Goal: Answer question/provide support: Share knowledge or assist other users

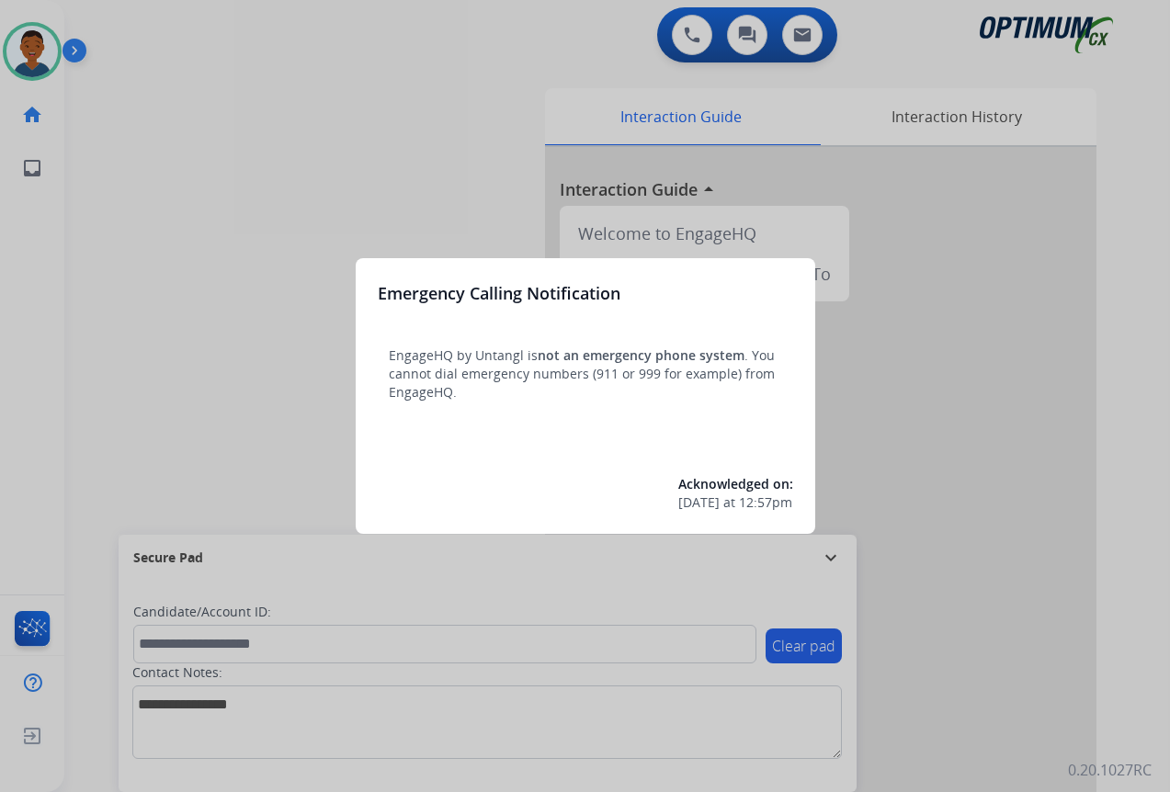
click at [1011, 686] on div at bounding box center [585, 396] width 1170 height 792
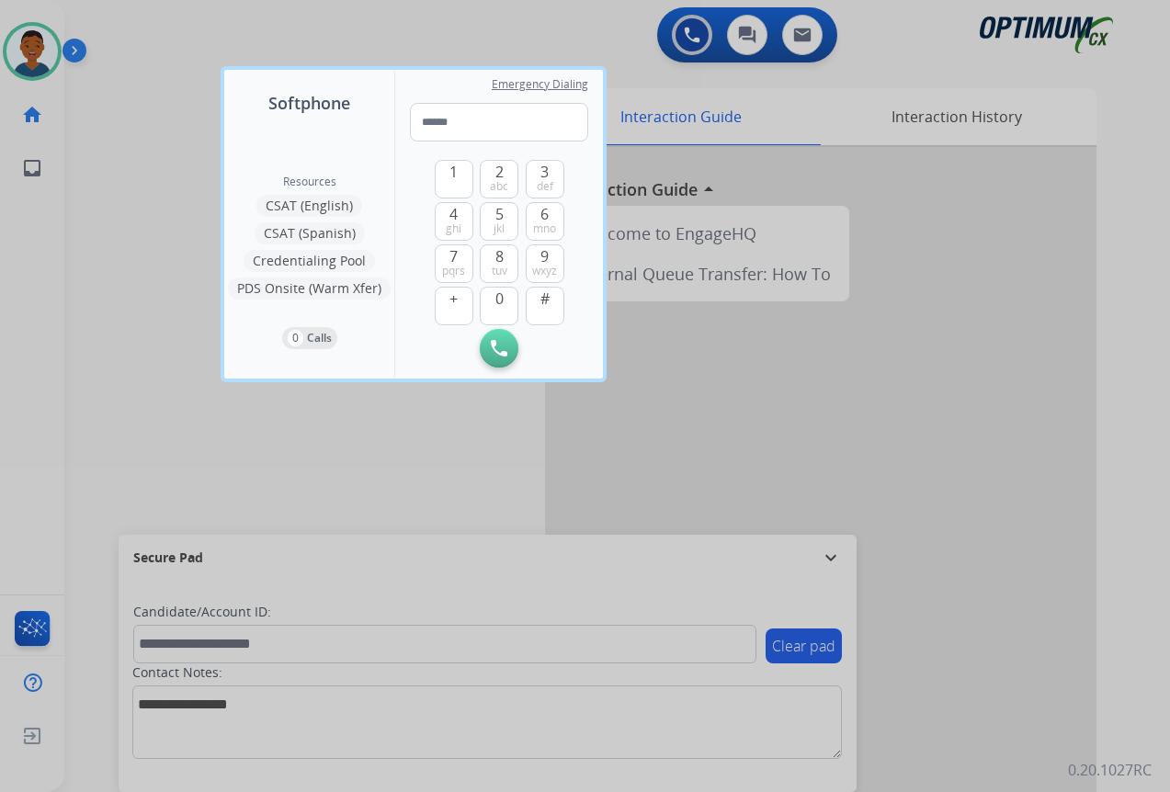
click at [1011, 685] on div at bounding box center [585, 396] width 1170 height 792
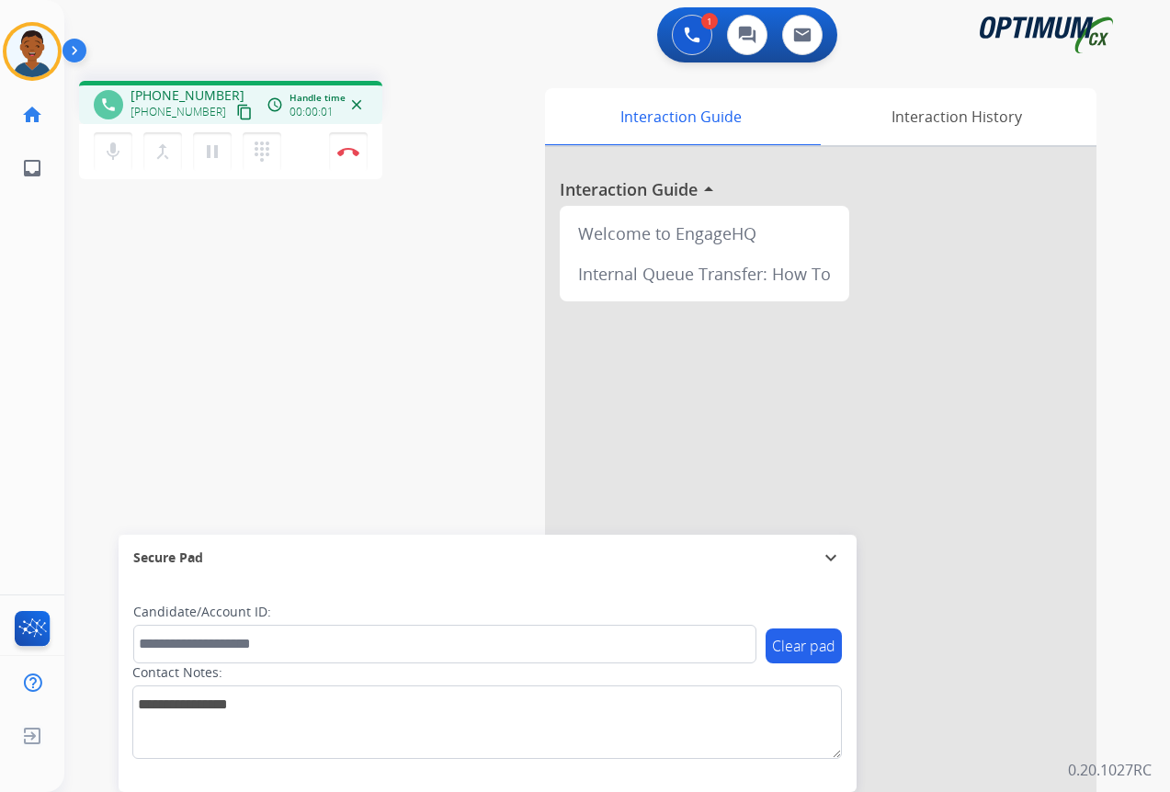
click at [236, 115] on mat-icon "content_copy" at bounding box center [244, 112] width 17 height 17
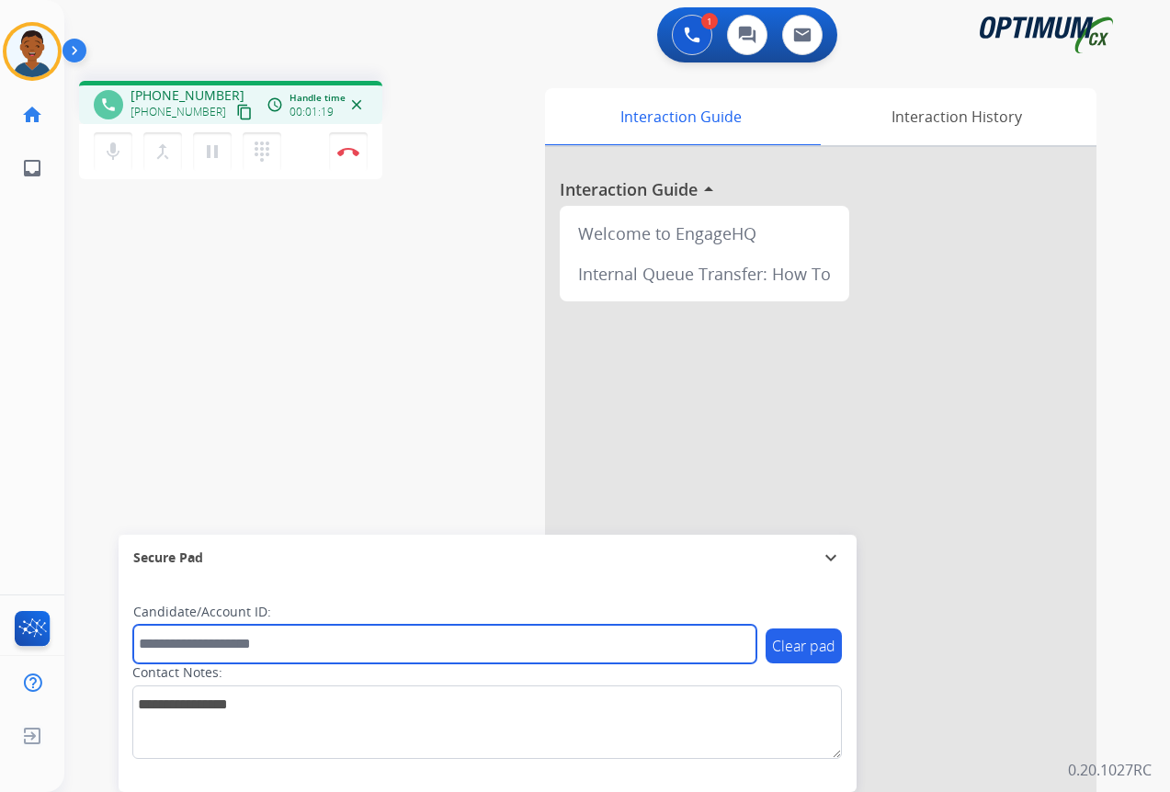
click at [164, 639] on input "text" at bounding box center [444, 644] width 623 height 39
paste input "*******"
type input "*******"
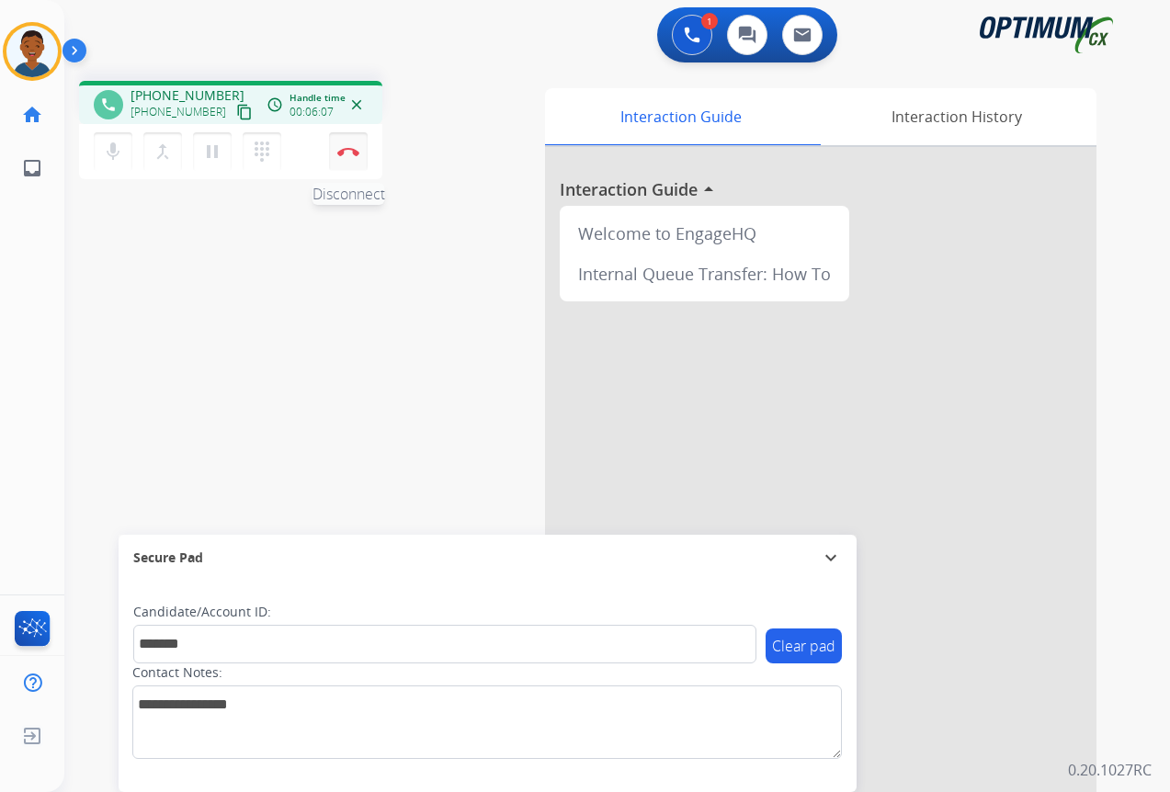
click at [347, 153] on img at bounding box center [348, 151] width 22 height 9
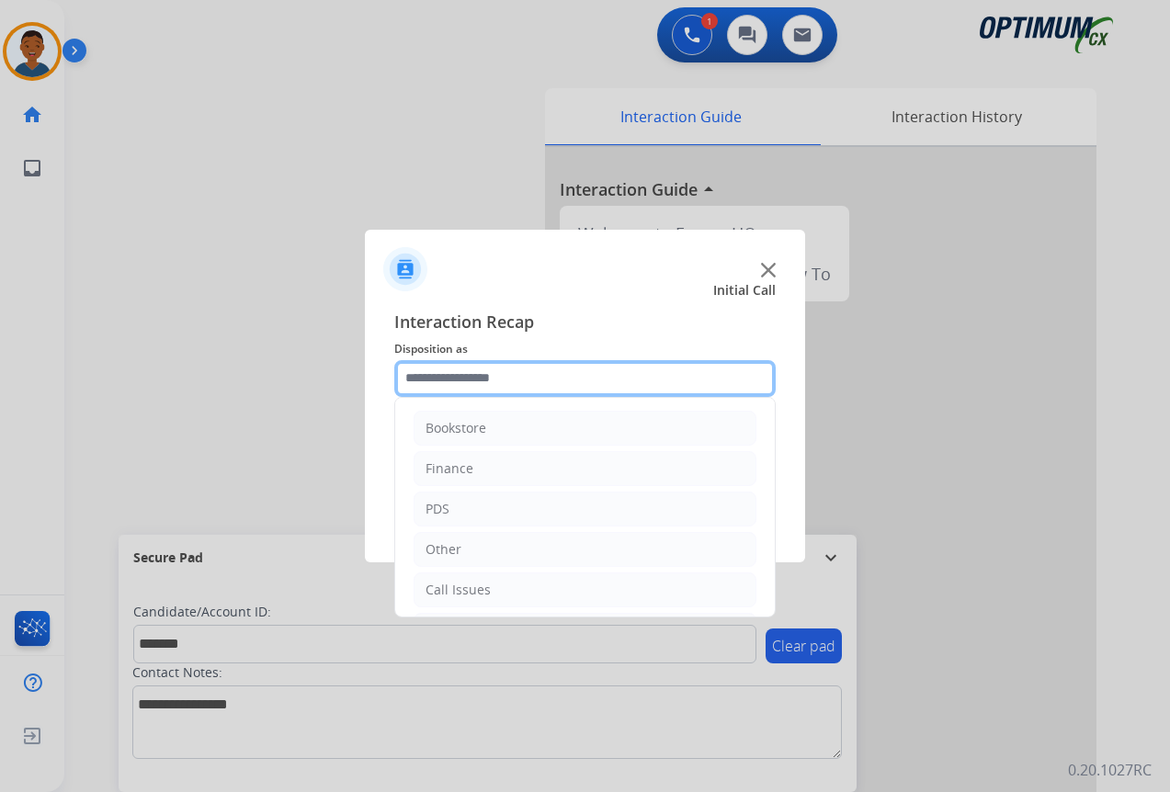
click at [425, 378] on input "text" at bounding box center [584, 378] width 381 height 37
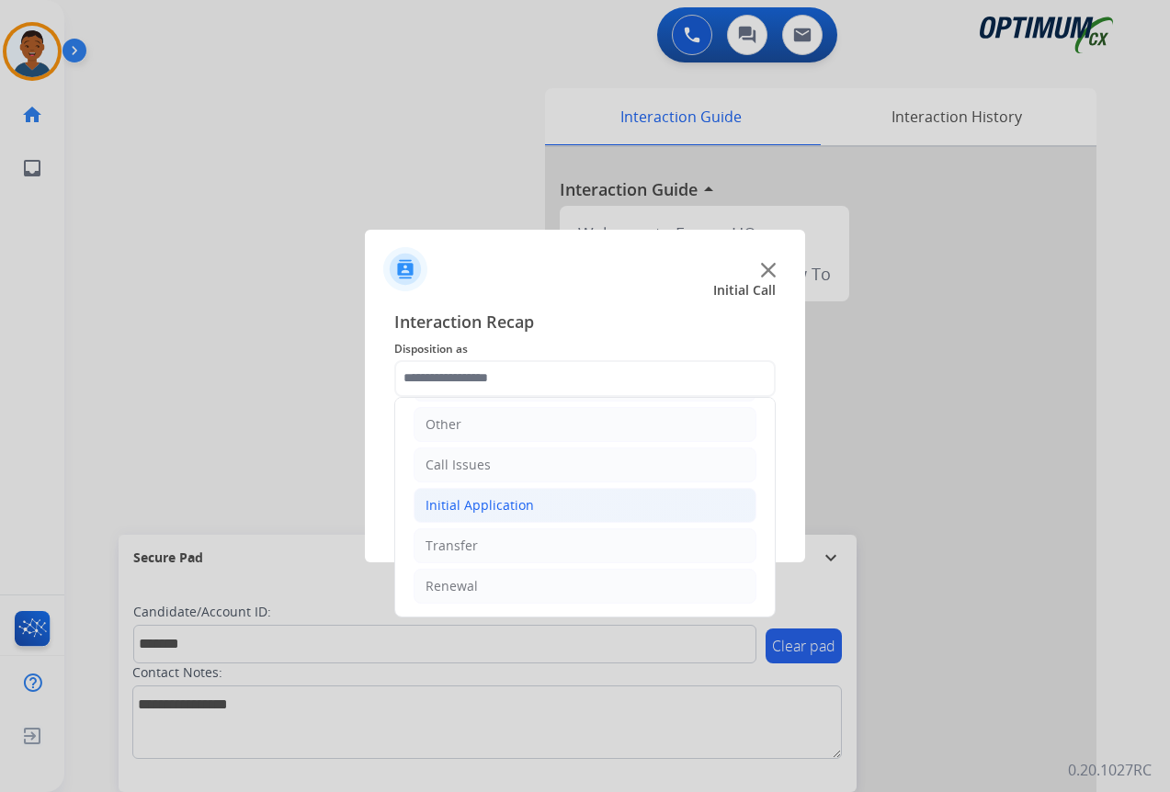
click at [448, 503] on div "Initial Application" at bounding box center [479, 505] width 108 height 18
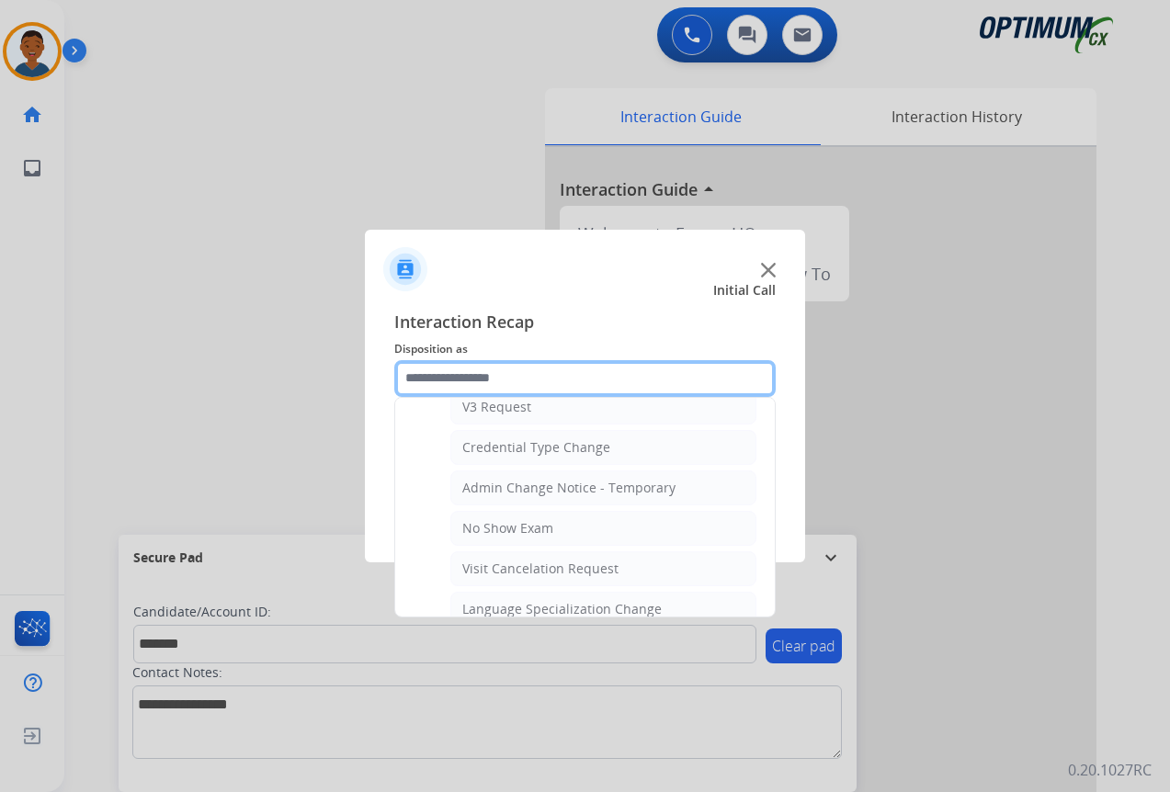
scroll to position [768, 0]
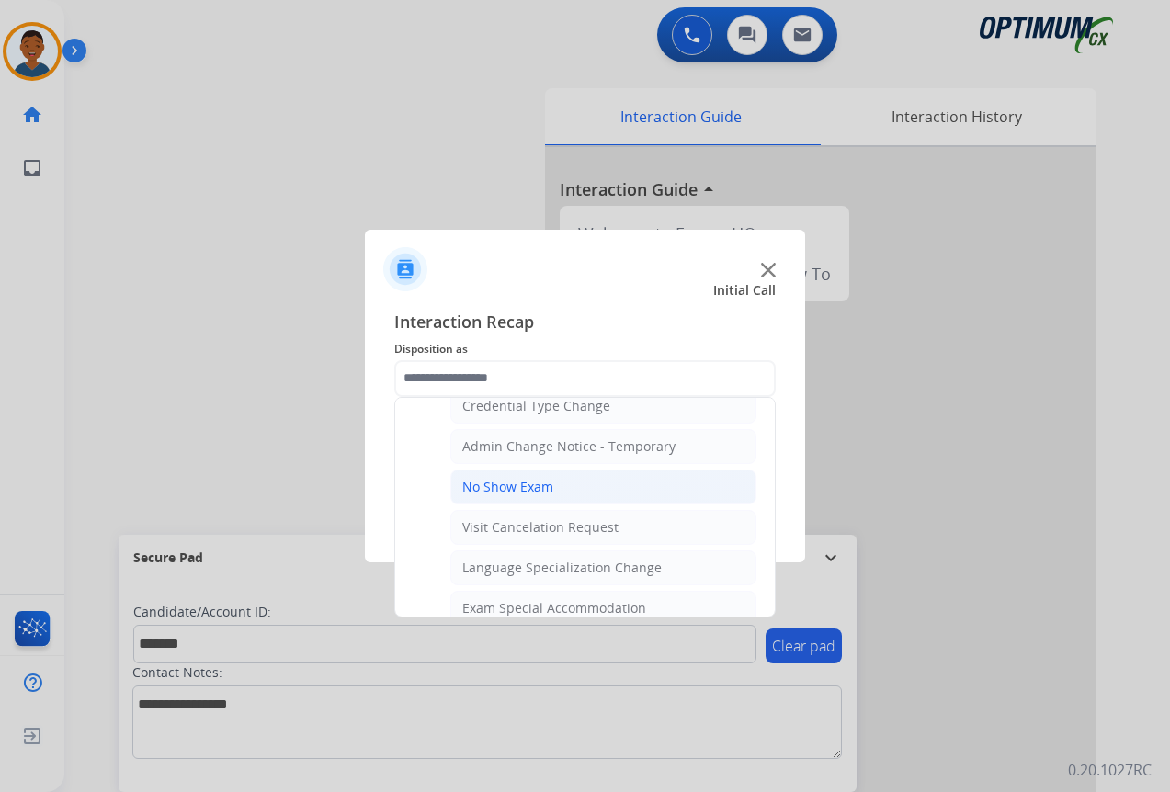
click at [510, 485] on div "No Show Exam" at bounding box center [507, 487] width 91 height 18
type input "**********"
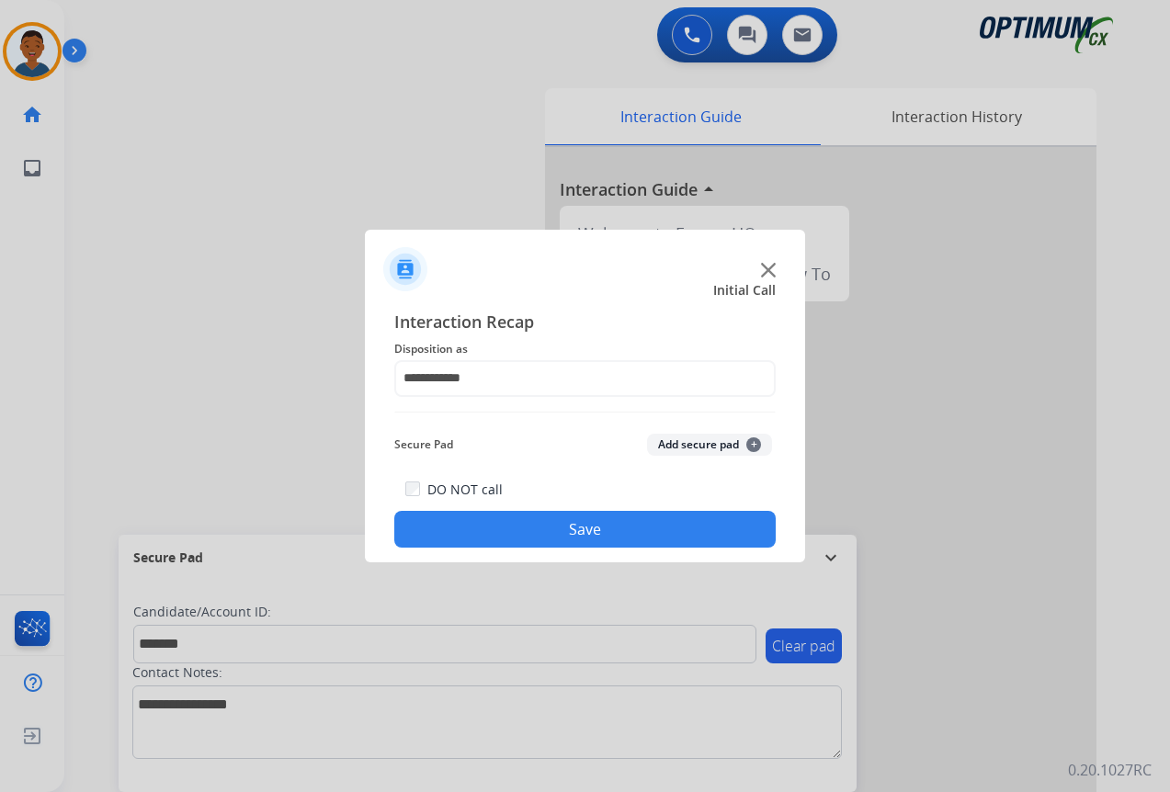
click at [694, 439] on button "Add secure pad +" at bounding box center [709, 445] width 125 height 22
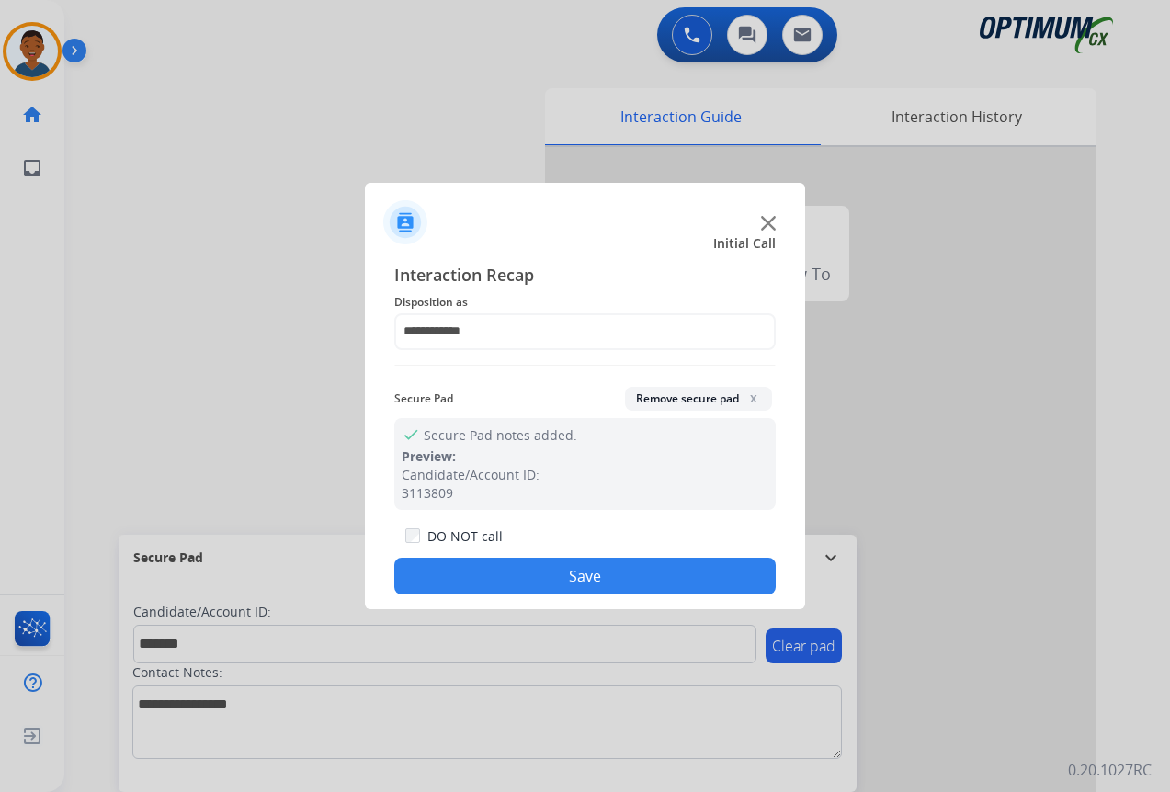
click at [620, 569] on button "Save" at bounding box center [584, 576] width 381 height 37
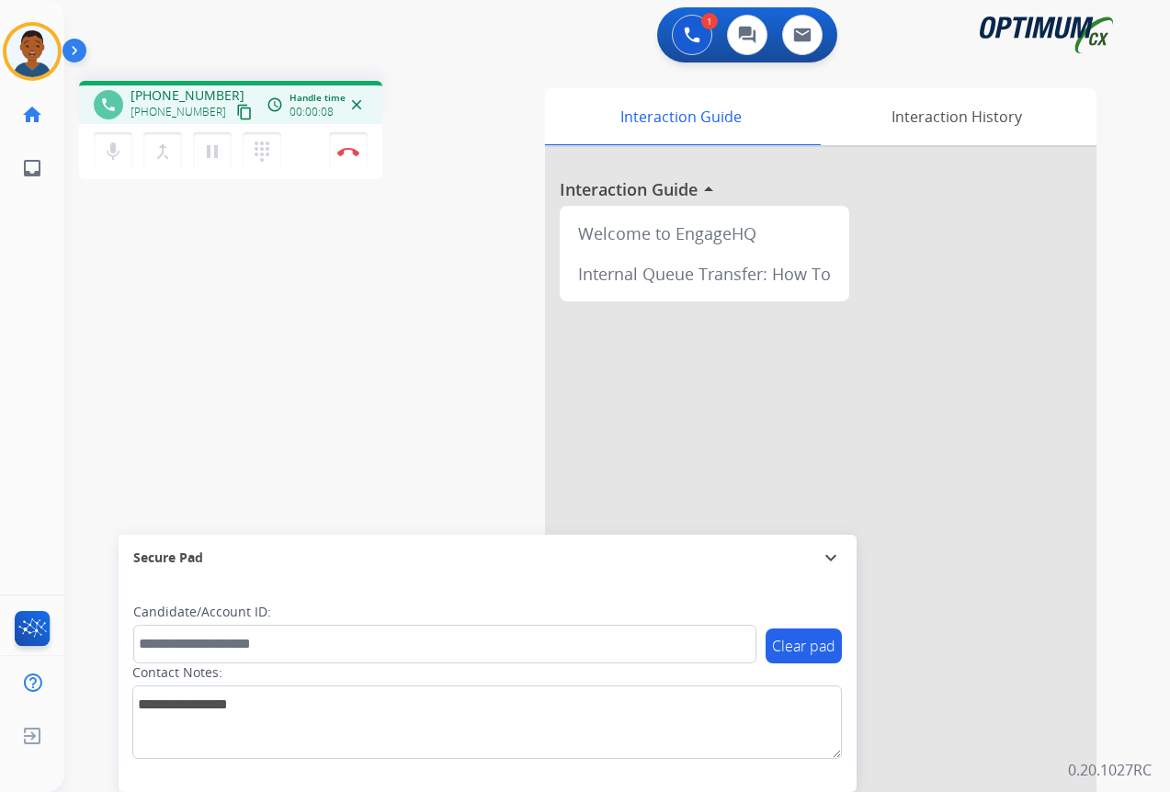
click at [236, 115] on mat-icon "content_copy" at bounding box center [244, 112] width 17 height 17
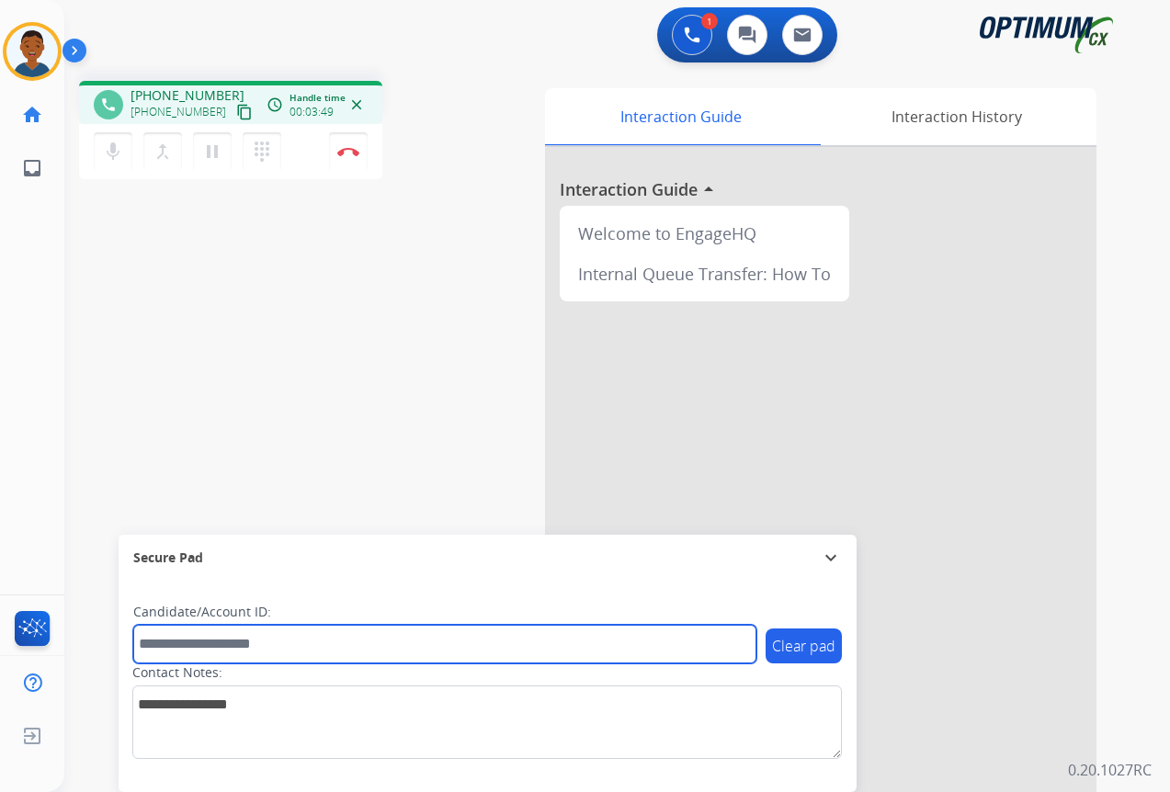
click at [253, 634] on input "text" at bounding box center [444, 644] width 623 height 39
paste input "*******"
type input "*******"
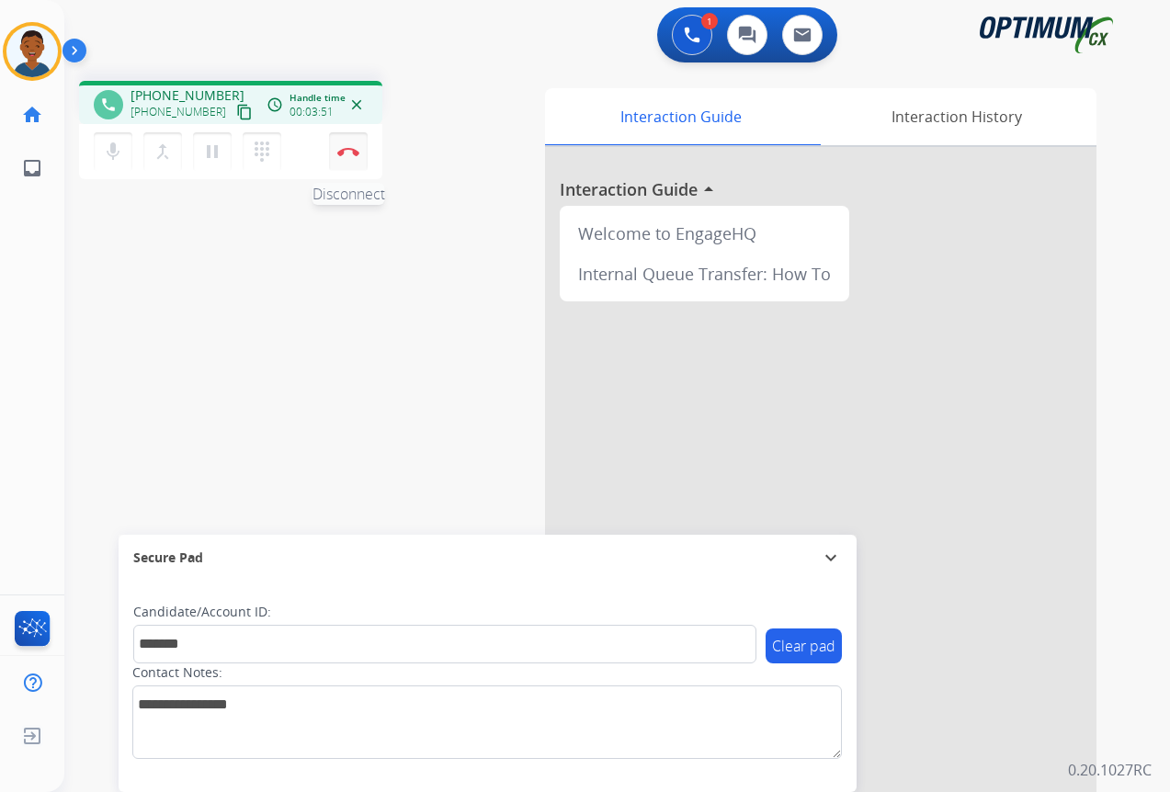
click at [352, 150] on img at bounding box center [348, 151] width 22 height 9
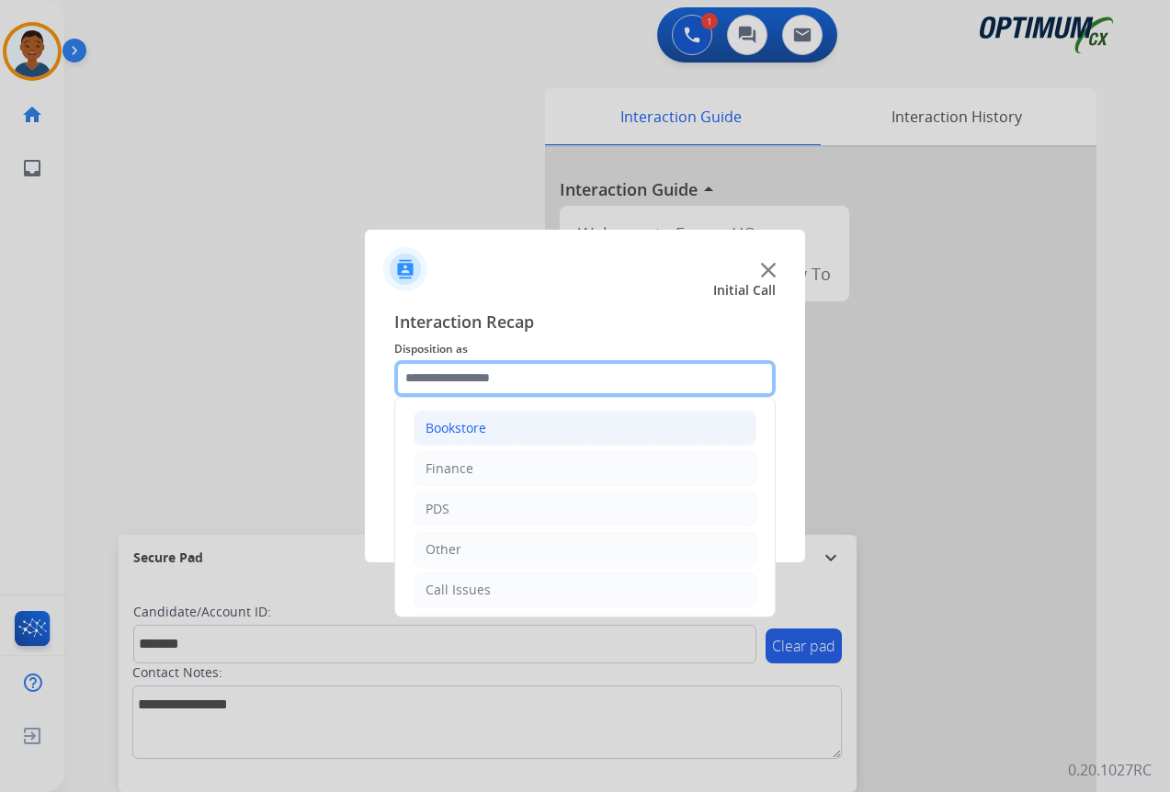
drag, startPoint x: 452, startPoint y: 372, endPoint x: 463, endPoint y: 423, distance: 51.7
click at [452, 373] on input "text" at bounding box center [584, 378] width 381 height 37
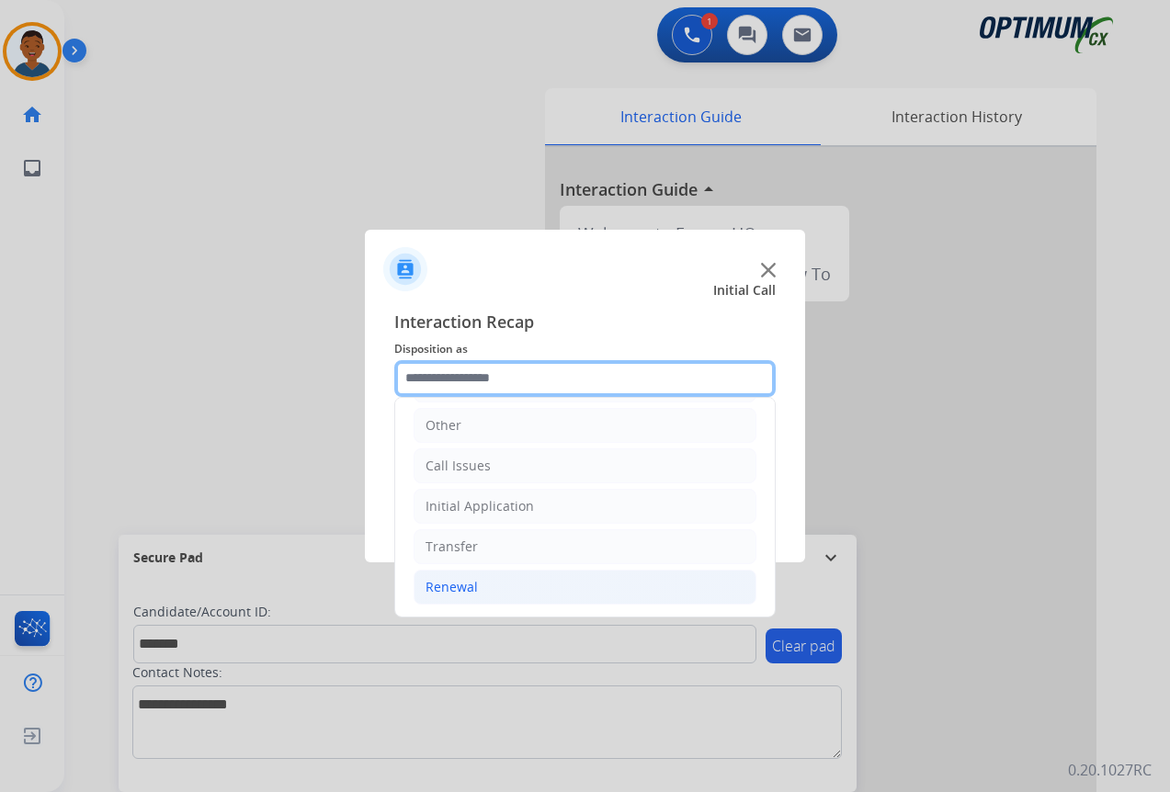
scroll to position [125, 0]
click at [438, 587] on div "Renewal" at bounding box center [451, 586] width 52 height 18
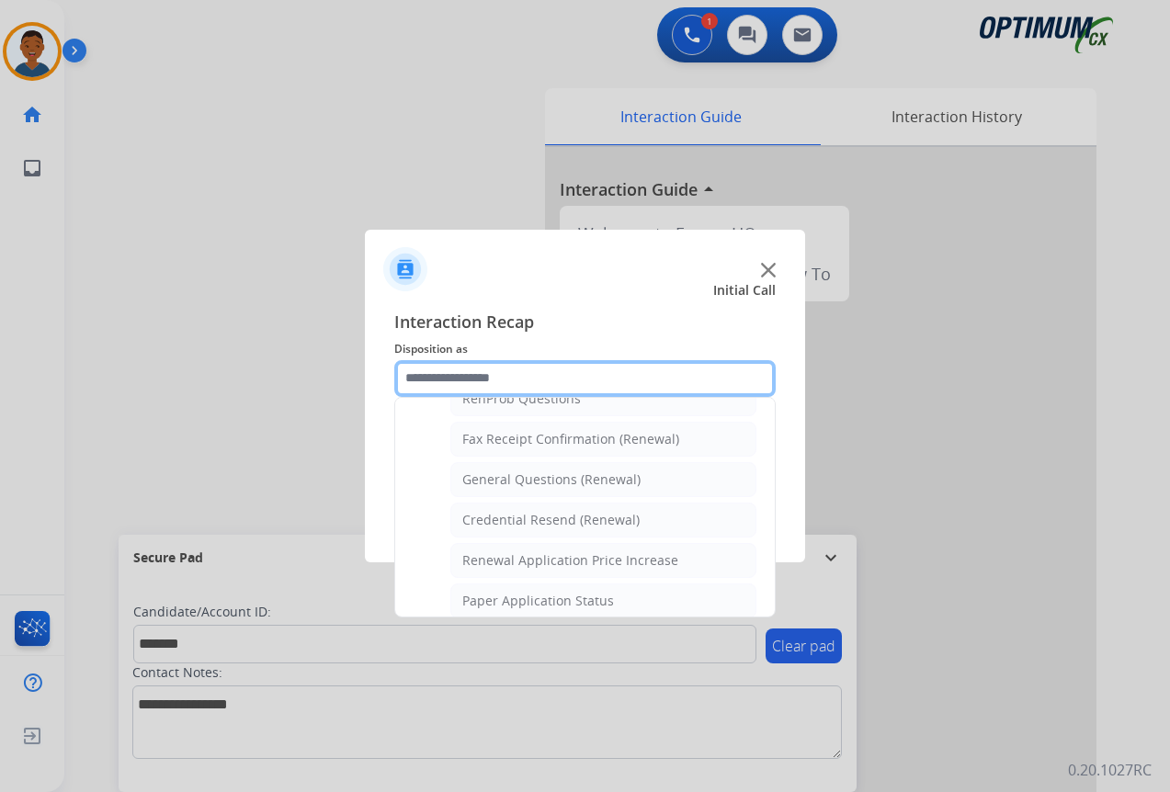
scroll to position [584, 0]
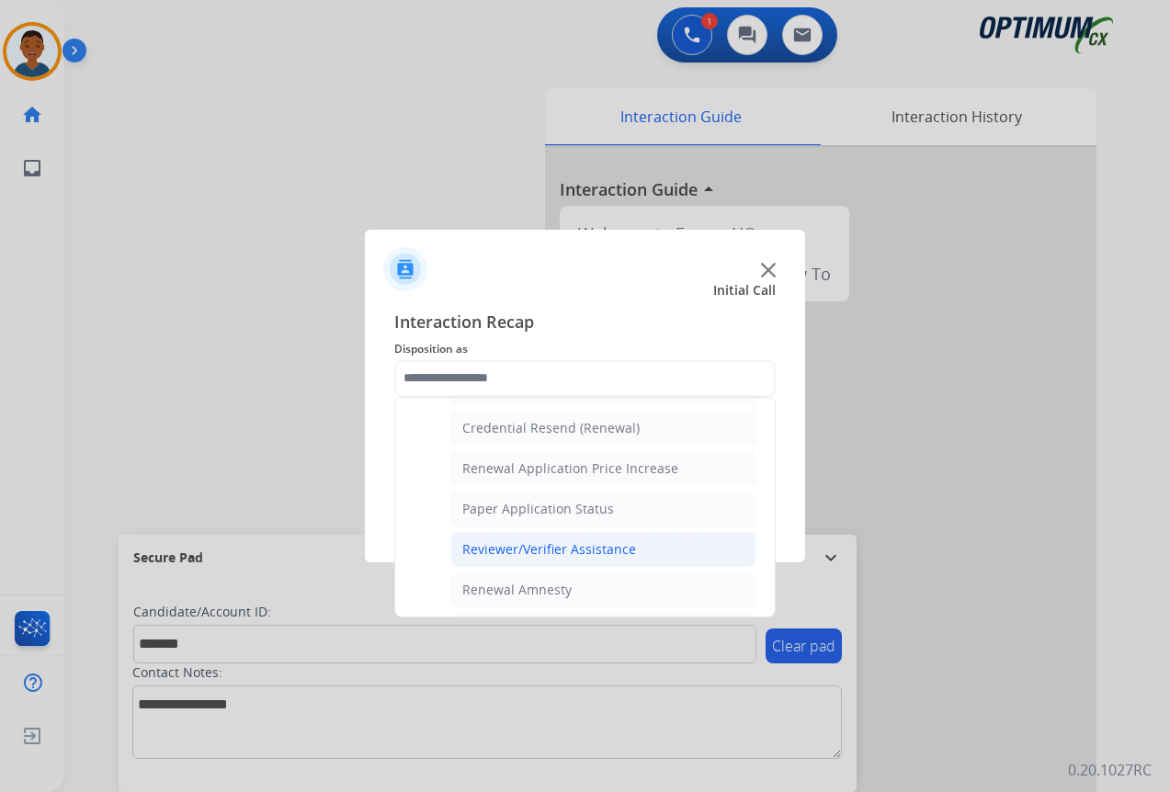
click at [543, 549] on div "Reviewer/Verifier Assistance" at bounding box center [549, 549] width 174 height 18
type input "**********"
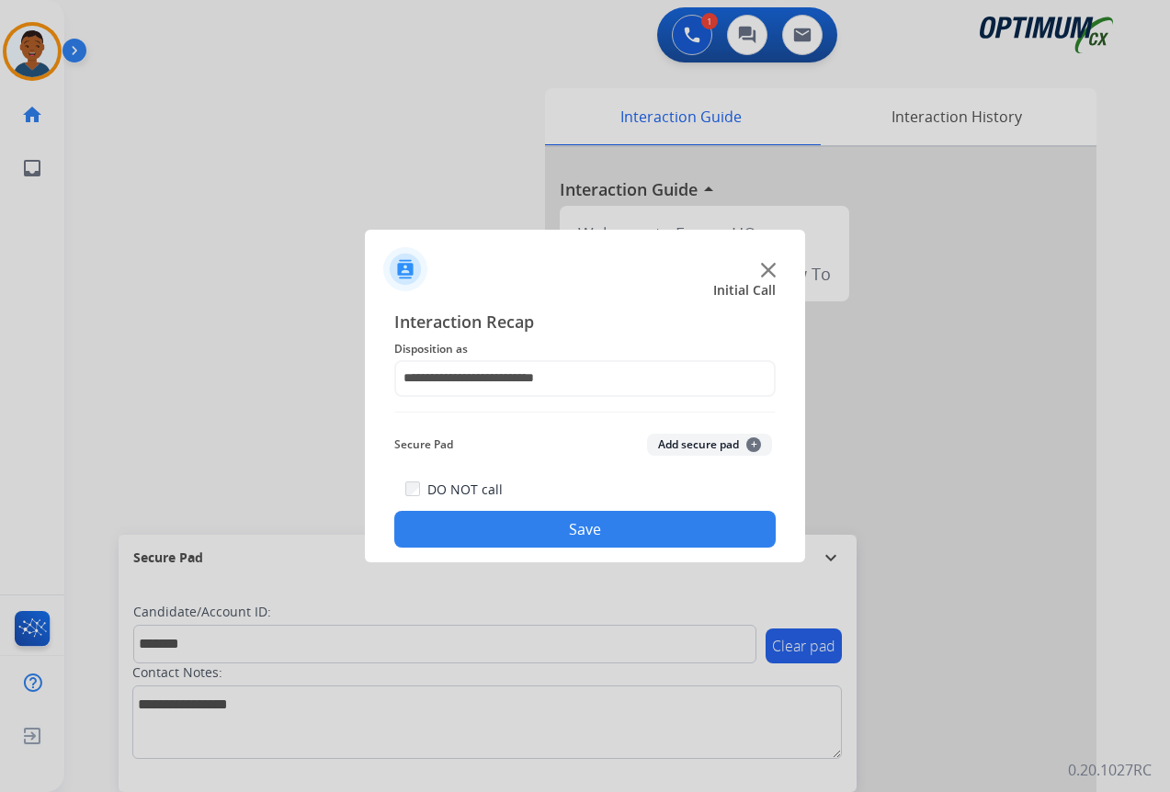
click at [693, 444] on button "Add secure pad +" at bounding box center [709, 445] width 125 height 22
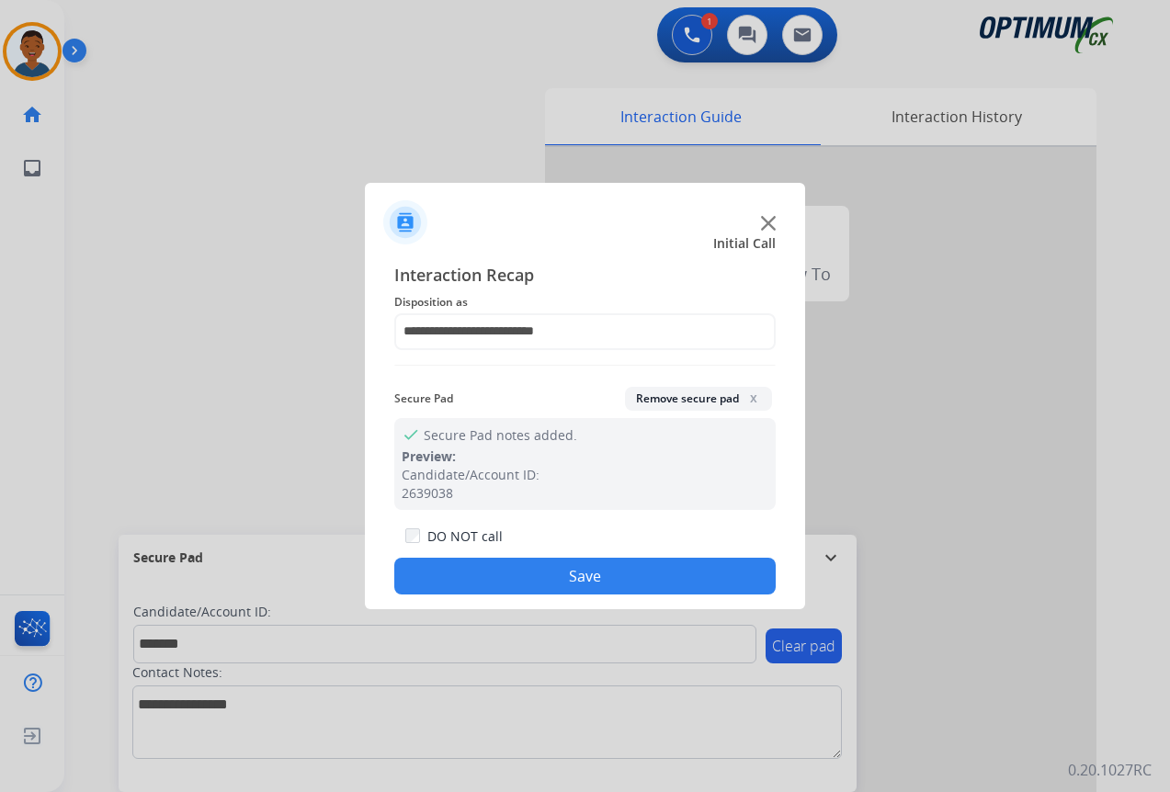
click at [609, 573] on button "Save" at bounding box center [584, 576] width 381 height 37
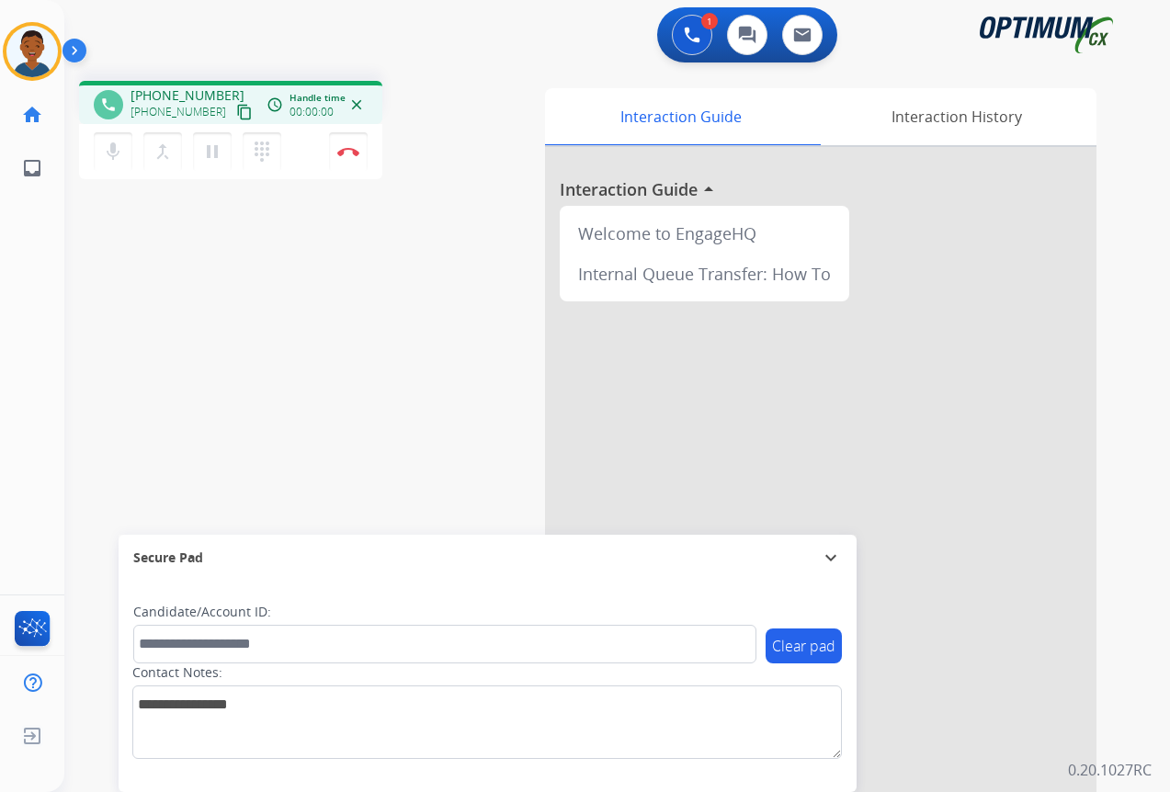
click at [236, 115] on mat-icon "content_copy" at bounding box center [244, 112] width 17 height 17
click at [345, 157] on button "Disconnect" at bounding box center [348, 151] width 39 height 39
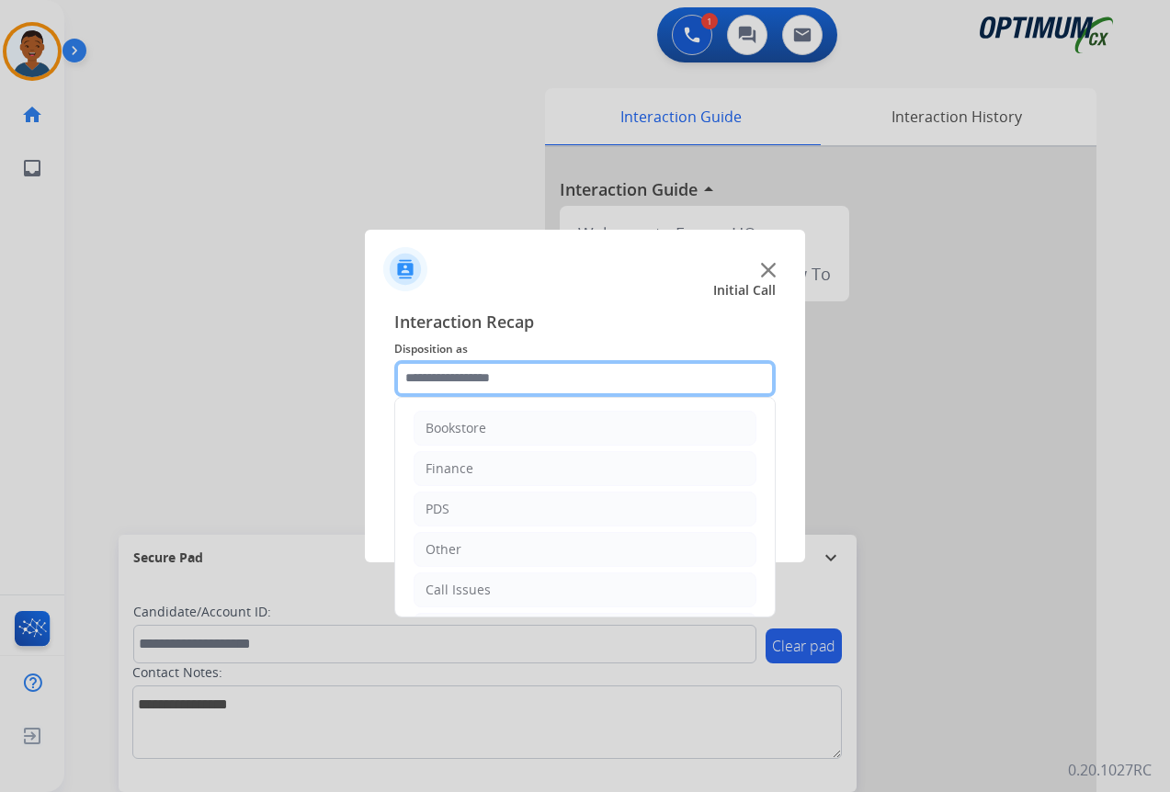
click at [435, 380] on input "text" at bounding box center [584, 378] width 381 height 37
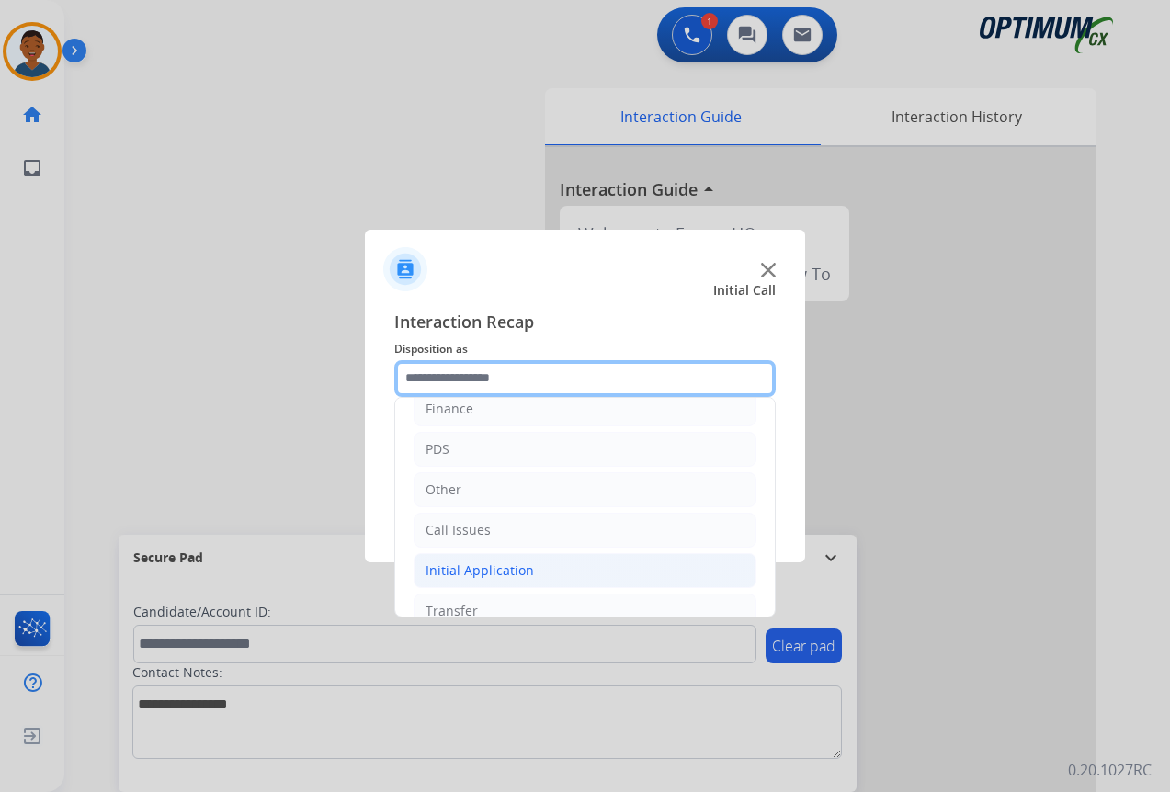
scroll to position [125, 0]
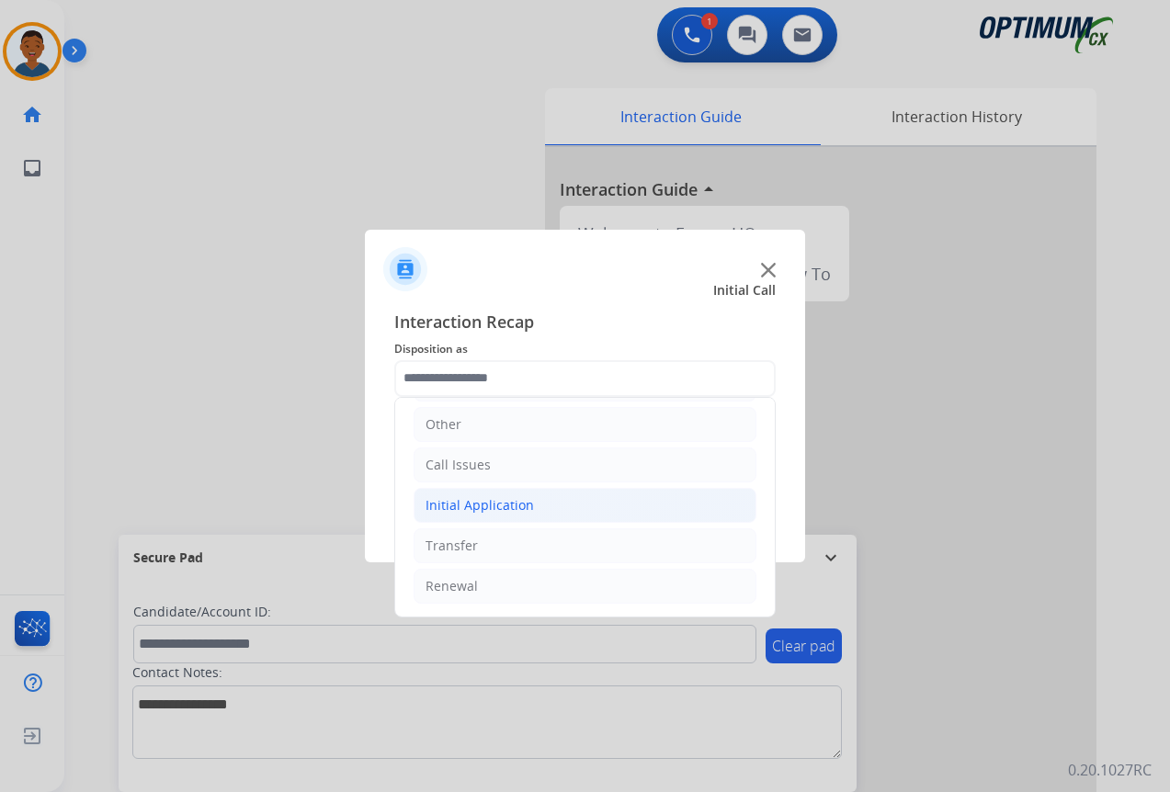
click at [450, 507] on div "Initial Application" at bounding box center [479, 505] width 108 height 18
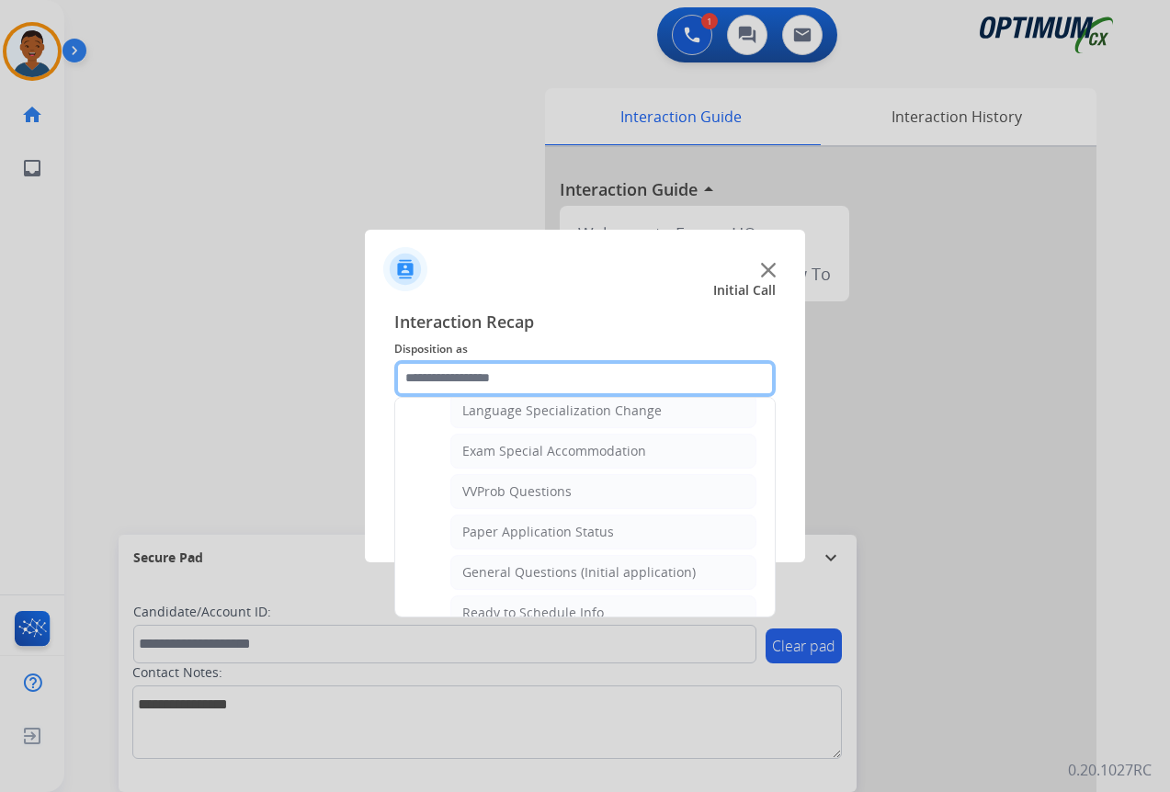
scroll to position [952, 0]
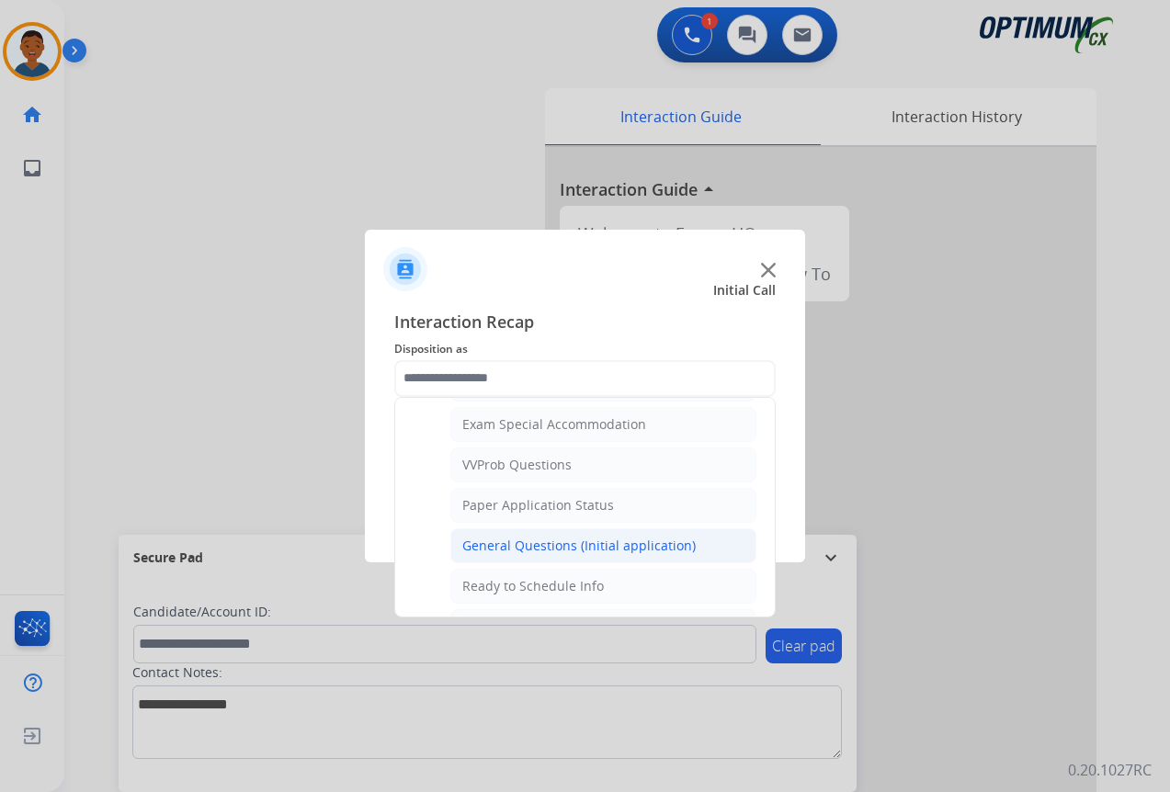
click at [493, 545] on div "General Questions (Initial application)" at bounding box center [578, 546] width 233 height 18
type input "**********"
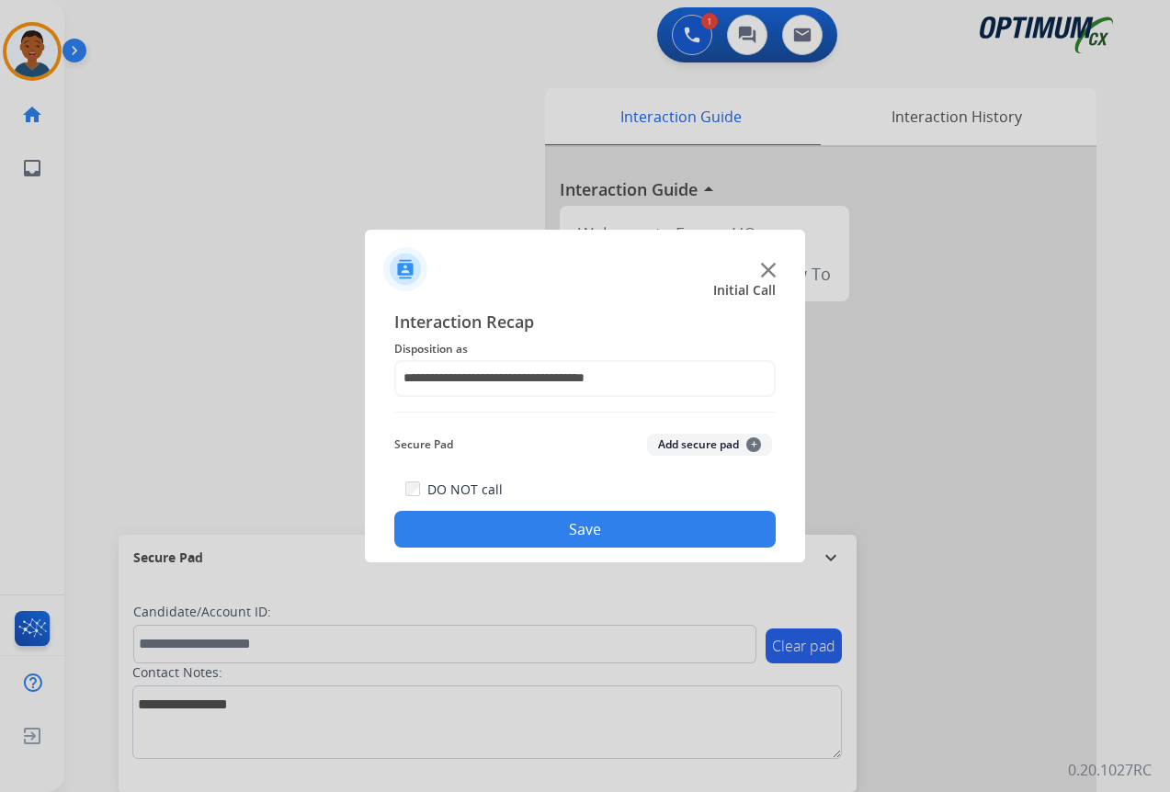
drag, startPoint x: 598, startPoint y: 532, endPoint x: 286, endPoint y: 533, distance: 312.4
click at [598, 531] on button "Save" at bounding box center [584, 529] width 381 height 37
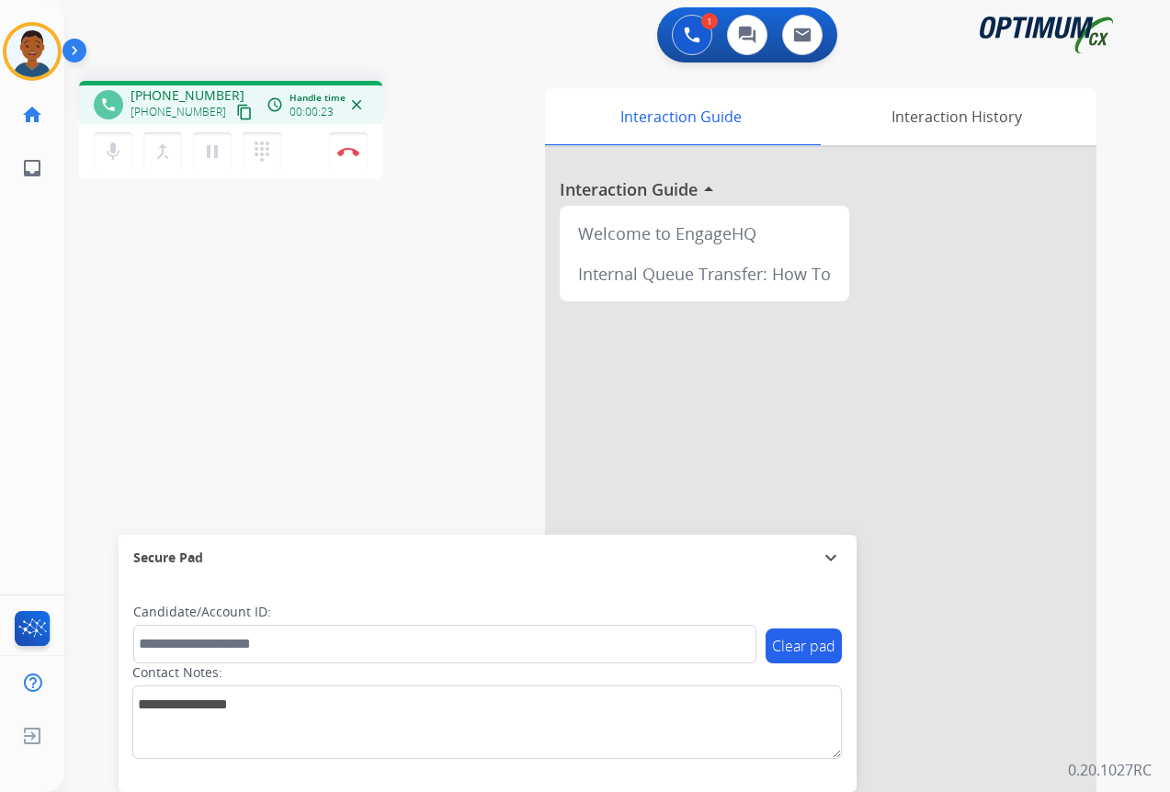
click at [236, 110] on mat-icon "content_copy" at bounding box center [244, 112] width 17 height 17
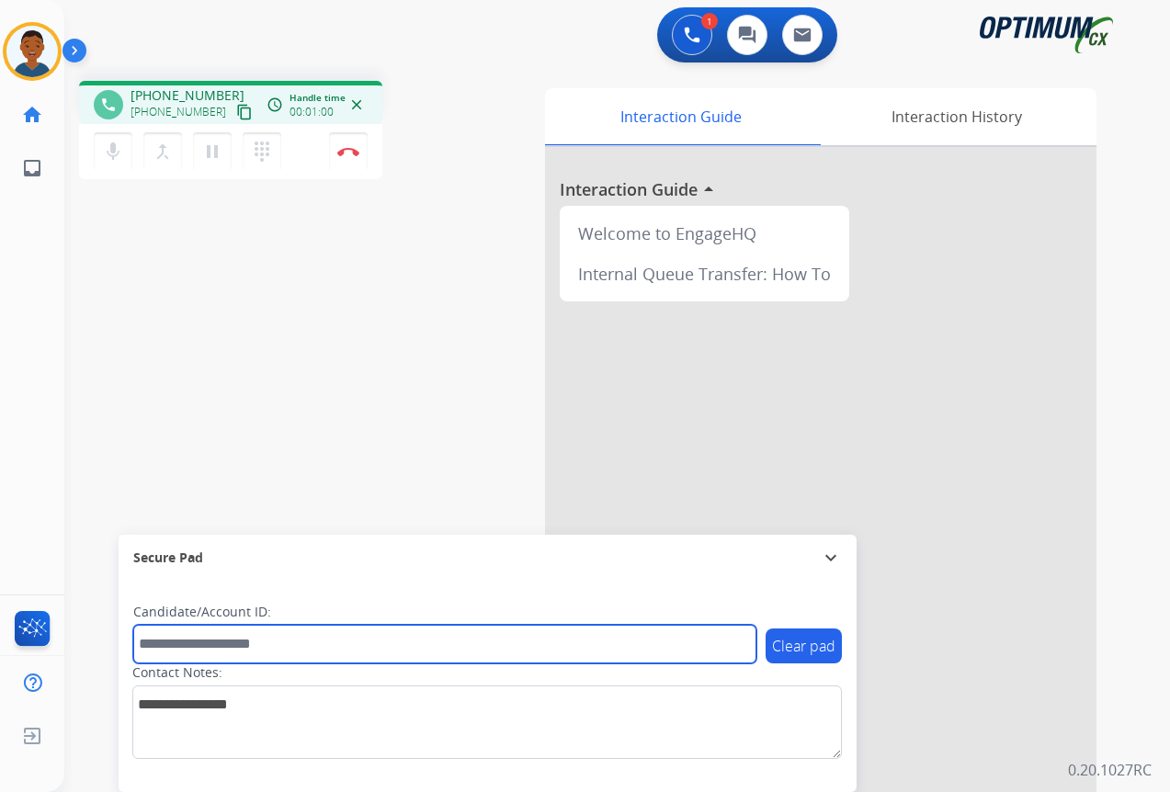
click at [210, 647] on input "text" at bounding box center [444, 644] width 623 height 39
paste input "*******"
type input "*******"
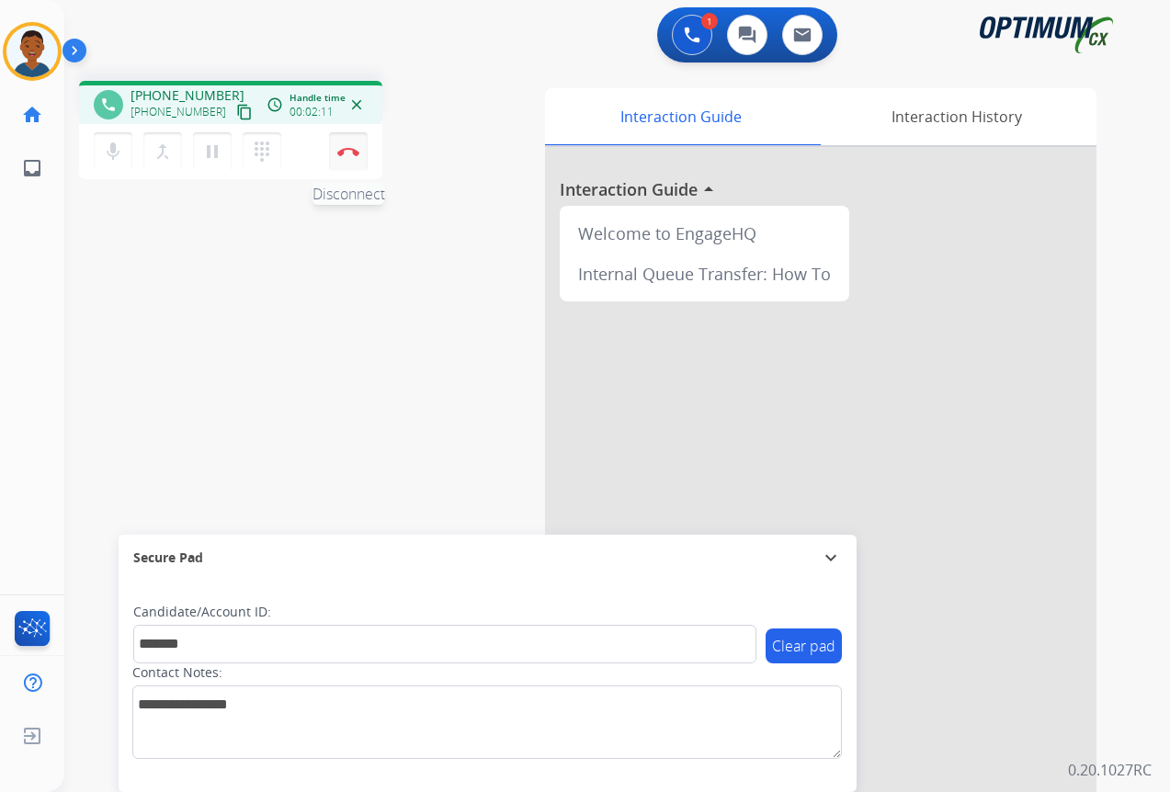
click at [346, 156] on button "Disconnect" at bounding box center [348, 151] width 39 height 39
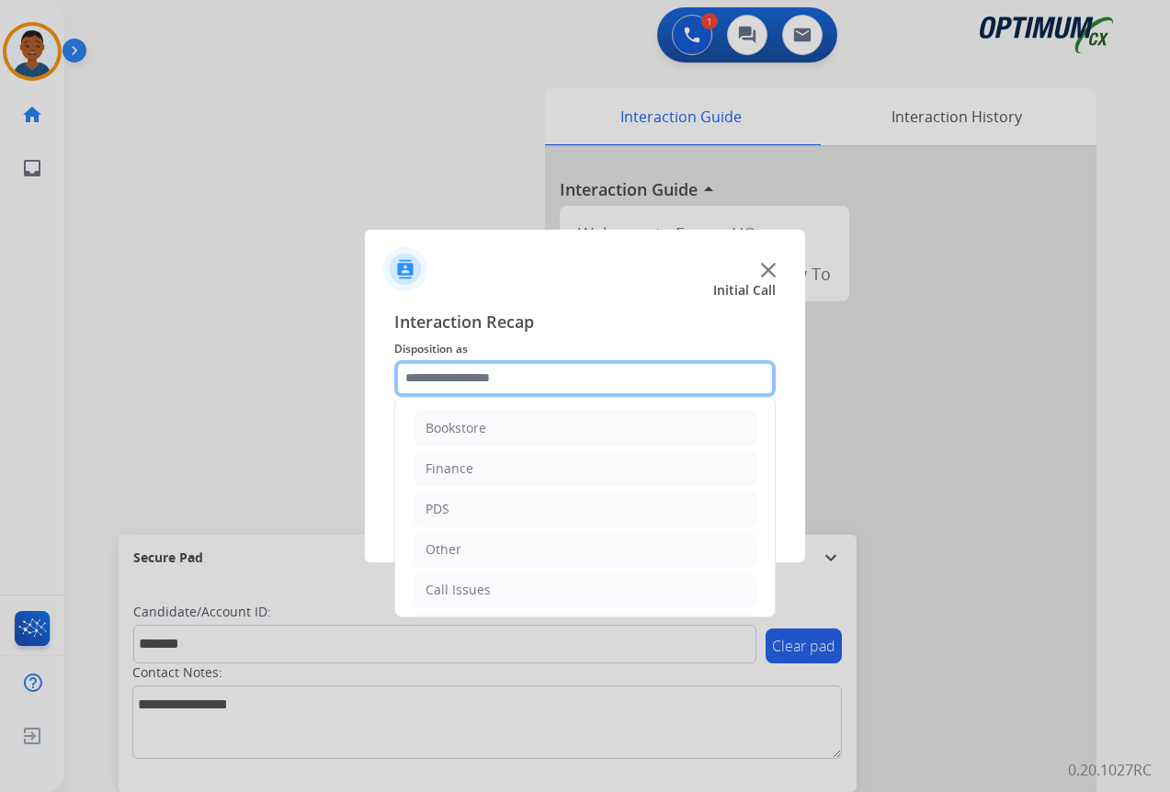
click at [422, 373] on input "text" at bounding box center [584, 378] width 381 height 37
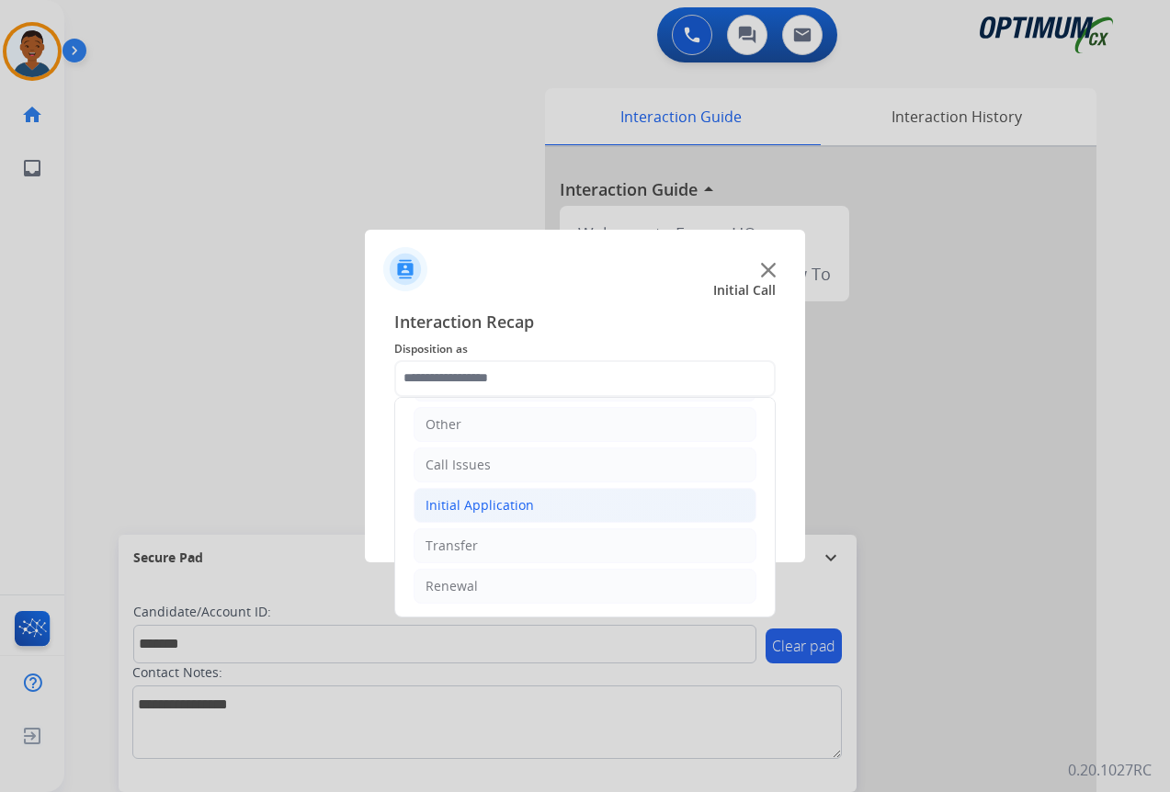
click at [458, 504] on div "Initial Application" at bounding box center [479, 505] width 108 height 18
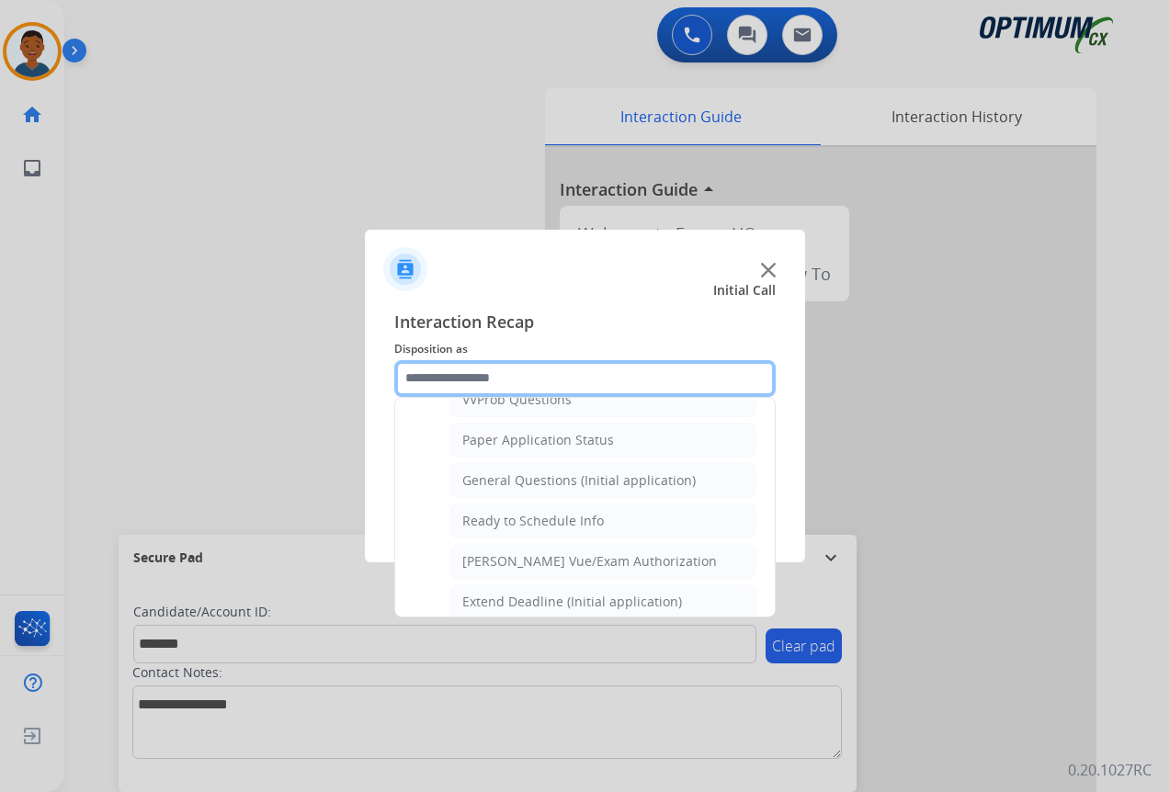
scroll to position [1044, 0]
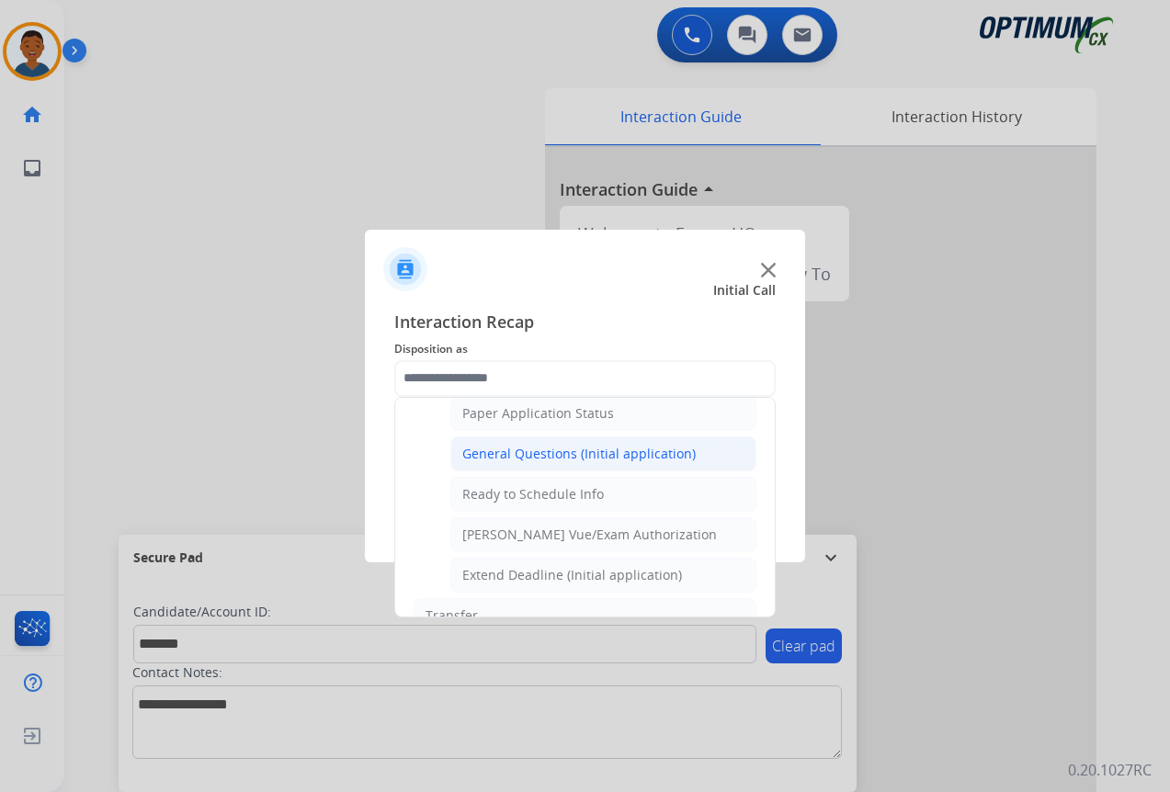
click at [497, 455] on div "General Questions (Initial application)" at bounding box center [578, 454] width 233 height 18
type input "**********"
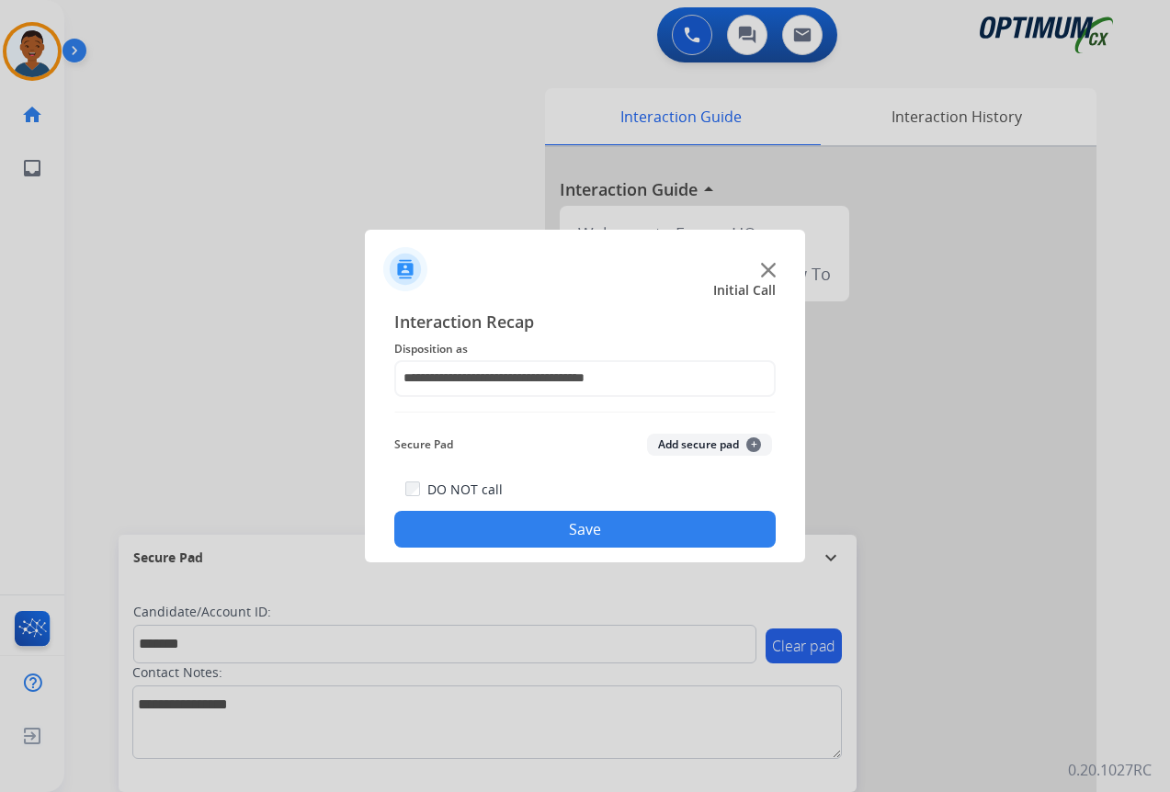
click at [673, 440] on button "Add secure pad +" at bounding box center [709, 445] width 125 height 22
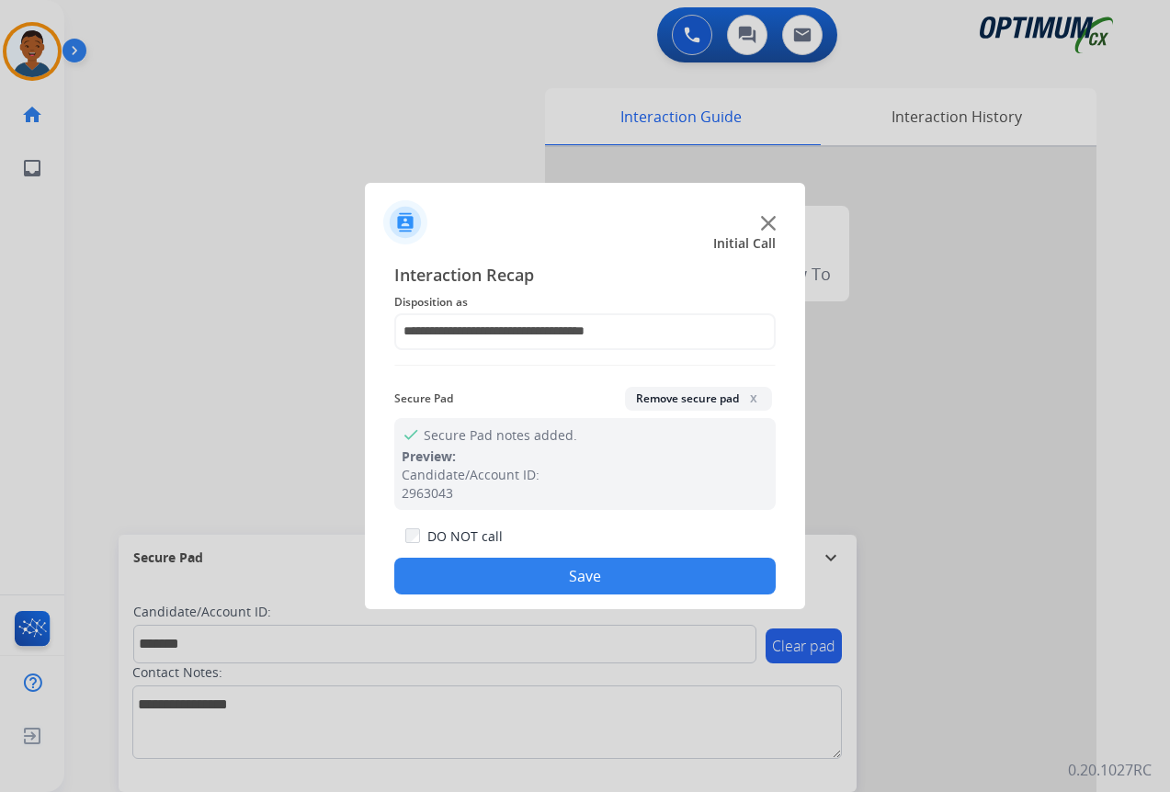
click at [642, 571] on button "Save" at bounding box center [584, 576] width 381 height 37
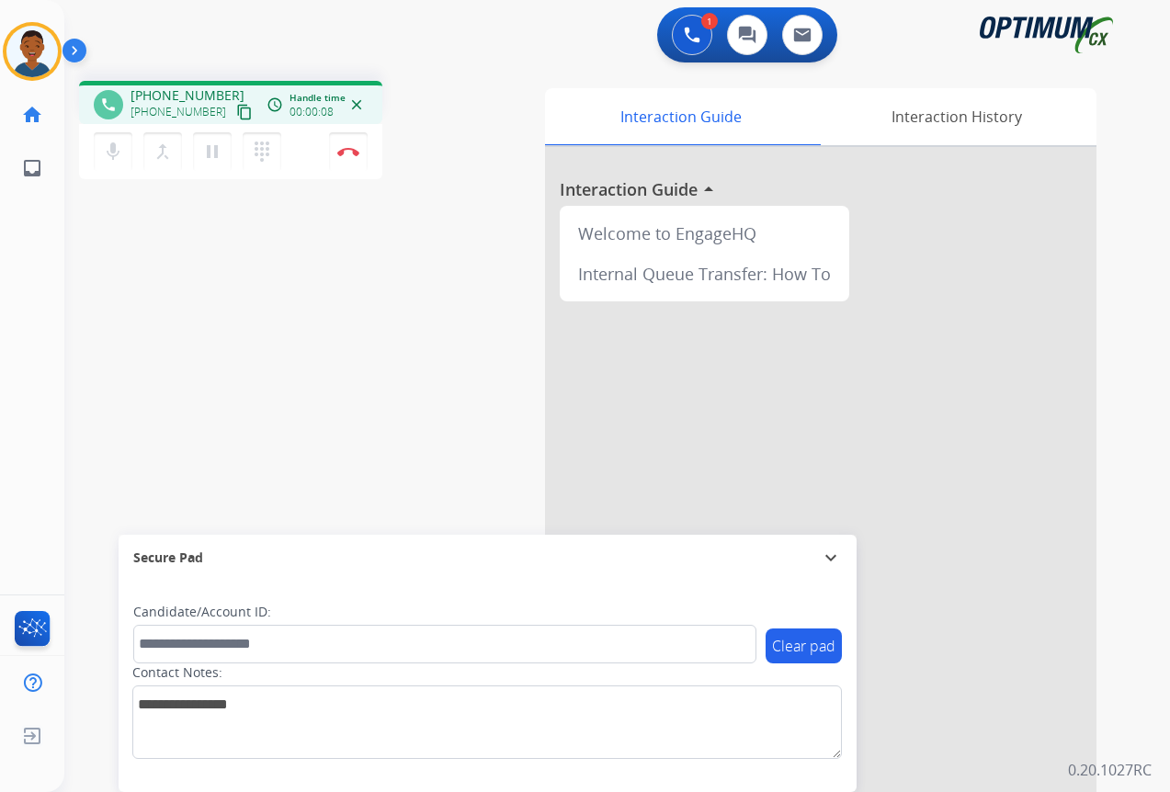
click at [236, 110] on mat-icon "content_copy" at bounding box center [244, 112] width 17 height 17
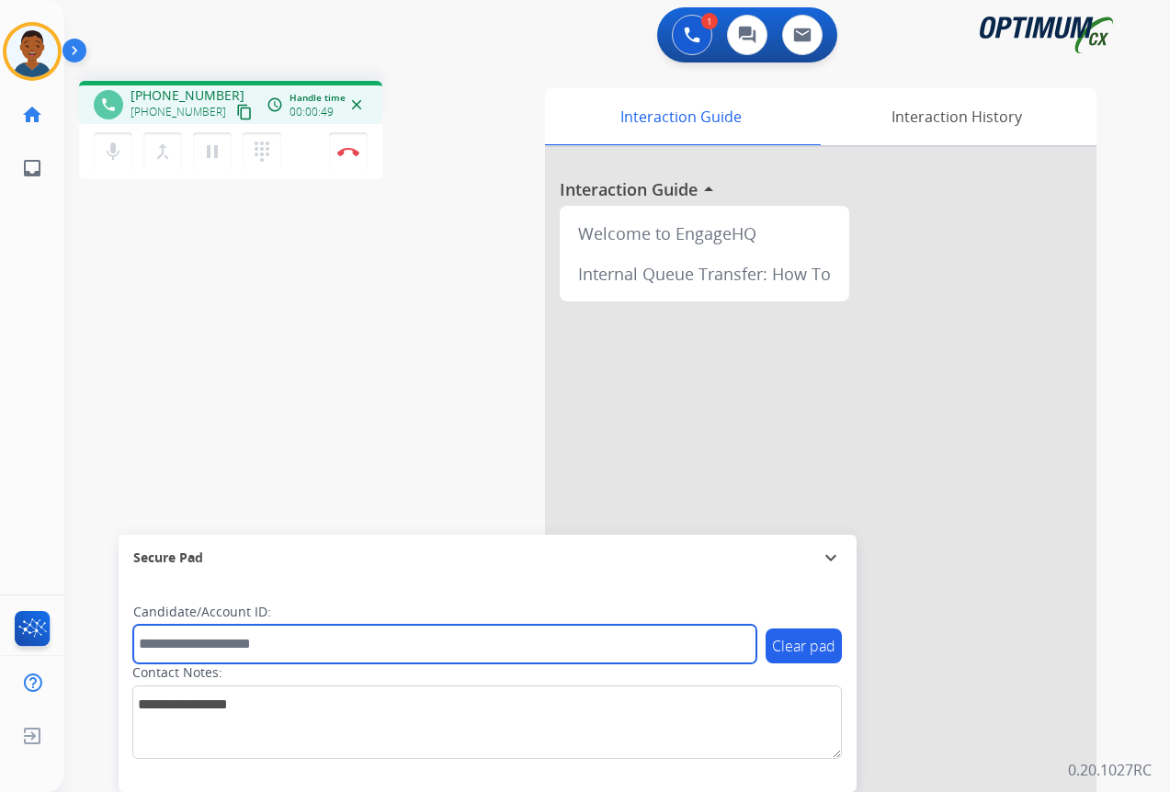
click at [220, 652] on input "text" at bounding box center [444, 644] width 623 height 39
paste input "*******"
type input "*******"
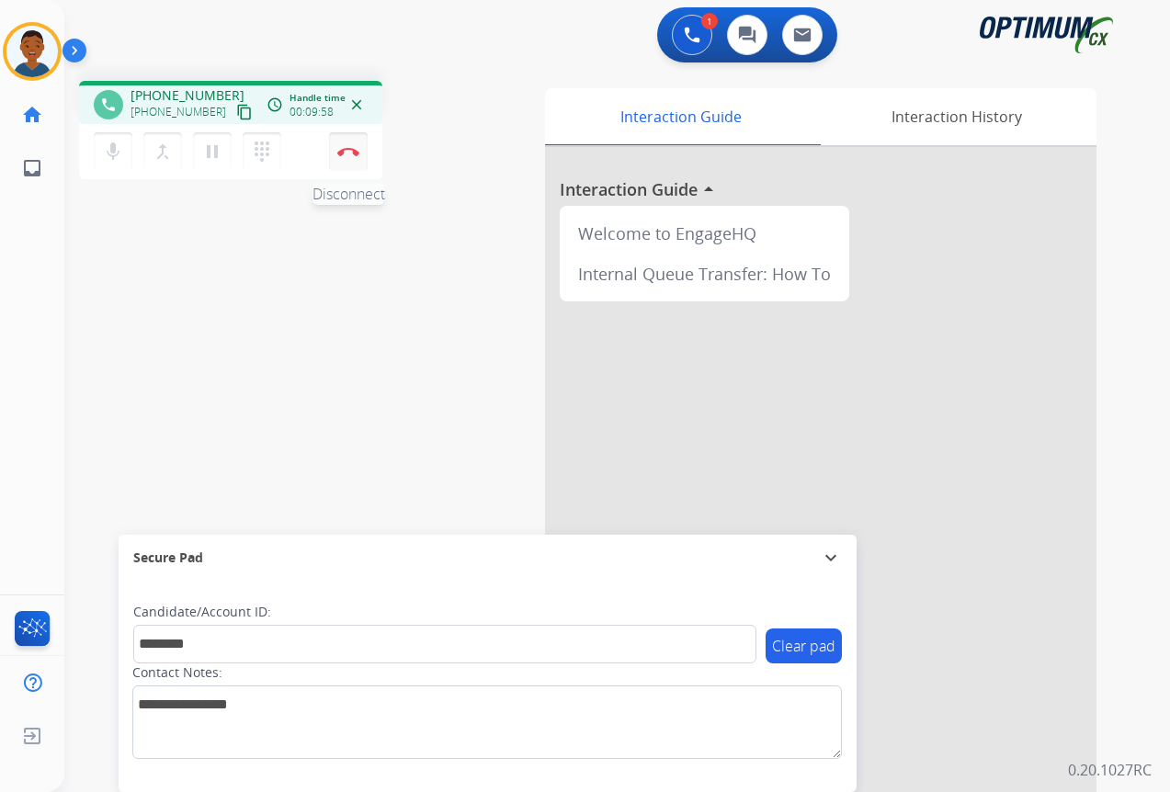
click at [348, 158] on button "Disconnect" at bounding box center [348, 151] width 39 height 39
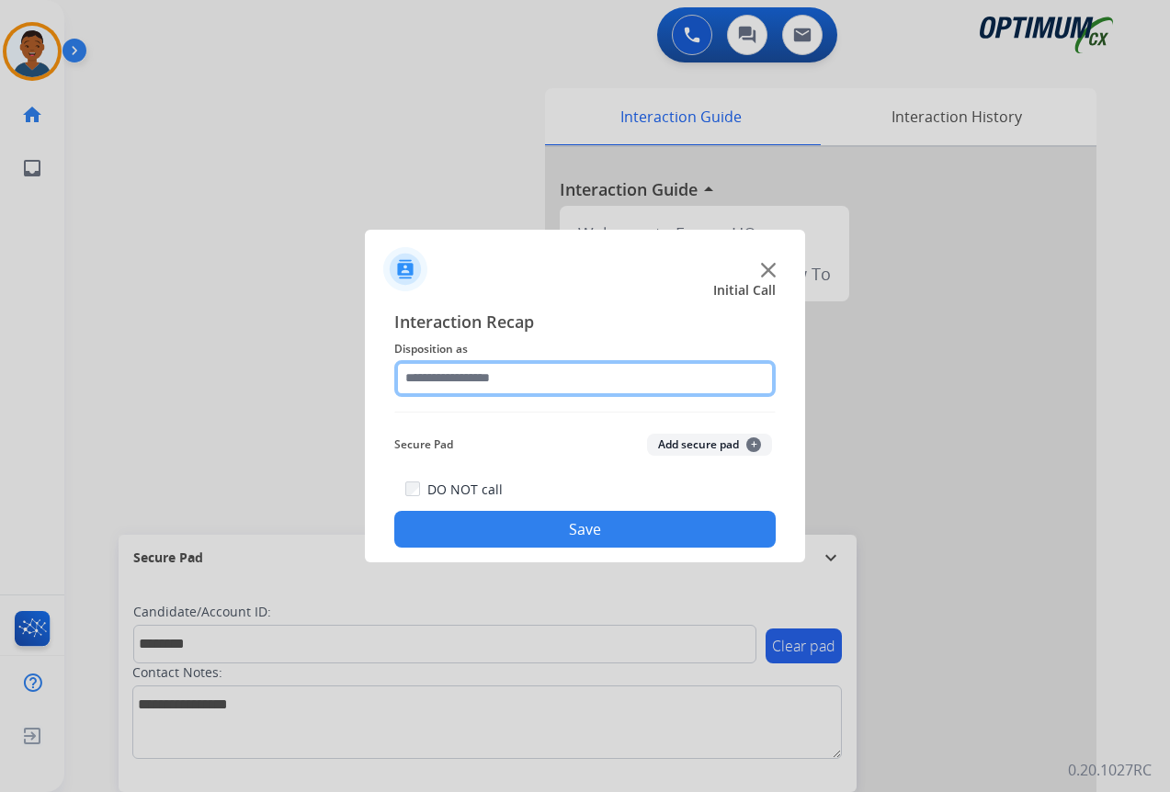
click at [427, 375] on input "text" at bounding box center [584, 378] width 381 height 37
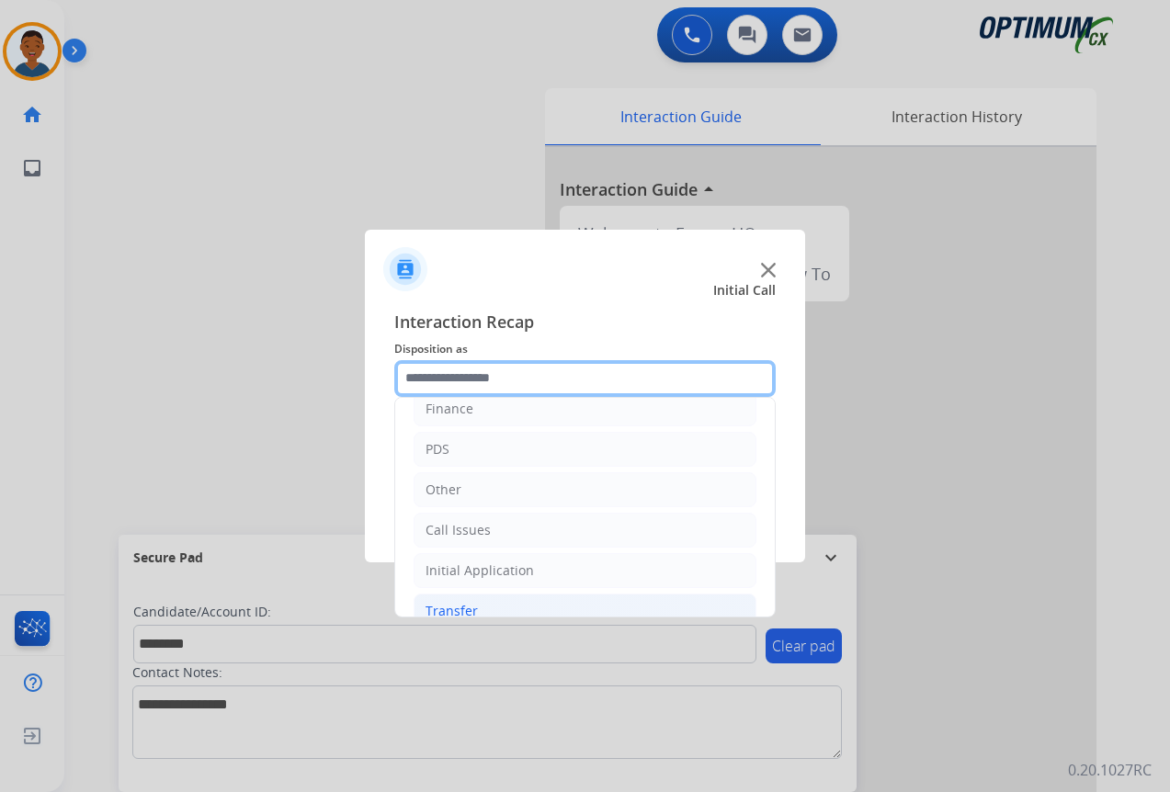
scroll to position [125, 0]
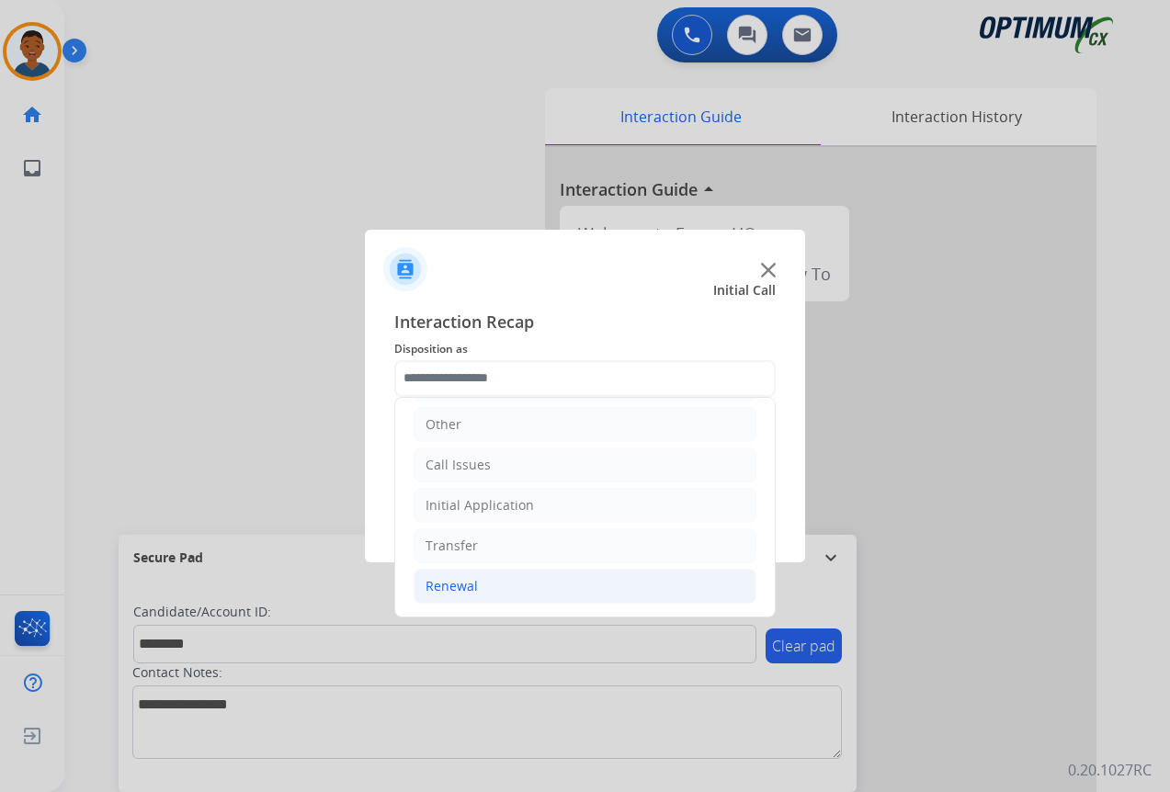
click at [446, 584] on div "Renewal" at bounding box center [451, 586] width 52 height 18
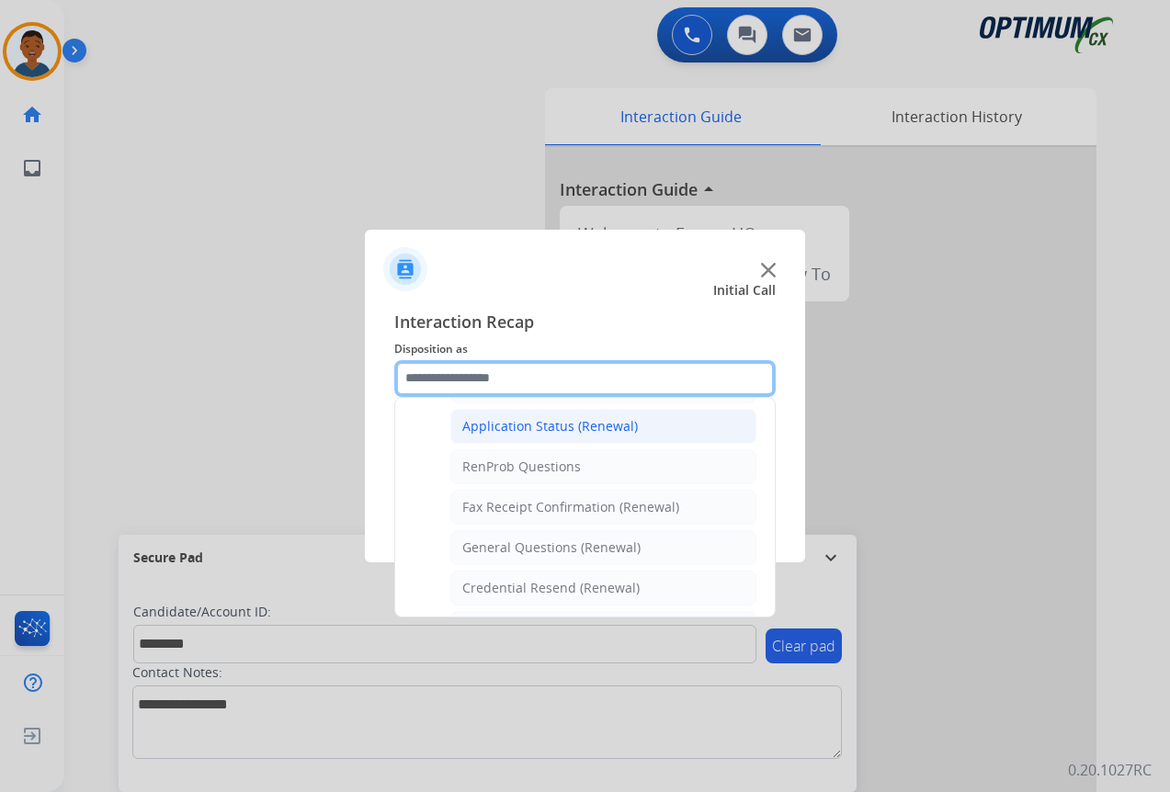
scroll to position [492, 0]
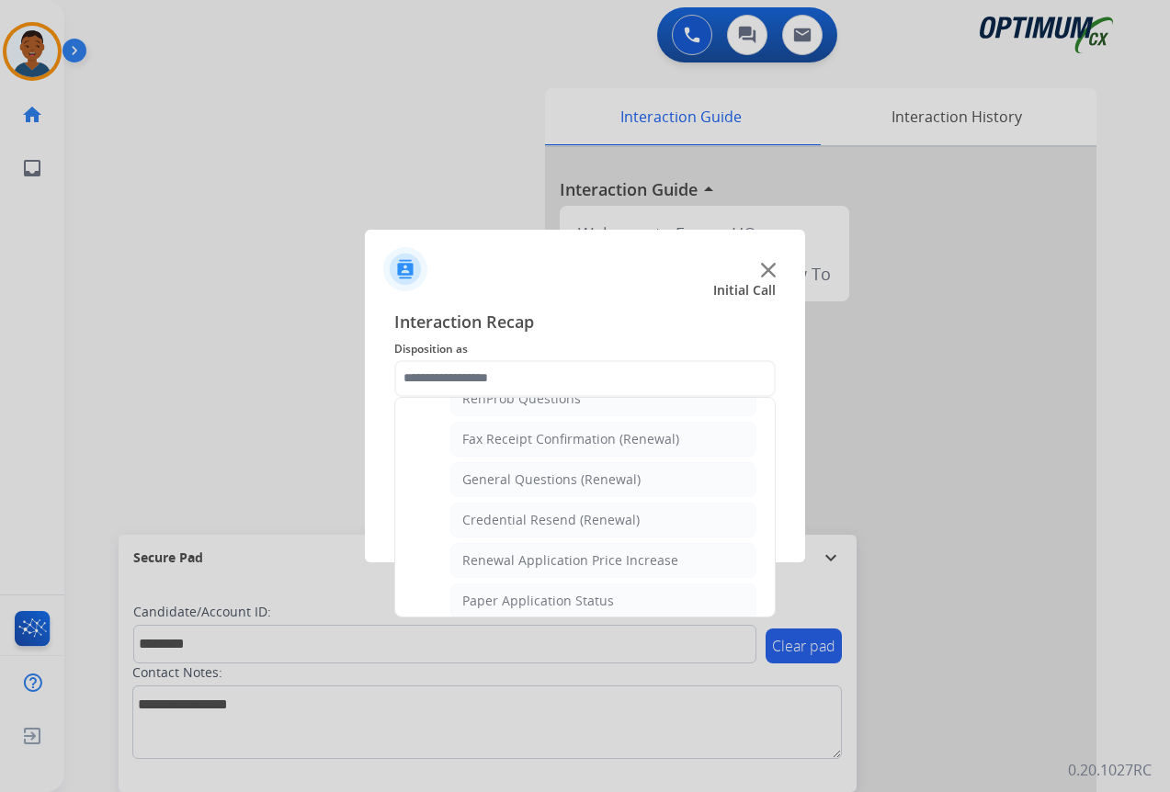
click at [488, 477] on div "General Questions (Renewal)" at bounding box center [551, 479] width 178 height 18
type input "**********"
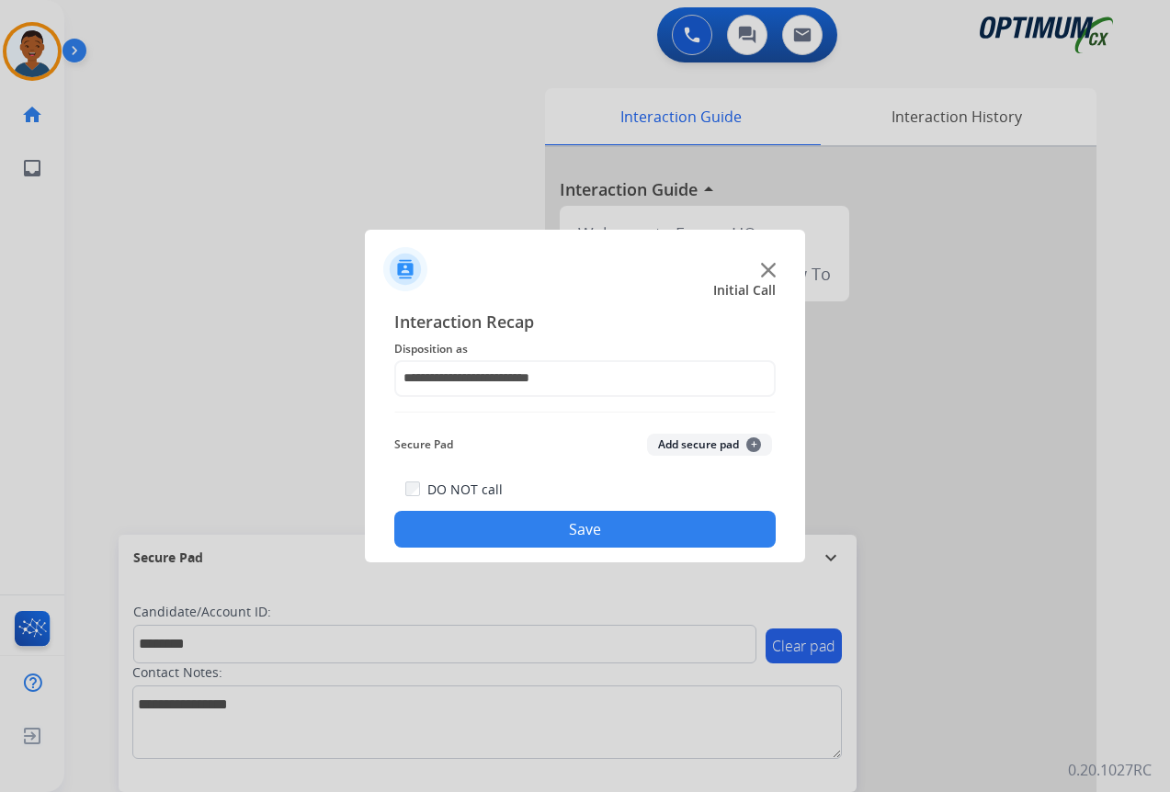
click at [694, 442] on button "Add secure pad +" at bounding box center [709, 445] width 125 height 22
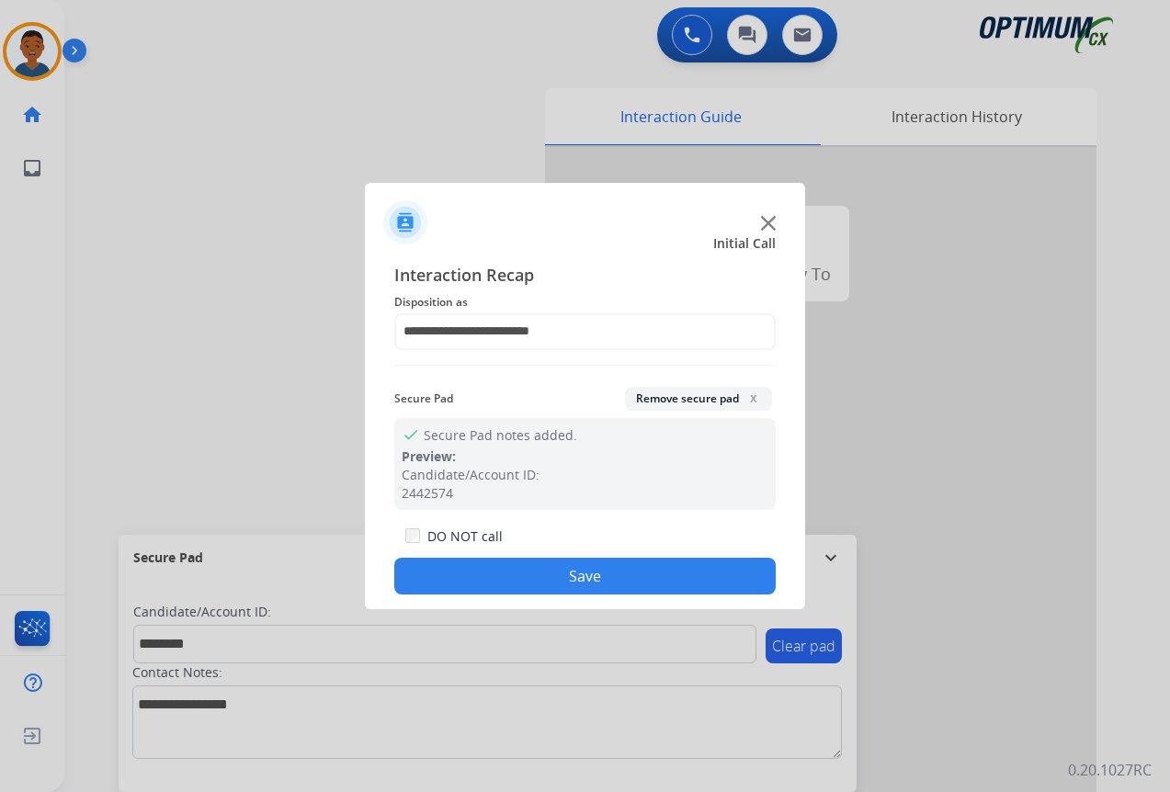
click at [636, 575] on button "Save" at bounding box center [584, 576] width 381 height 37
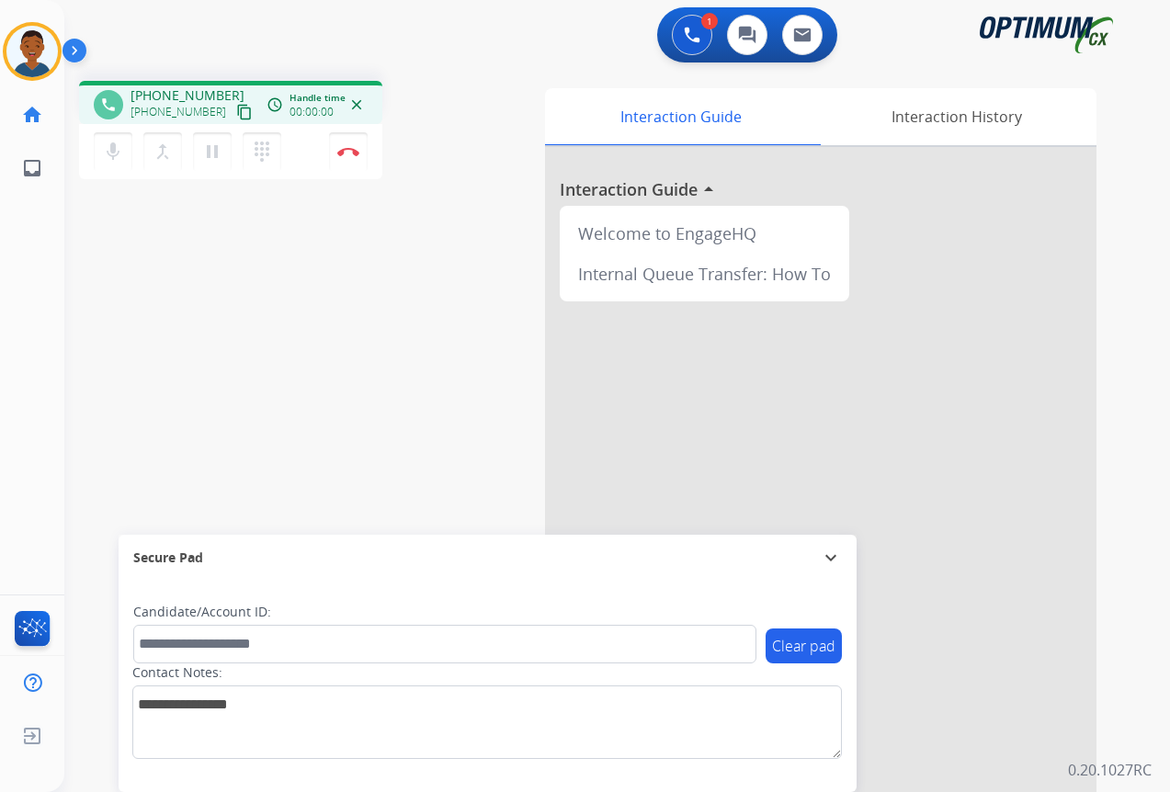
click at [236, 112] on mat-icon "content_copy" at bounding box center [244, 112] width 17 height 17
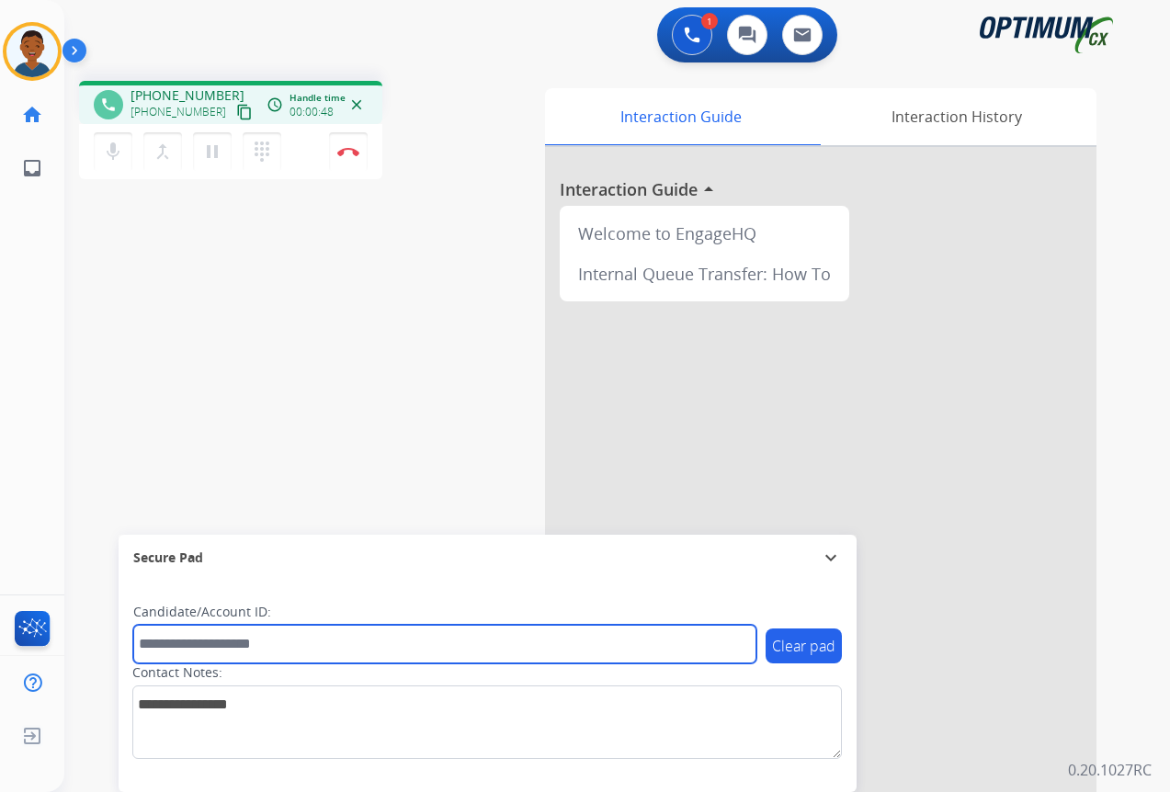
click at [187, 645] on input "text" at bounding box center [444, 644] width 623 height 39
paste input "*******"
type input "*******"
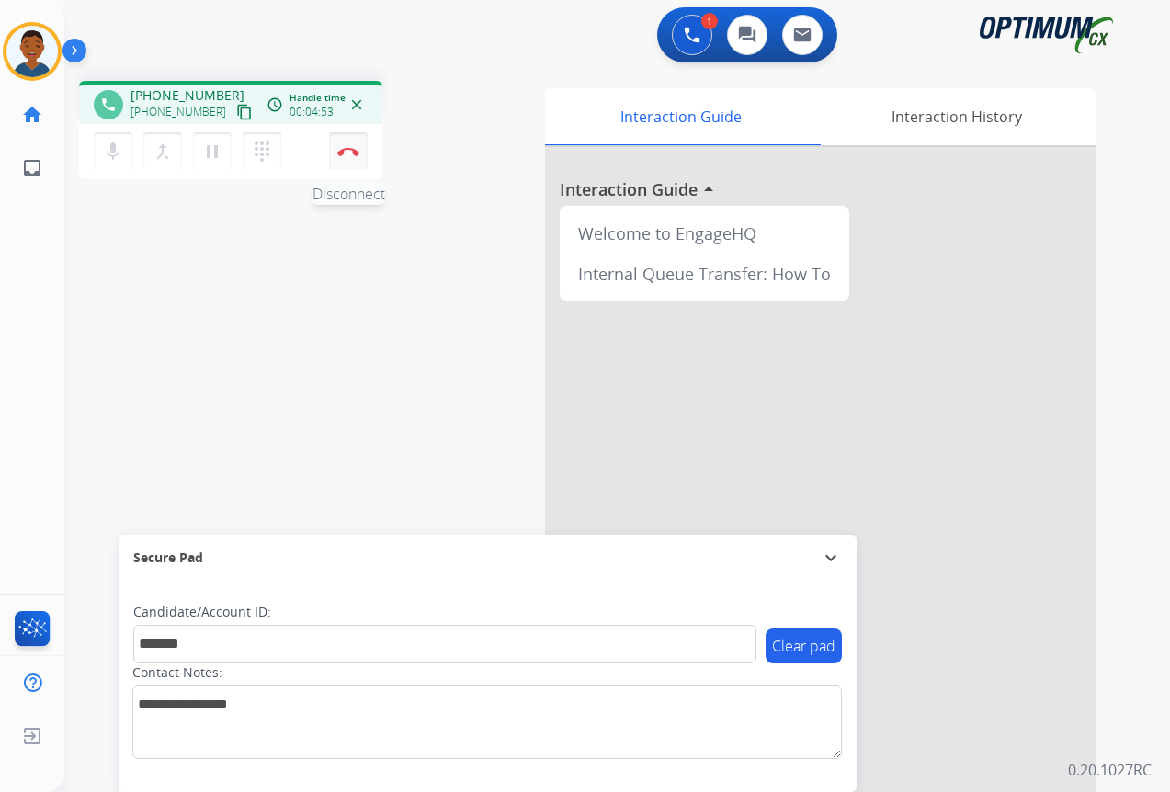
click at [349, 155] on img at bounding box center [348, 151] width 22 height 9
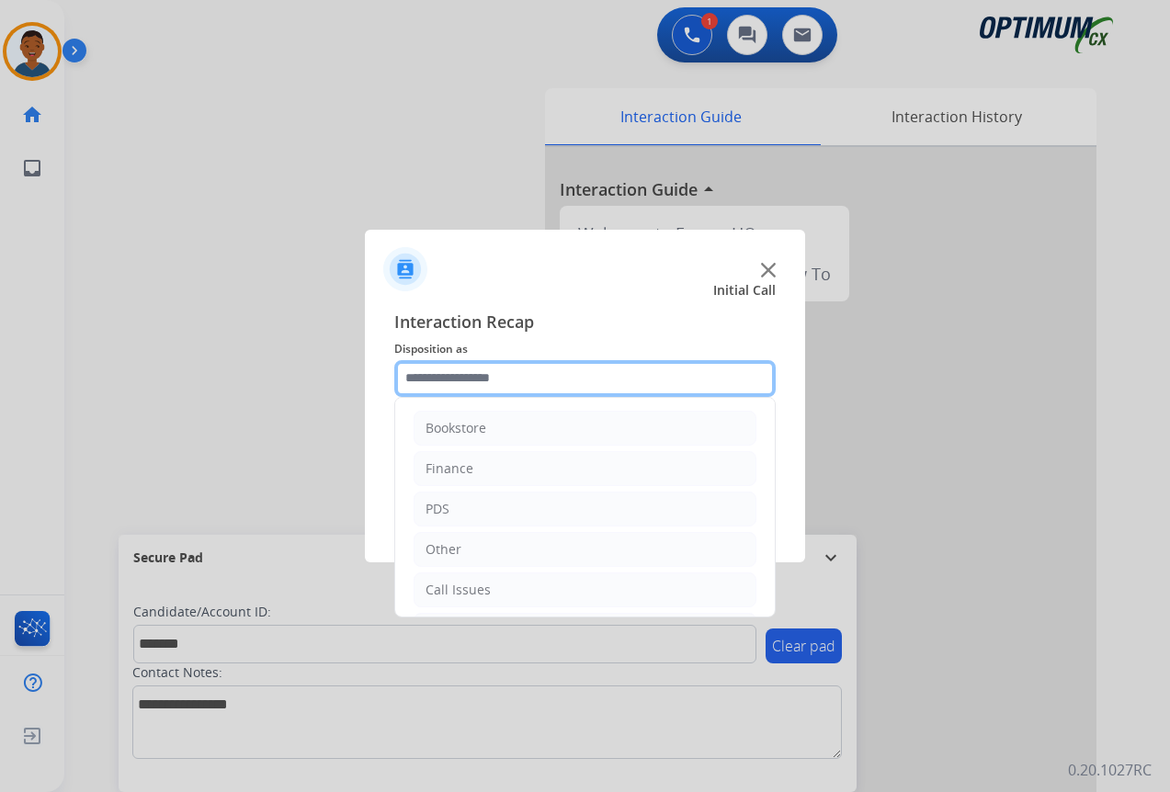
click at [447, 376] on input "text" at bounding box center [584, 378] width 381 height 37
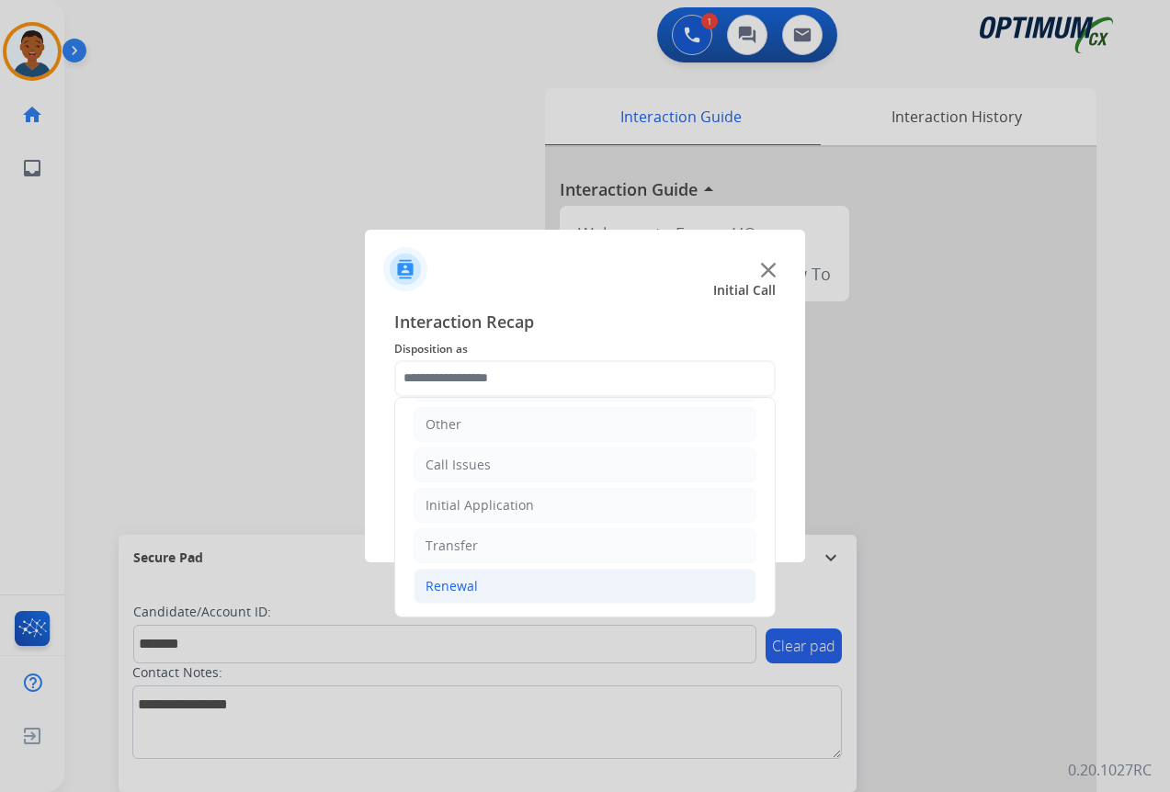
click at [452, 587] on div "Renewal" at bounding box center [451, 586] width 52 height 18
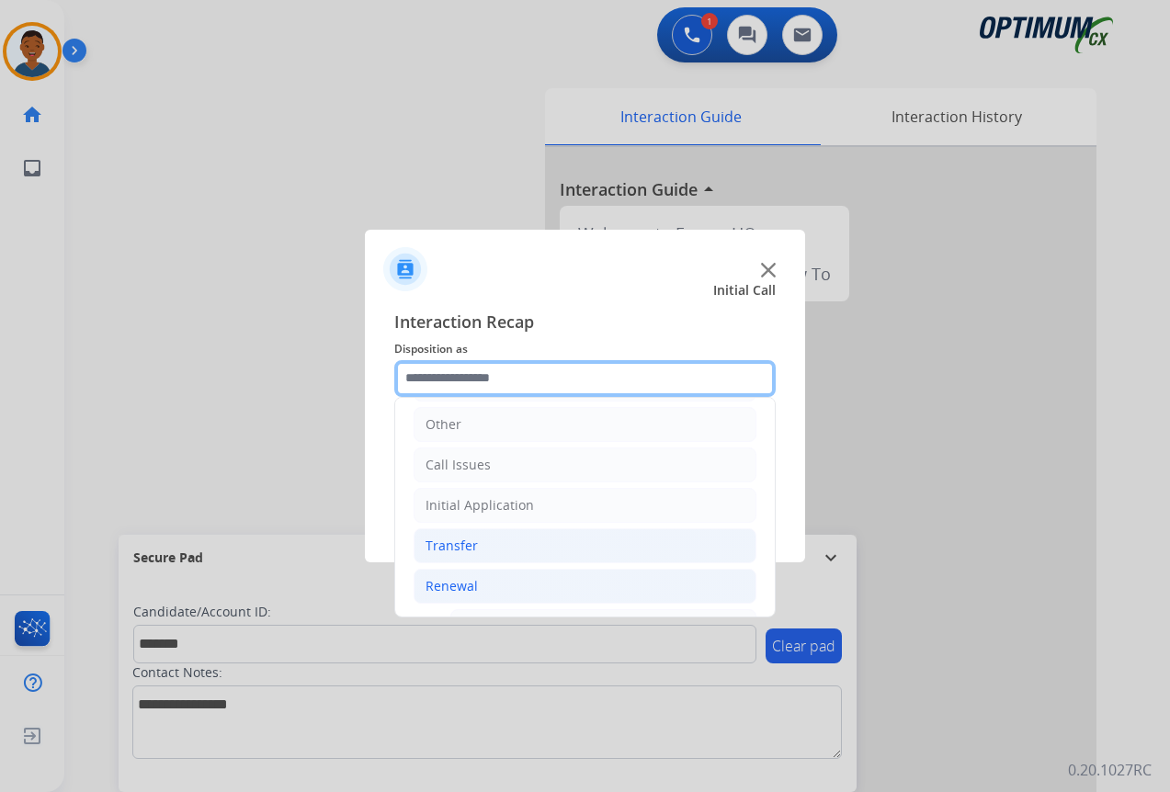
scroll to position [309, 0]
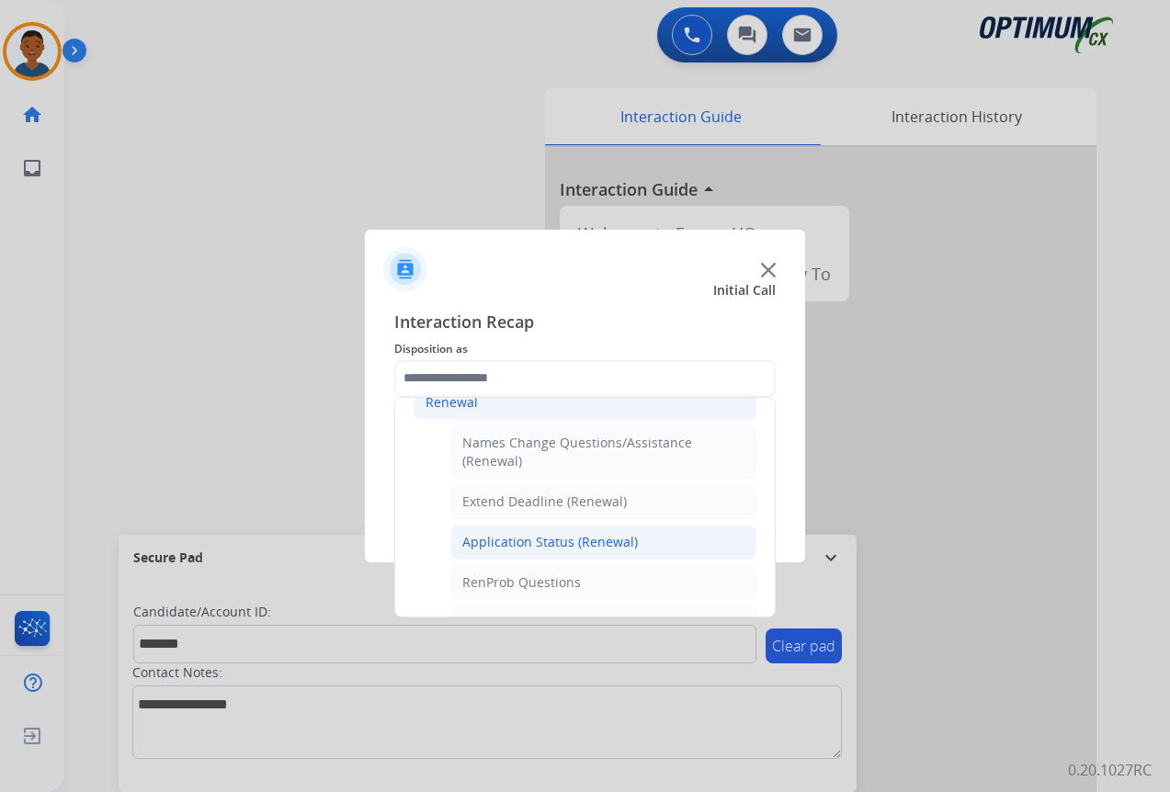
click at [508, 543] on div "Application Status (Renewal)" at bounding box center [549, 542] width 175 height 18
type input "**********"
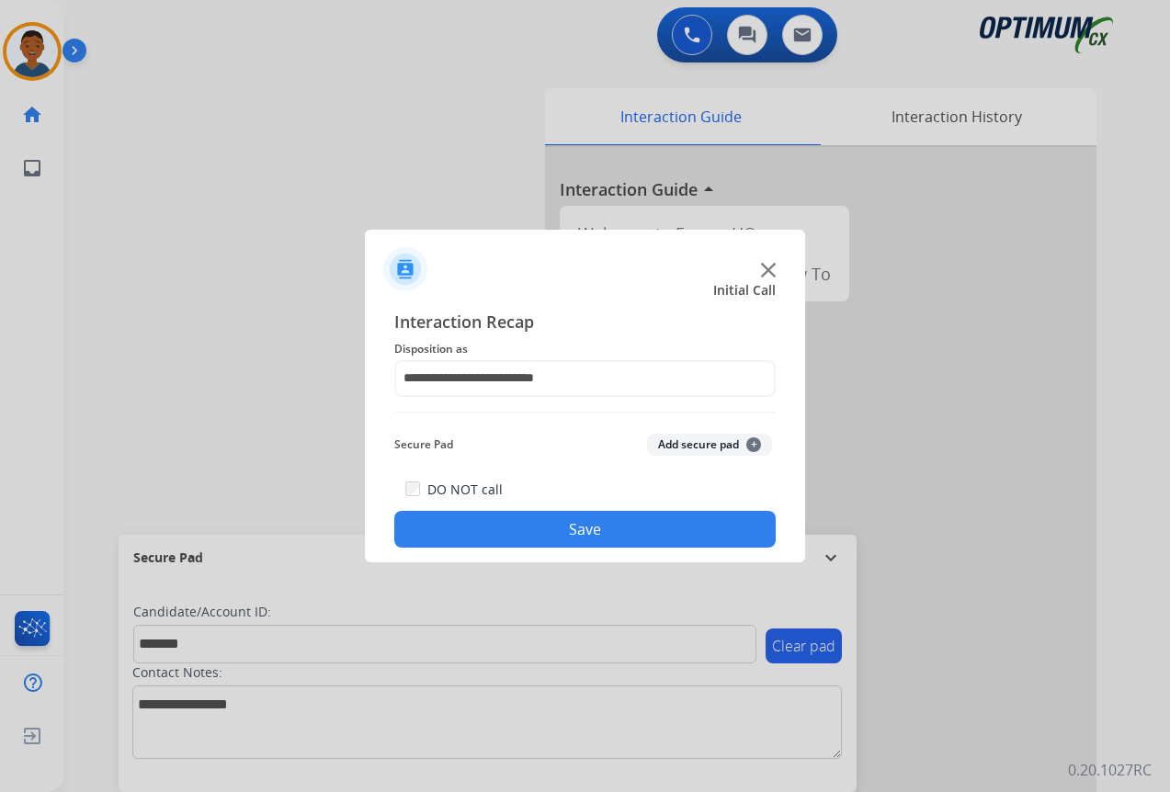
click at [702, 447] on button "Add secure pad +" at bounding box center [709, 445] width 125 height 22
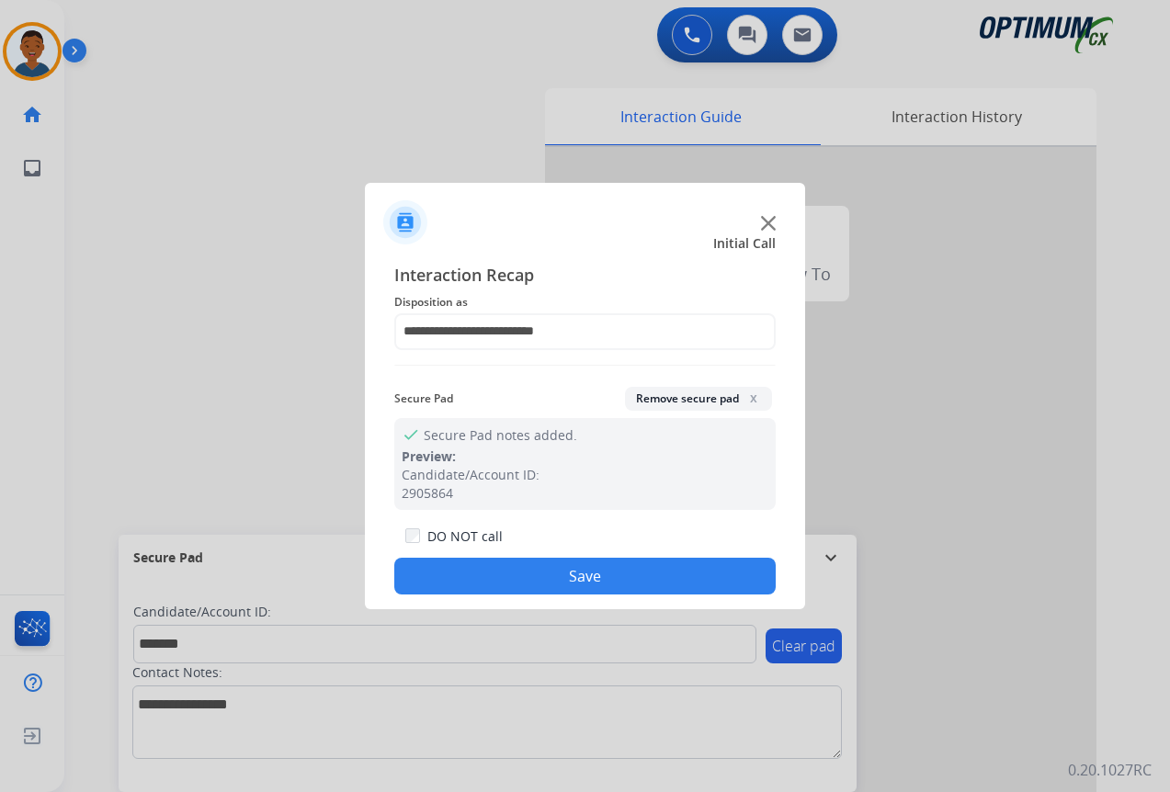
click at [660, 567] on button "Save" at bounding box center [584, 576] width 381 height 37
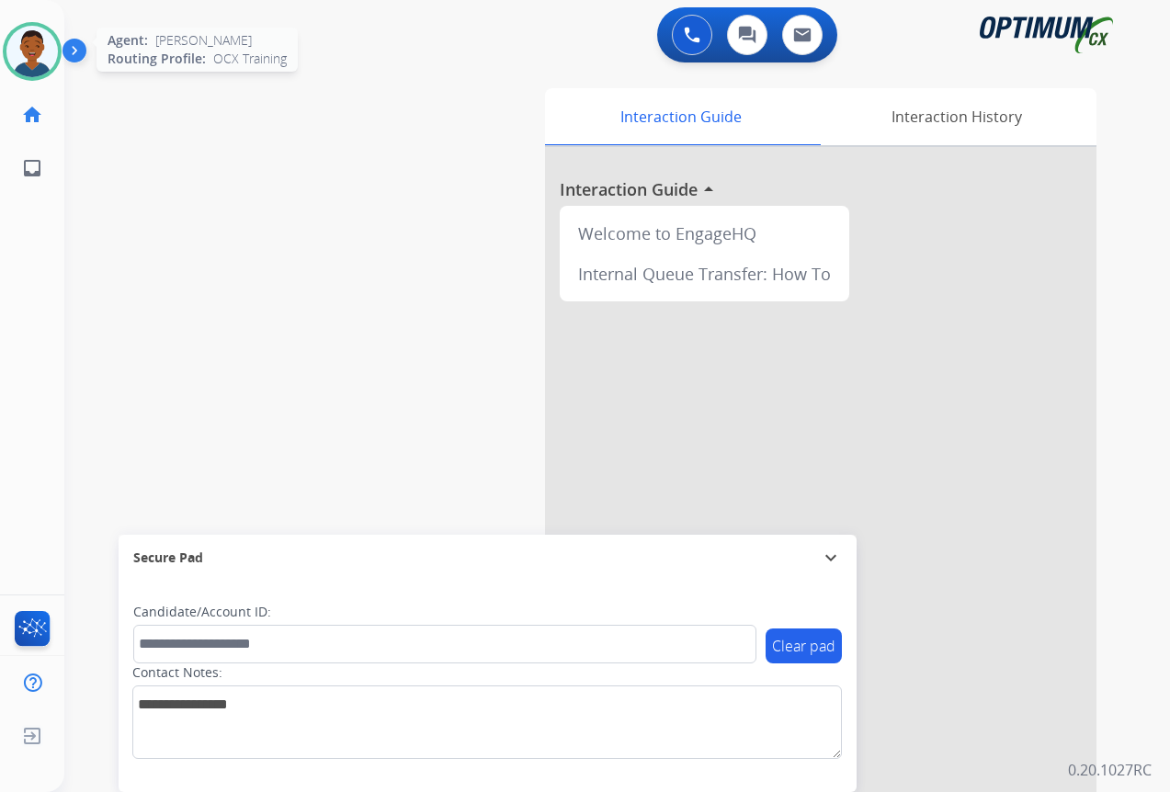
click at [31, 47] on img at bounding box center [31, 51] width 51 height 51
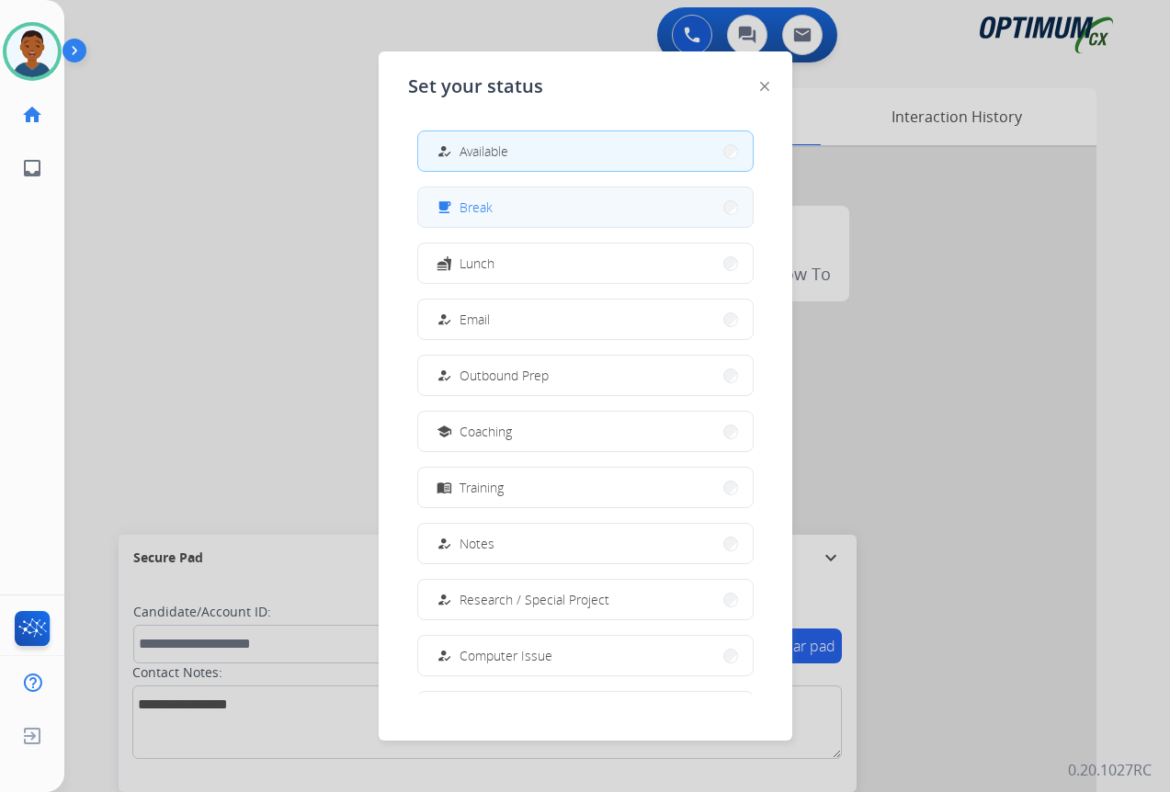
click at [495, 205] on button "free_breakfast Break" at bounding box center [585, 207] width 334 height 40
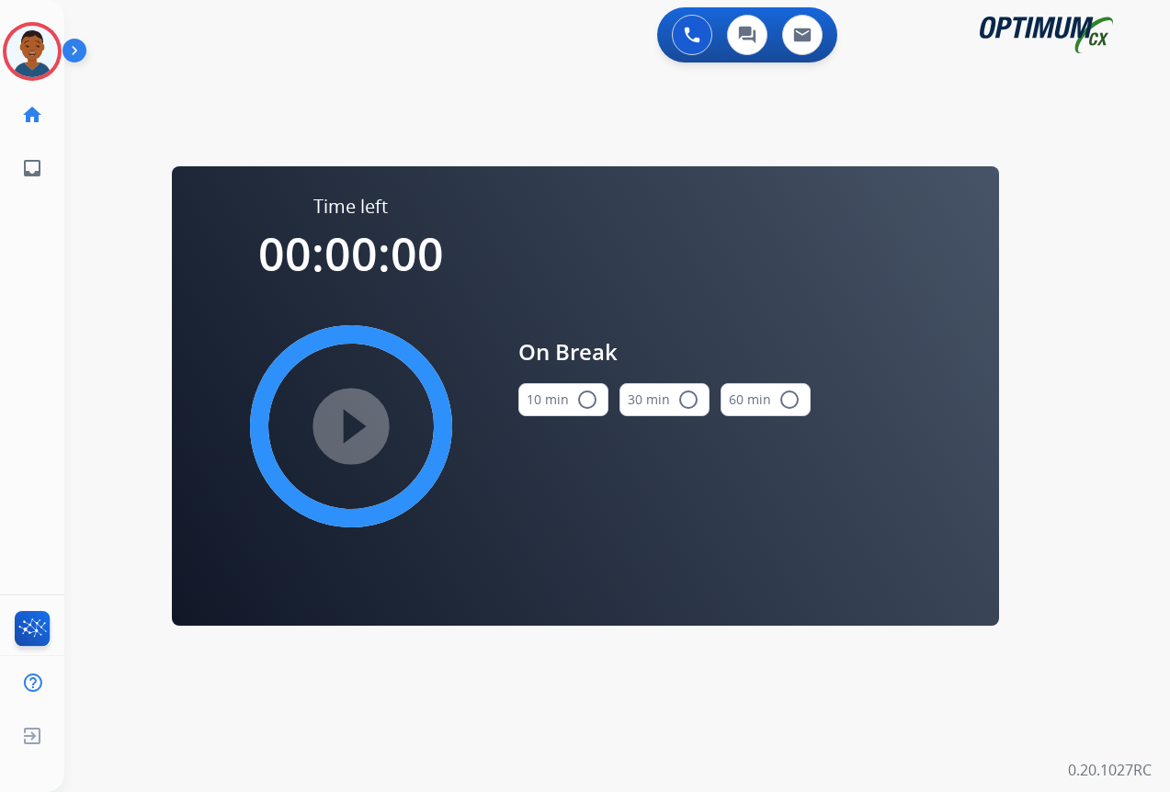
click at [570, 402] on button "10 min radio_button_unchecked" at bounding box center [563, 399] width 90 height 33
click at [345, 429] on mat-icon "play_circle_filled" at bounding box center [351, 426] width 22 height 22
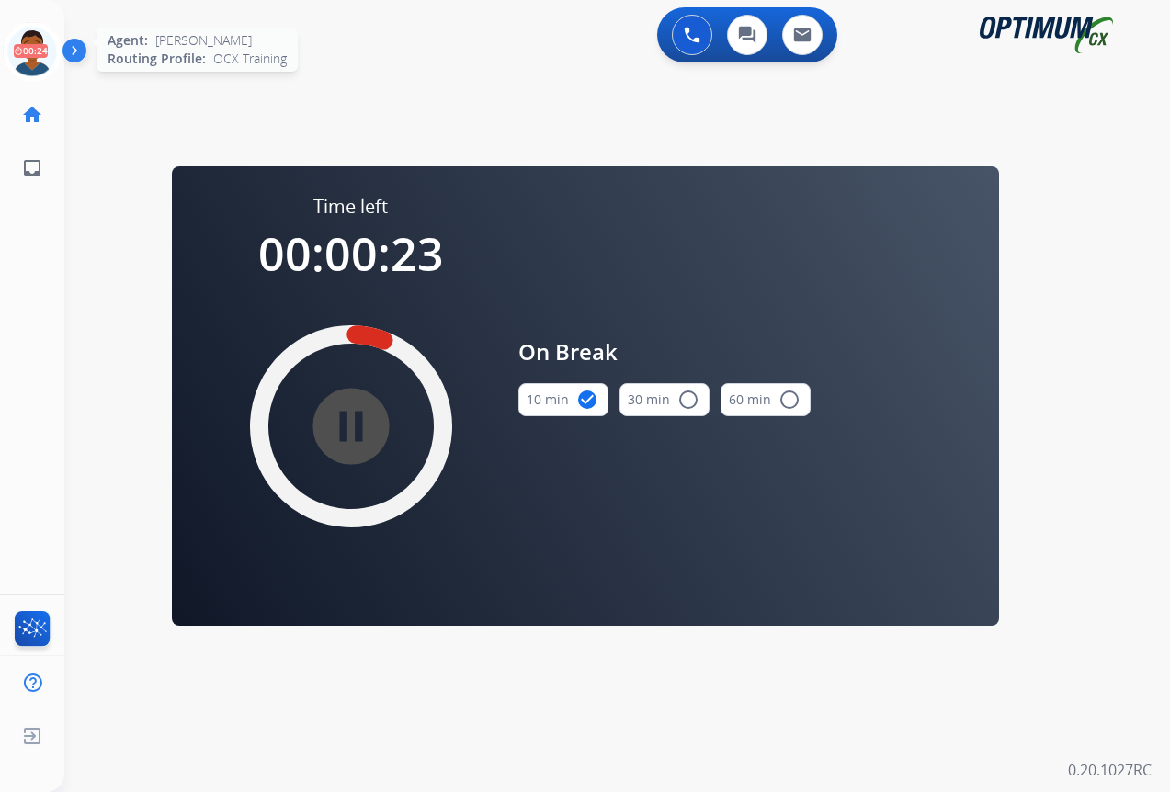
click at [24, 56] on icon at bounding box center [33, 52] width 60 height 60
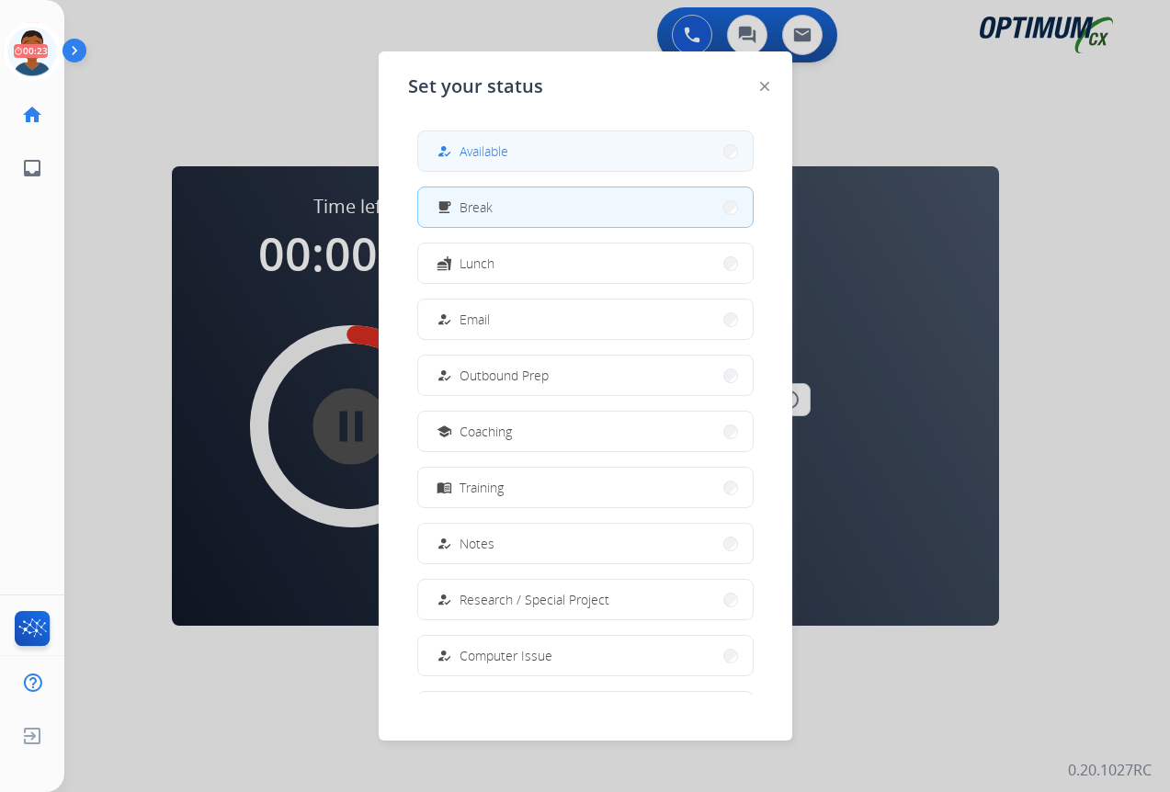
click at [571, 148] on button "how_to_reg Available" at bounding box center [585, 151] width 334 height 40
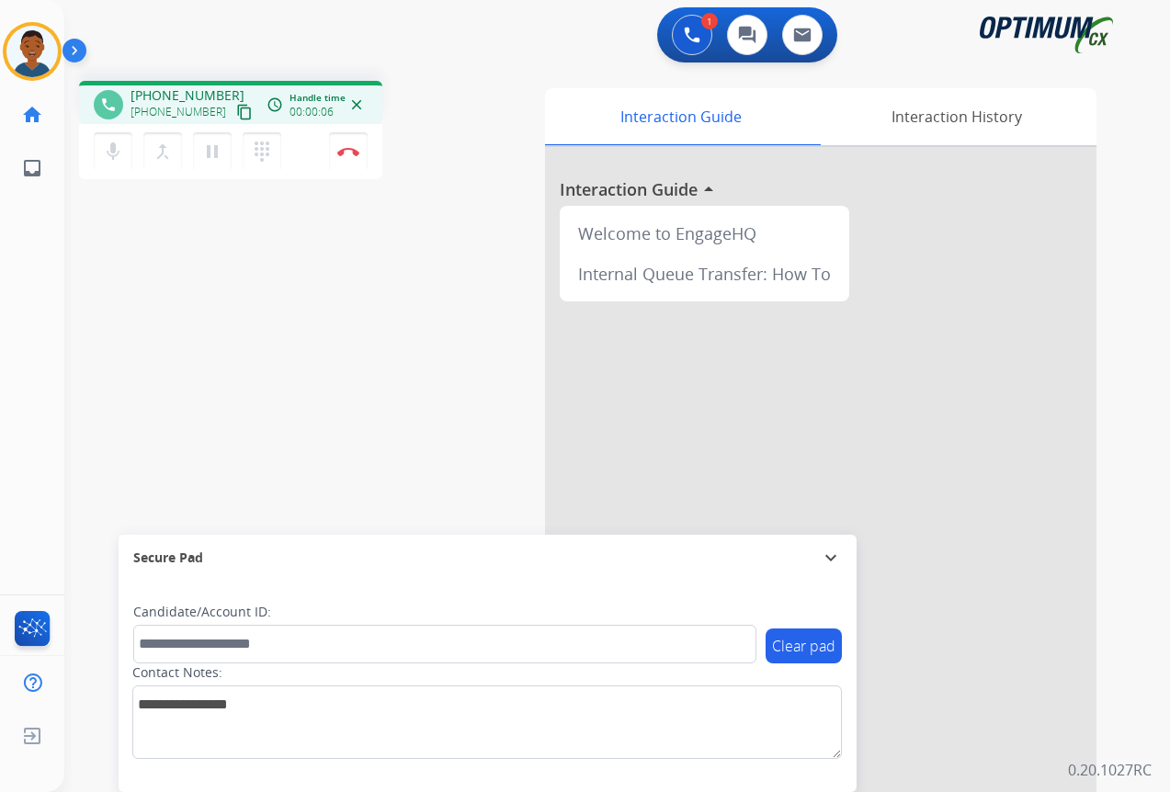
click at [236, 113] on mat-icon "content_copy" at bounding box center [244, 112] width 17 height 17
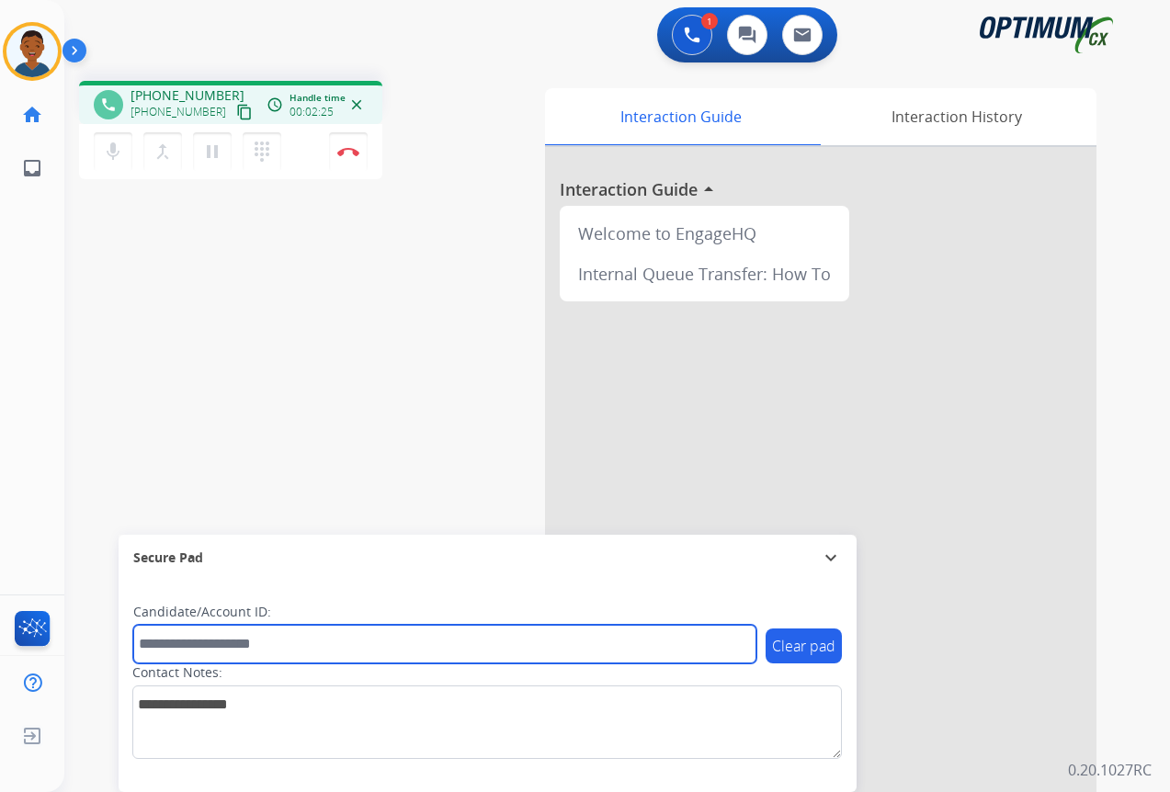
click at [220, 651] on input "text" at bounding box center [444, 644] width 623 height 39
paste input "*******"
type input "*******"
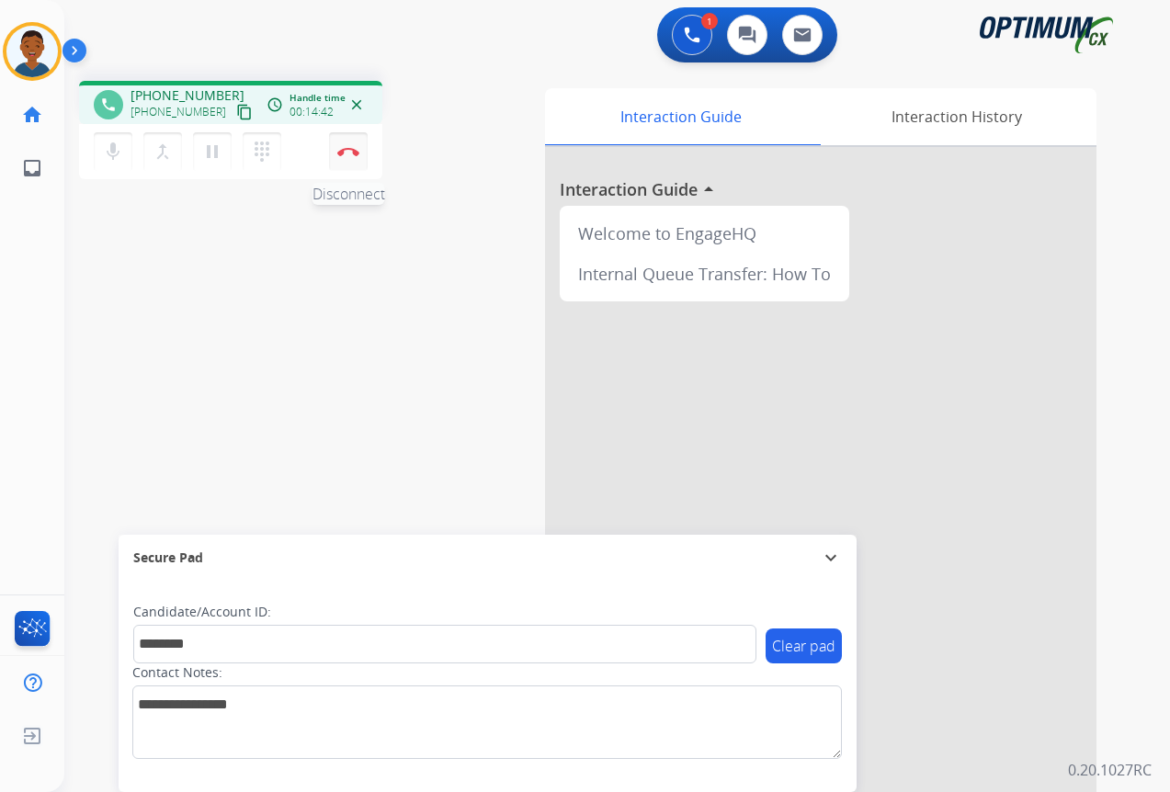
click at [350, 152] on img at bounding box center [348, 151] width 22 height 9
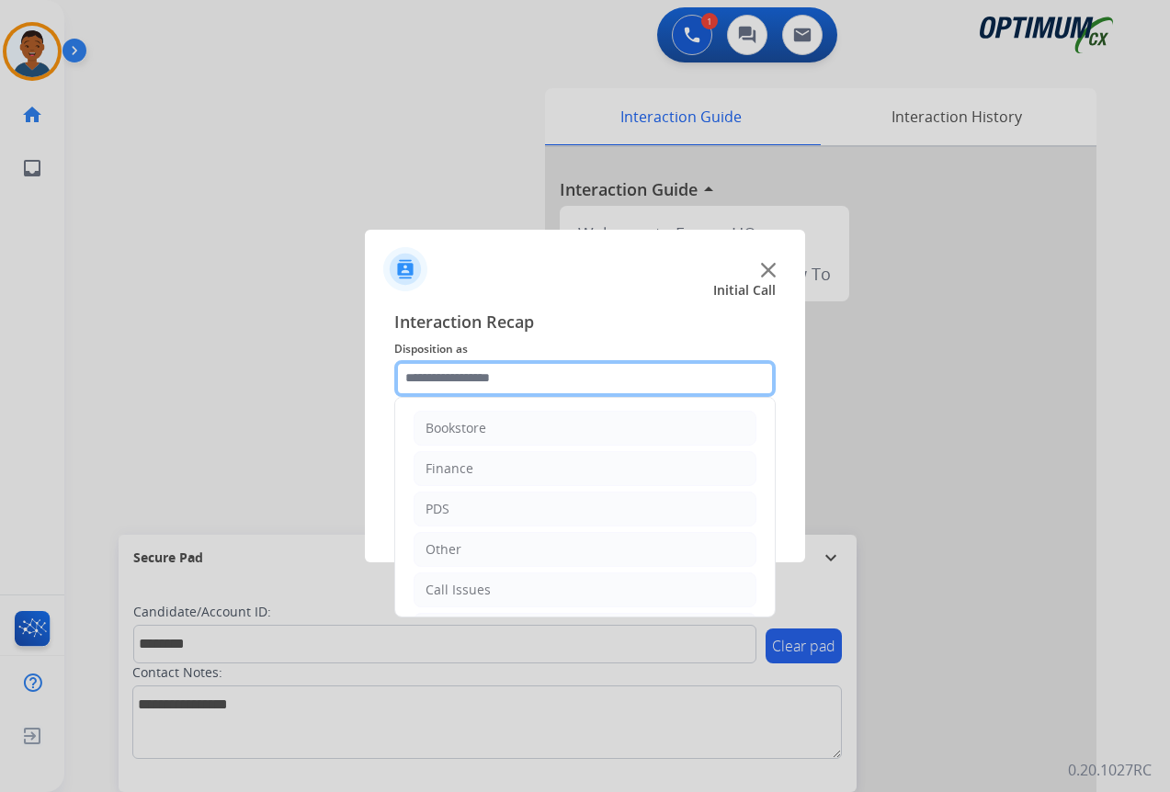
click at [437, 377] on input "text" at bounding box center [584, 378] width 381 height 37
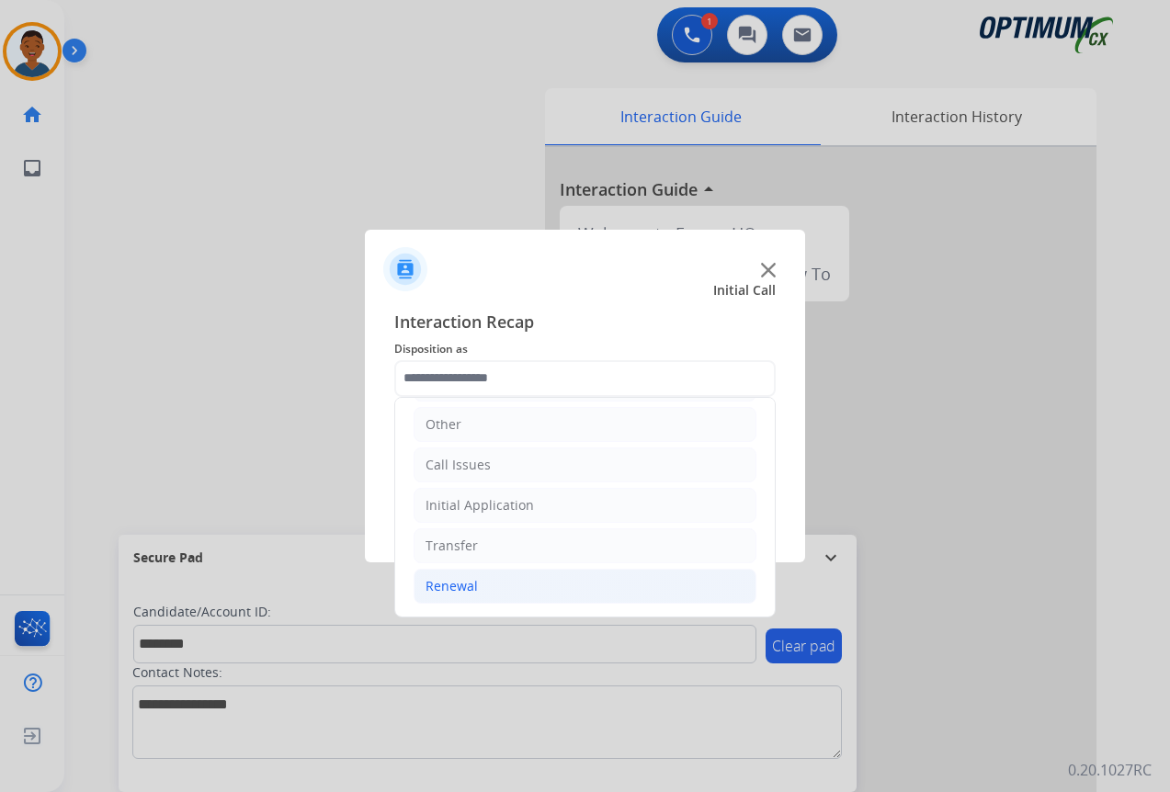
click at [448, 589] on div "Renewal" at bounding box center [451, 586] width 52 height 18
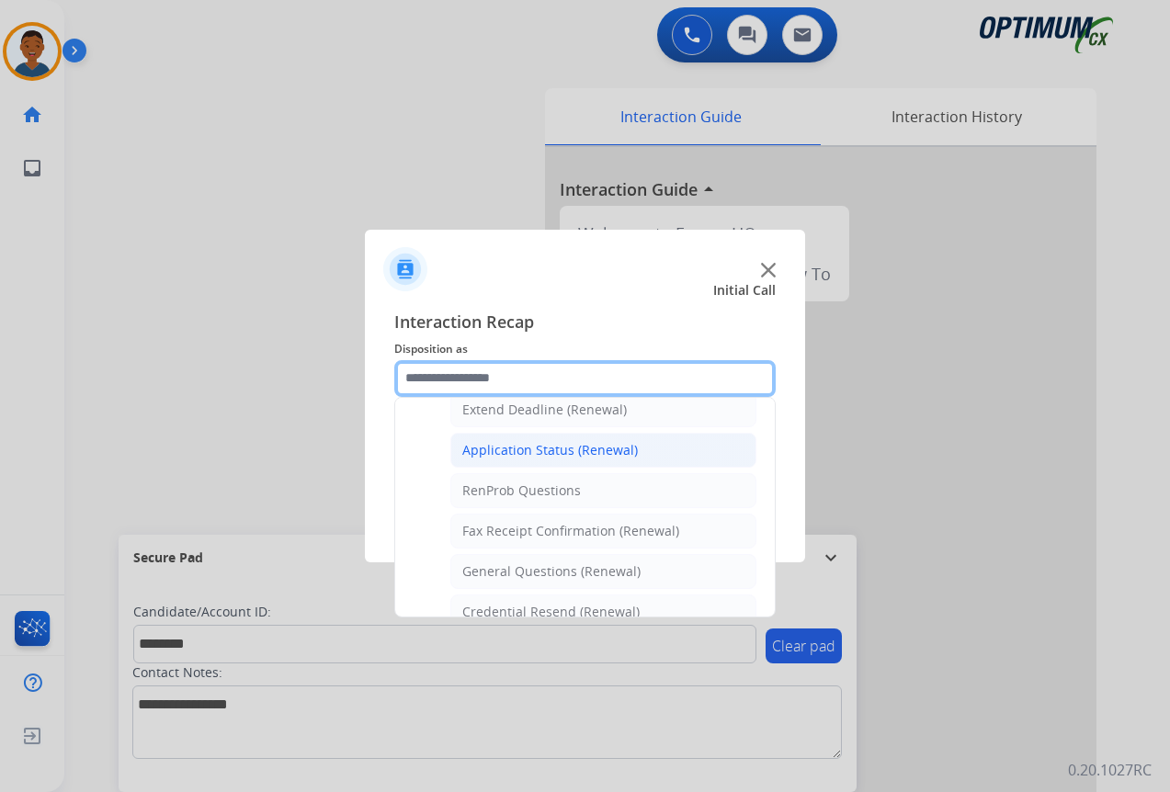
scroll to position [492, 0]
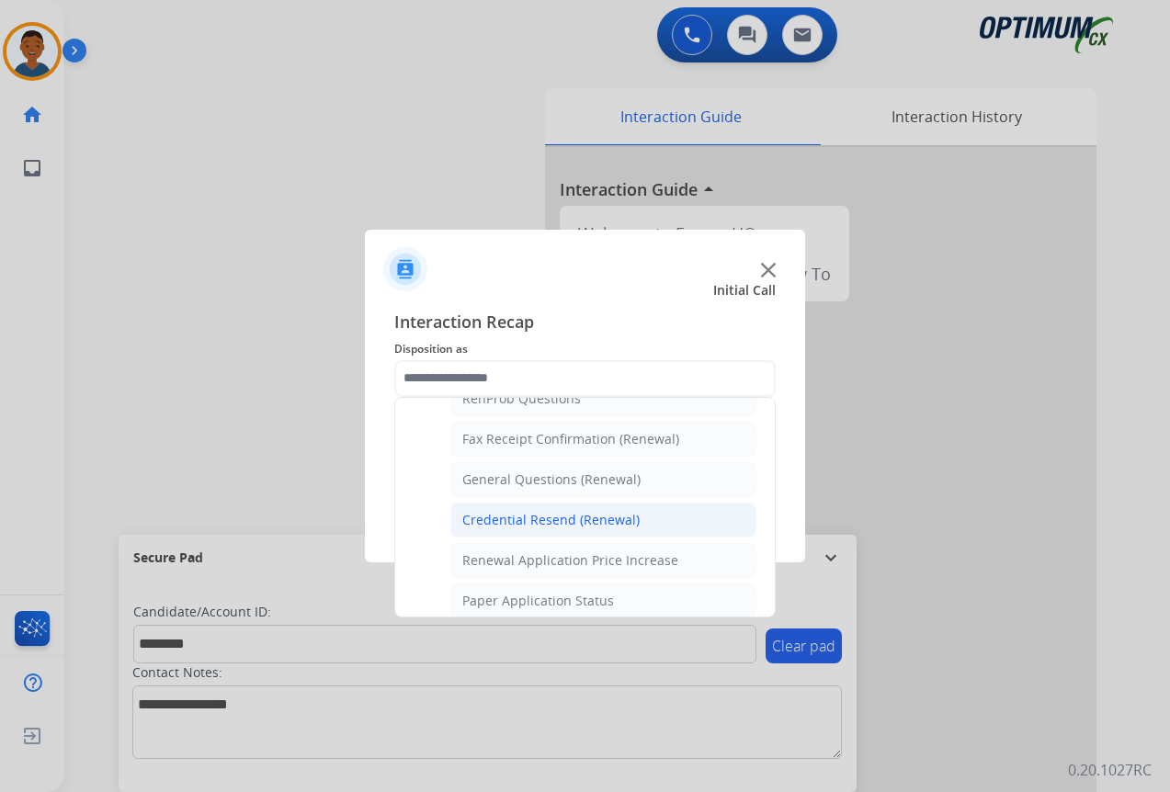
click at [519, 521] on div "Credential Resend (Renewal)" at bounding box center [550, 520] width 177 height 18
type input "**********"
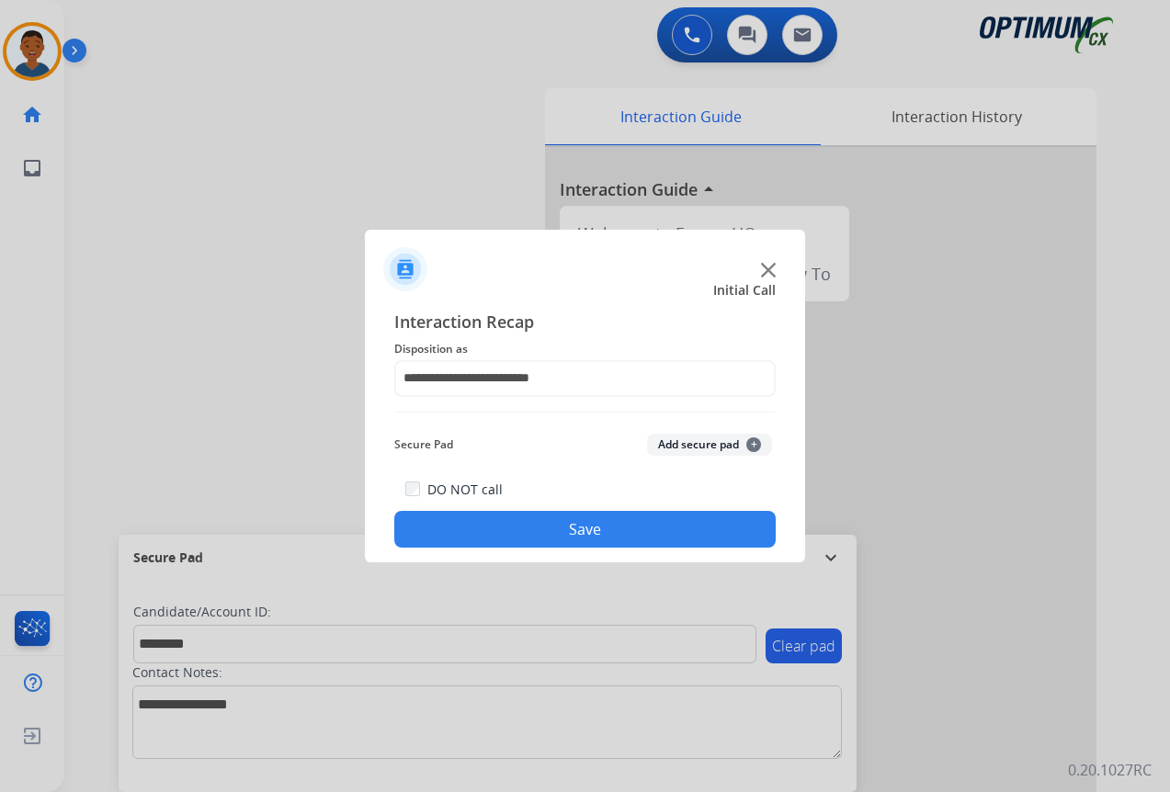
click at [678, 446] on button "Add secure pad +" at bounding box center [709, 445] width 125 height 22
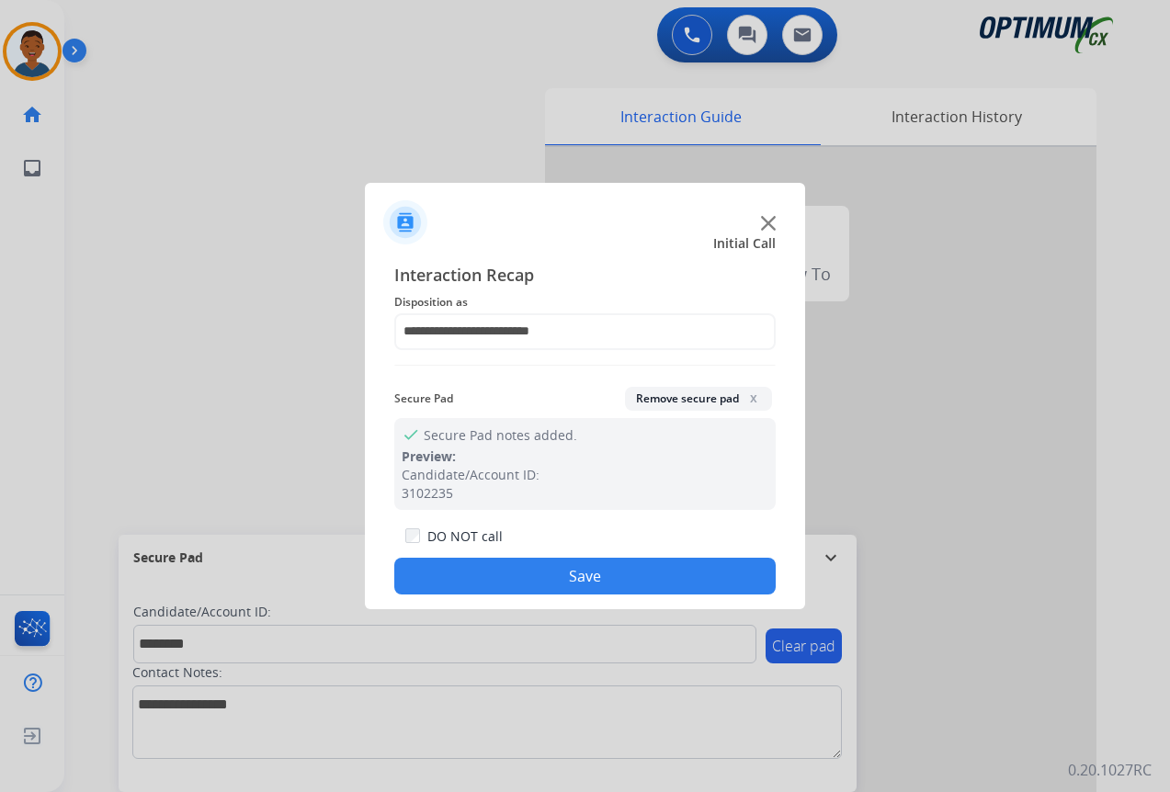
click at [629, 573] on button "Save" at bounding box center [584, 576] width 381 height 37
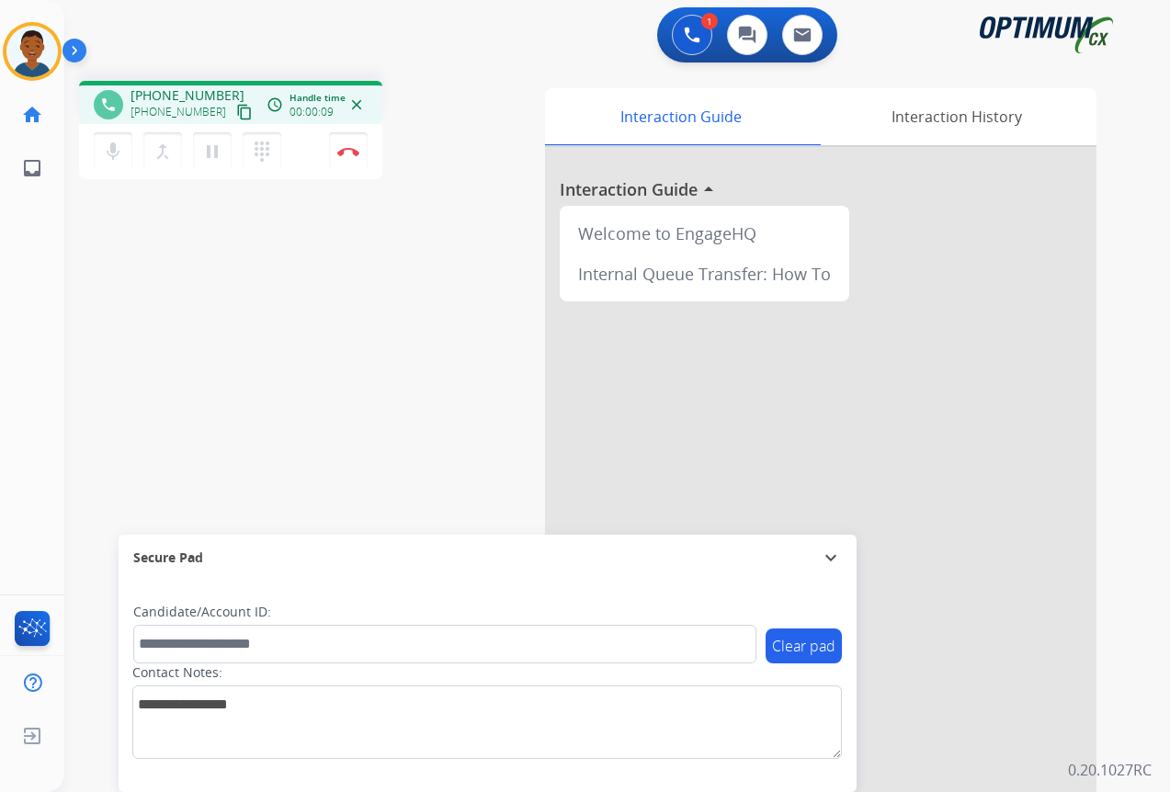
click at [236, 111] on mat-icon "content_copy" at bounding box center [244, 112] width 17 height 17
click at [346, 158] on button "Disconnect" at bounding box center [348, 151] width 39 height 39
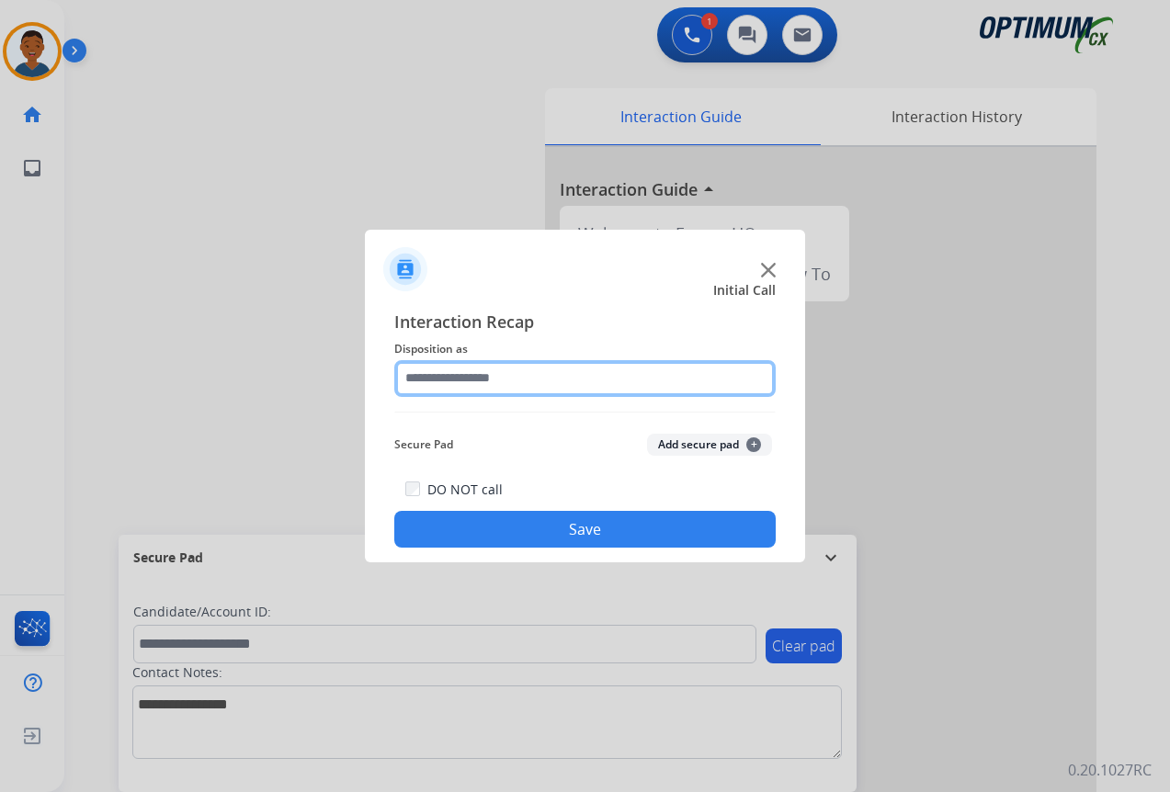
click at [440, 374] on input "text" at bounding box center [584, 378] width 381 height 37
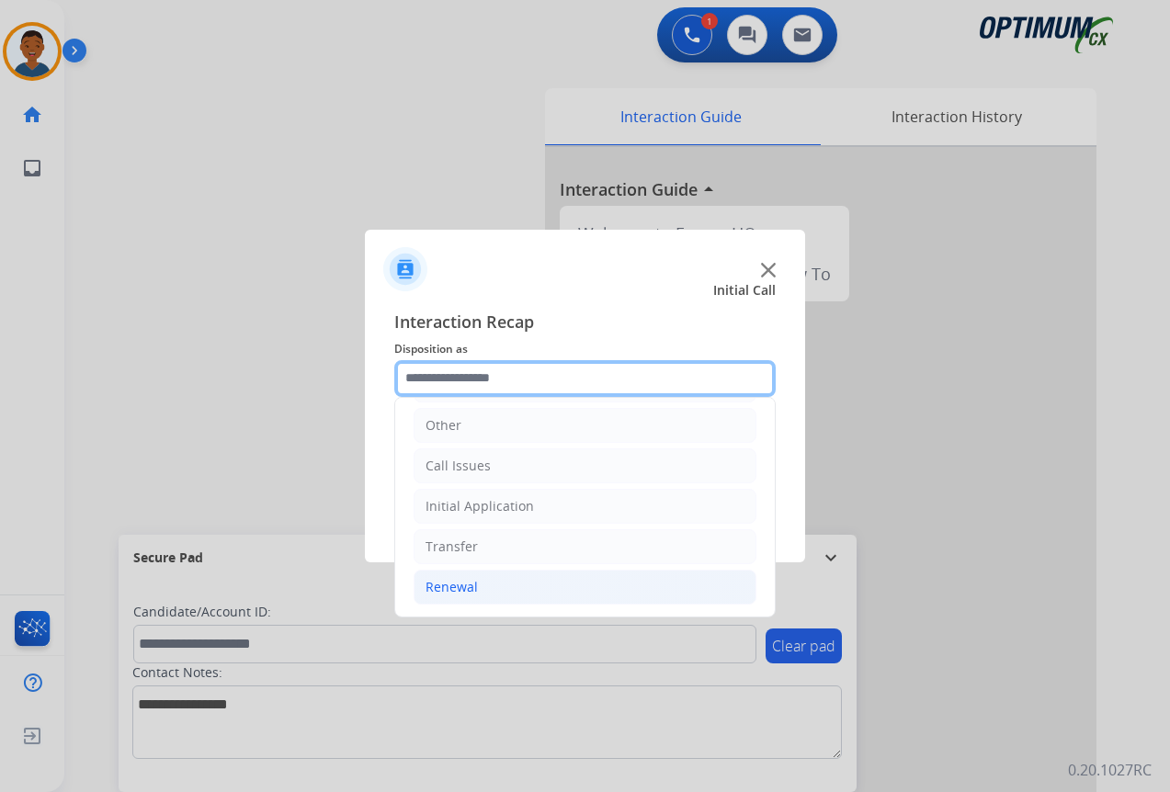
scroll to position [125, 0]
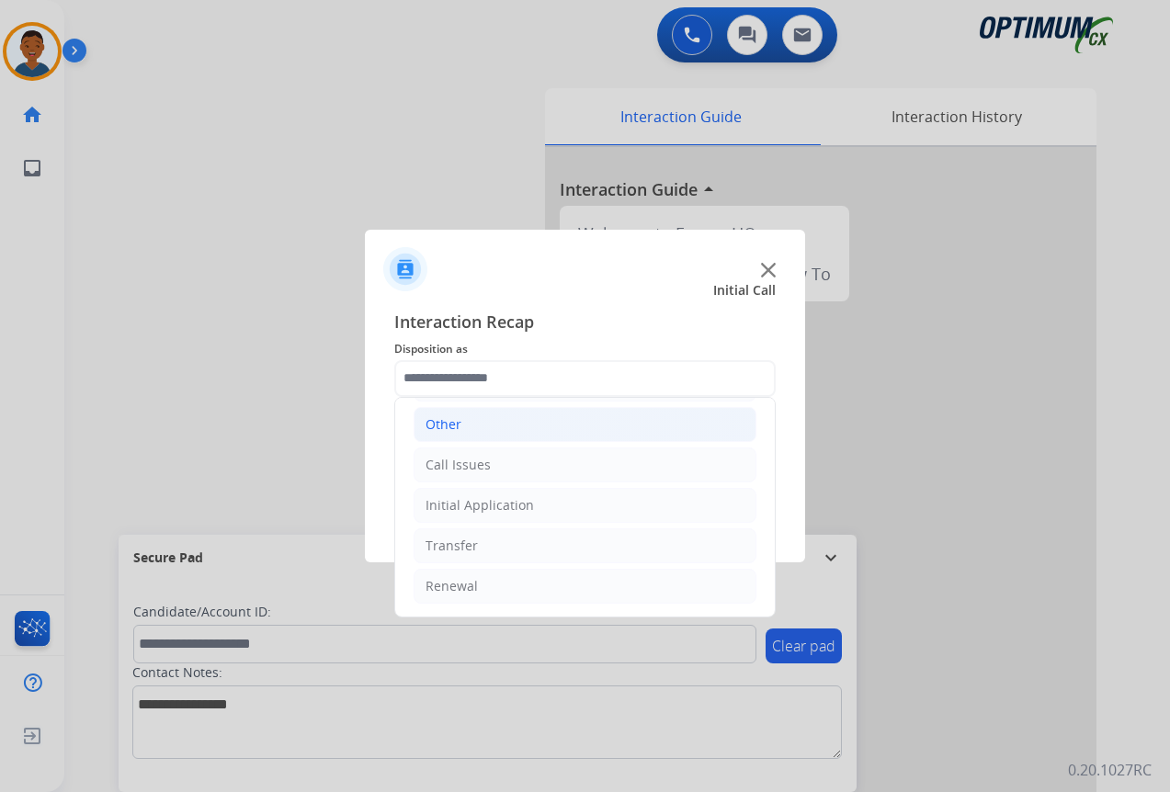
click at [435, 423] on div "Other" at bounding box center [443, 424] width 36 height 18
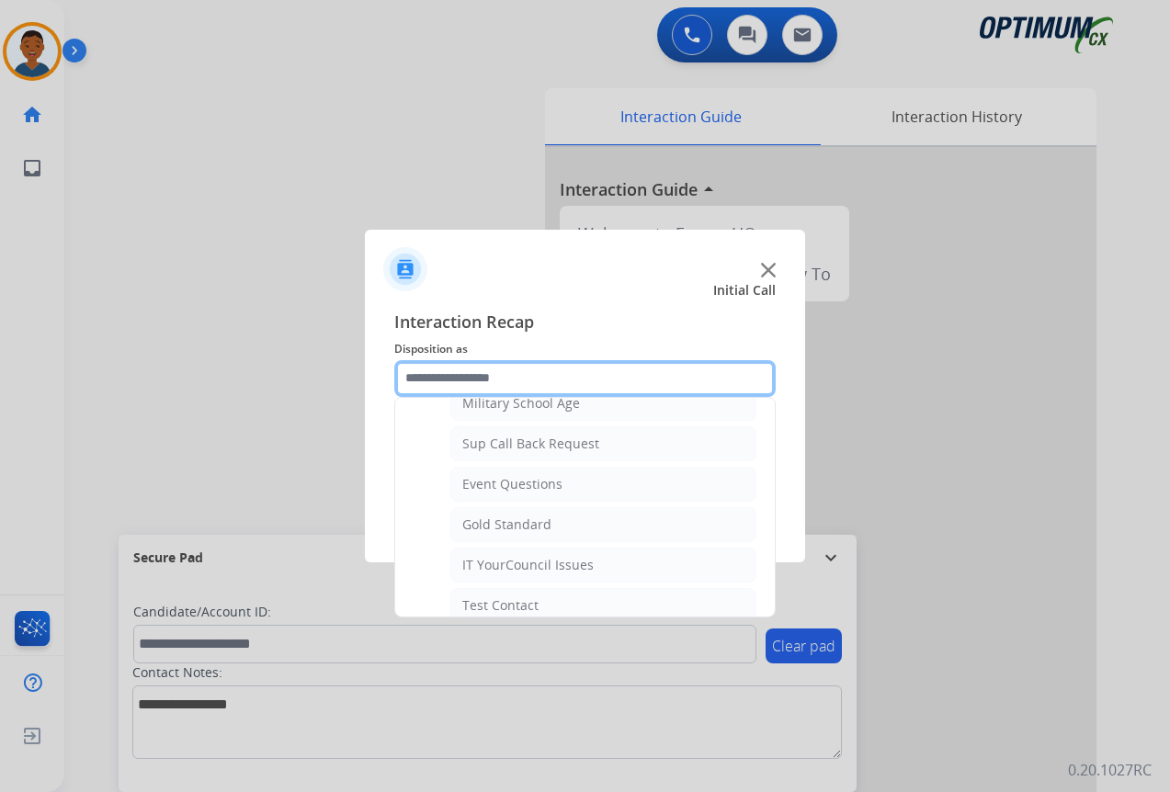
scroll to position [309, 0]
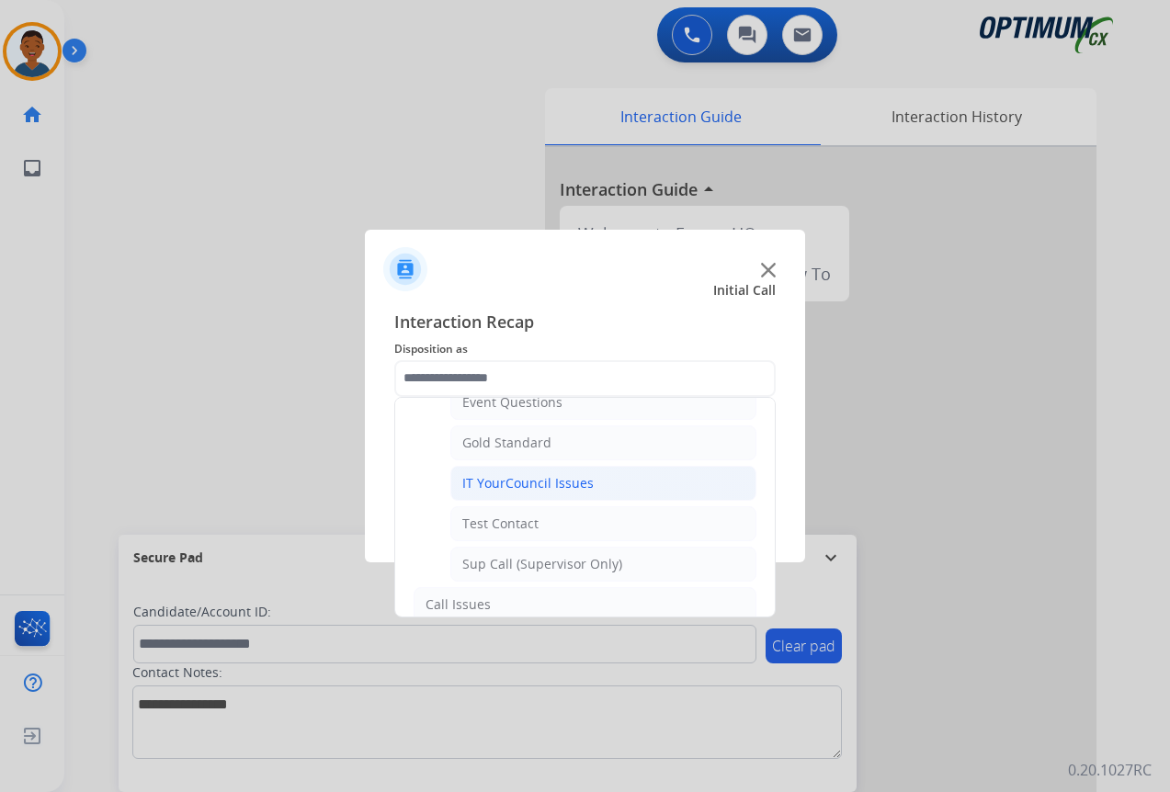
click at [490, 477] on div "IT YourCouncil Issues" at bounding box center [527, 483] width 131 height 18
type input "**********"
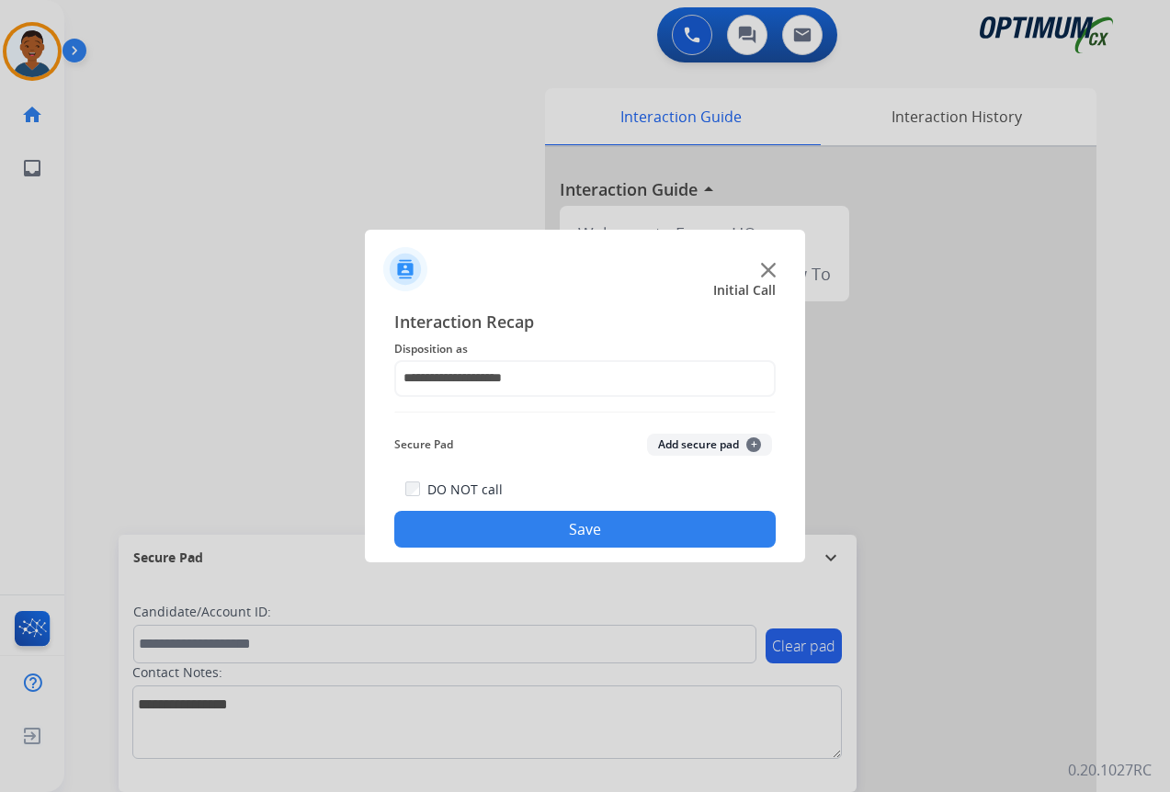
click at [523, 527] on button "Save" at bounding box center [584, 529] width 381 height 37
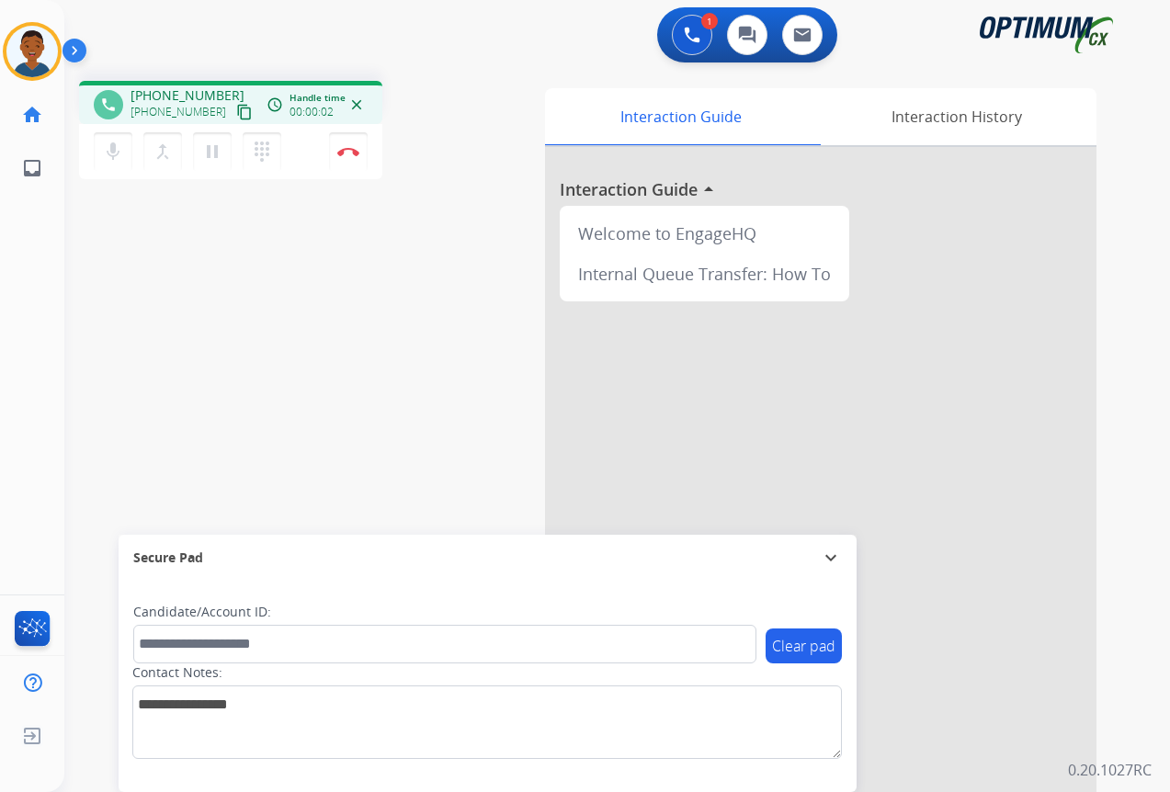
click at [236, 109] on mat-icon "content_copy" at bounding box center [244, 112] width 17 height 17
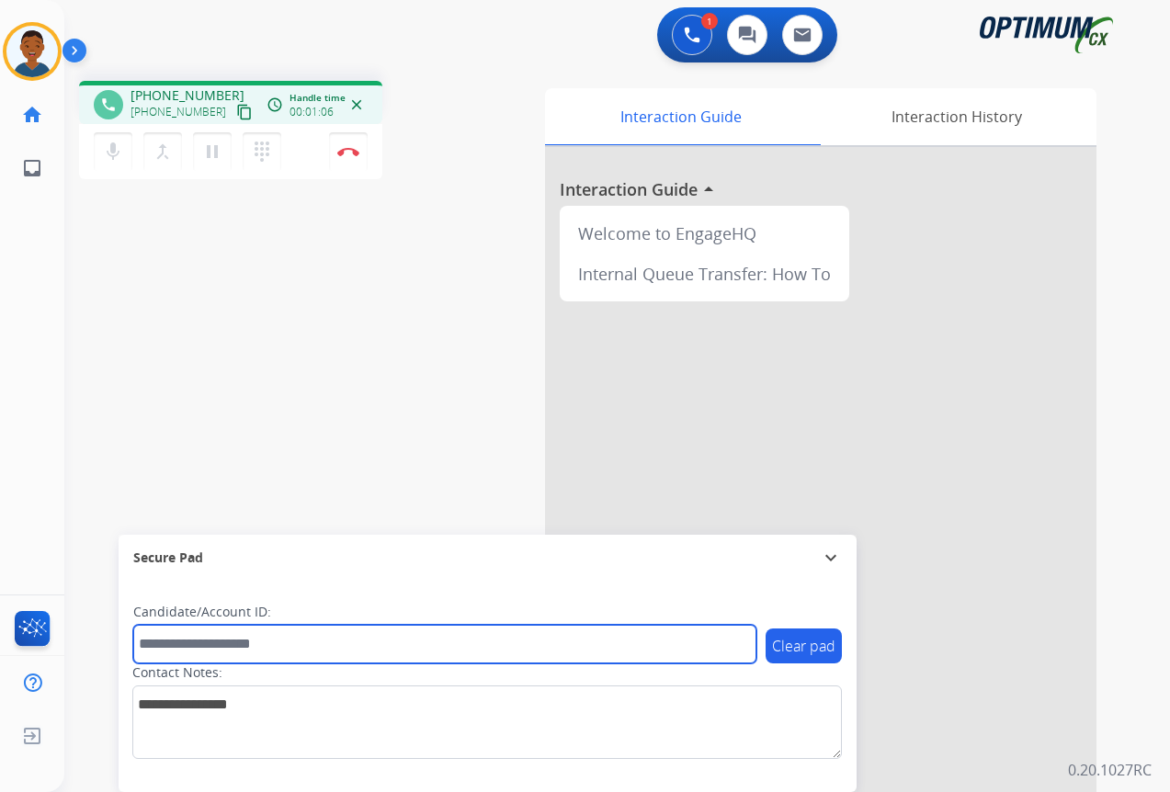
click at [222, 647] on input "text" at bounding box center [444, 644] width 623 height 39
paste input "*******"
type input "*******"
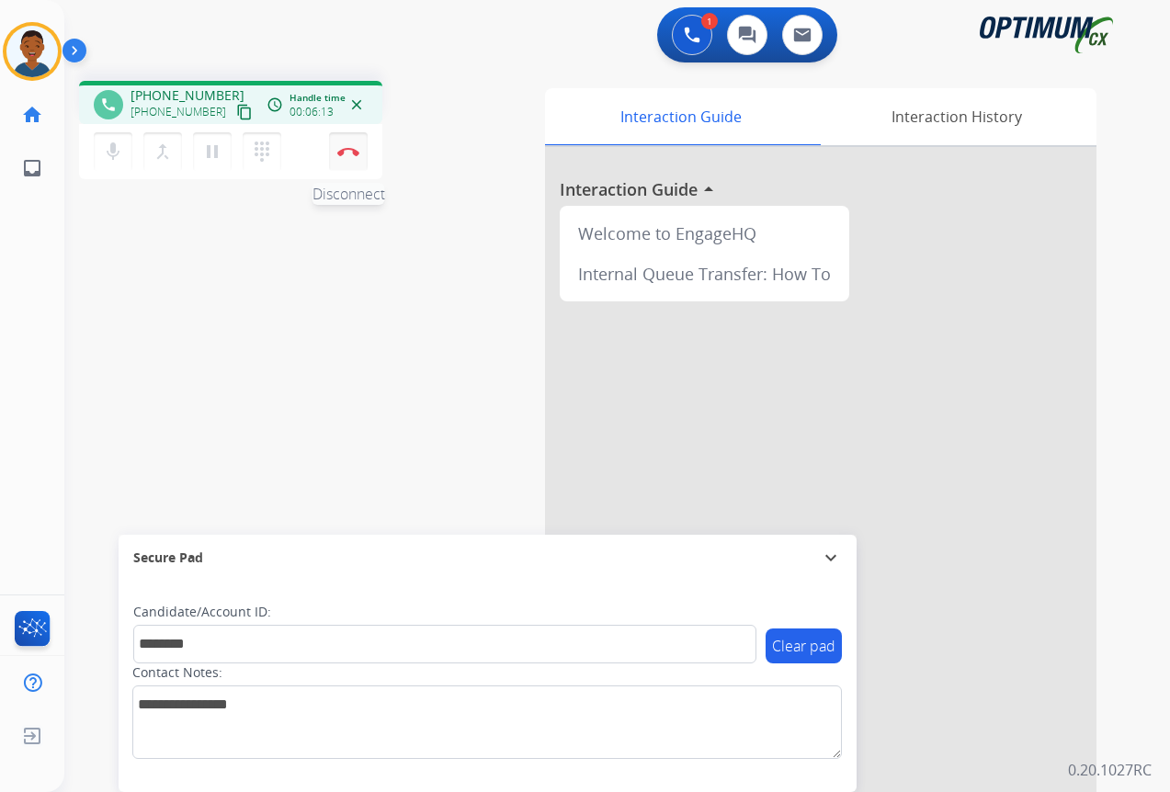
click at [350, 159] on button "Disconnect" at bounding box center [348, 151] width 39 height 39
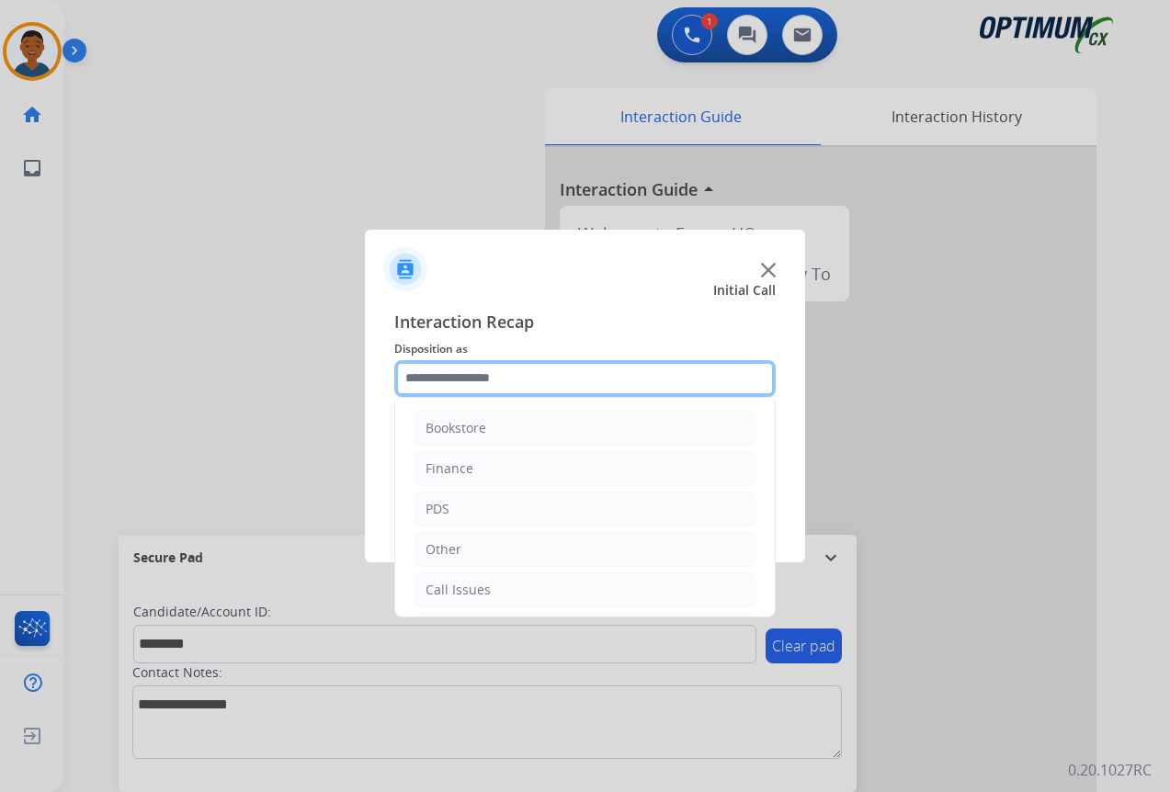
click at [438, 375] on input "text" at bounding box center [584, 378] width 381 height 37
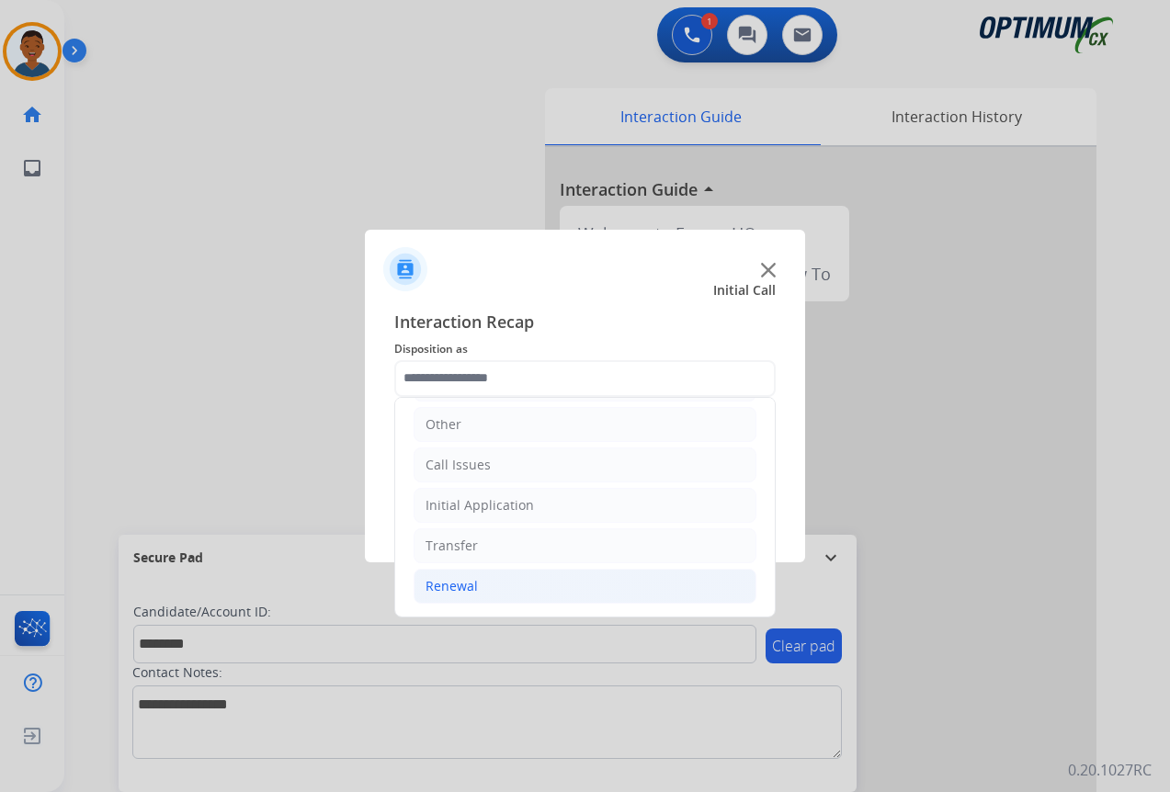
click at [437, 585] on div "Renewal" at bounding box center [451, 586] width 52 height 18
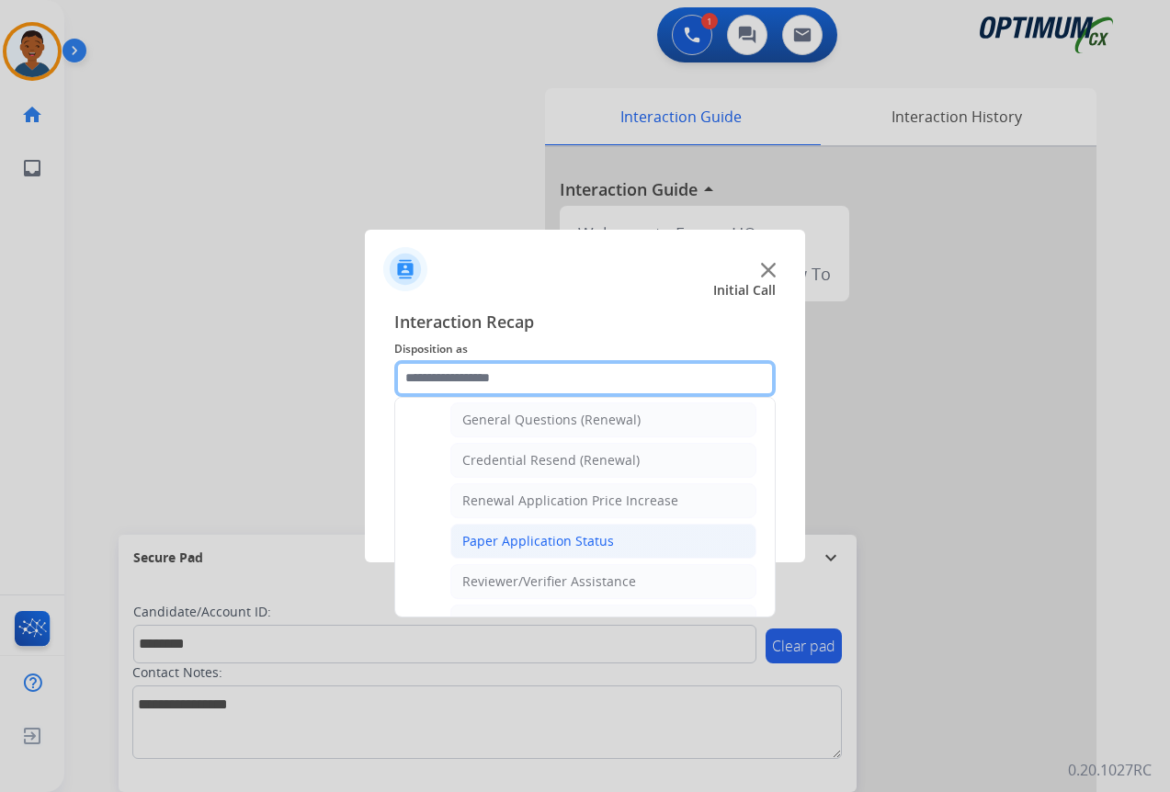
scroll to position [584, 0]
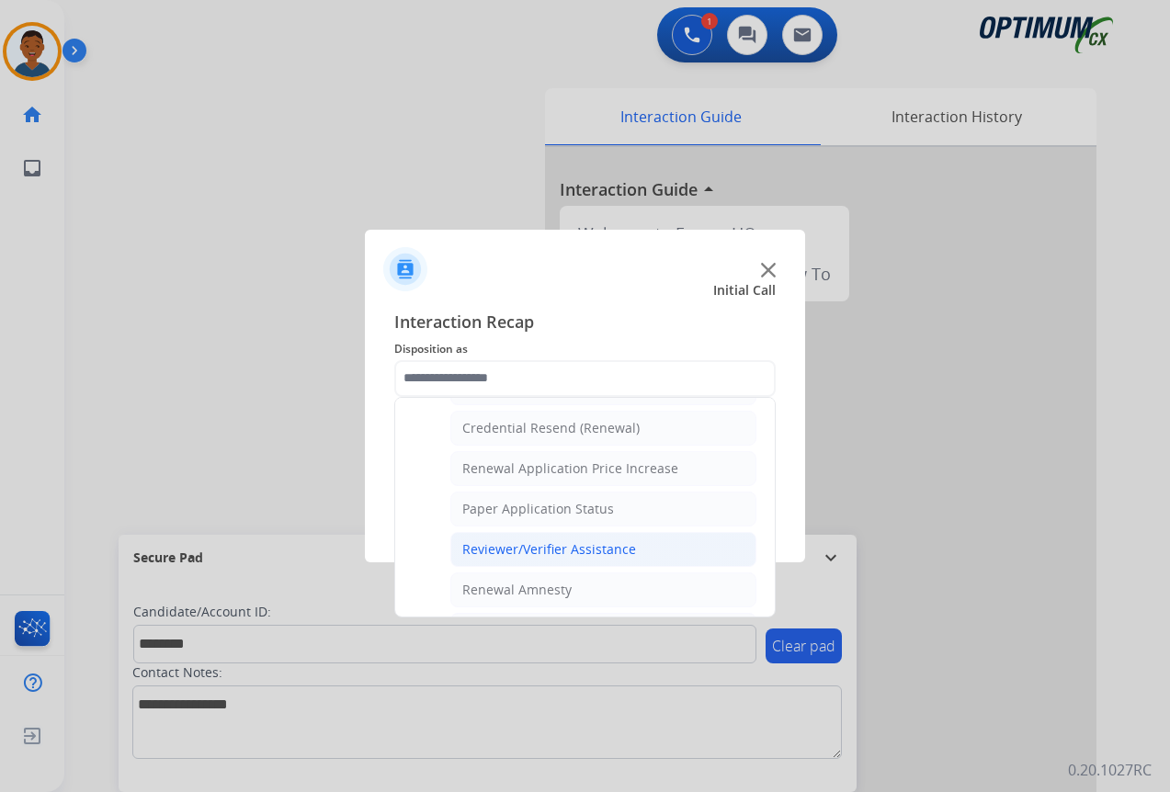
click at [508, 545] on div "Reviewer/Verifier Assistance" at bounding box center [549, 549] width 174 height 18
type input "**********"
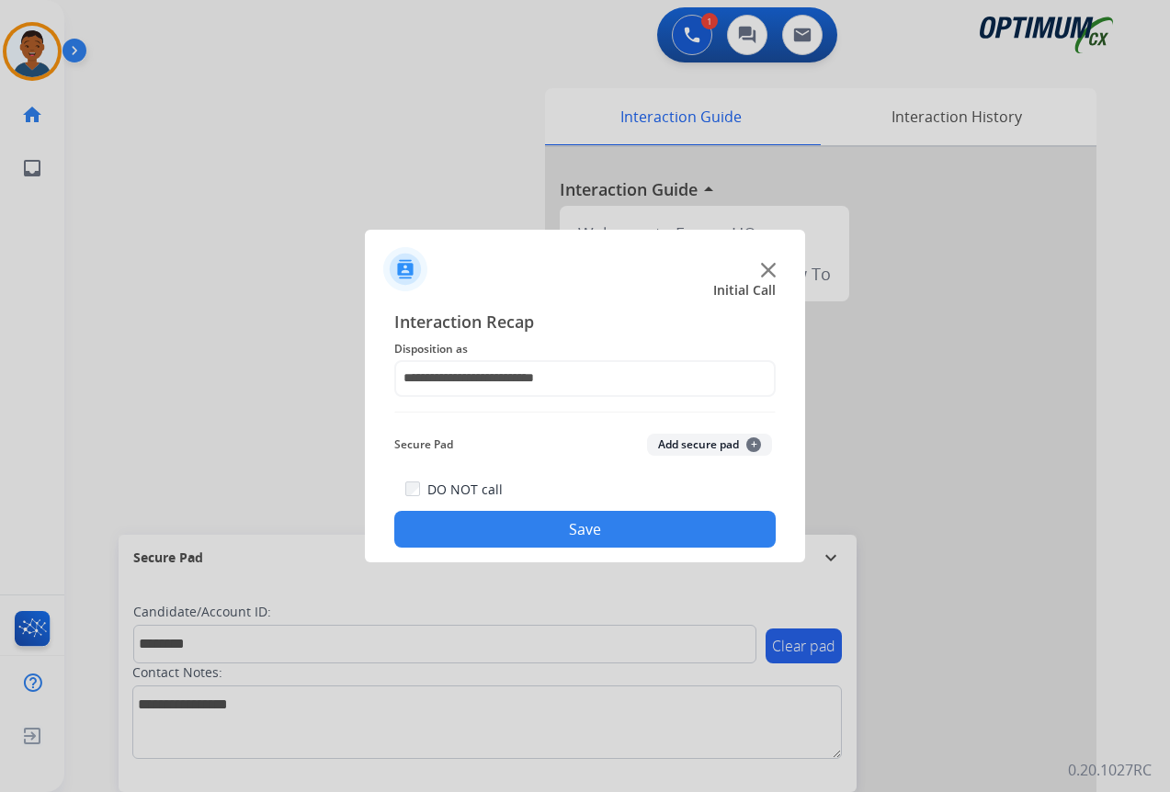
click at [664, 449] on button "Add secure pad +" at bounding box center [709, 445] width 125 height 22
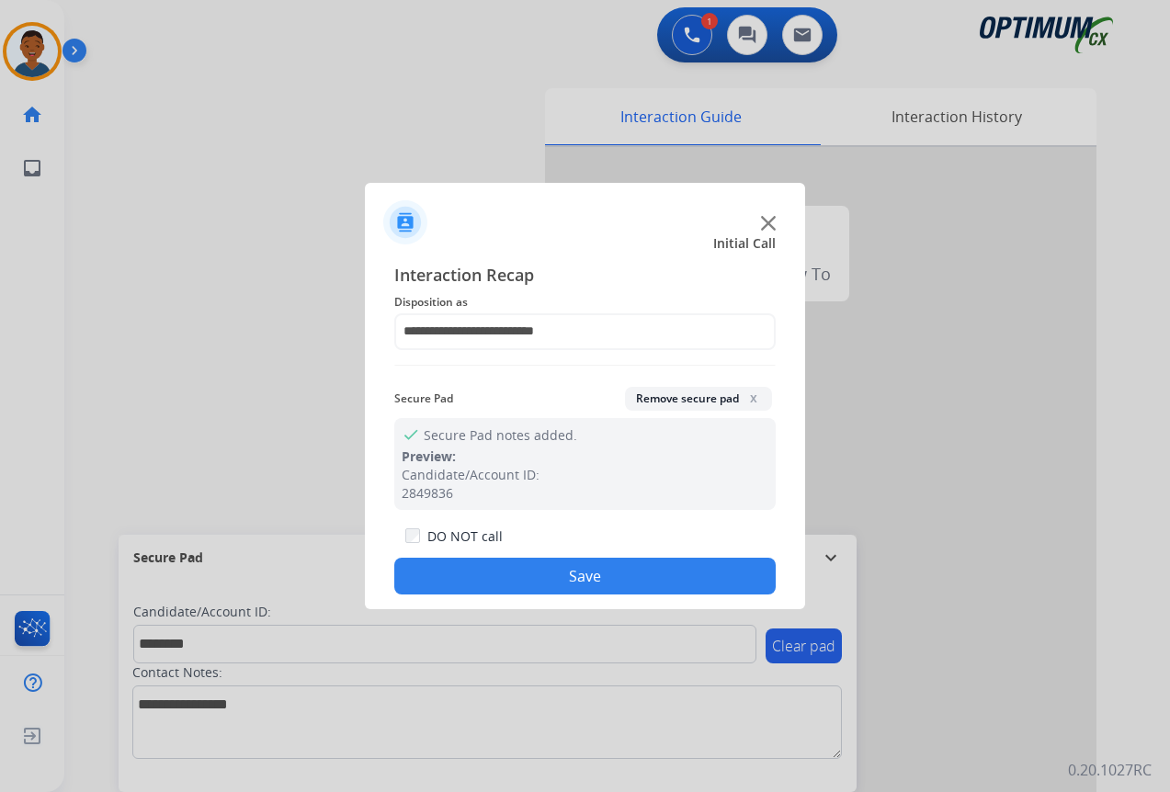
click at [569, 574] on button "Save" at bounding box center [584, 576] width 381 height 37
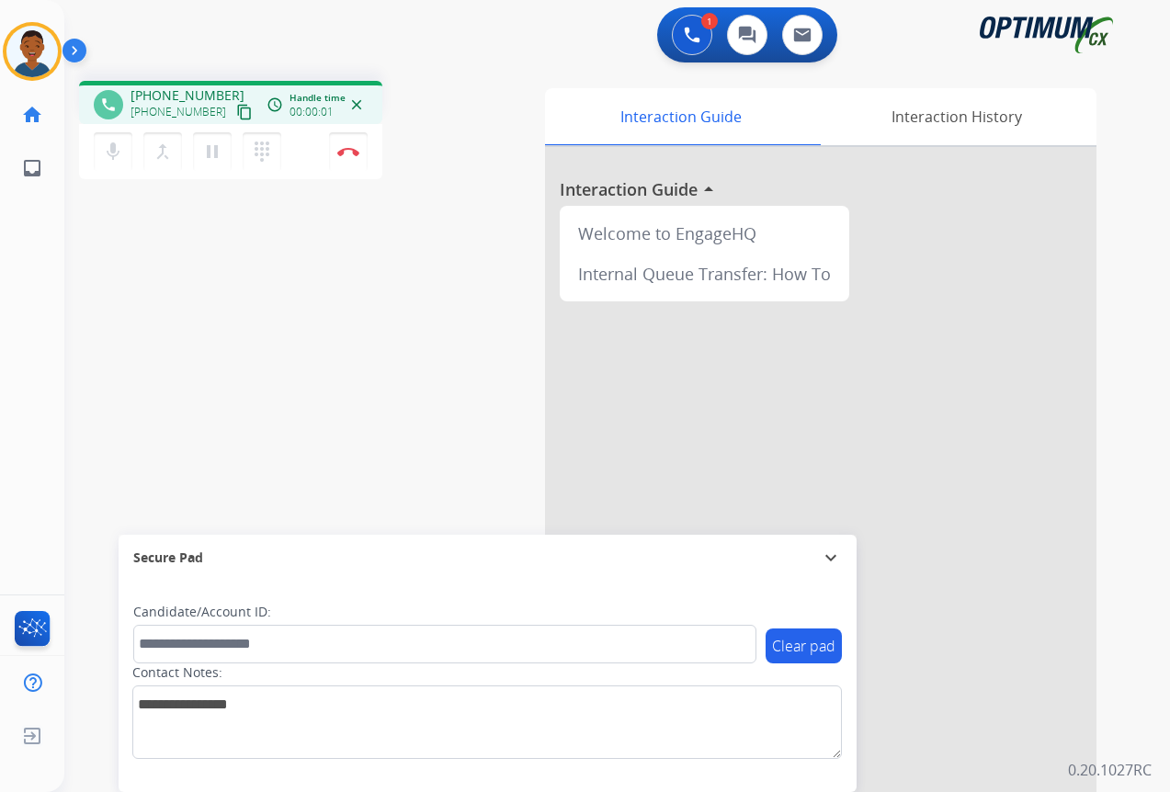
click at [236, 117] on mat-icon "content_copy" at bounding box center [244, 112] width 17 height 17
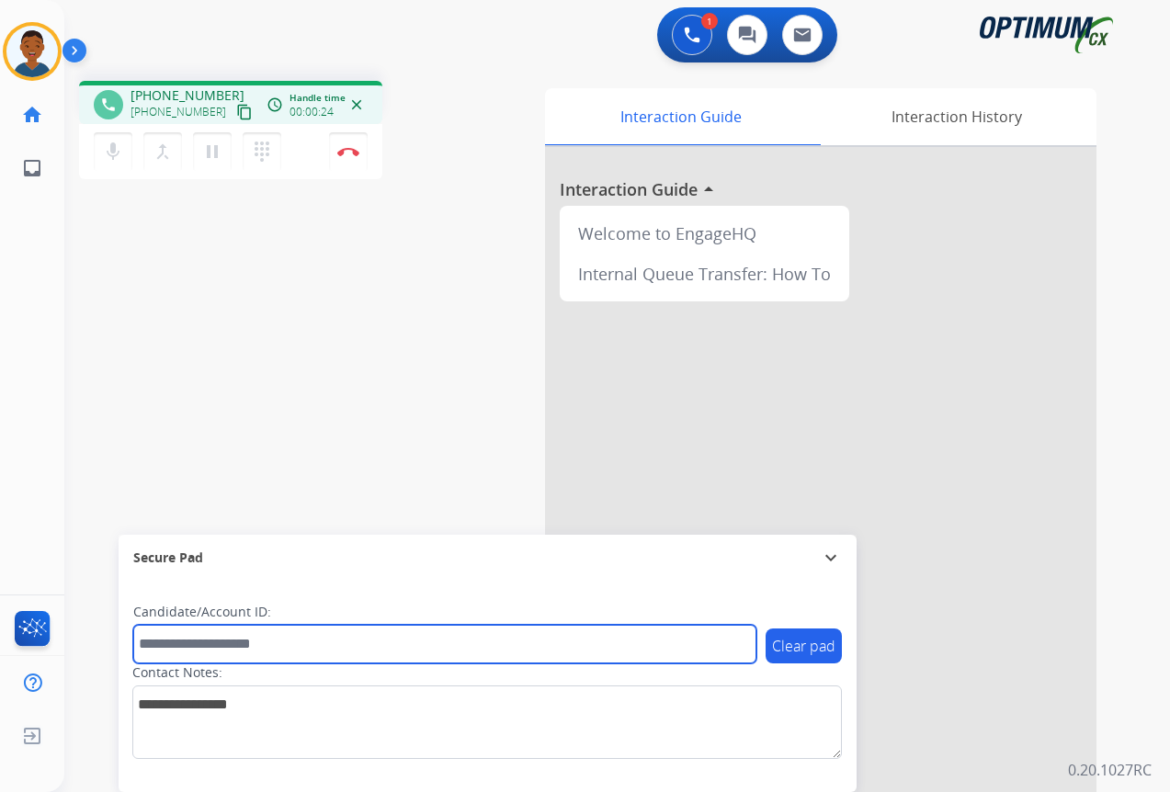
click at [224, 644] on input "text" at bounding box center [444, 644] width 623 height 39
paste input "*******"
type input "*******"
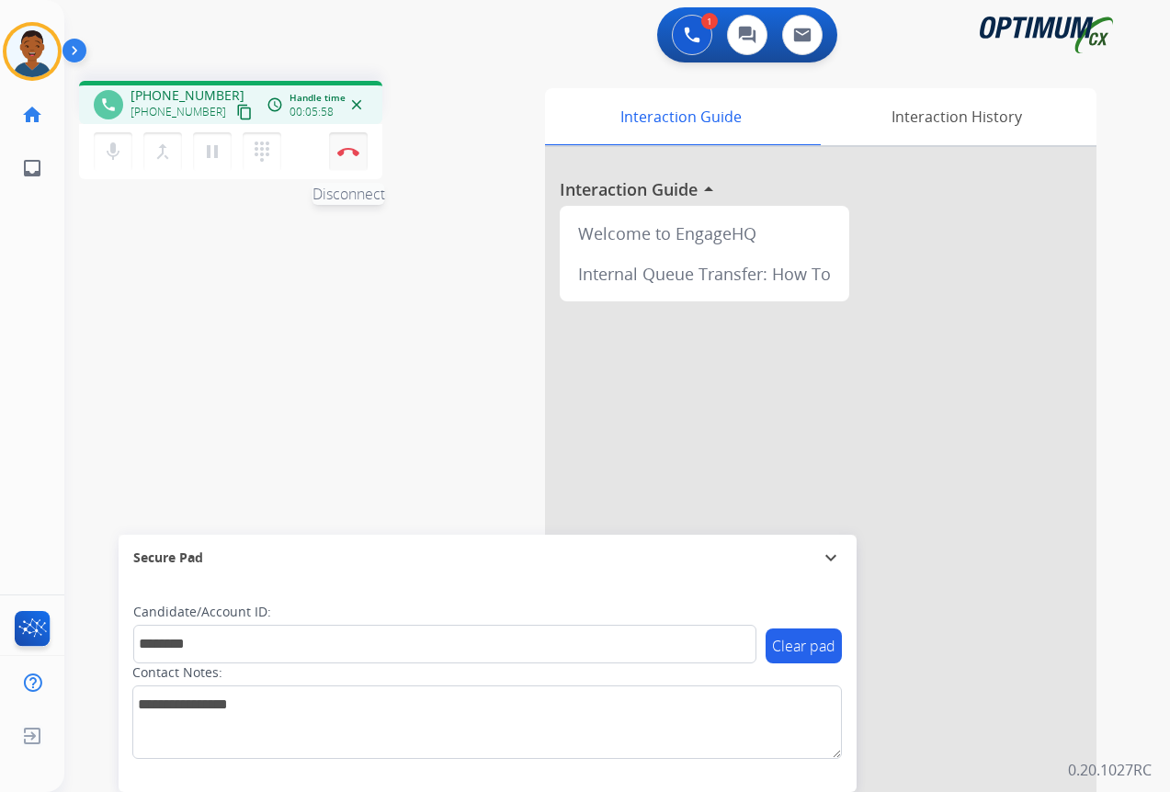
click at [345, 150] on img at bounding box center [348, 151] width 22 height 9
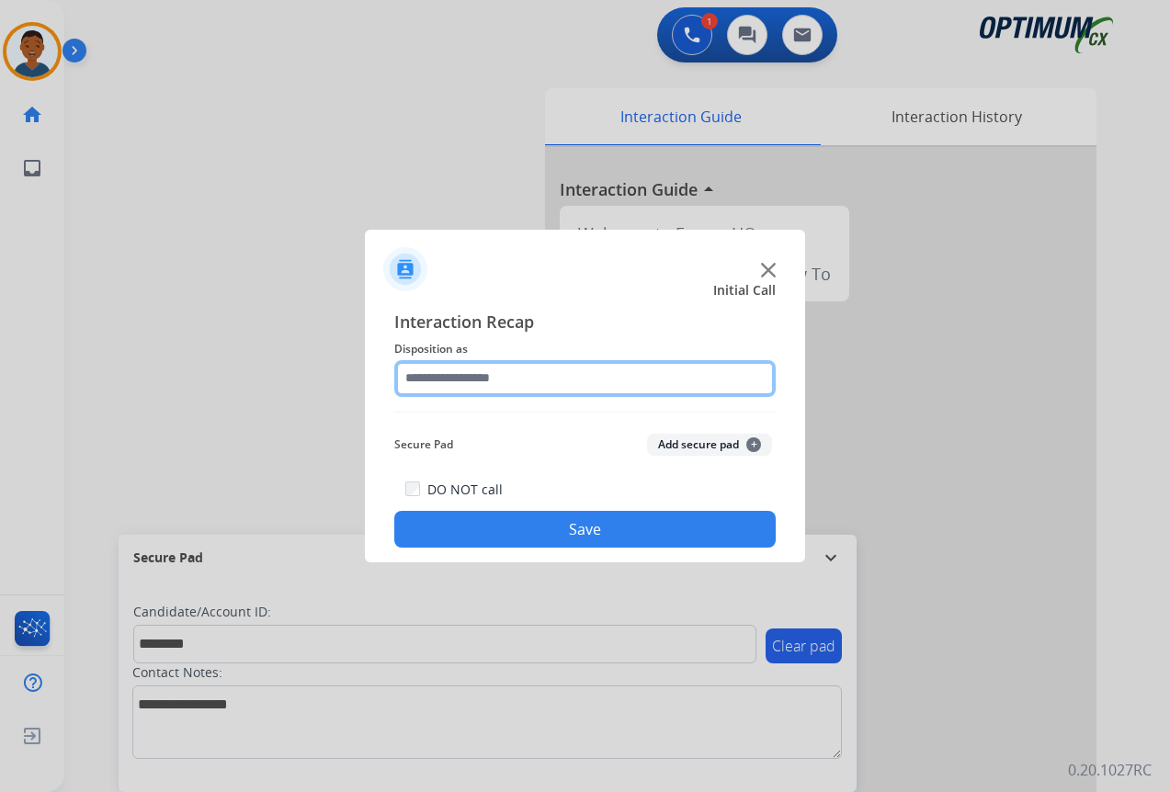
click at [421, 377] on input "text" at bounding box center [584, 378] width 381 height 37
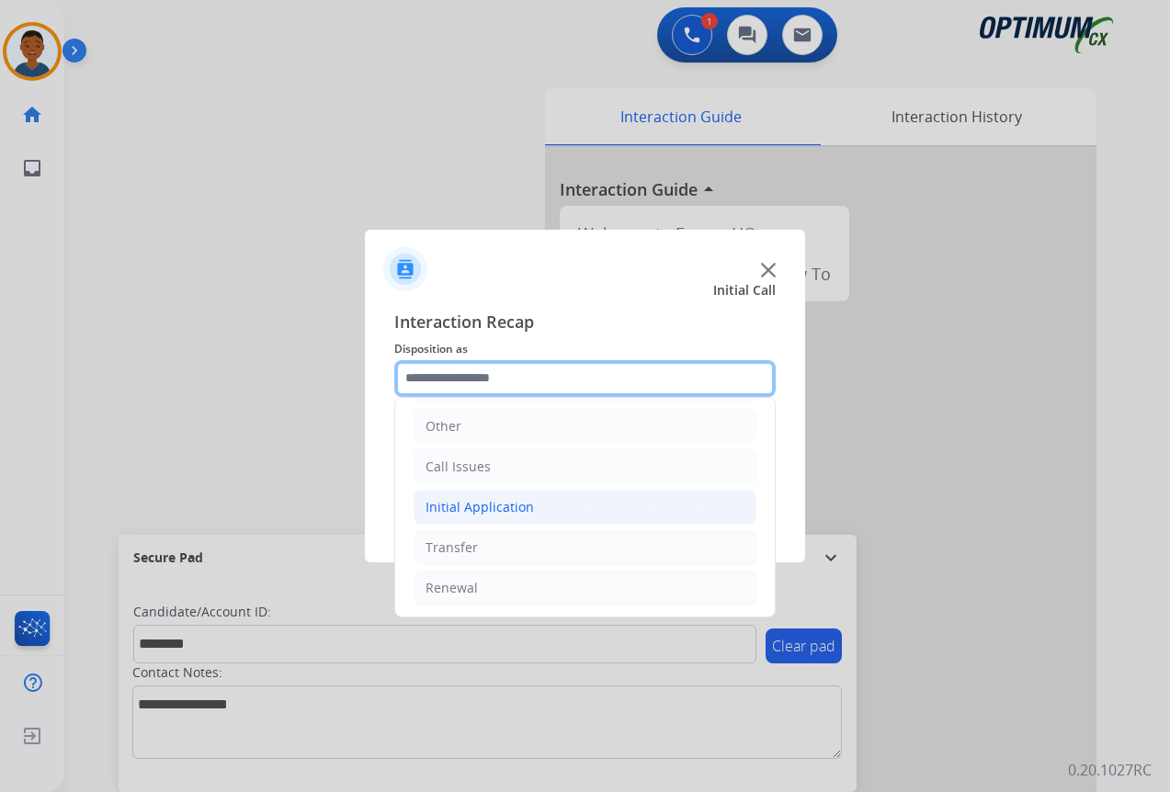
scroll to position [125, 0]
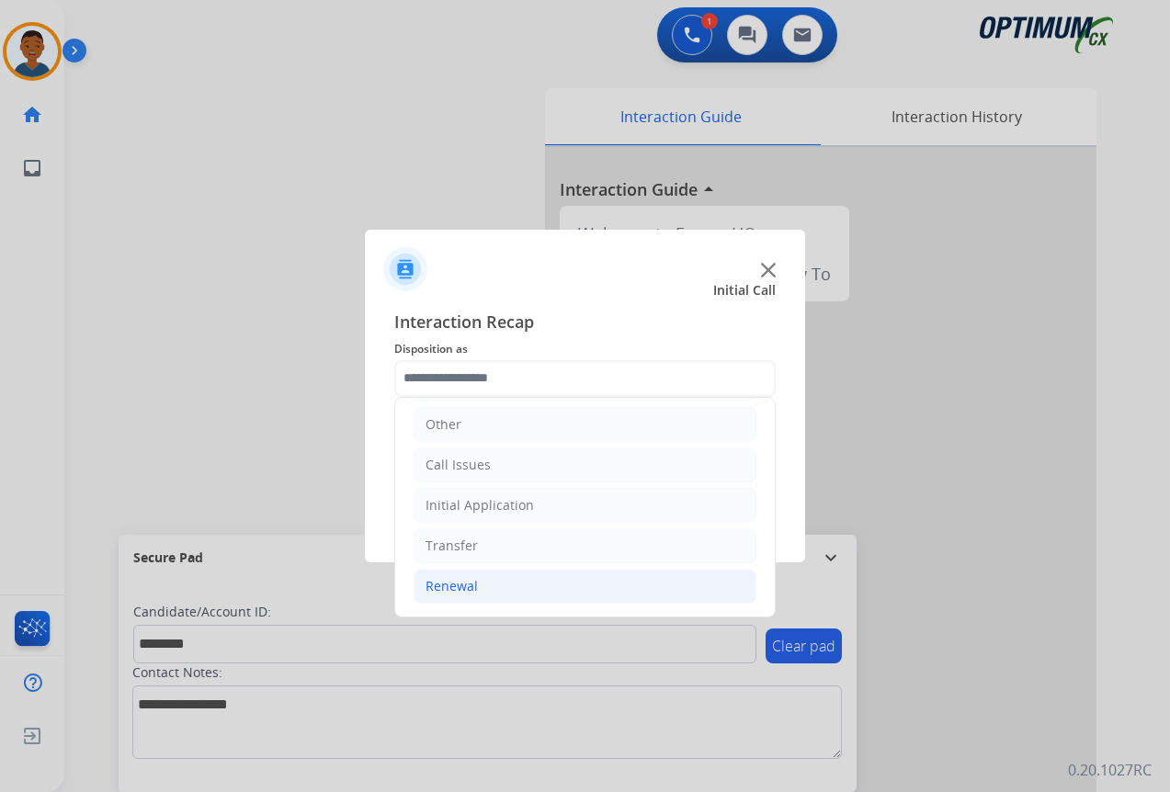
click at [436, 584] on div "Renewal" at bounding box center [451, 586] width 52 height 18
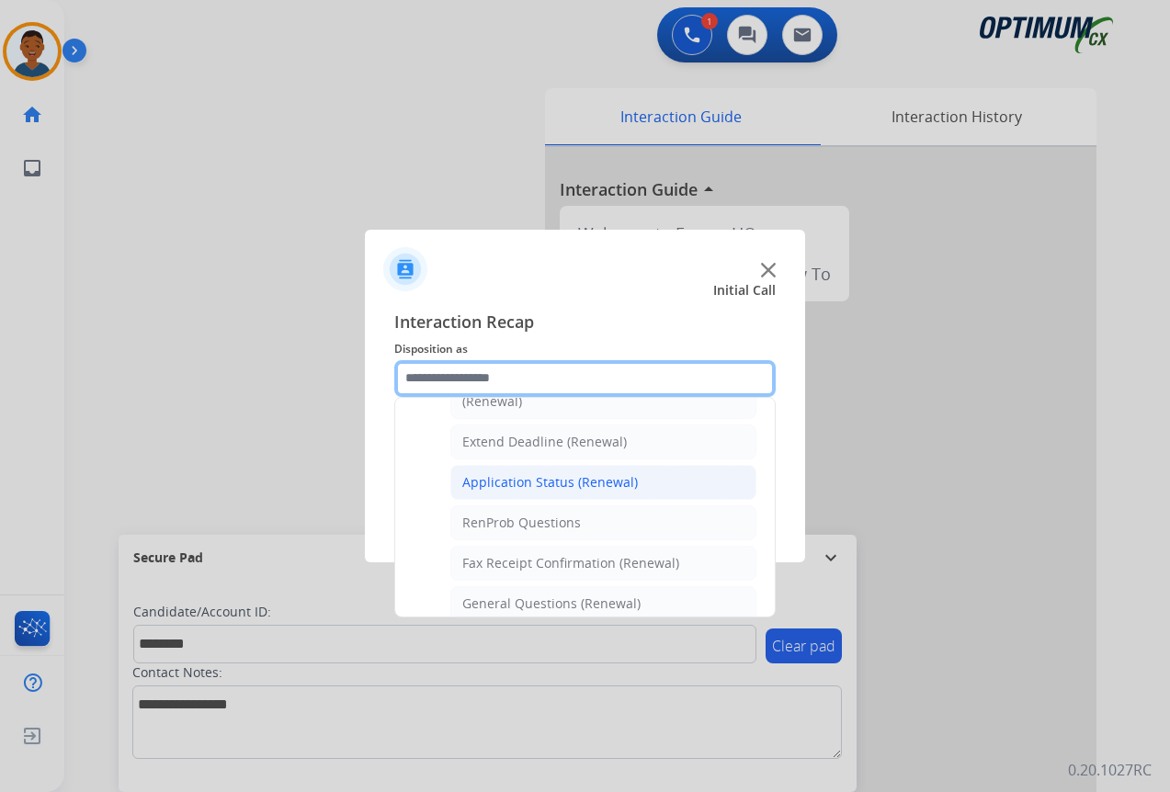
scroll to position [401, 0]
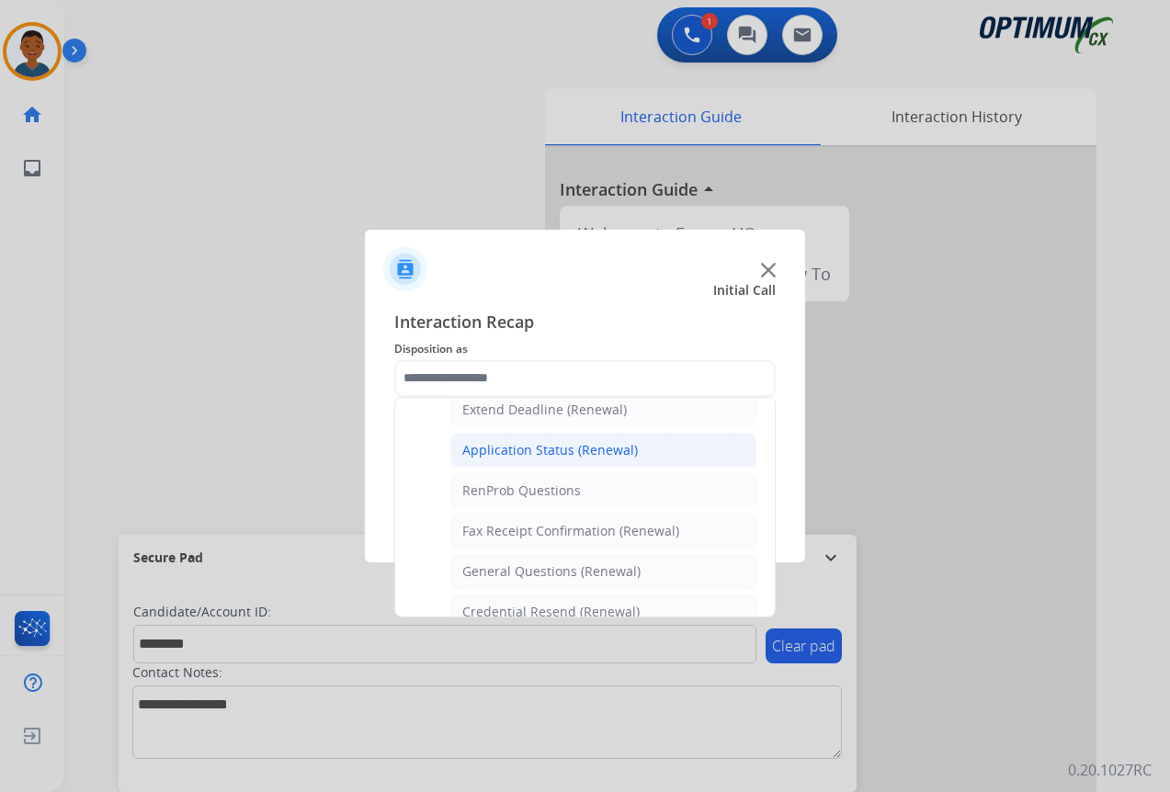
click at [513, 458] on div "Application Status (Renewal)" at bounding box center [549, 450] width 175 height 18
type input "**********"
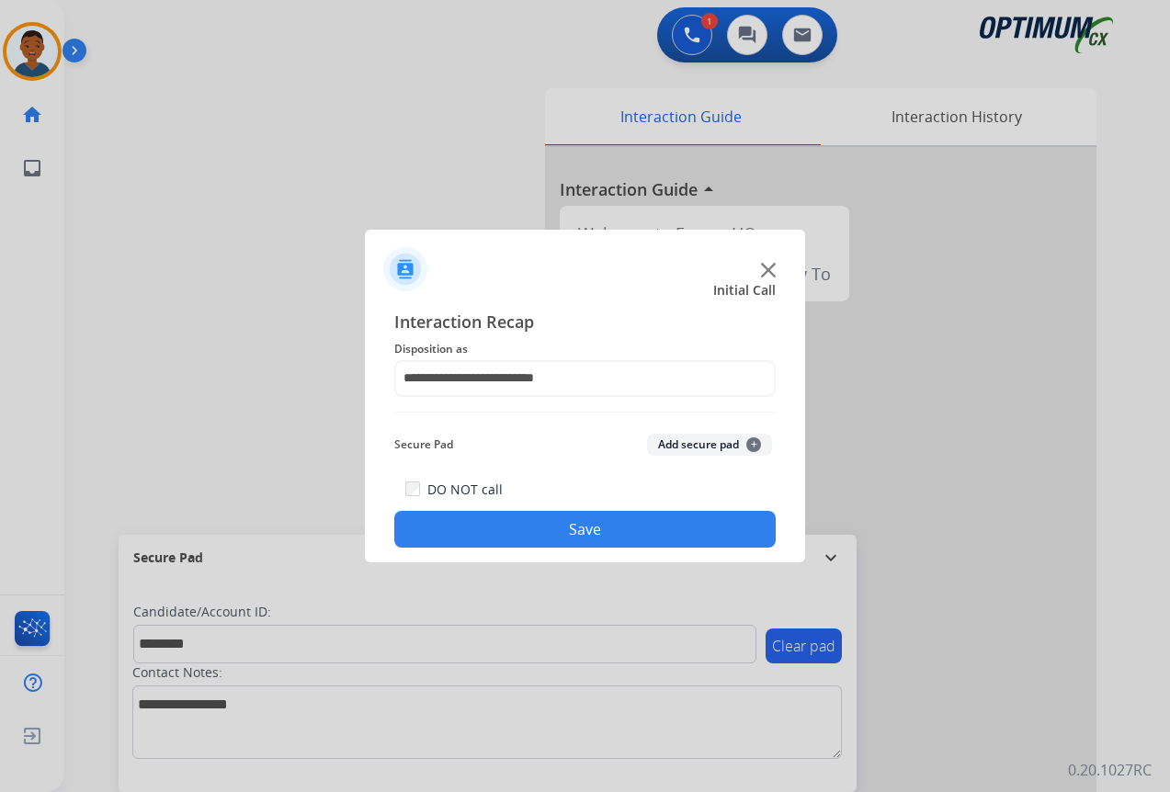
click at [673, 445] on button "Add secure pad +" at bounding box center [709, 445] width 125 height 22
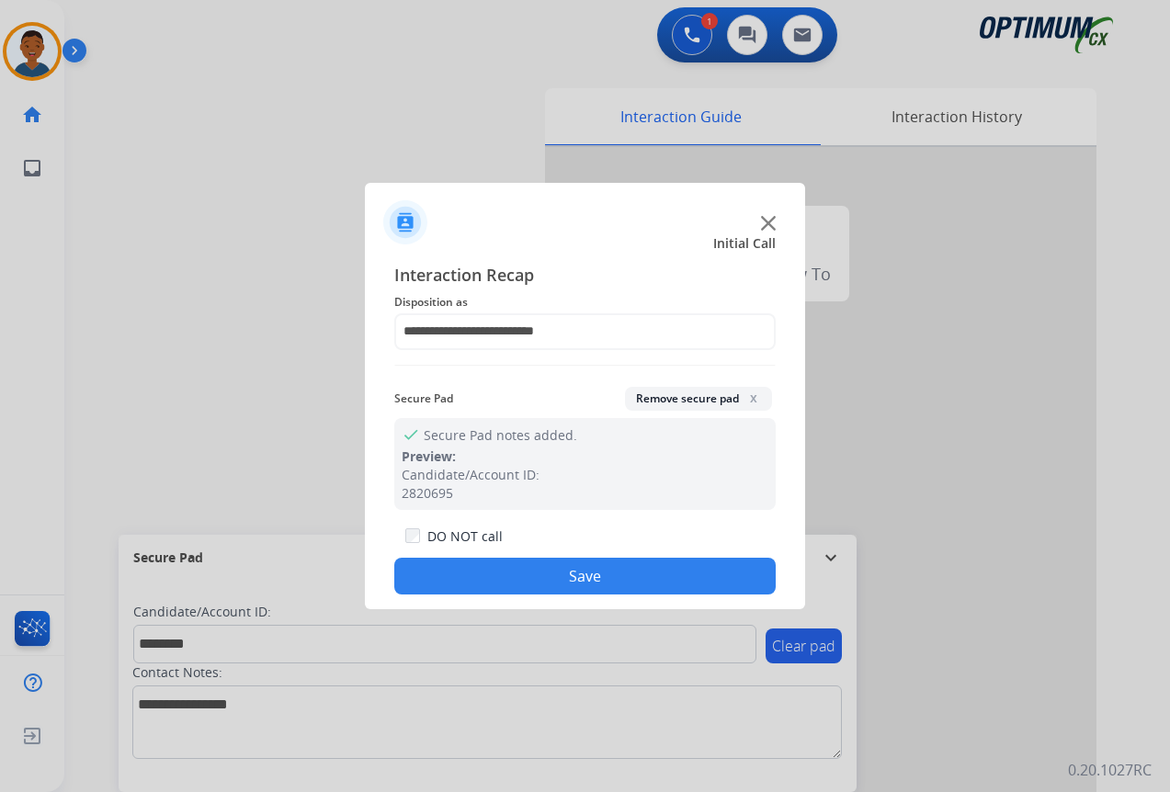
drag, startPoint x: 662, startPoint y: 567, endPoint x: 971, endPoint y: 572, distance: 308.7
click at [662, 568] on button "Save" at bounding box center [584, 576] width 381 height 37
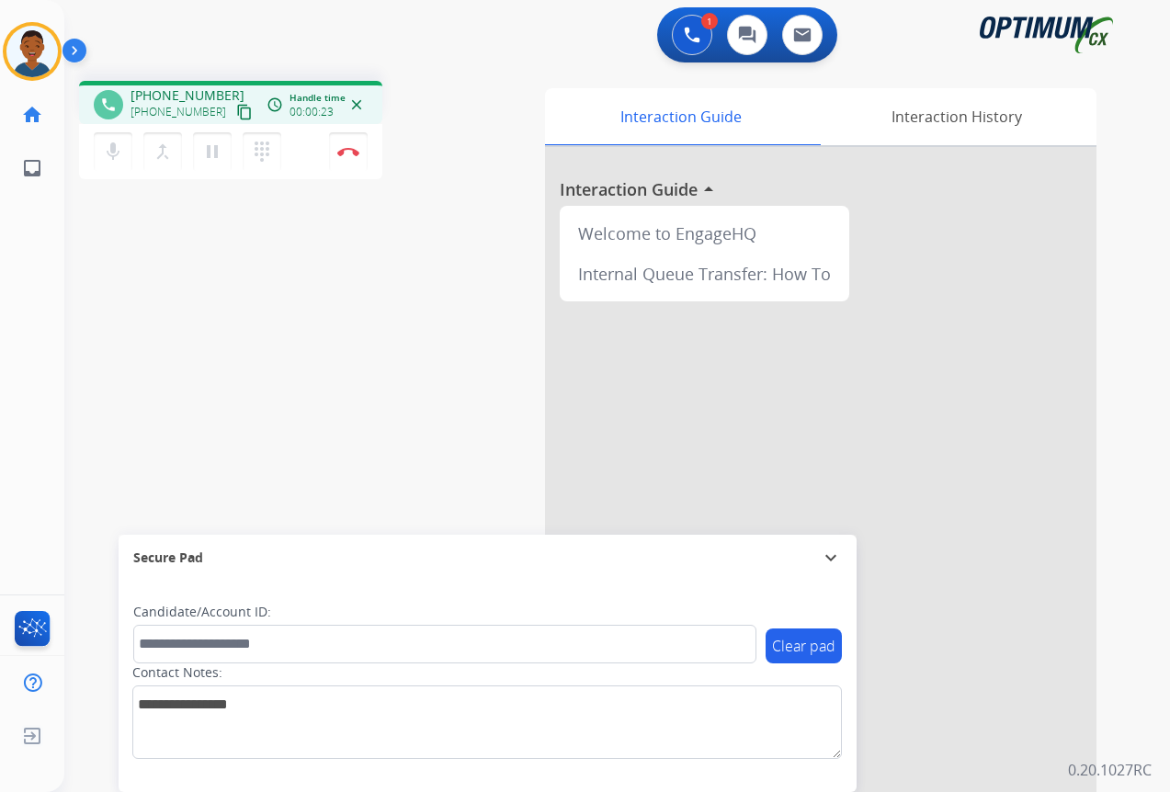
click at [236, 114] on mat-icon "content_copy" at bounding box center [244, 112] width 17 height 17
click at [212, 144] on mat-icon "pause" at bounding box center [212, 152] width 22 height 22
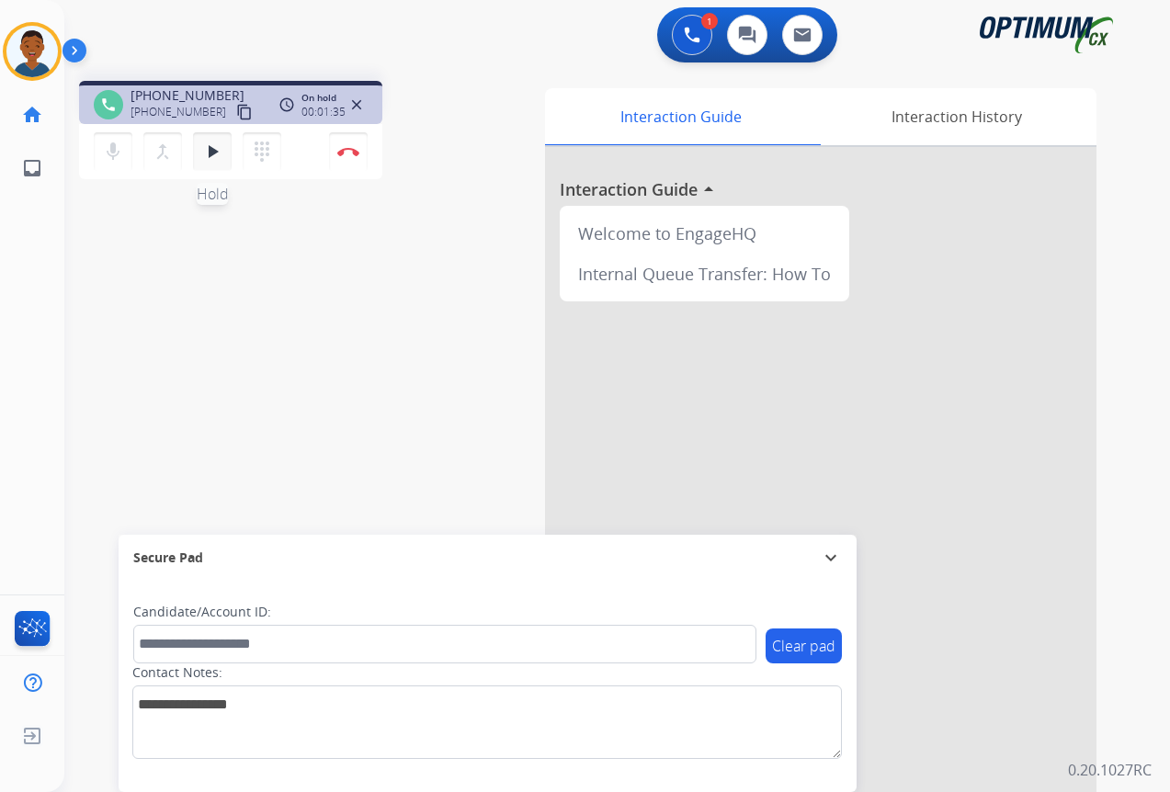
click at [209, 151] on mat-icon "play_arrow" at bounding box center [212, 152] width 22 height 22
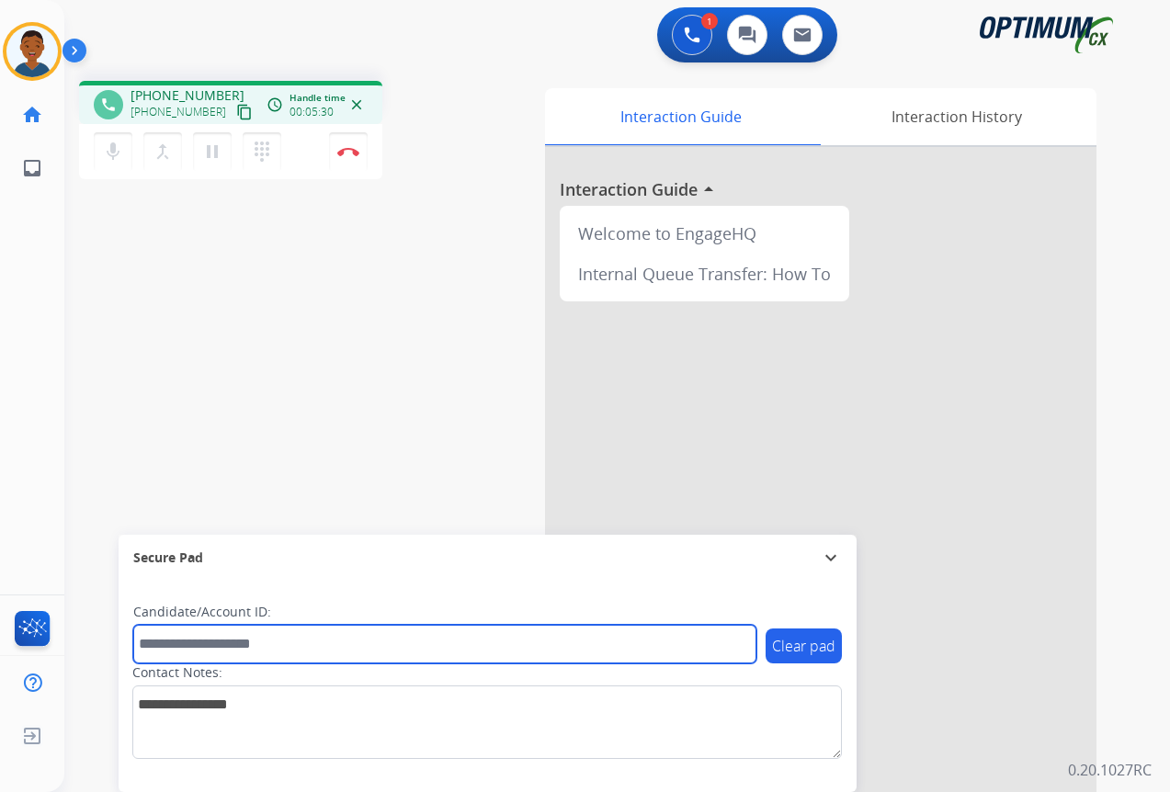
click at [198, 635] on input "text" at bounding box center [444, 644] width 623 height 39
paste input "*******"
type input "*******"
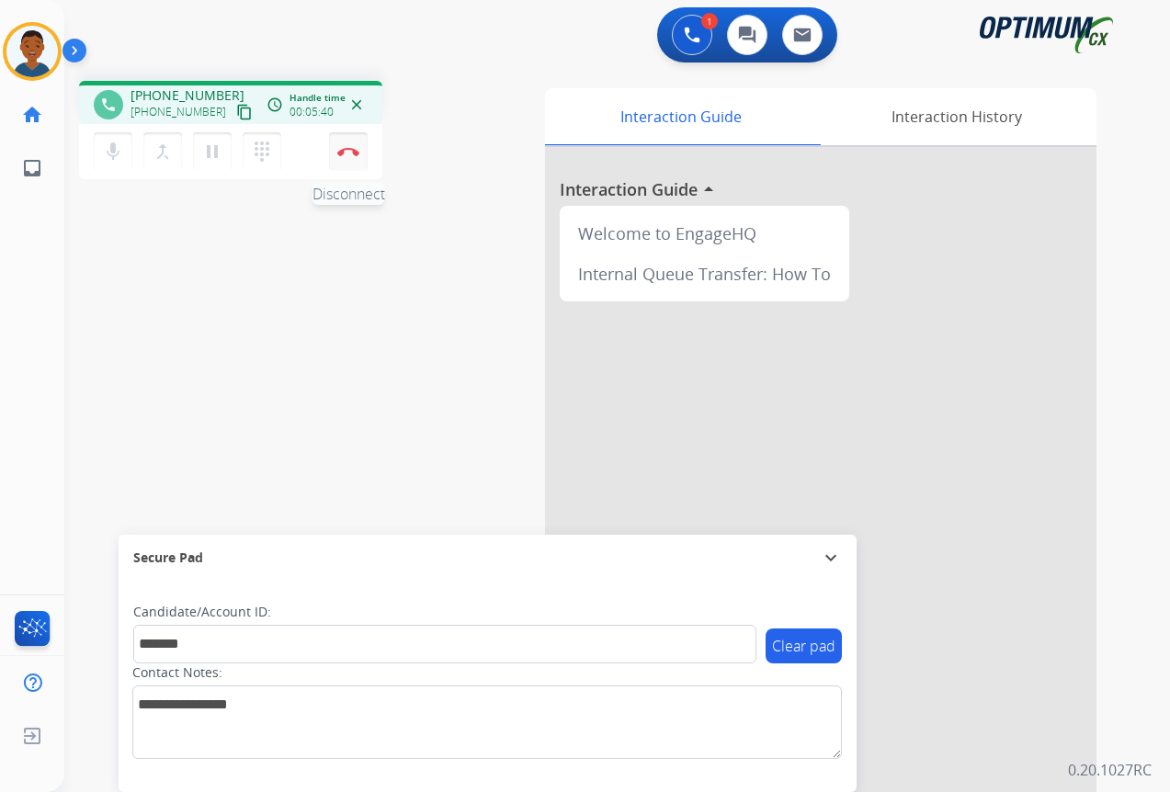
click at [349, 152] on img at bounding box center [348, 151] width 22 height 9
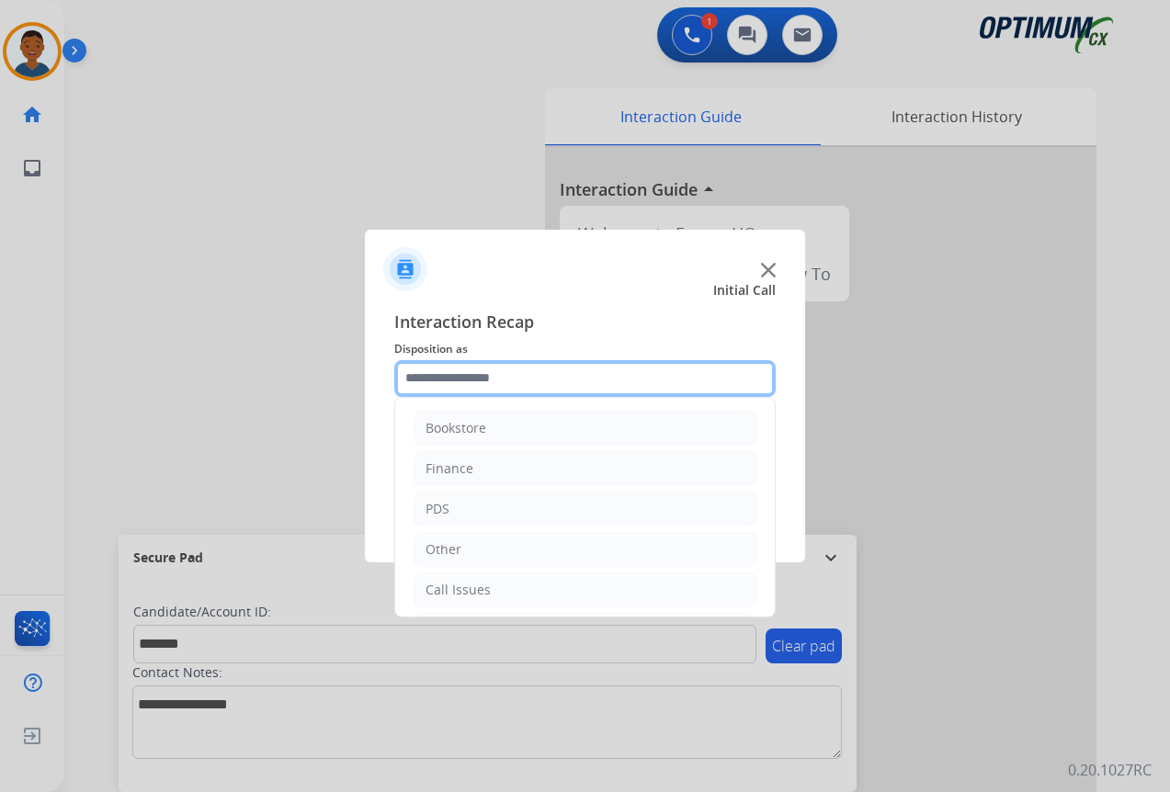
click at [457, 378] on input "text" at bounding box center [584, 378] width 381 height 37
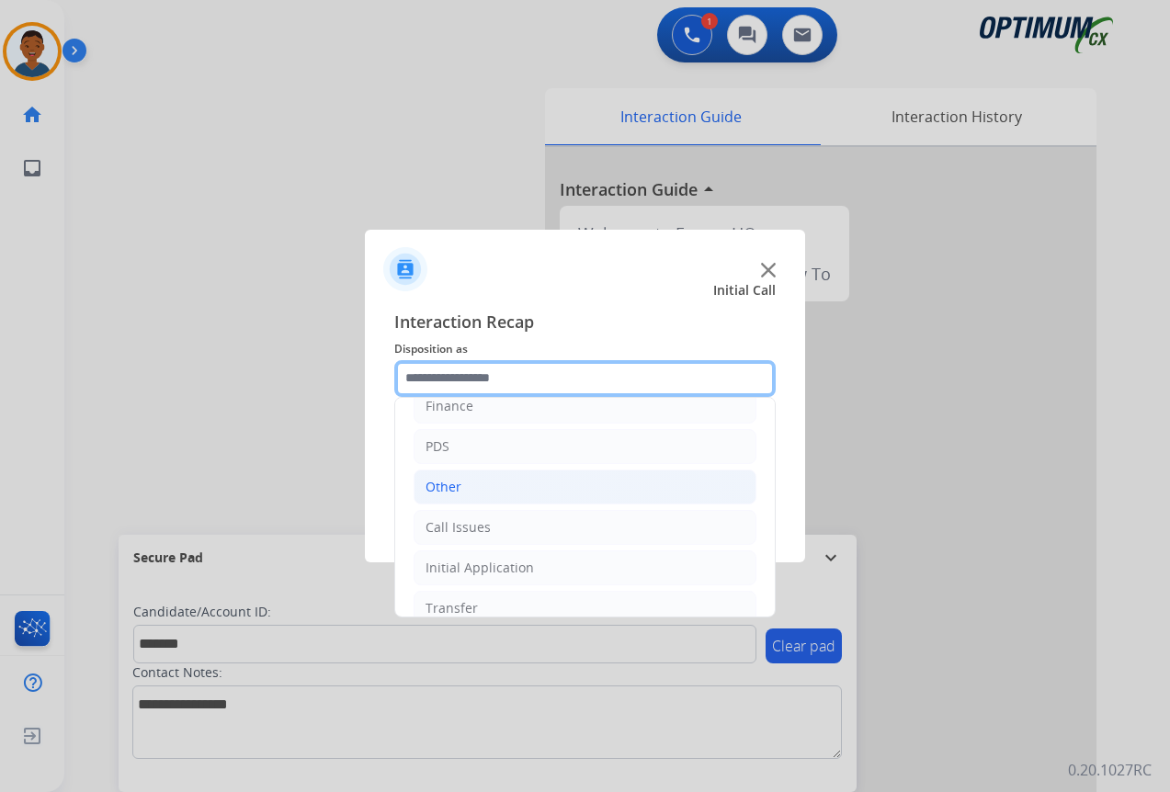
scroll to position [0, 0]
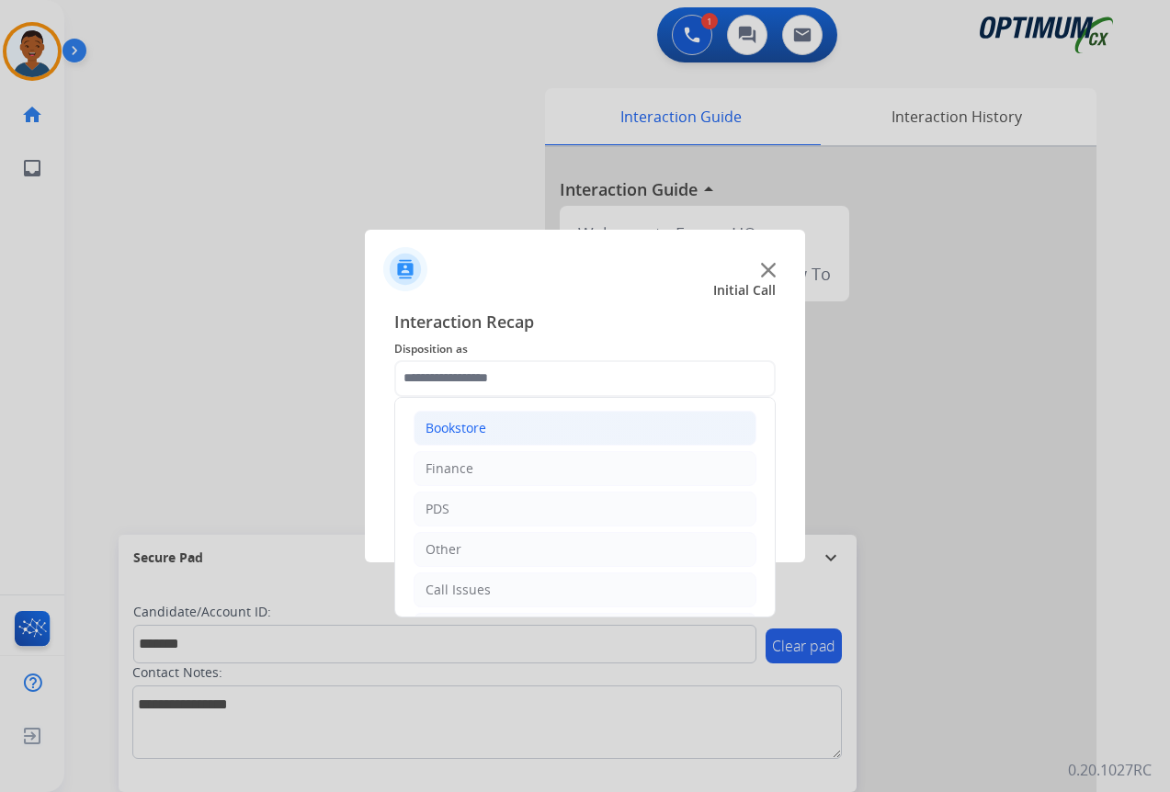
click at [454, 424] on div "Bookstore" at bounding box center [455, 428] width 61 height 18
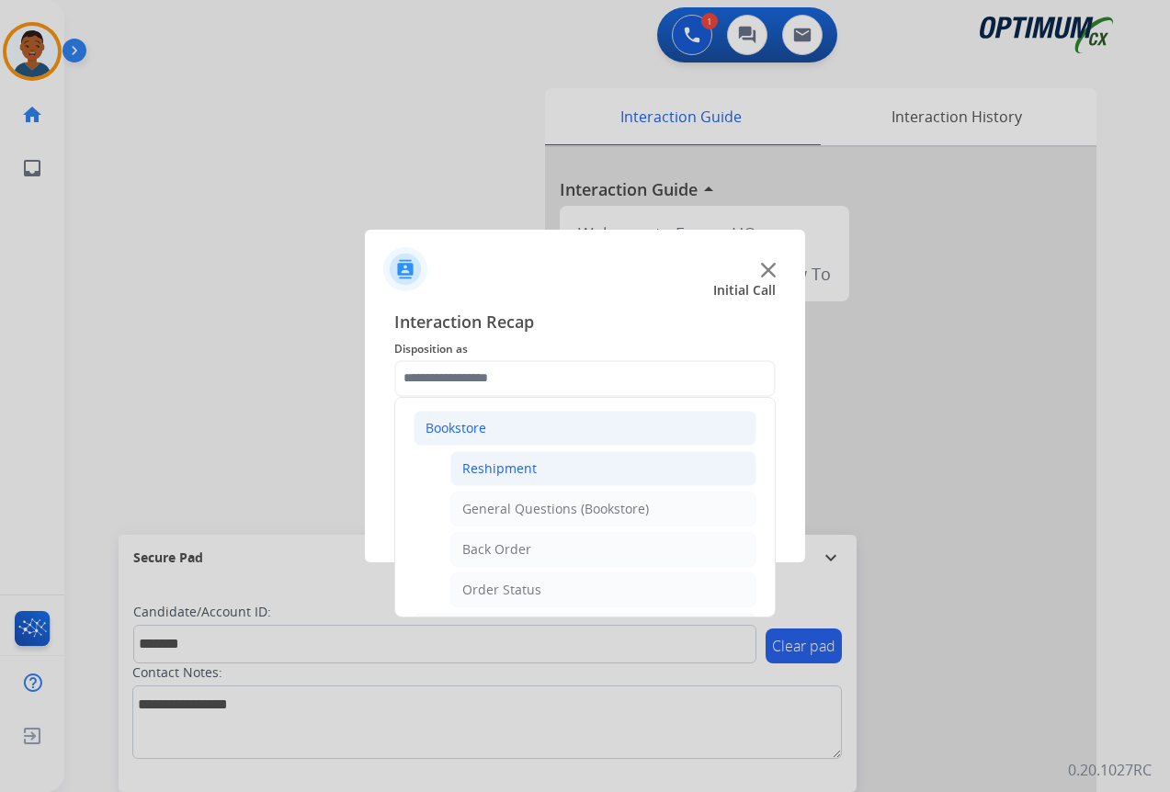
click at [488, 466] on div "Reshipment" at bounding box center [499, 468] width 74 height 18
type input "**********"
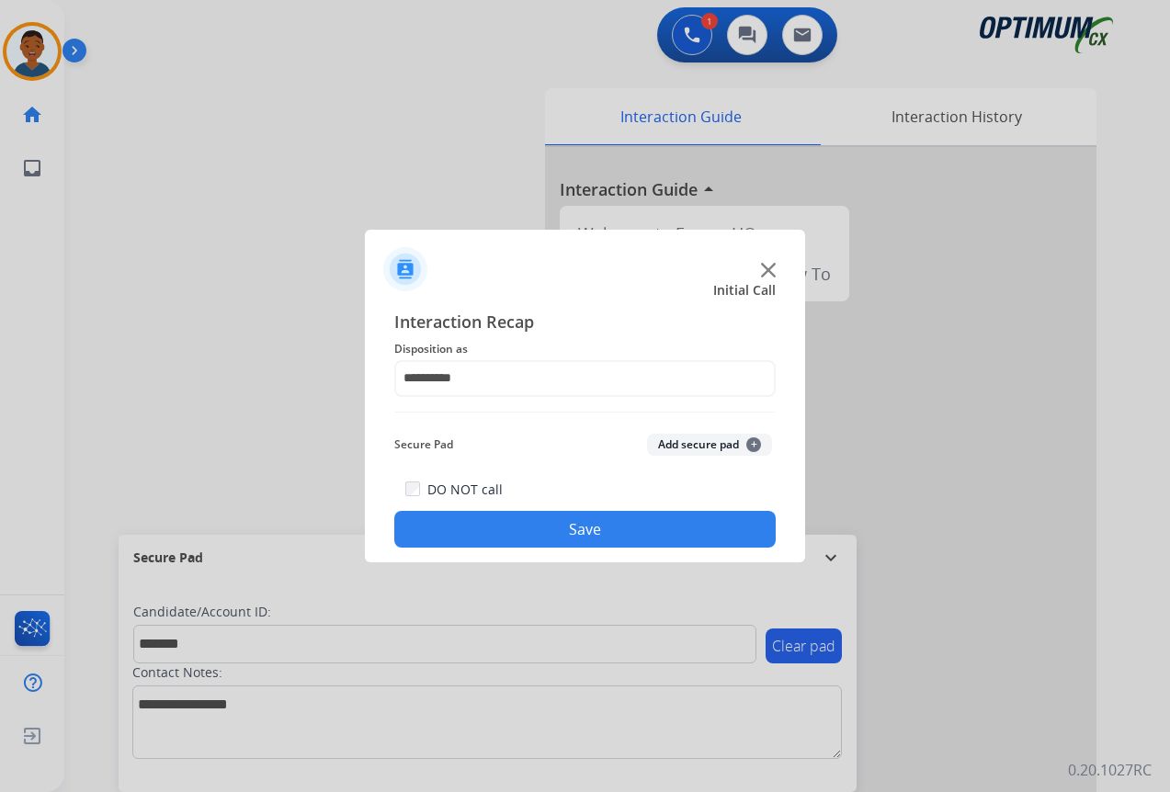
click at [681, 442] on button "Add secure pad +" at bounding box center [709, 445] width 125 height 22
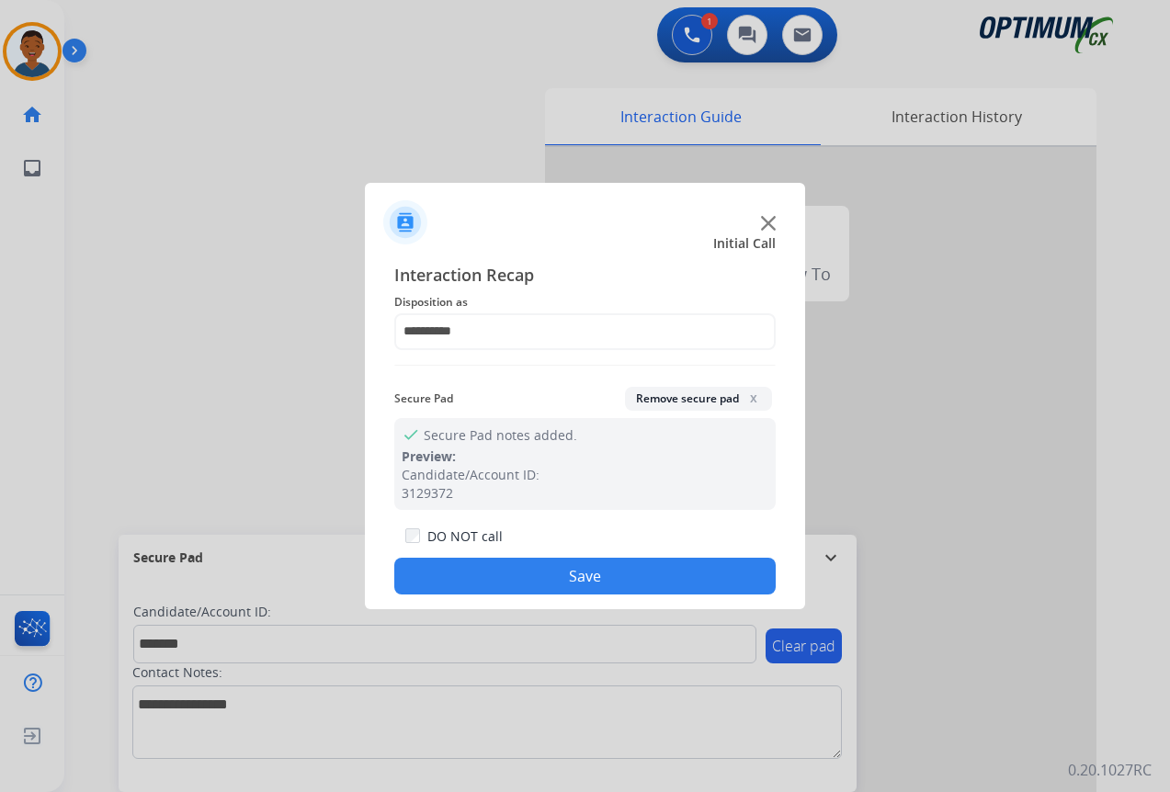
click at [635, 561] on button "Save" at bounding box center [584, 576] width 381 height 37
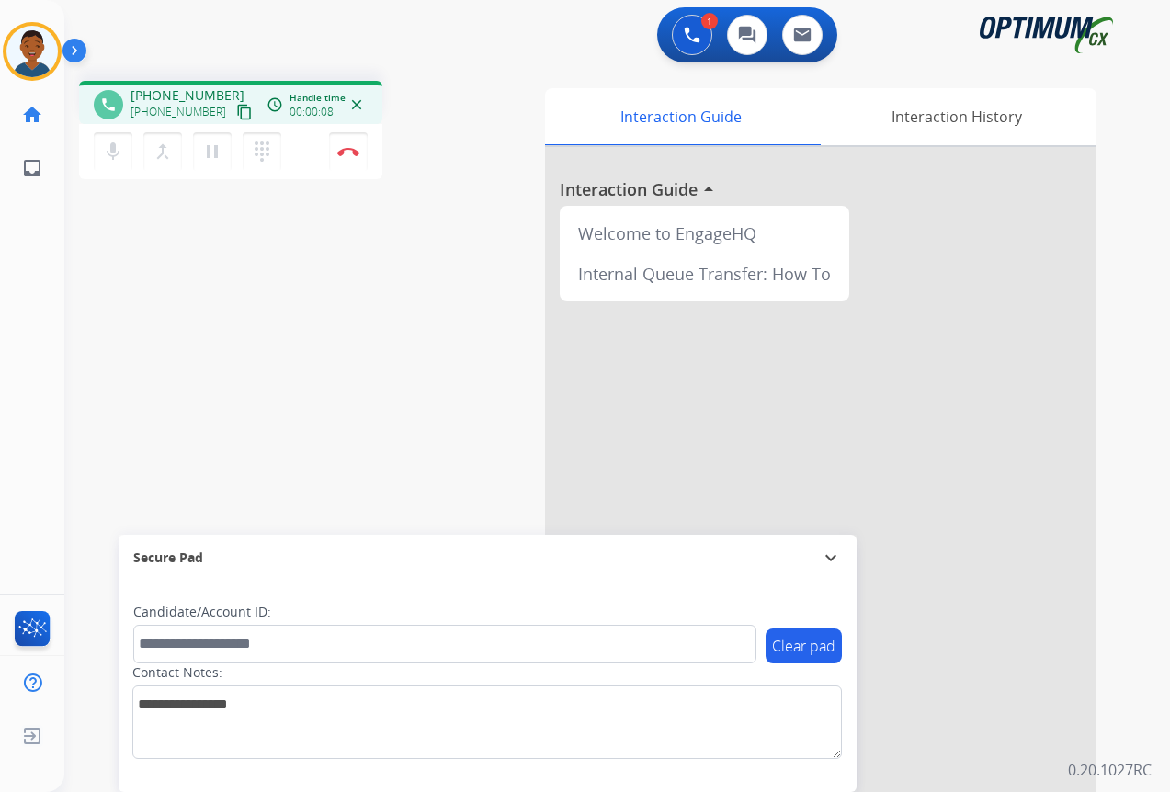
click at [236, 114] on mat-icon "content_copy" at bounding box center [244, 112] width 17 height 17
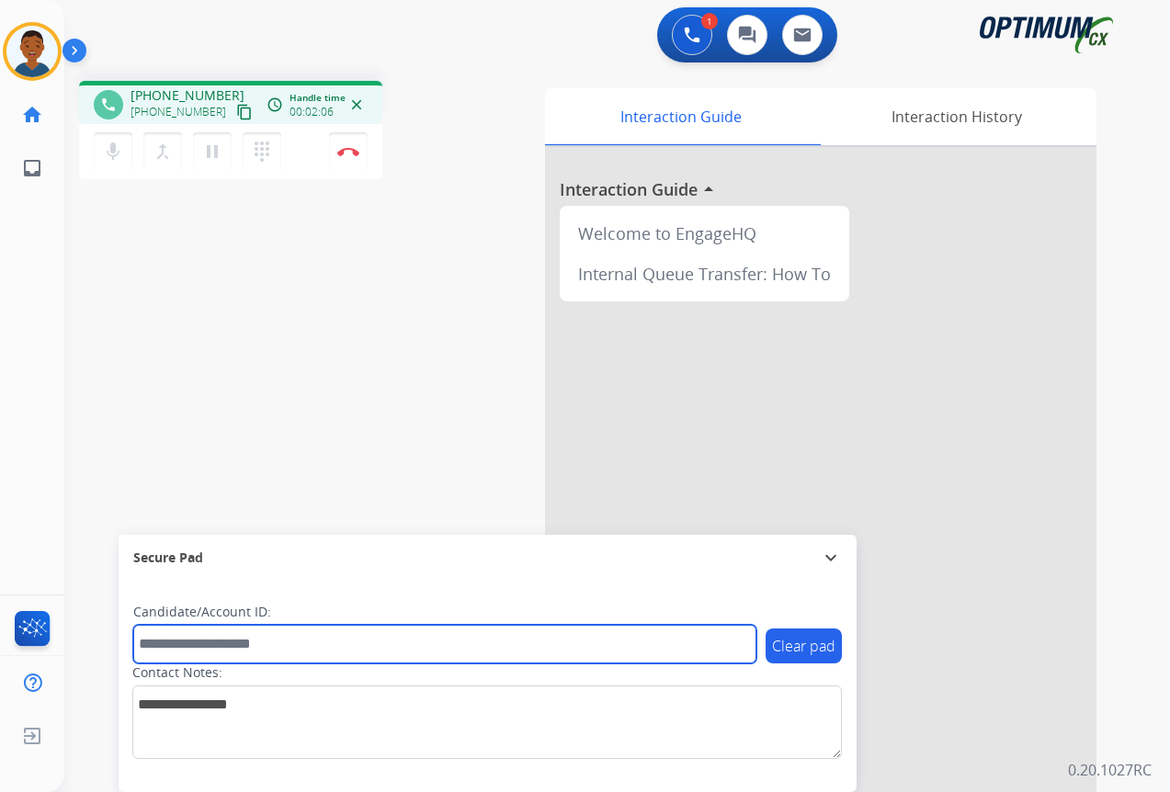
click at [241, 650] on input "text" at bounding box center [444, 644] width 623 height 39
paste input "*******"
type input "*******"
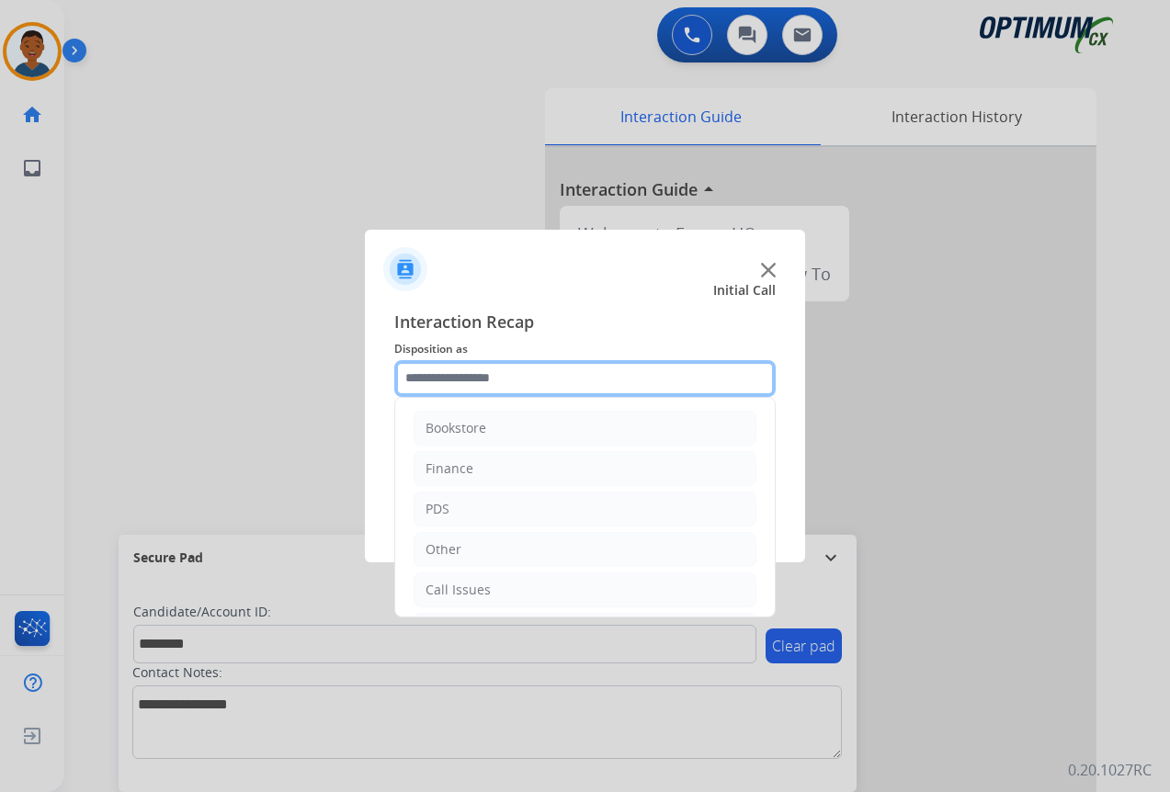
click at [465, 379] on input "text" at bounding box center [584, 378] width 381 height 37
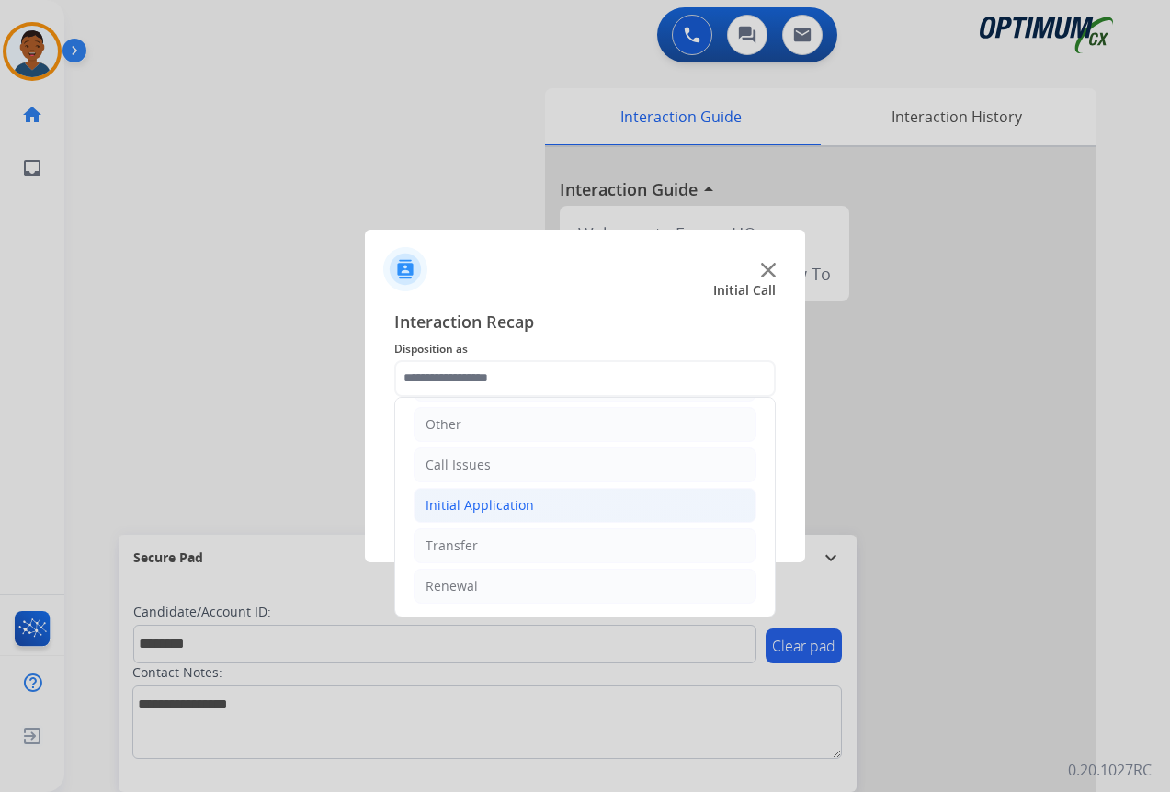
click at [486, 510] on div "Initial Application" at bounding box center [479, 505] width 108 height 18
click at [481, 581] on div "Appeals" at bounding box center [487, 586] width 50 height 18
type input "*******"
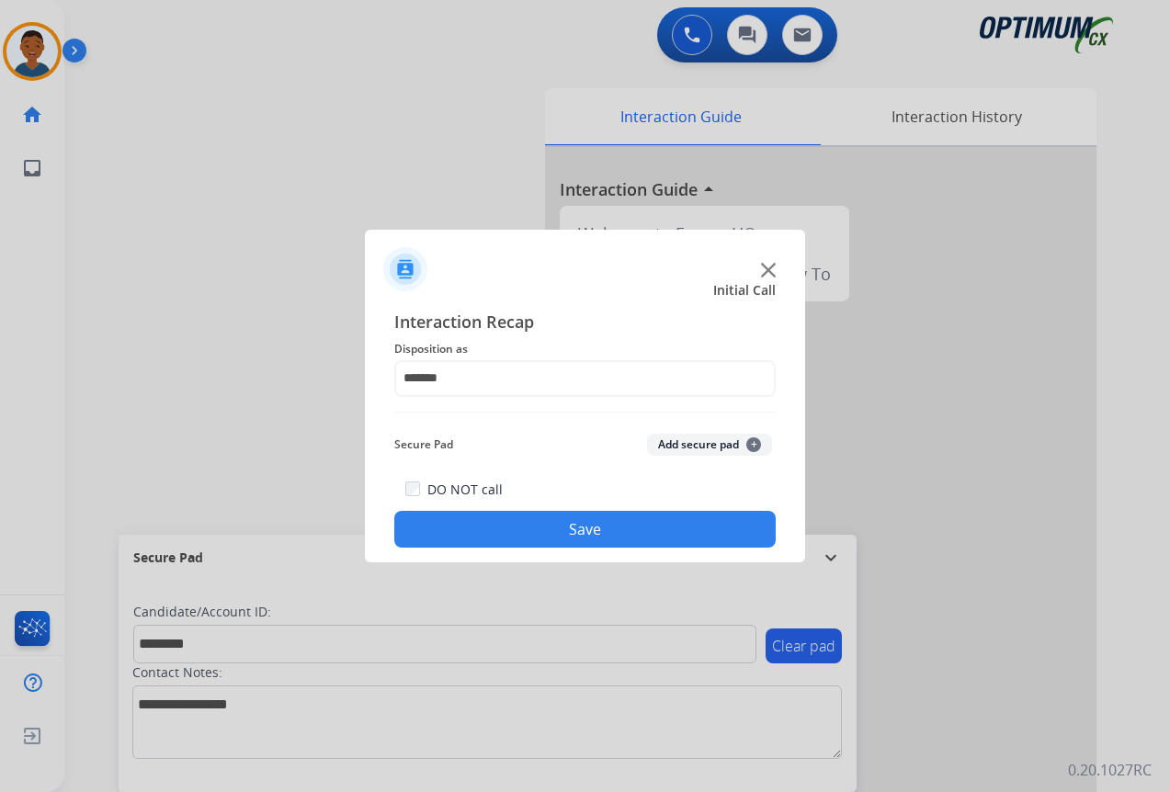
click at [699, 438] on button "Add secure pad +" at bounding box center [709, 445] width 125 height 22
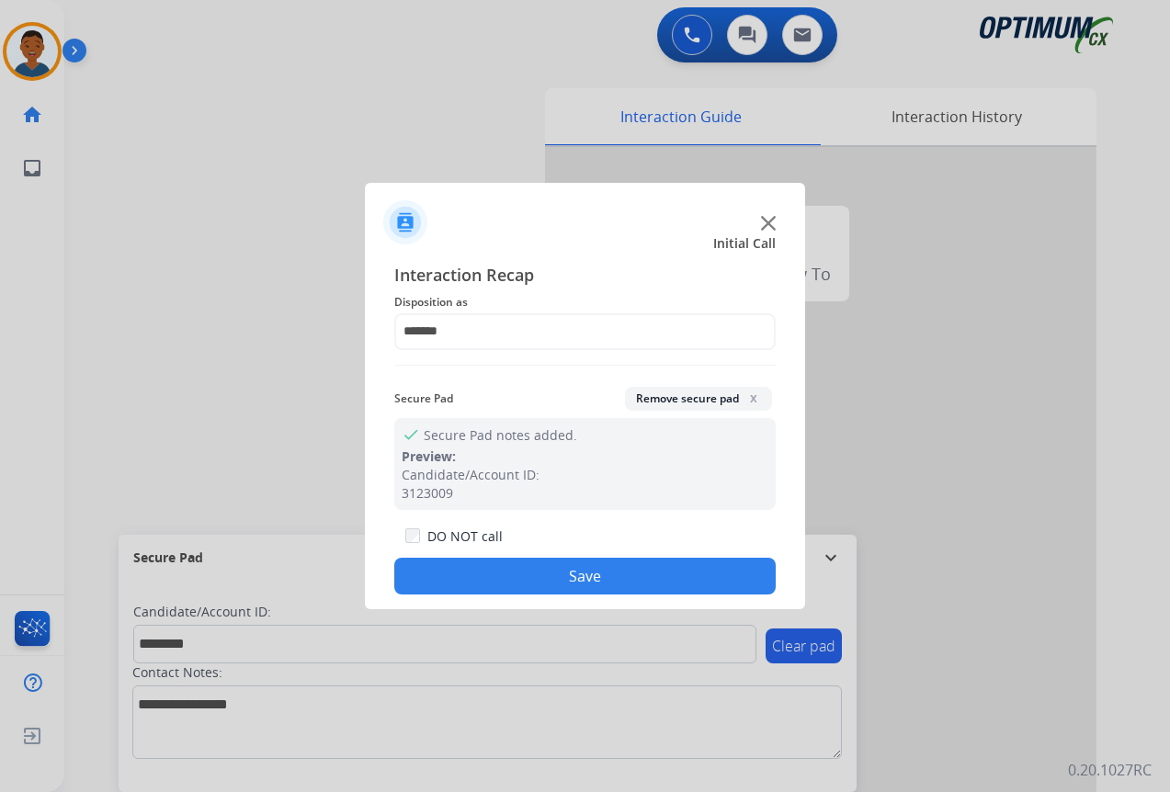
click at [590, 572] on button "Save" at bounding box center [584, 576] width 381 height 37
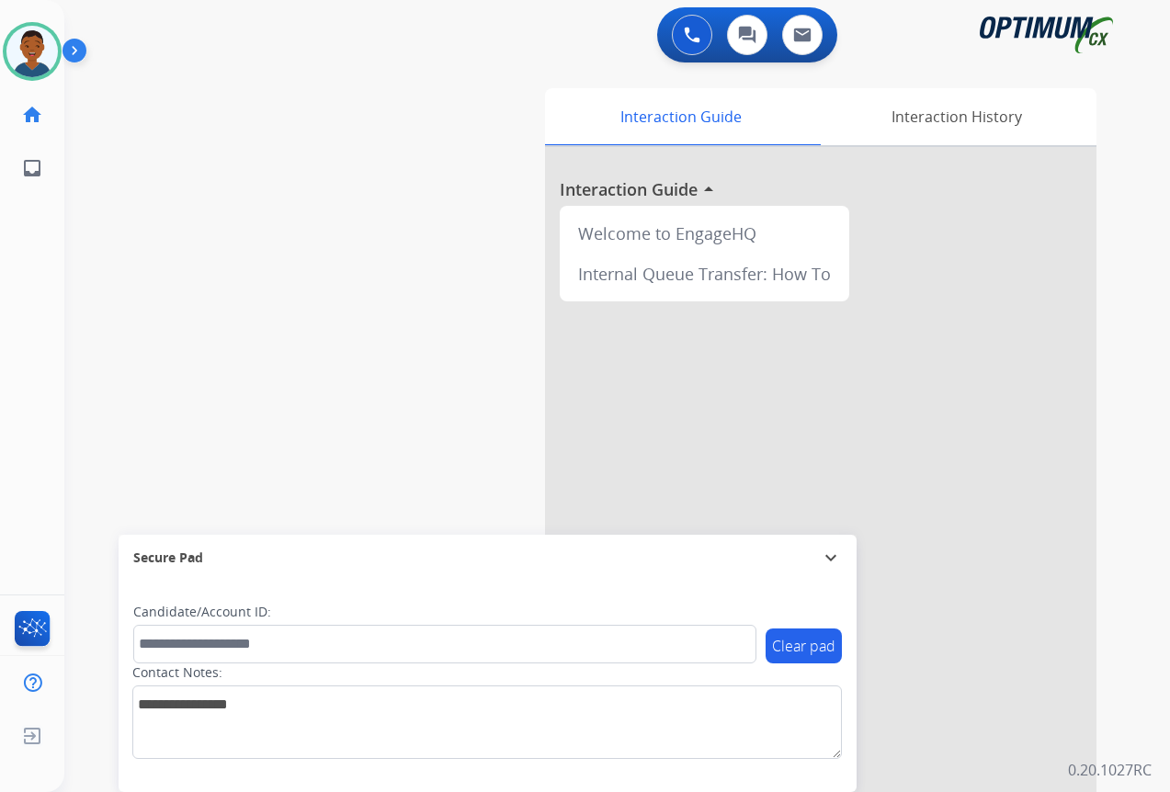
drag, startPoint x: 35, startPoint y: 51, endPoint x: 67, endPoint y: 65, distance: 35.0
click at [35, 51] on img at bounding box center [31, 51] width 51 height 51
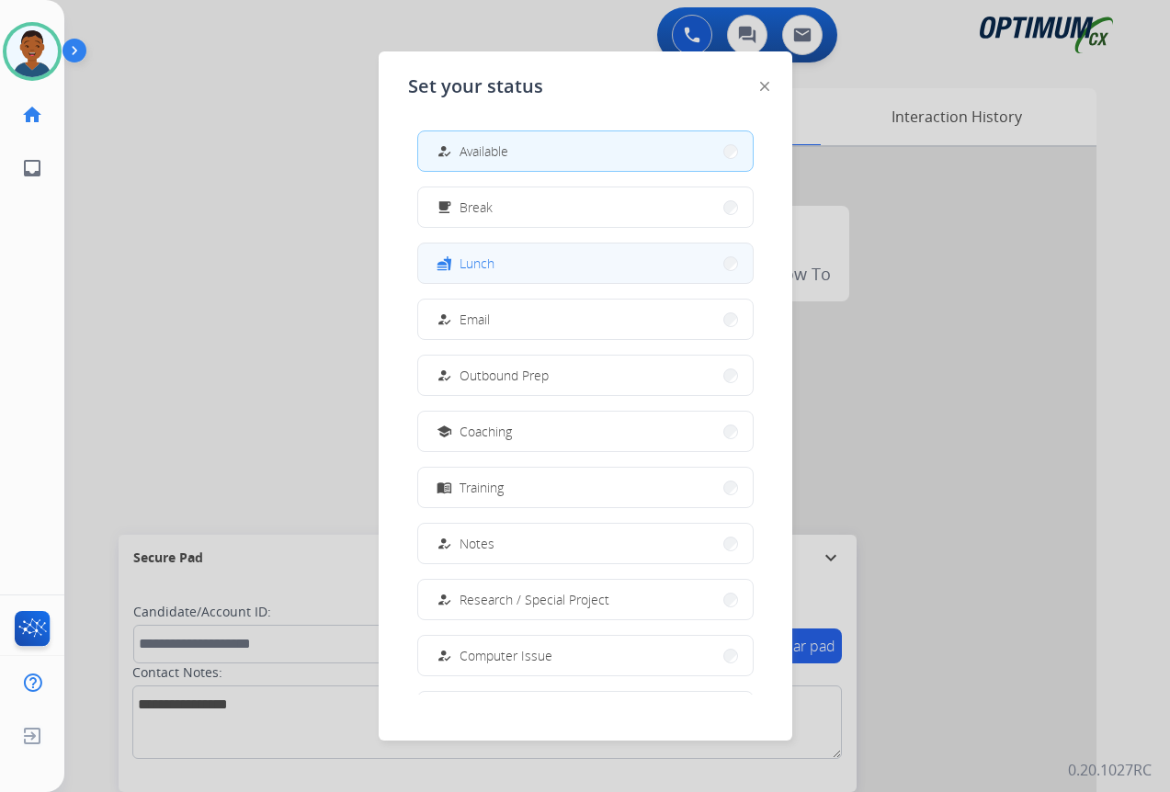
click at [513, 269] on button "fastfood Lunch" at bounding box center [585, 263] width 334 height 40
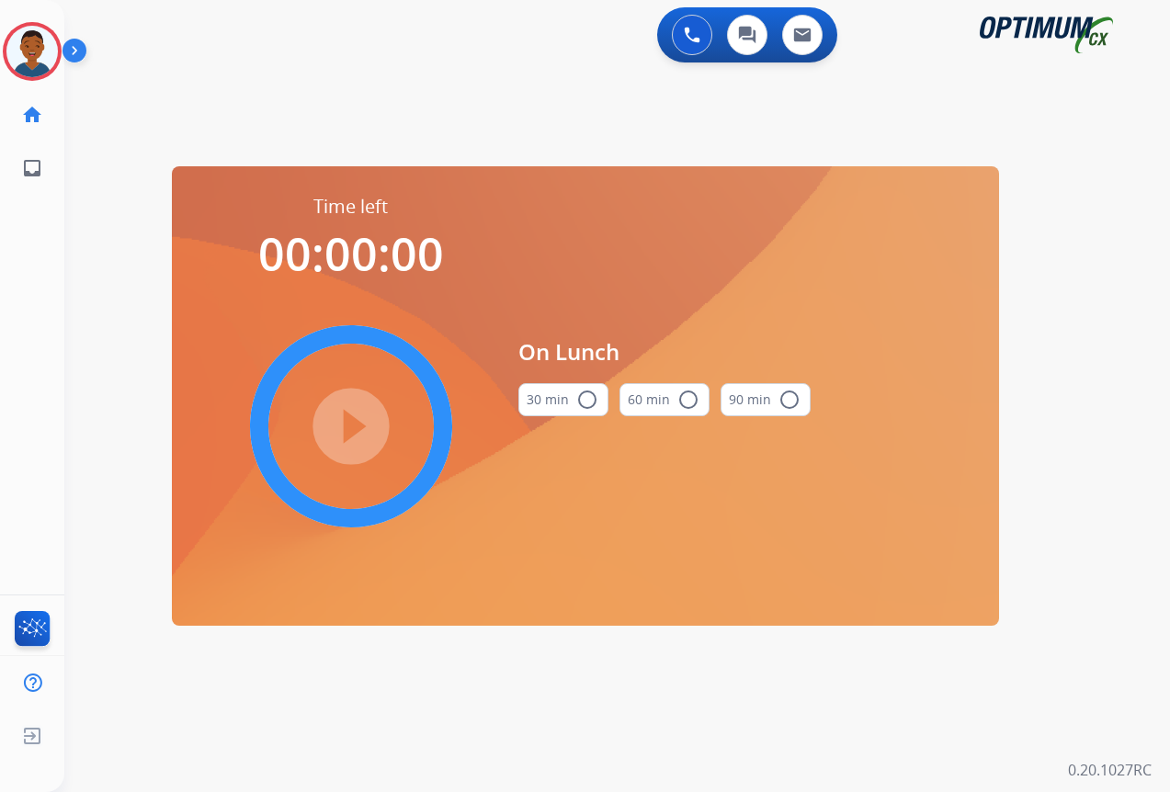
click at [582, 400] on mat-icon "radio_button_unchecked" at bounding box center [587, 400] width 22 height 22
click at [340, 424] on mat-icon "play_circle_filled" at bounding box center [351, 426] width 22 height 22
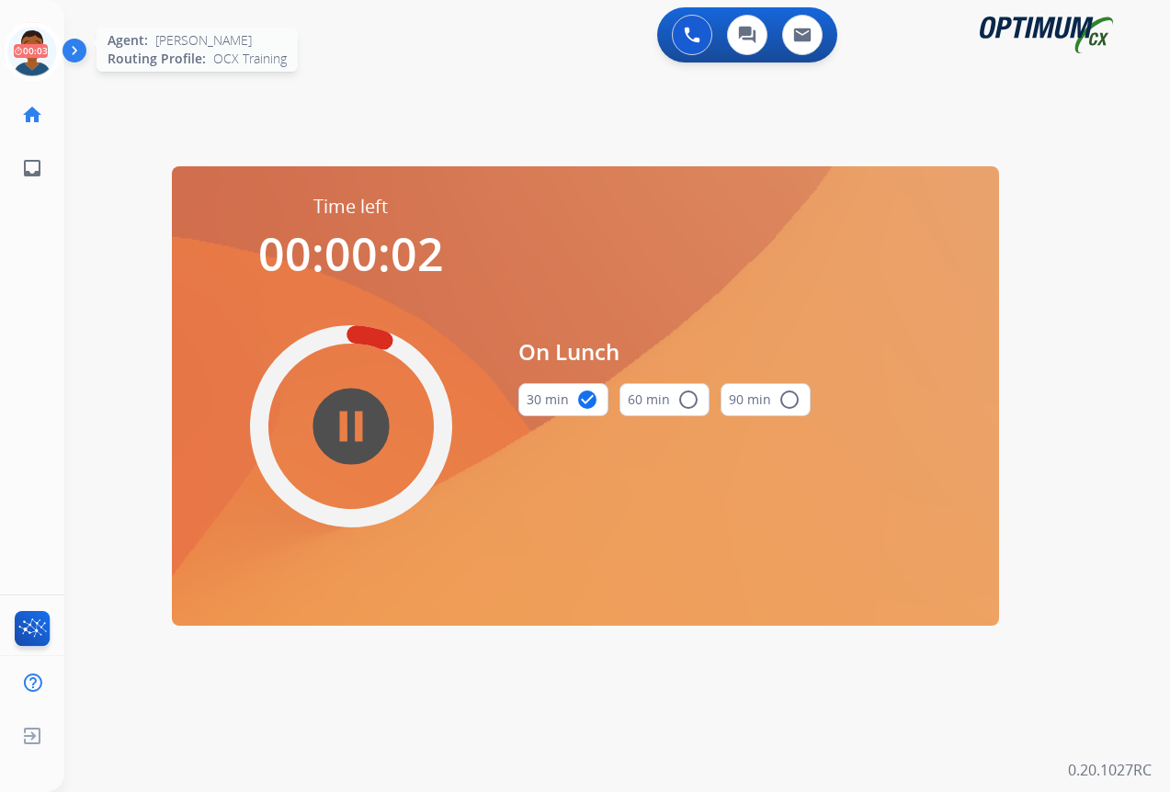
click at [39, 54] on icon at bounding box center [33, 52] width 60 height 60
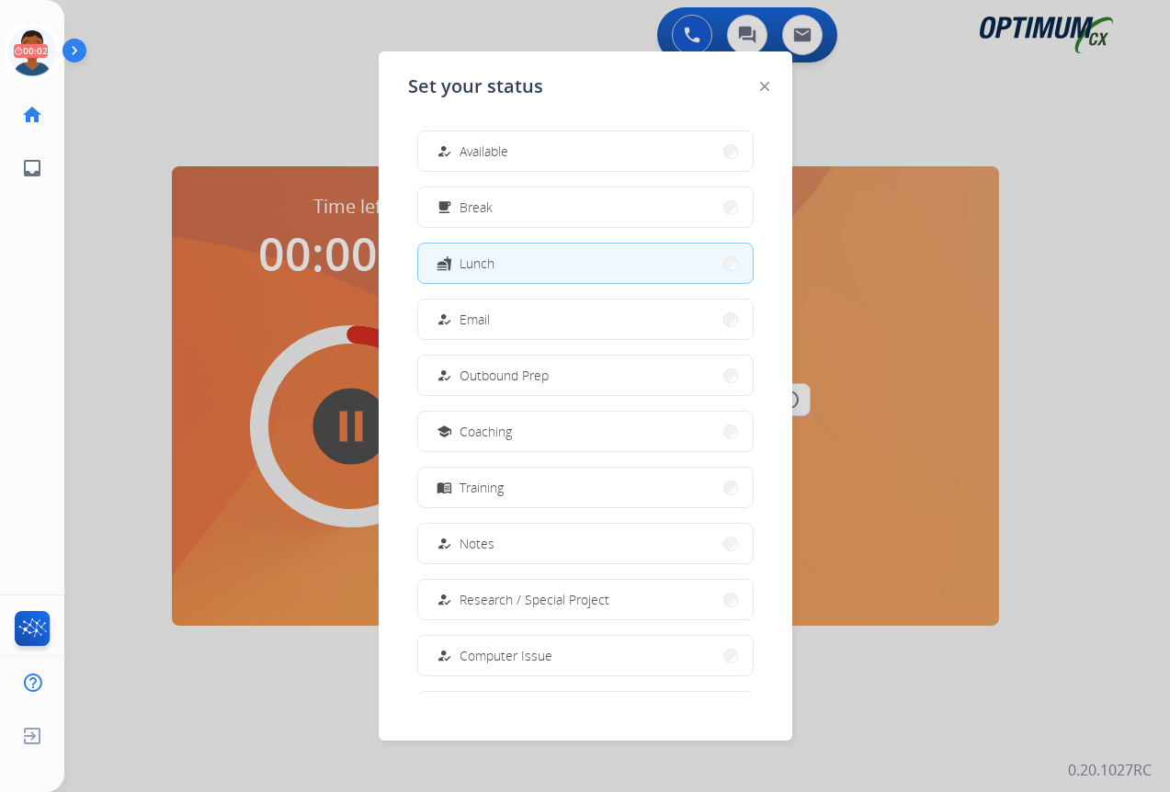
click at [538, 150] on button "how_to_reg Available" at bounding box center [585, 151] width 334 height 40
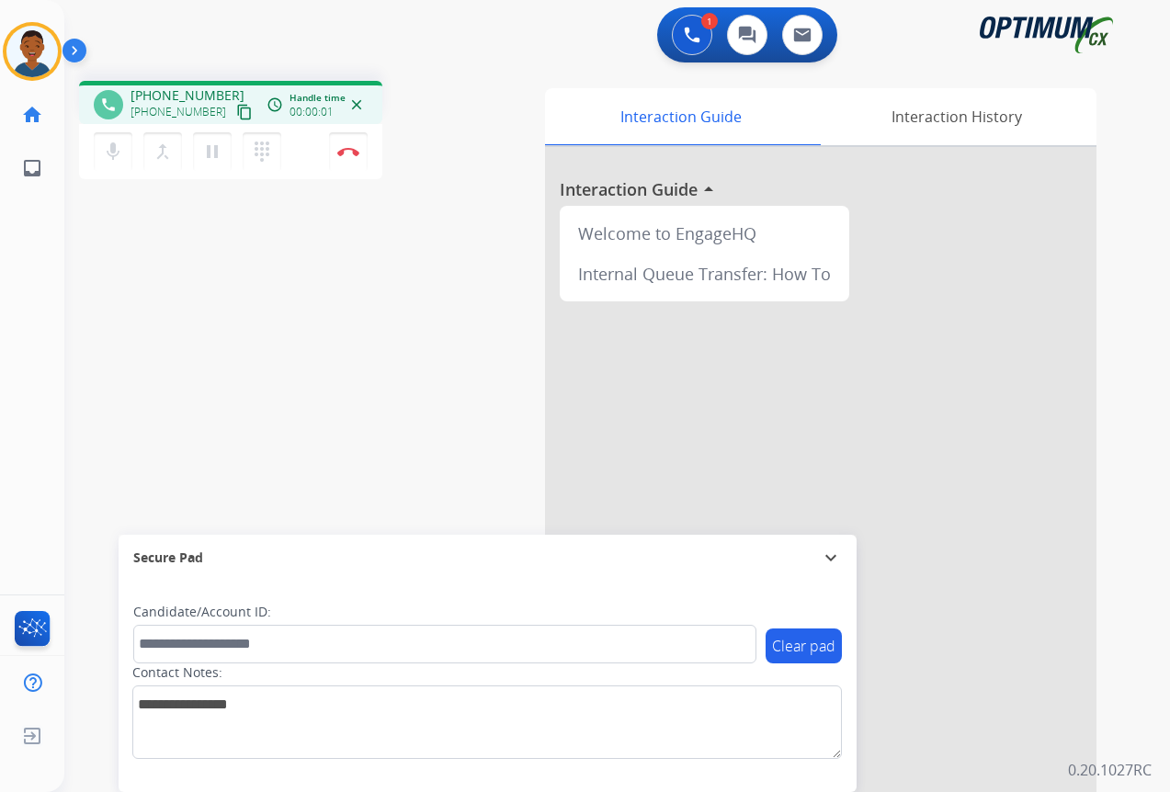
click at [236, 113] on mat-icon "content_copy" at bounding box center [244, 112] width 17 height 17
click at [347, 154] on img at bounding box center [348, 151] width 22 height 9
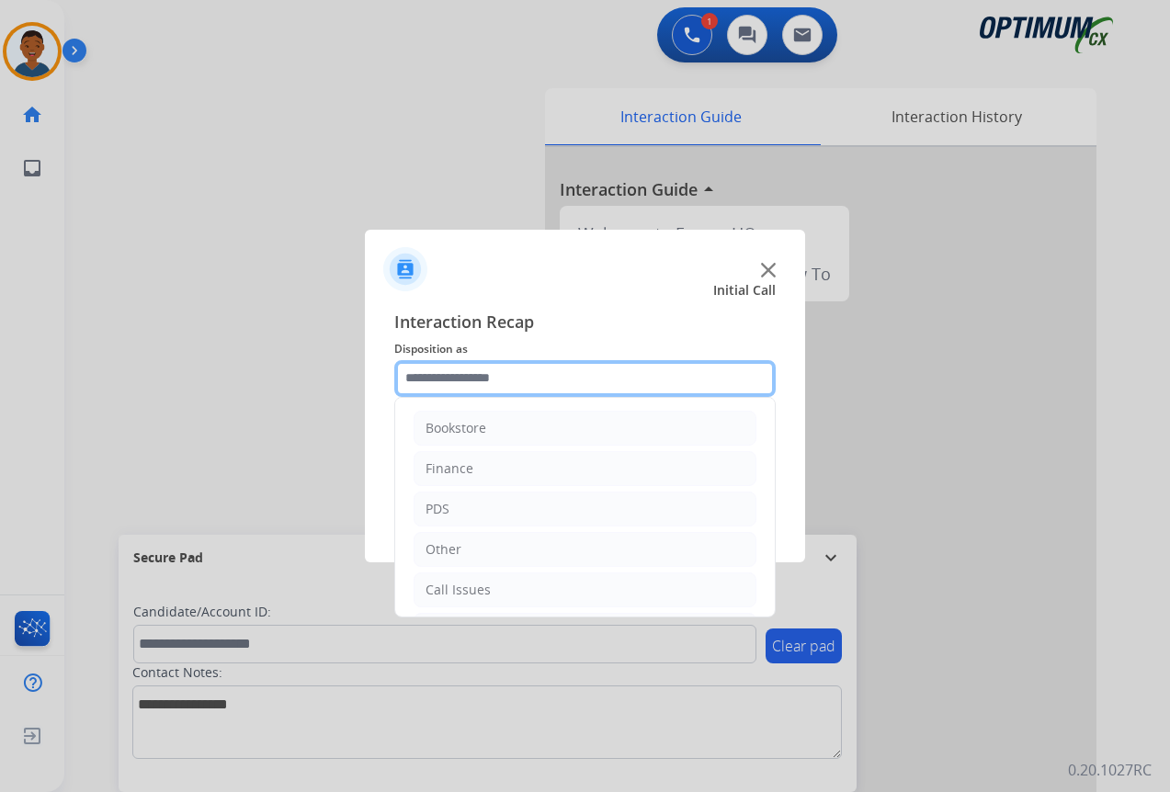
drag, startPoint x: 441, startPoint y: 370, endPoint x: 440, endPoint y: 410, distance: 39.5
click at [441, 371] on input "text" at bounding box center [584, 378] width 381 height 37
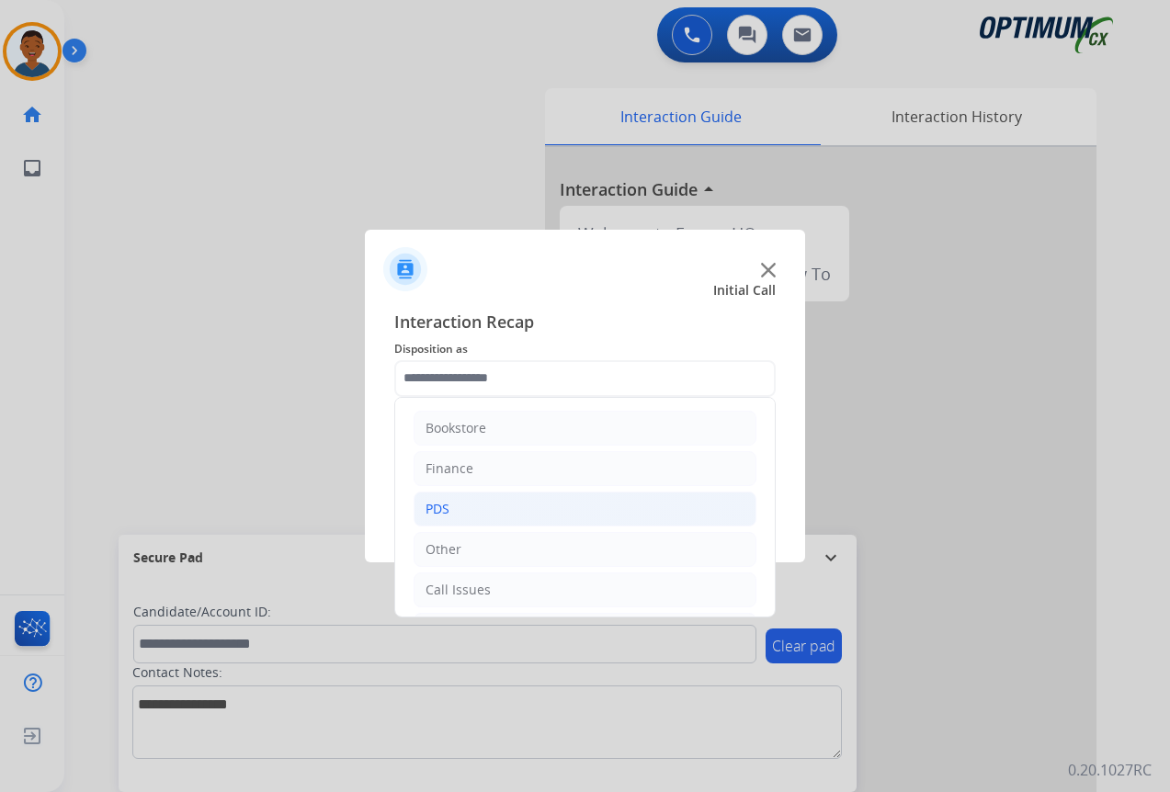
click at [436, 511] on div "PDS" at bounding box center [437, 509] width 24 height 18
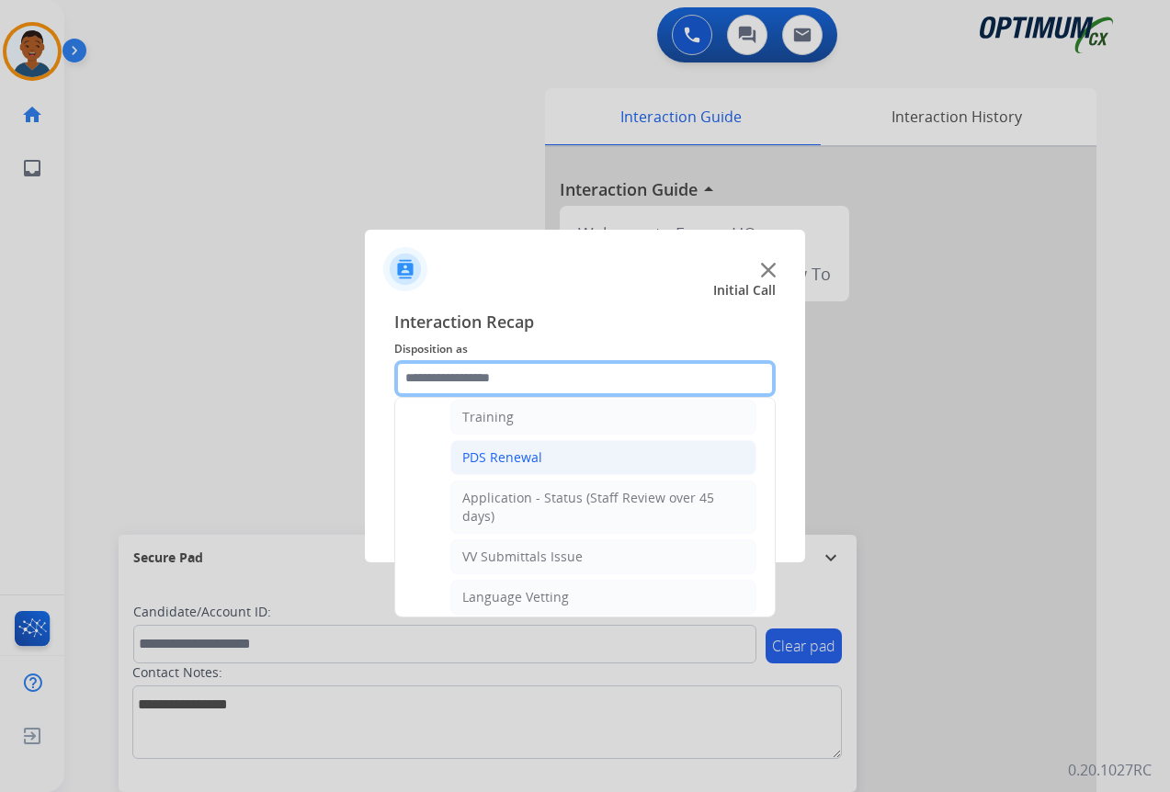
scroll to position [276, 0]
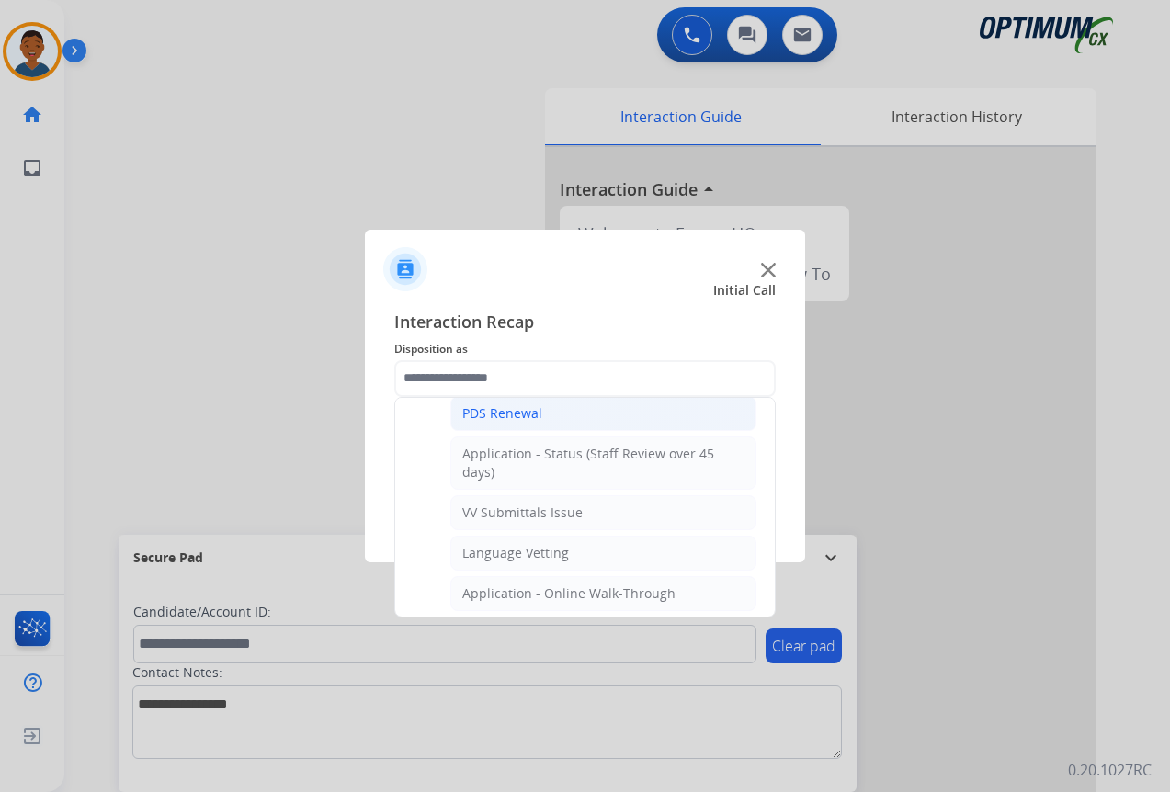
click at [479, 514] on div "VV Submittals Issue" at bounding box center [522, 512] width 120 height 18
type input "**********"
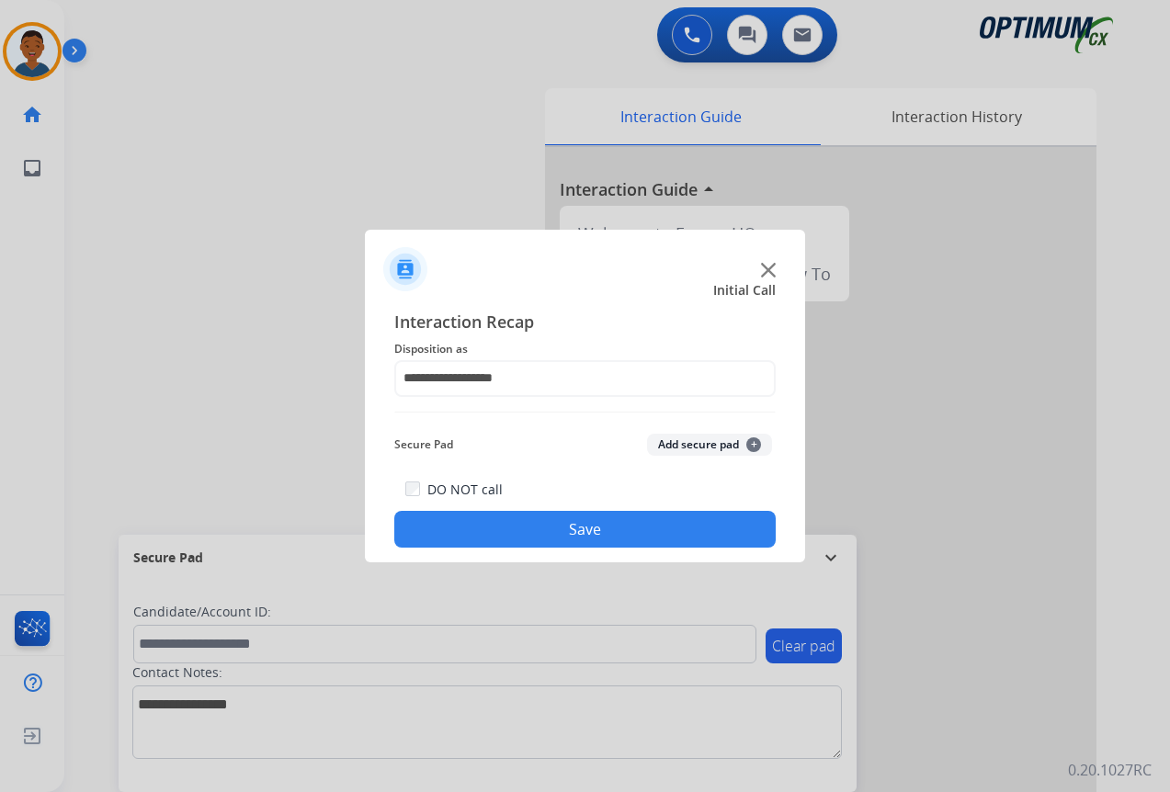
click at [591, 529] on button "Save" at bounding box center [584, 529] width 381 height 37
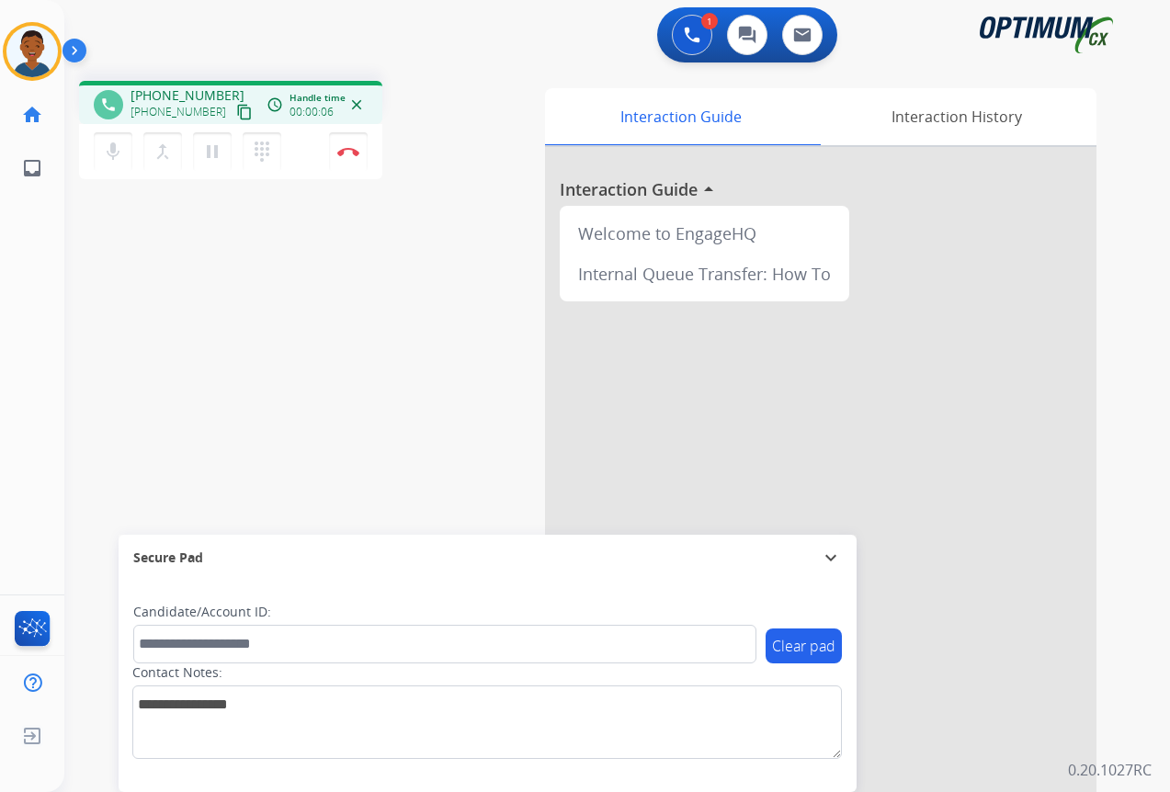
click at [236, 110] on mat-icon "content_copy" at bounding box center [244, 112] width 17 height 17
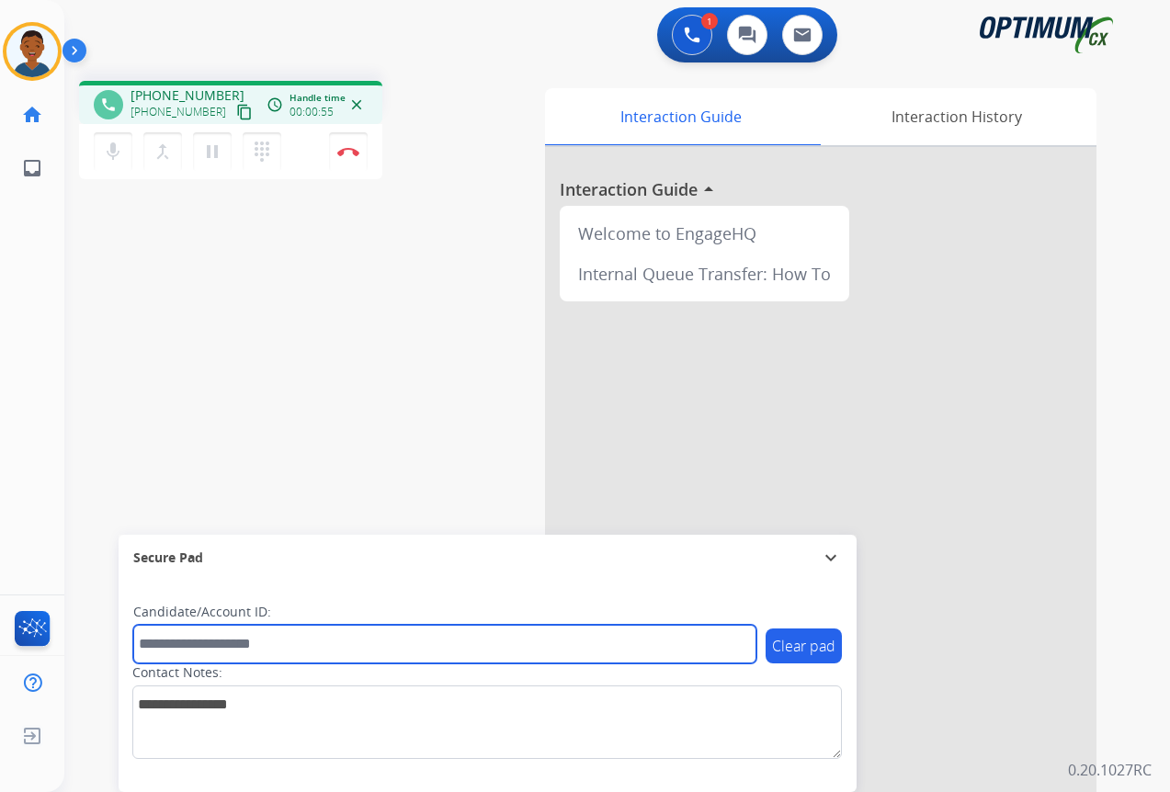
click at [292, 639] on input "text" at bounding box center [444, 644] width 623 height 39
paste input "*******"
type input "*******"
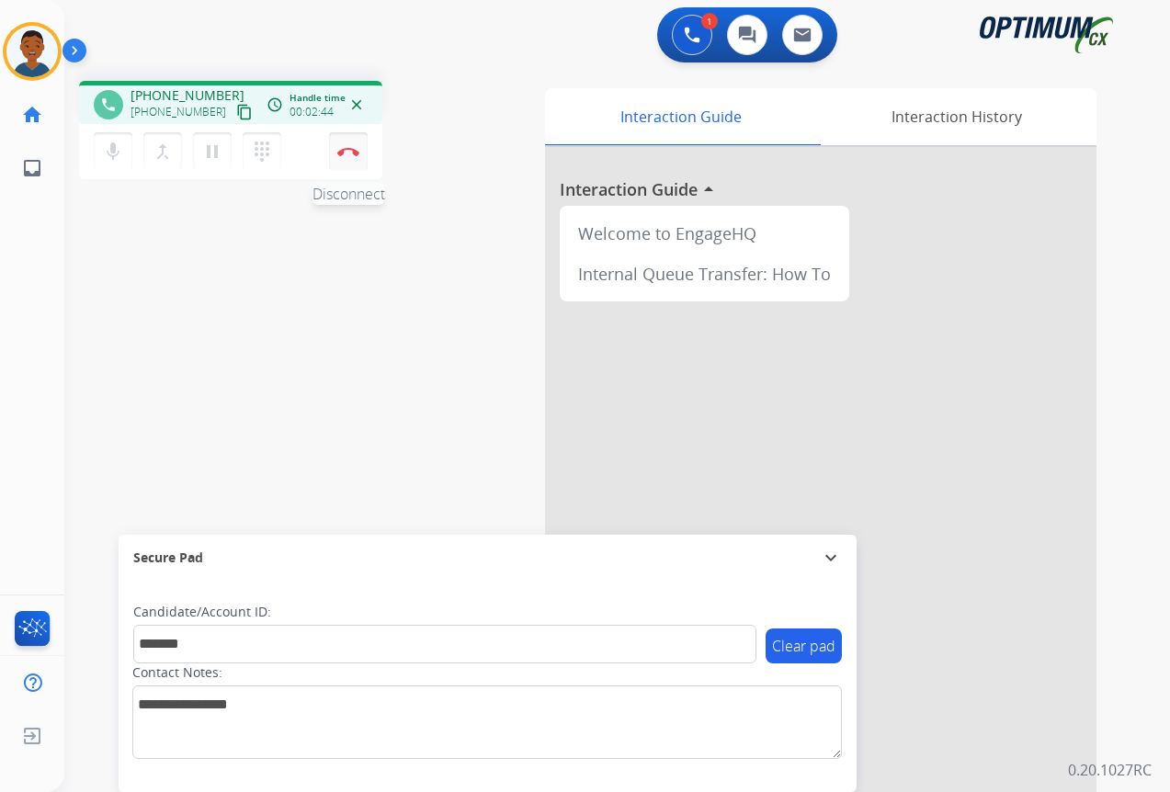
click at [350, 155] on img at bounding box center [348, 151] width 22 height 9
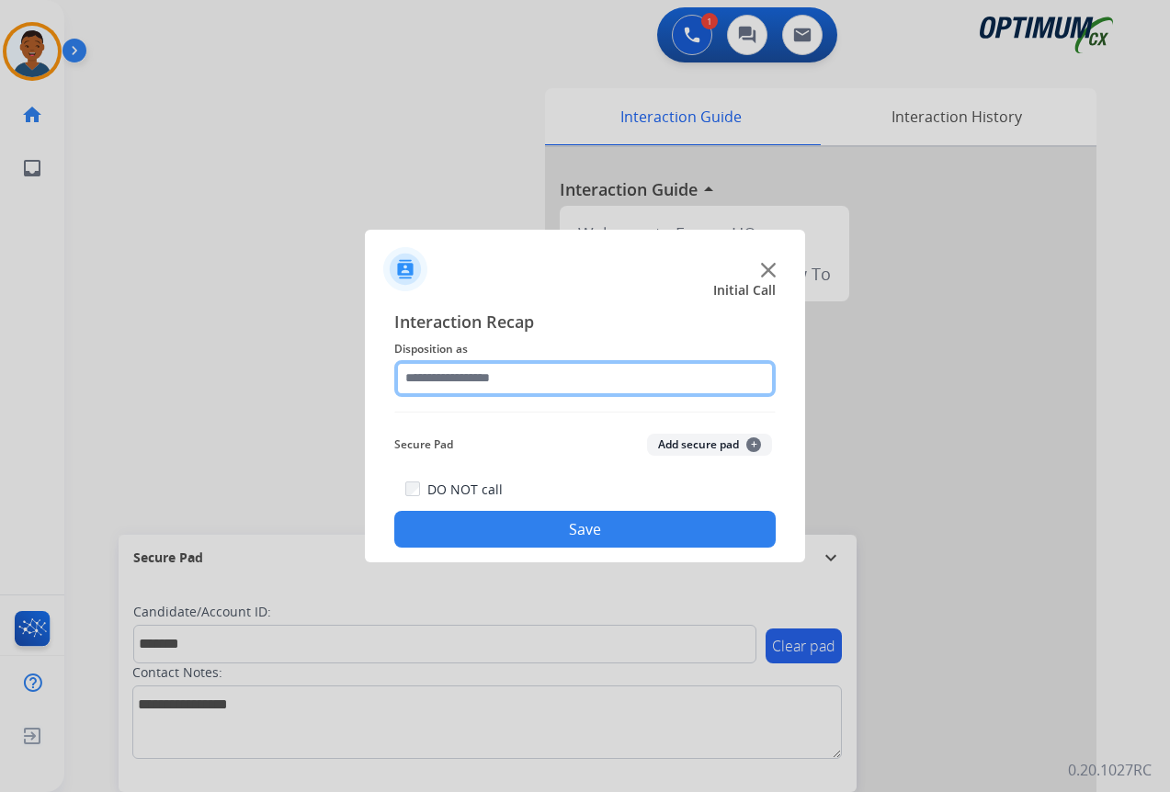
click at [421, 380] on input "text" at bounding box center [584, 378] width 381 height 37
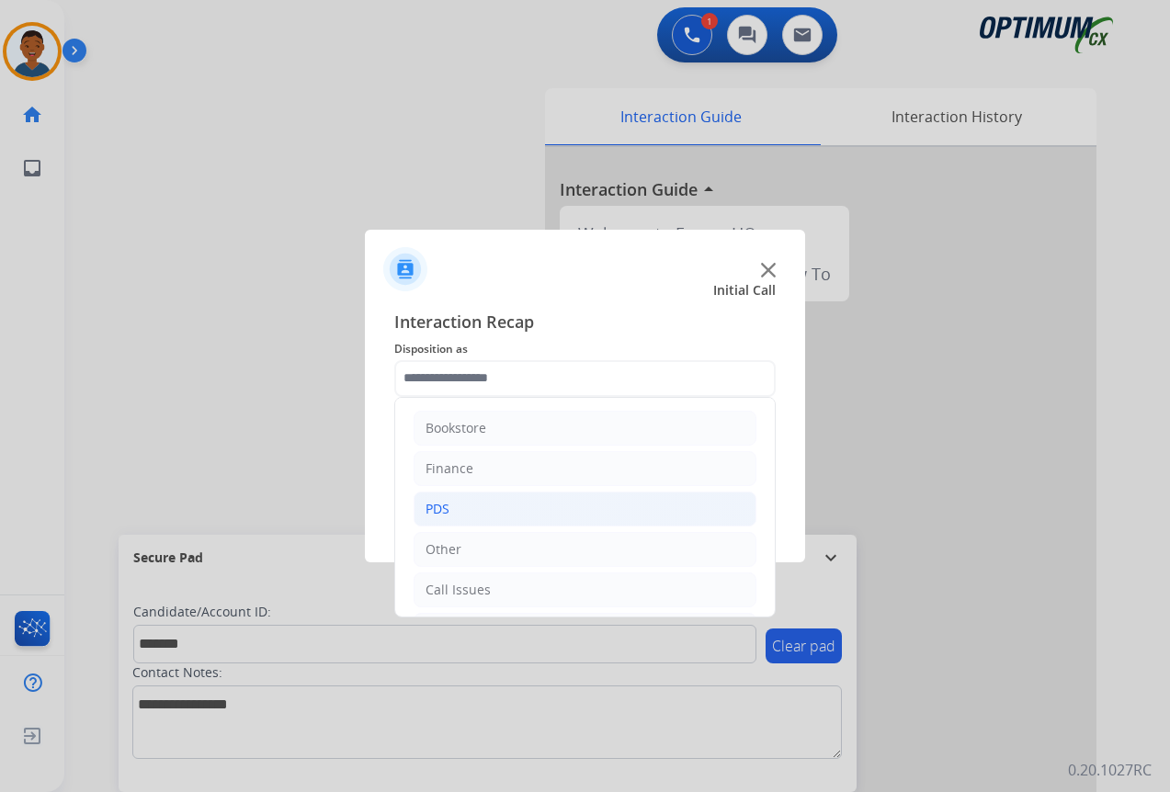
click at [453, 507] on li "PDS" at bounding box center [584, 509] width 343 height 35
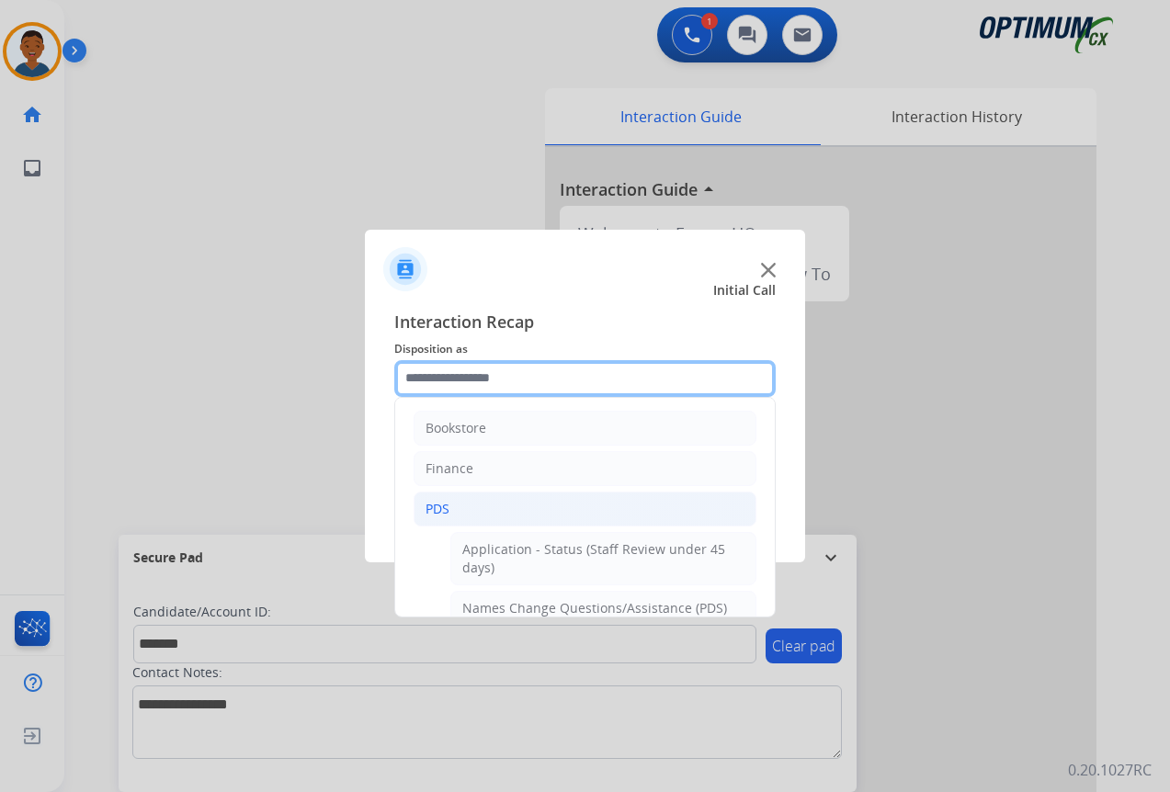
scroll to position [92, 0]
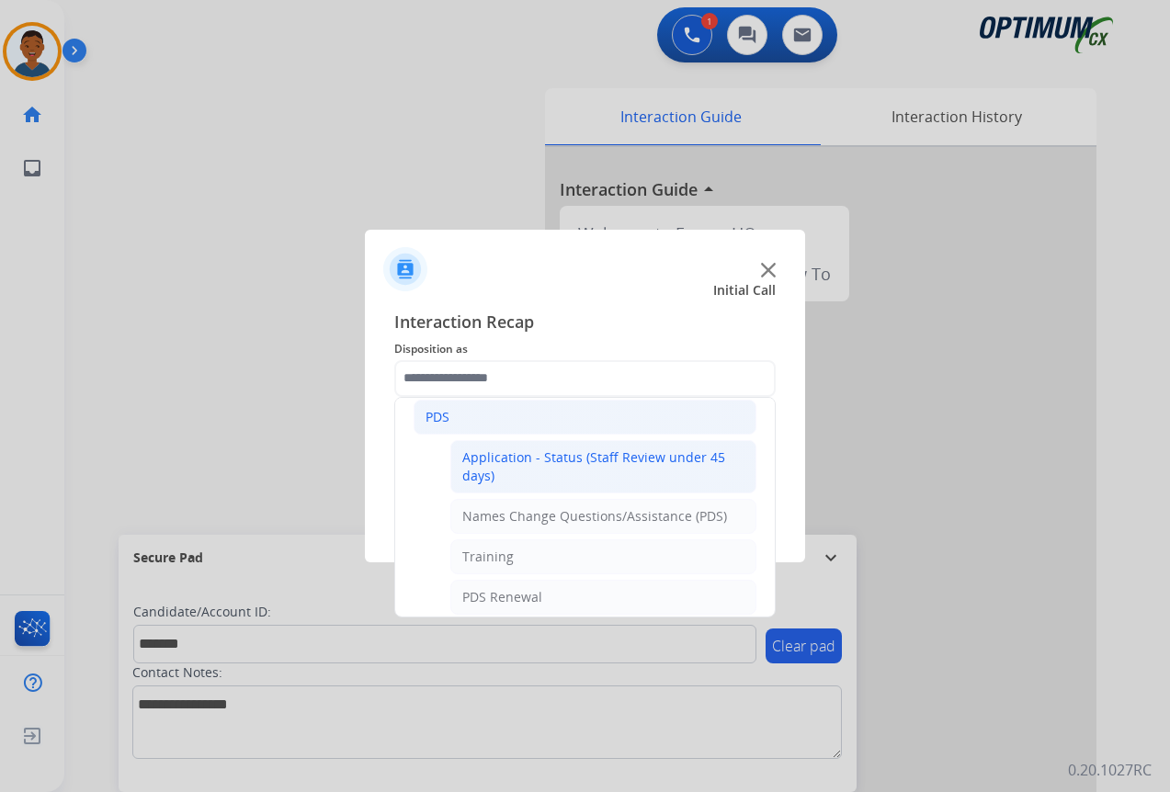
click at [478, 468] on div "Application - Status (Staff Review under 45 days)" at bounding box center [603, 466] width 282 height 37
type input "**********"
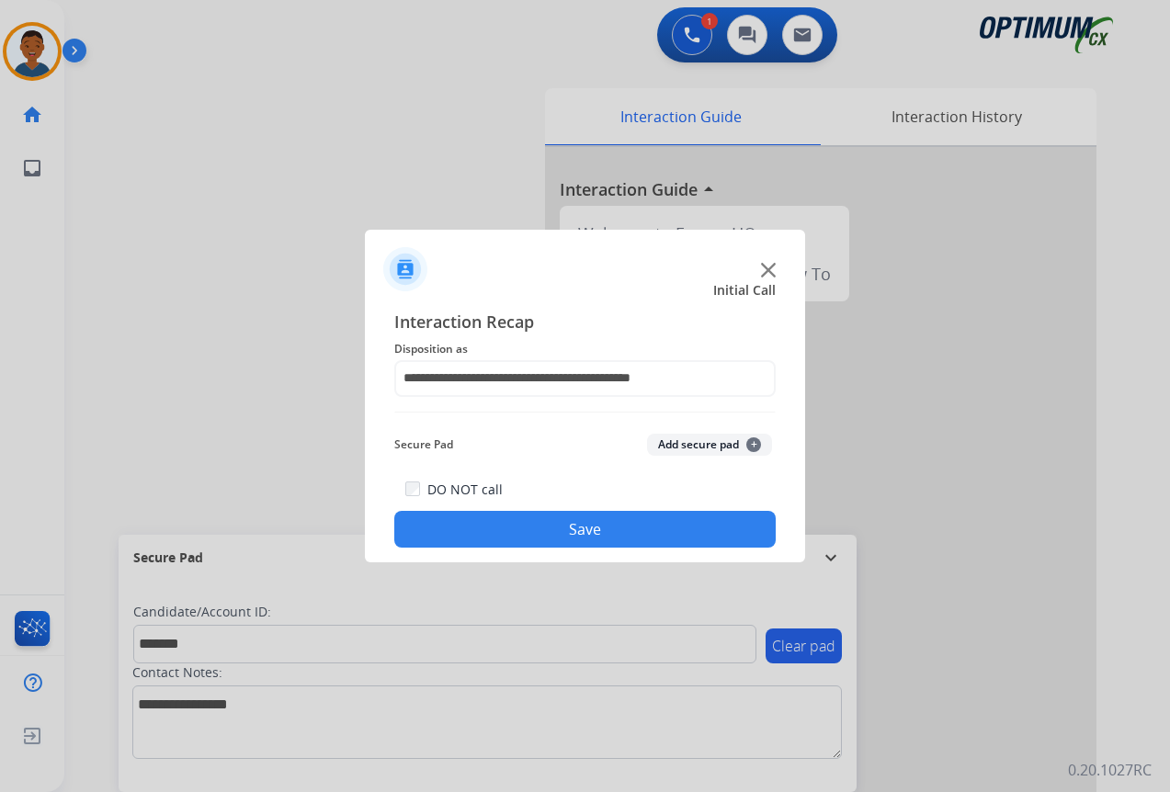
click at [677, 444] on button "Add secure pad +" at bounding box center [709, 445] width 125 height 22
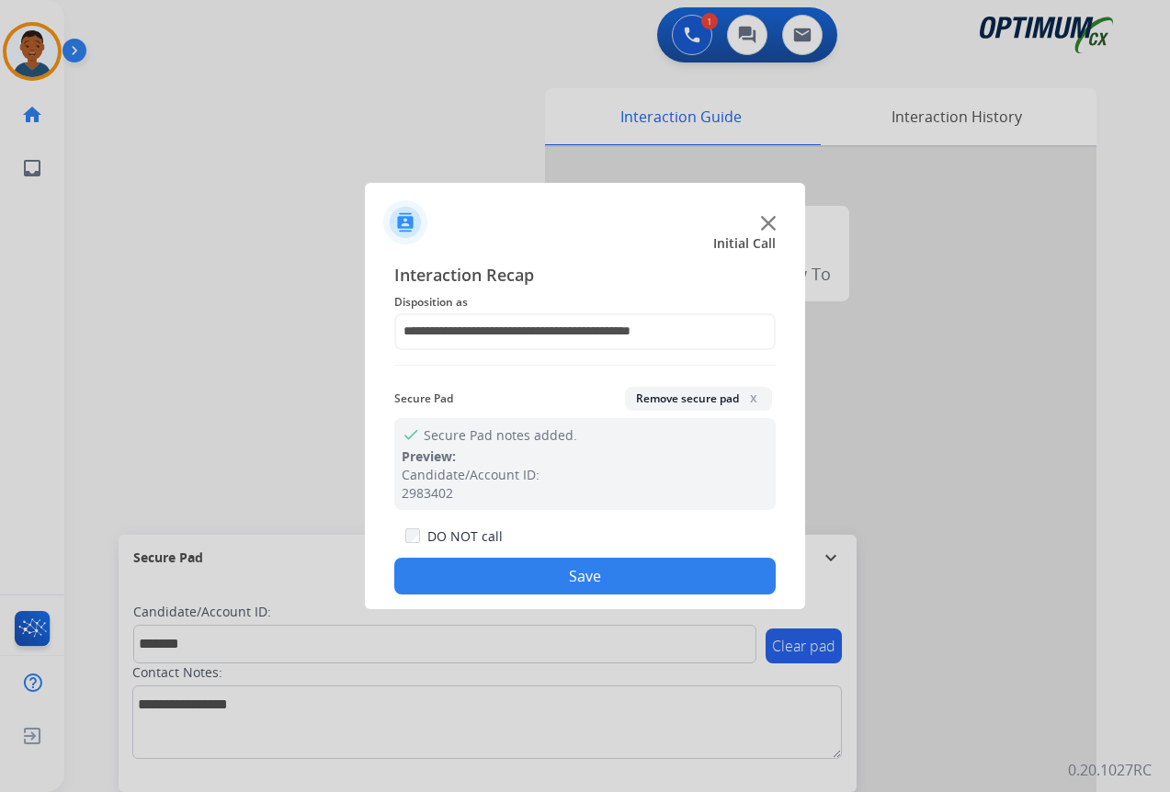
click at [624, 567] on button "Save" at bounding box center [584, 576] width 381 height 37
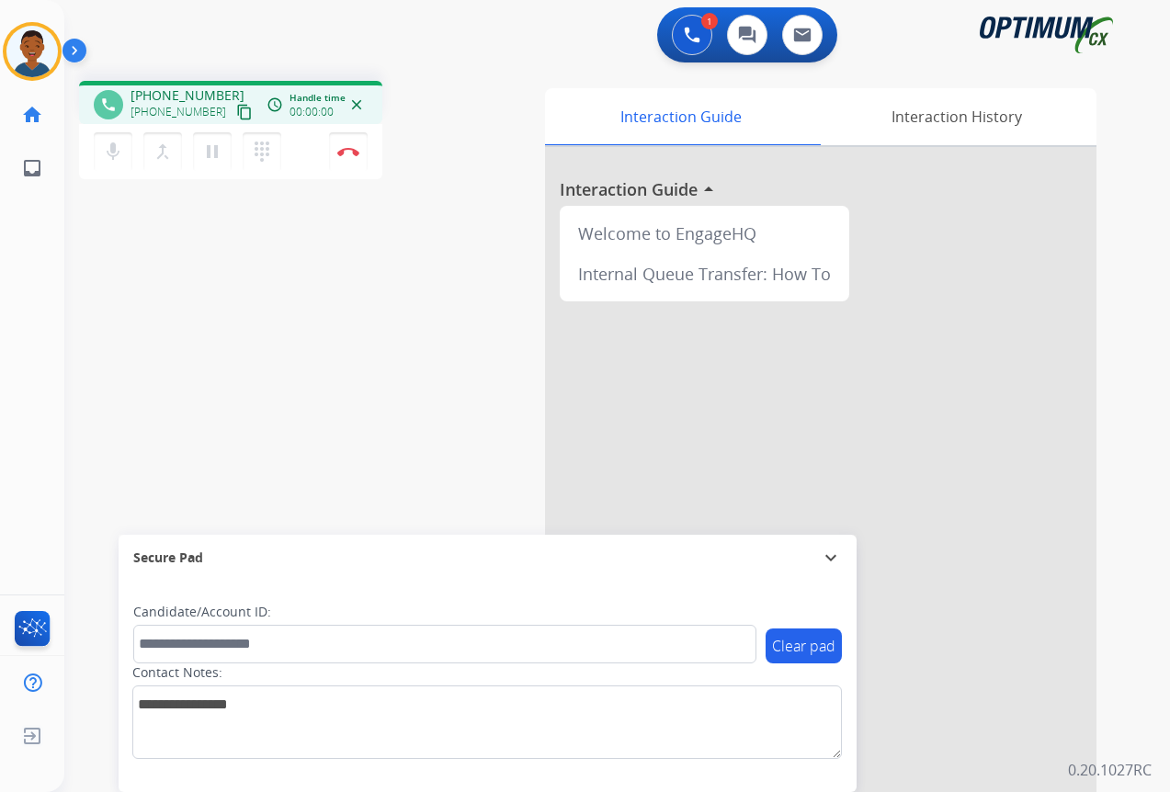
click at [236, 113] on mat-icon "content_copy" at bounding box center [244, 112] width 17 height 17
click at [350, 153] on img at bounding box center [348, 151] width 22 height 9
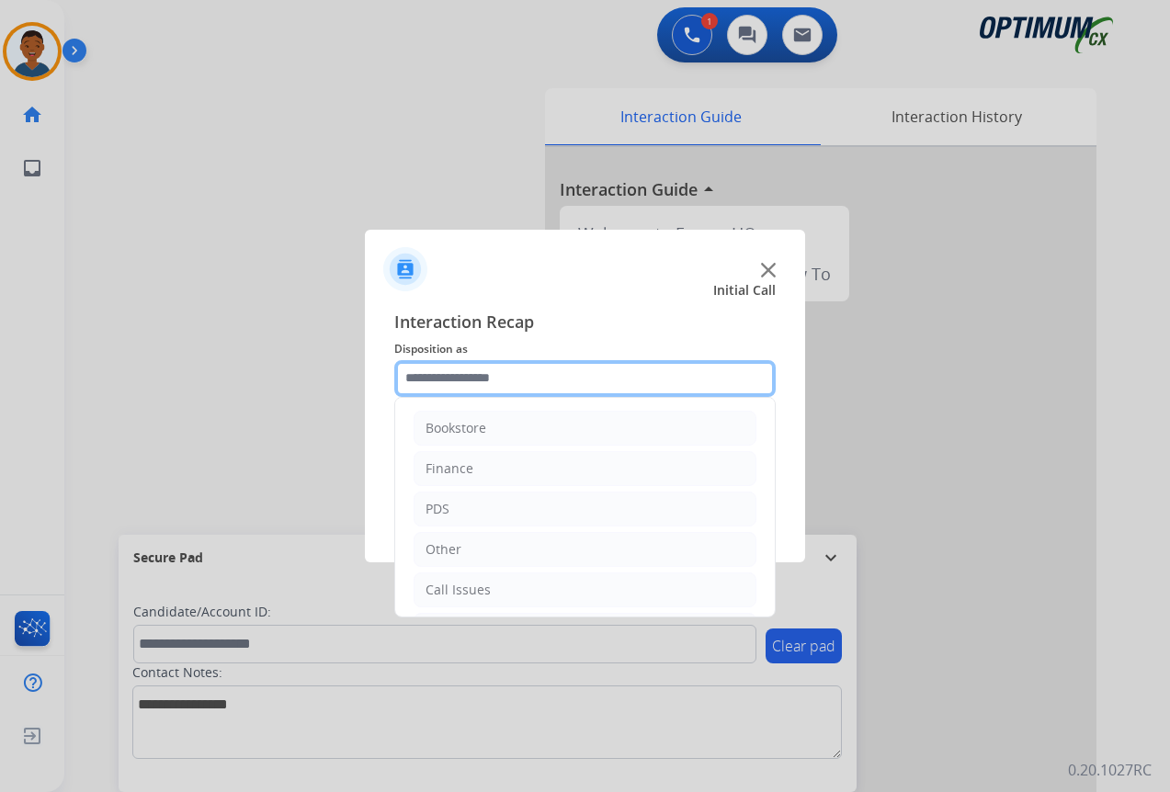
click at [451, 371] on input "text" at bounding box center [584, 378] width 381 height 37
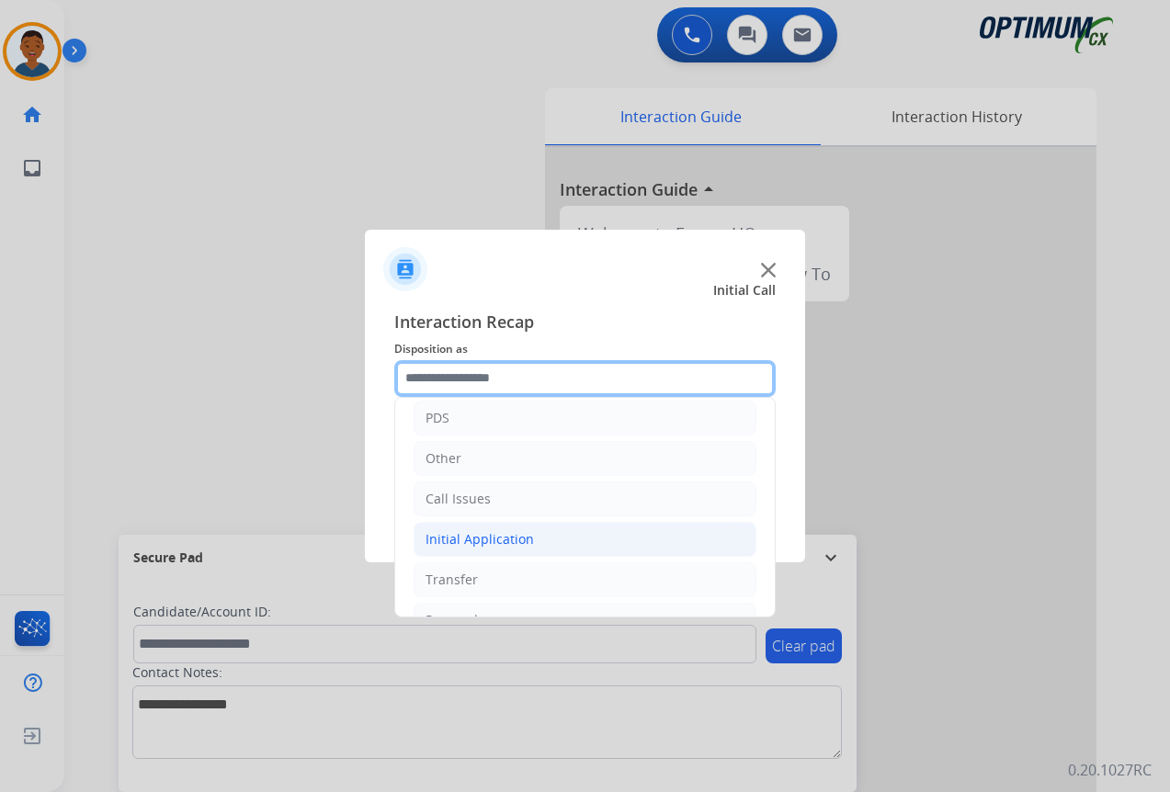
scroll to position [125, 0]
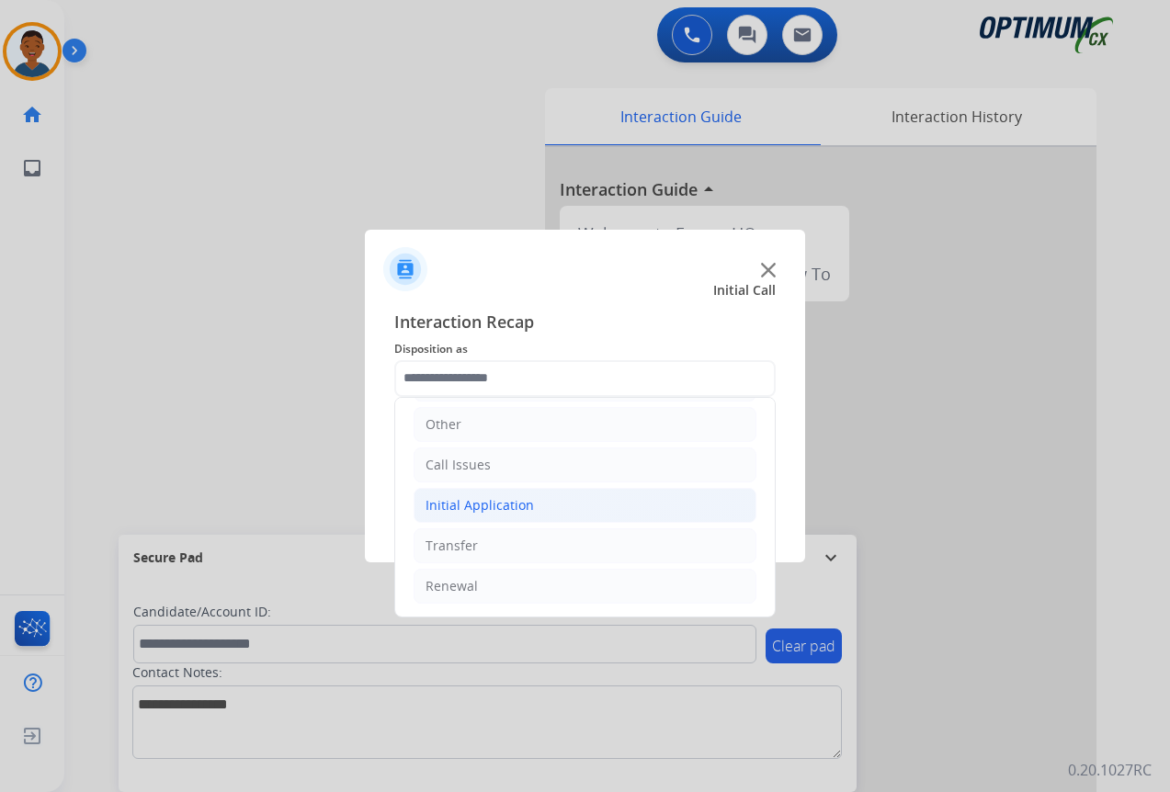
click at [450, 503] on div "Initial Application" at bounding box center [479, 505] width 108 height 18
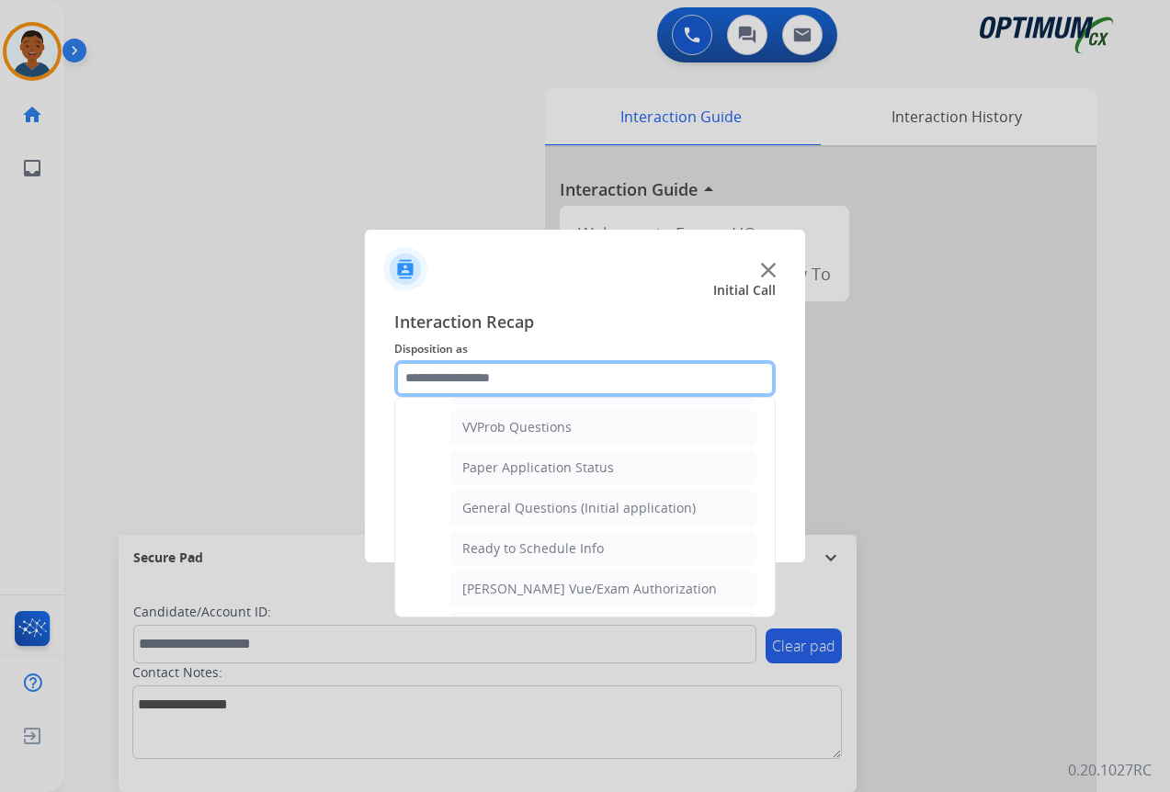
scroll to position [1044, 0]
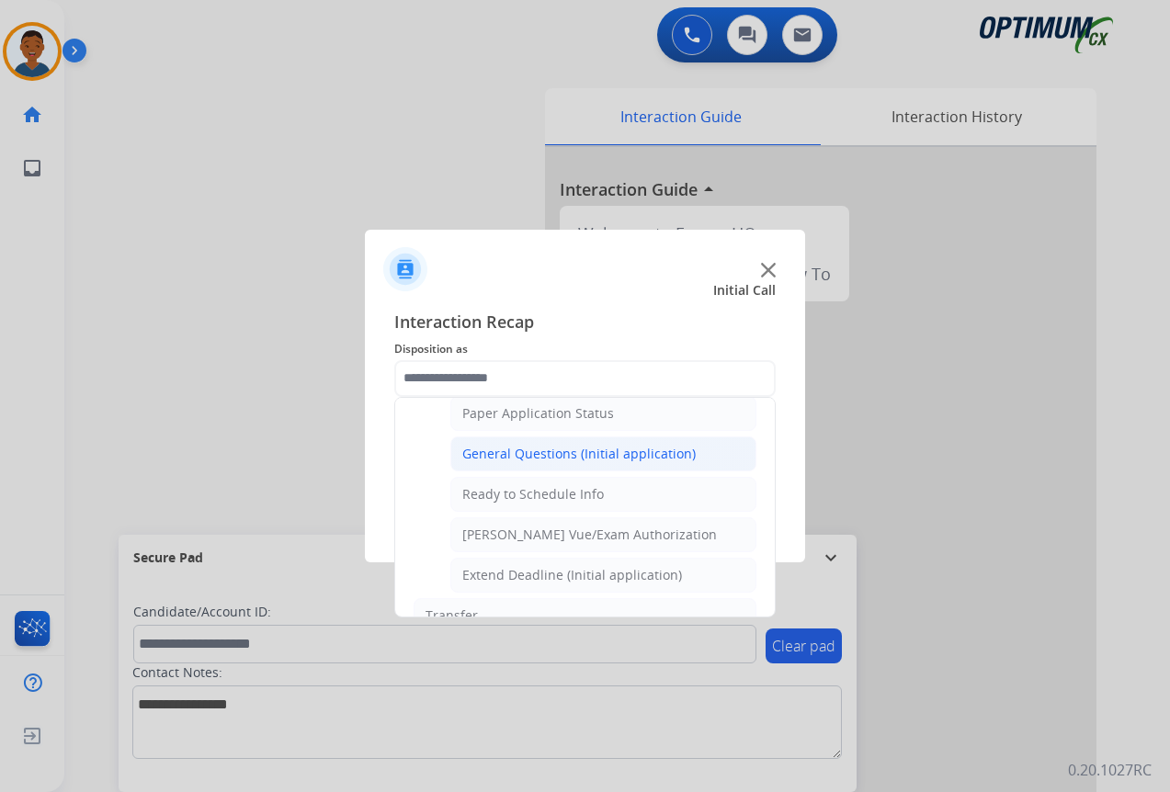
click at [492, 458] on div "General Questions (Initial application)" at bounding box center [578, 454] width 233 height 18
type input "**********"
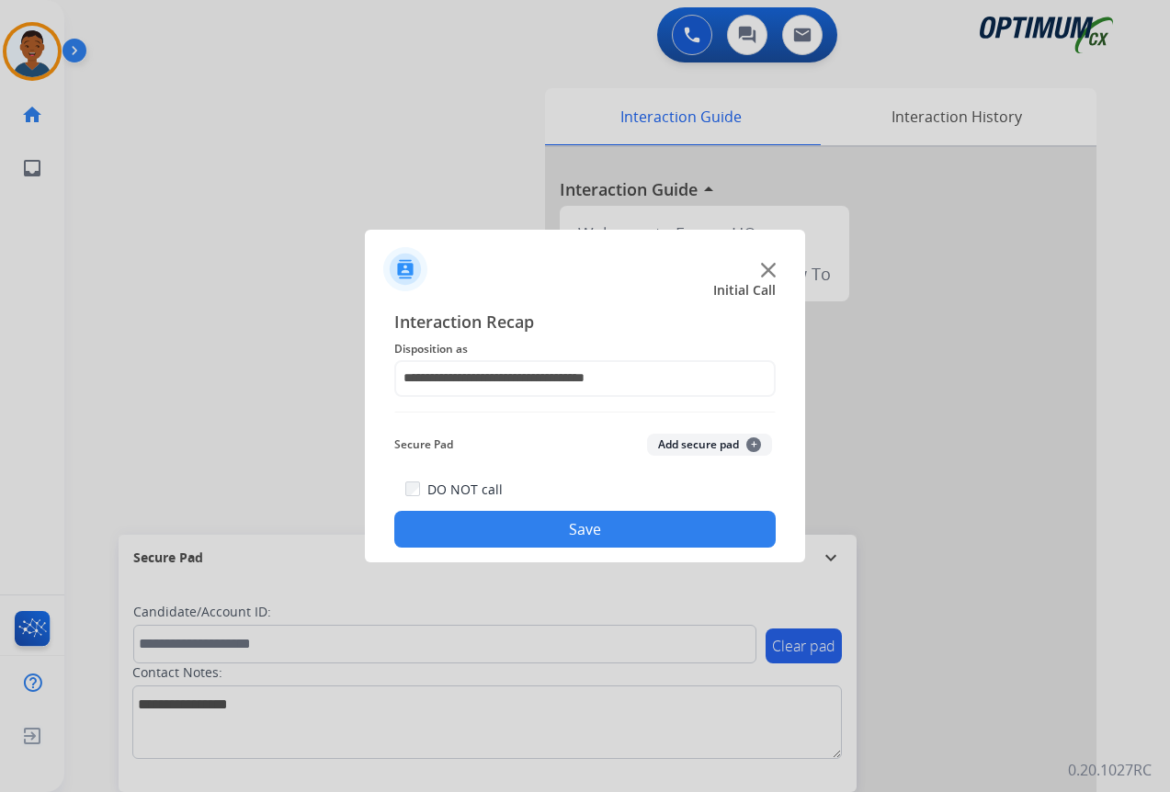
click at [617, 526] on button "Save" at bounding box center [584, 529] width 381 height 37
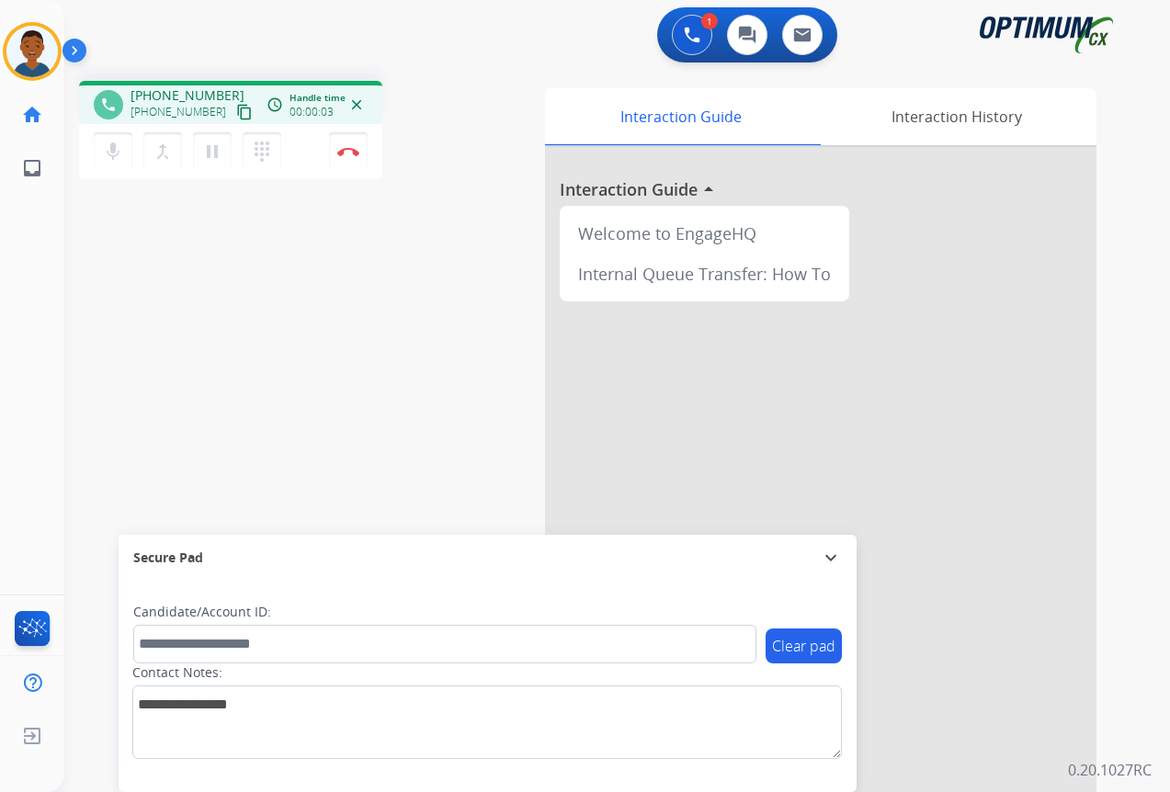
click at [236, 115] on mat-icon "content_copy" at bounding box center [244, 112] width 17 height 17
click at [346, 155] on button "Disconnect" at bounding box center [348, 151] width 39 height 39
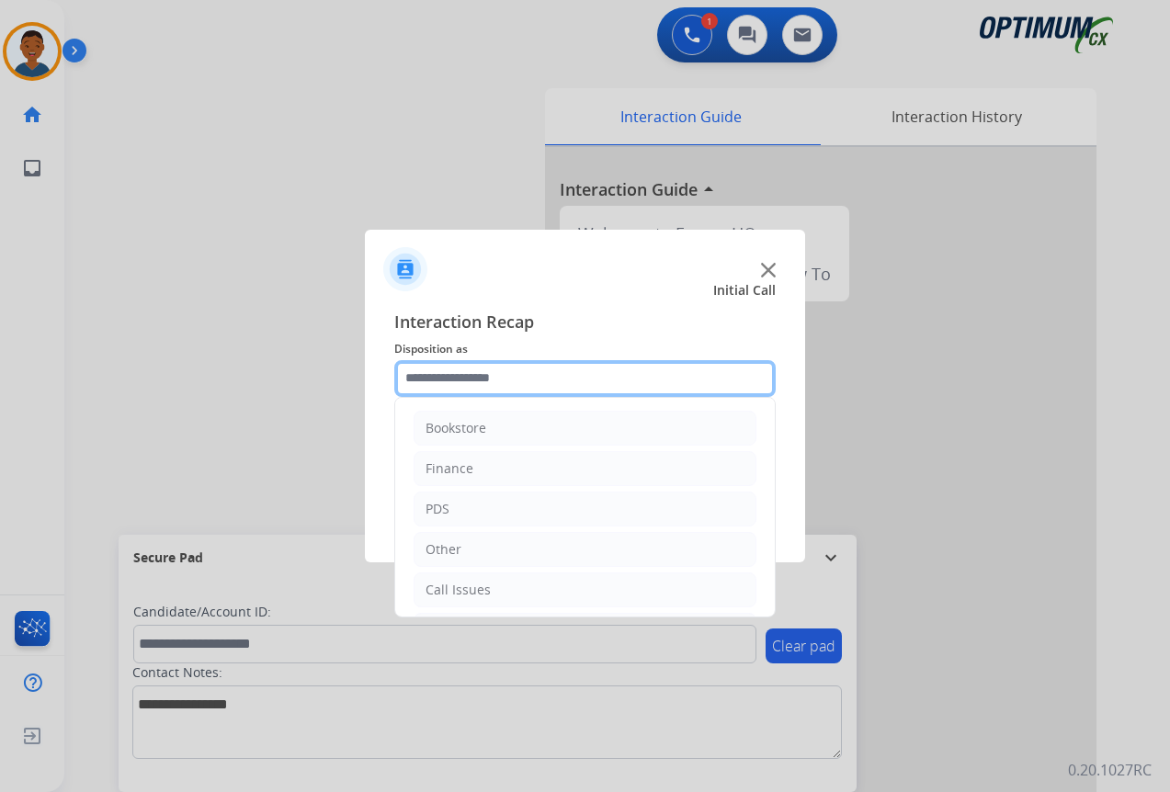
click at [452, 375] on input "text" at bounding box center [584, 378] width 381 height 37
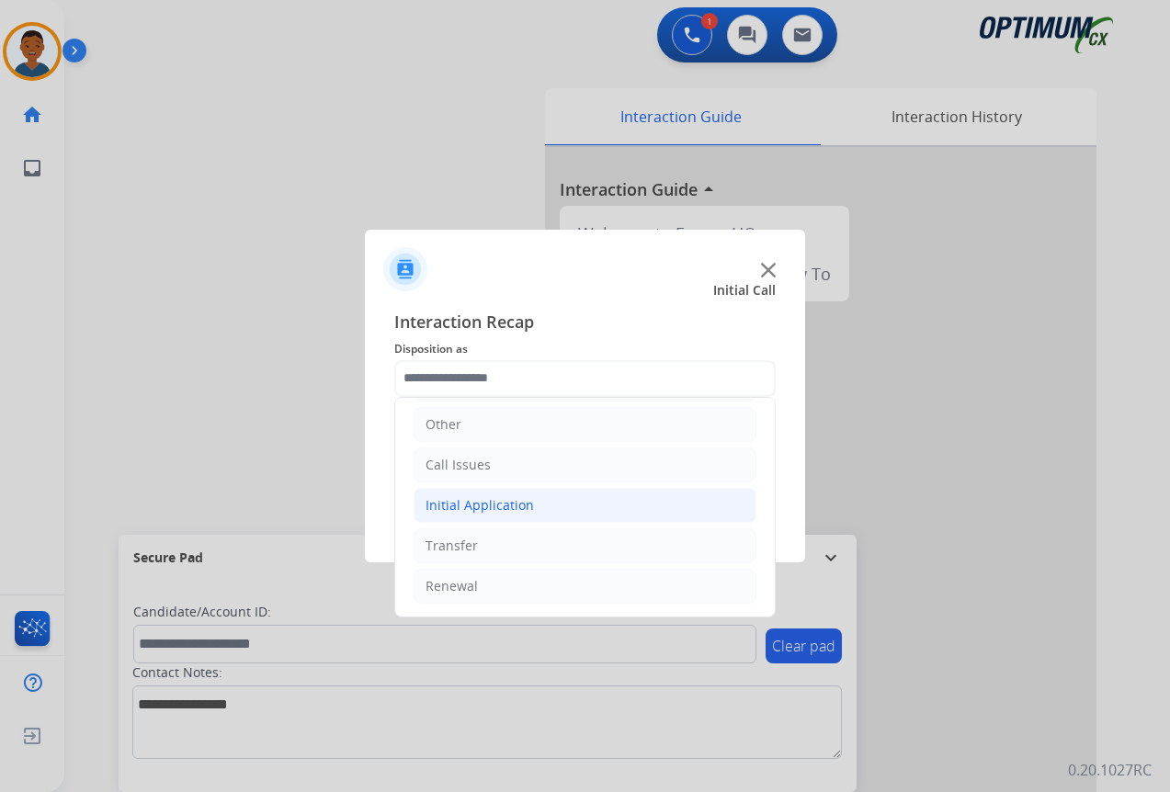
click at [448, 502] on div "Initial Application" at bounding box center [479, 505] width 108 height 18
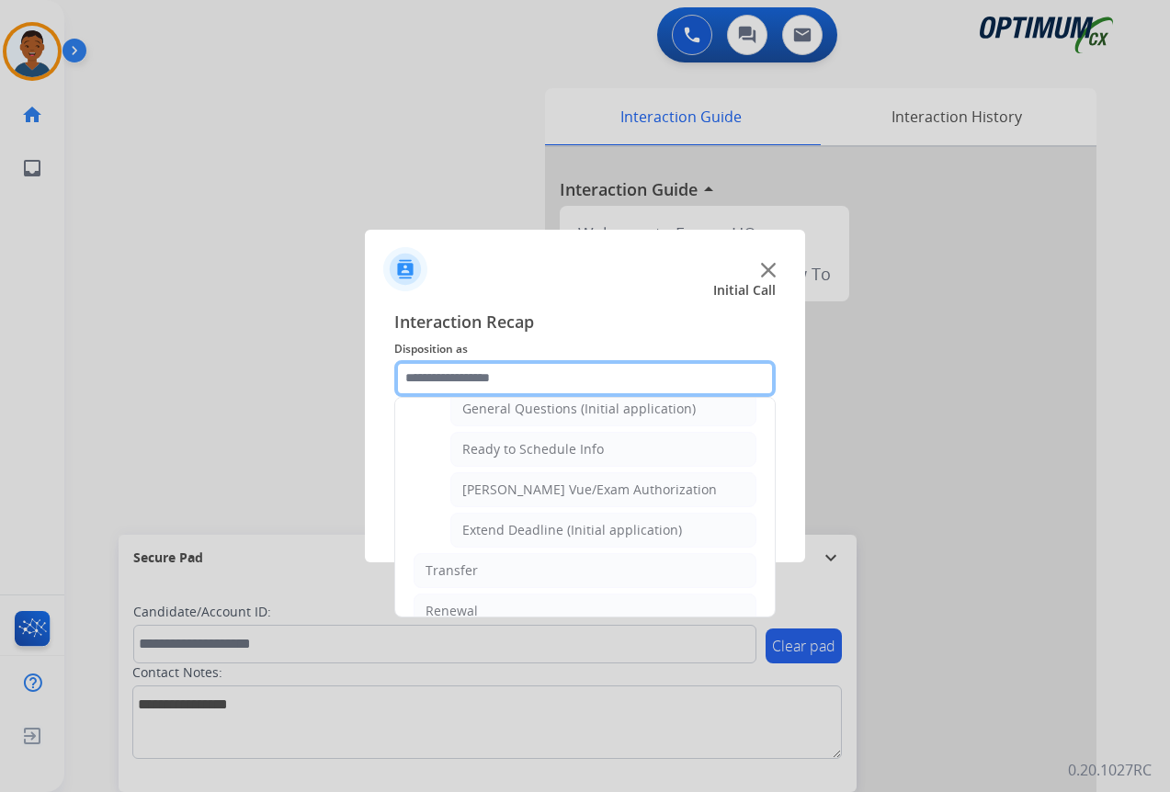
scroll to position [1114, 0]
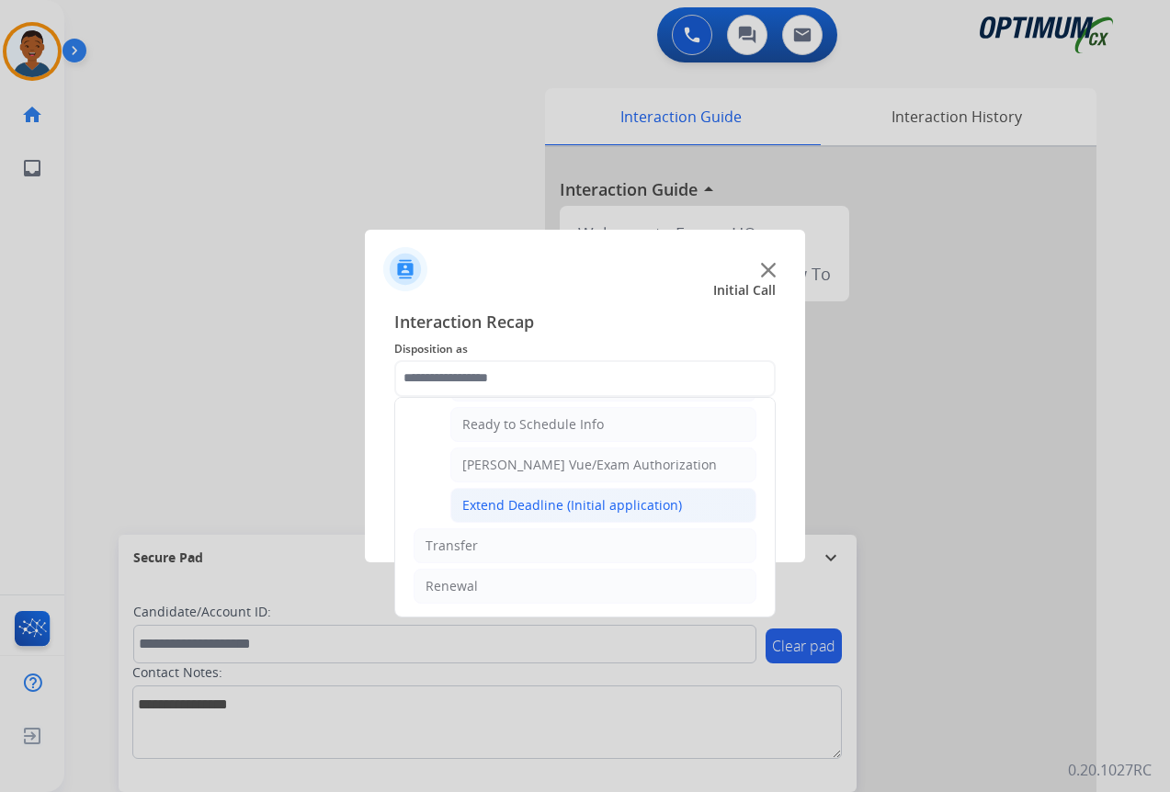
click at [516, 505] on div "Extend Deadline (Initial application)" at bounding box center [572, 505] width 220 height 18
type input "**********"
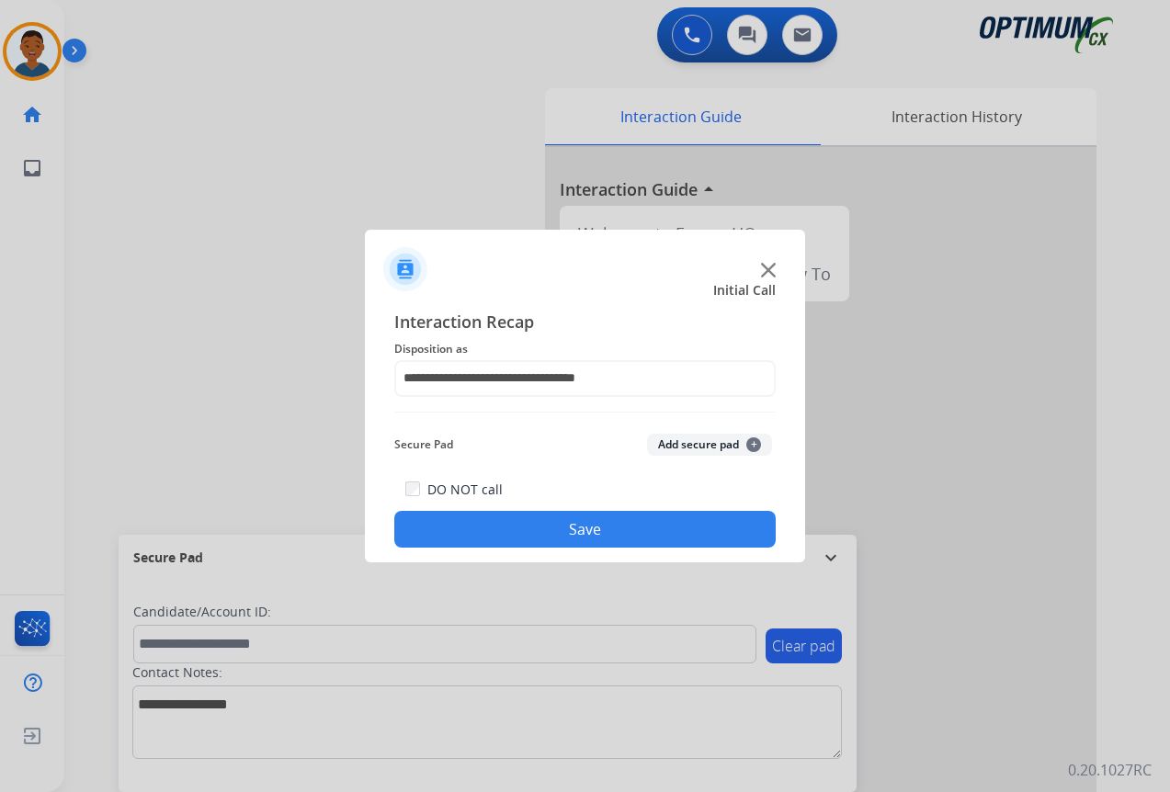
click at [620, 529] on button "Save" at bounding box center [584, 529] width 381 height 37
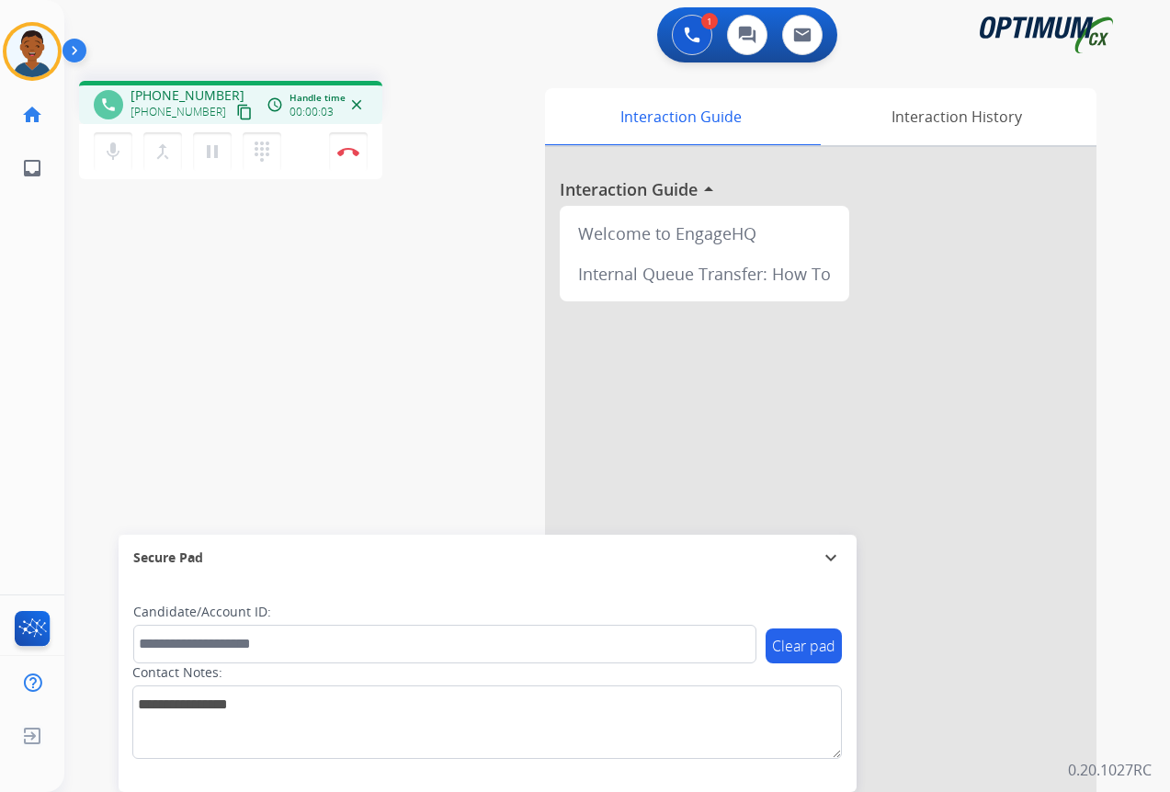
click at [236, 114] on mat-icon "content_copy" at bounding box center [244, 112] width 17 height 17
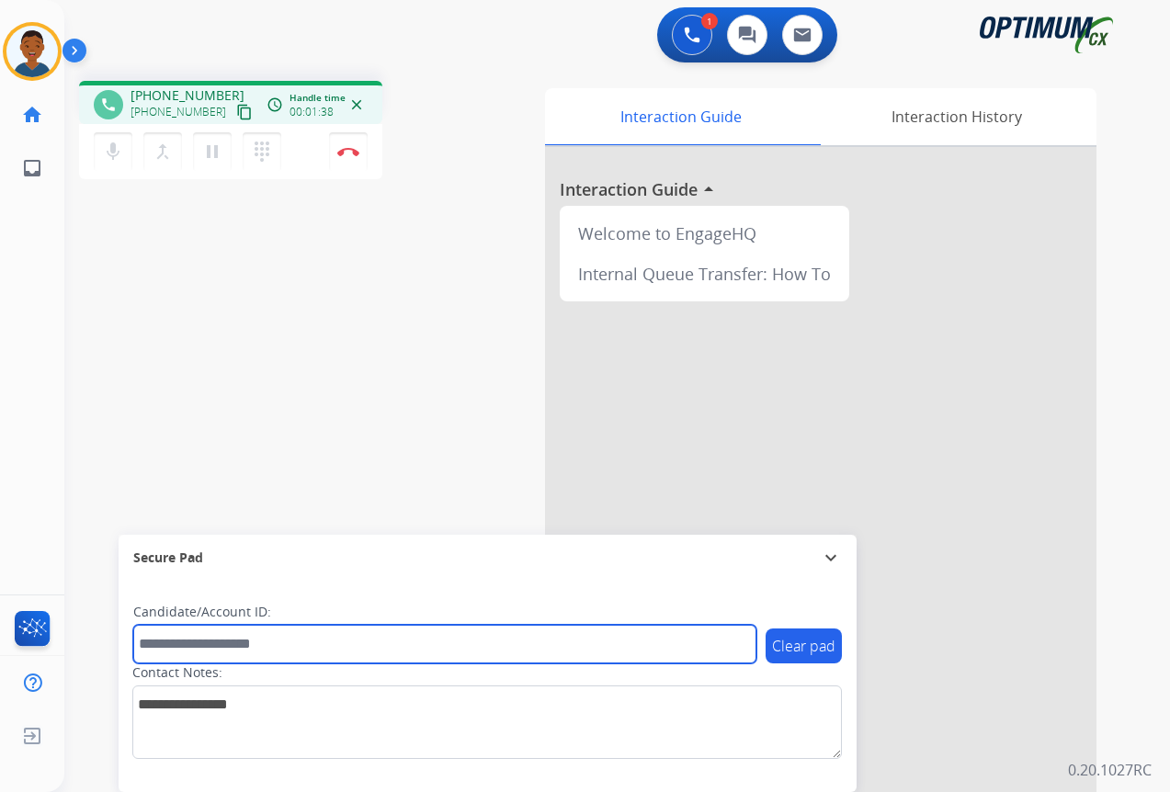
click at [178, 653] on input "text" at bounding box center [444, 644] width 623 height 39
paste input "*******"
type input "*******"
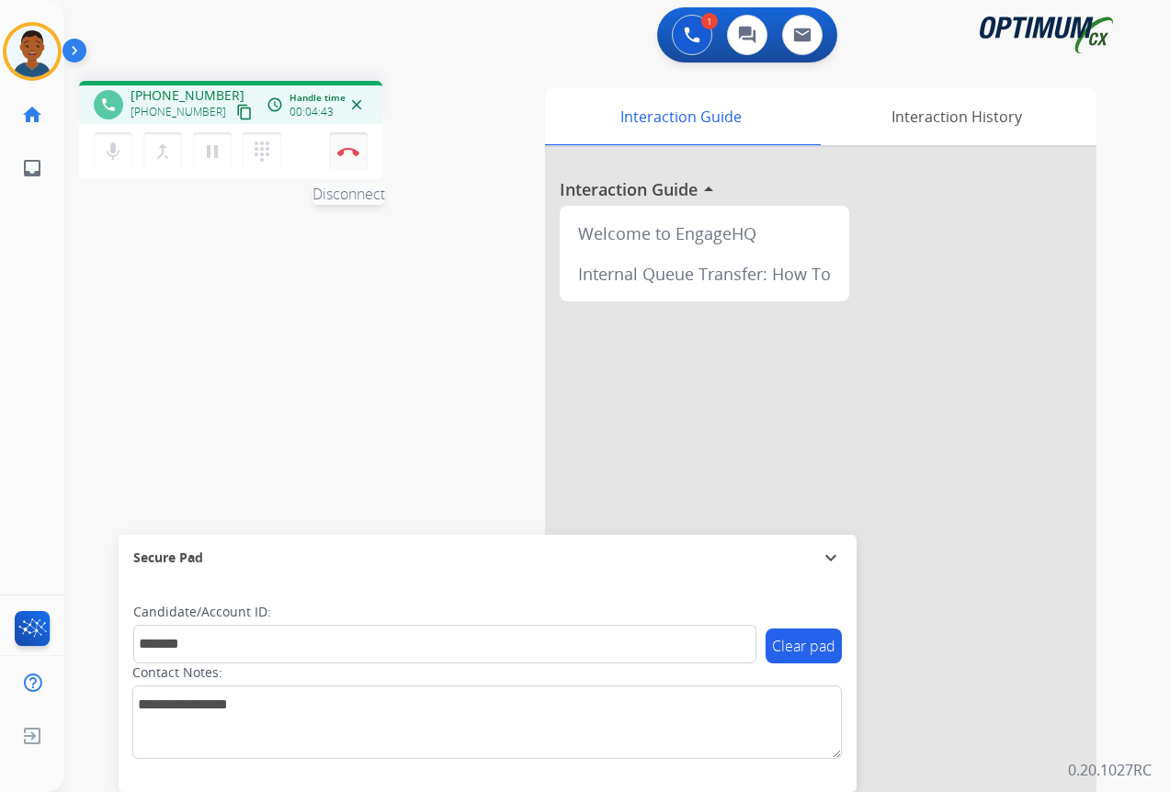
click at [346, 161] on button "Disconnect" at bounding box center [348, 151] width 39 height 39
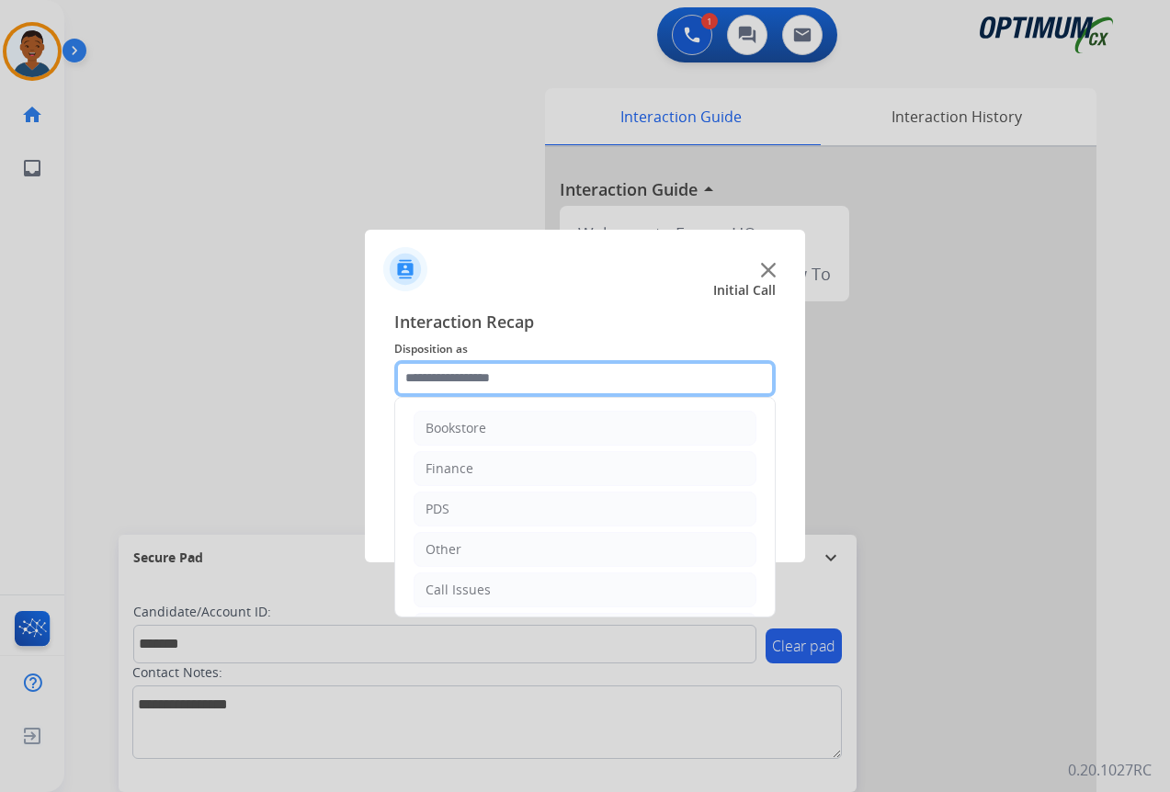
click at [415, 379] on input "text" at bounding box center [584, 378] width 381 height 37
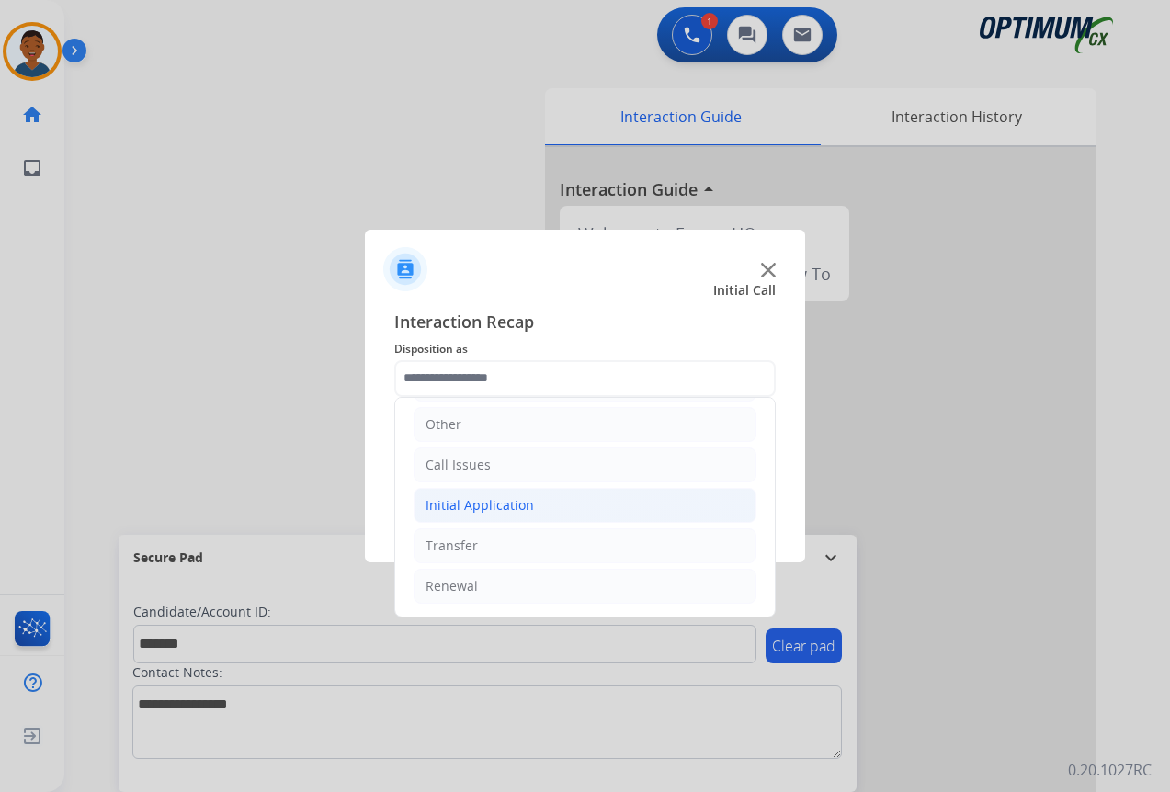
click at [440, 501] on div "Initial Application" at bounding box center [479, 505] width 108 height 18
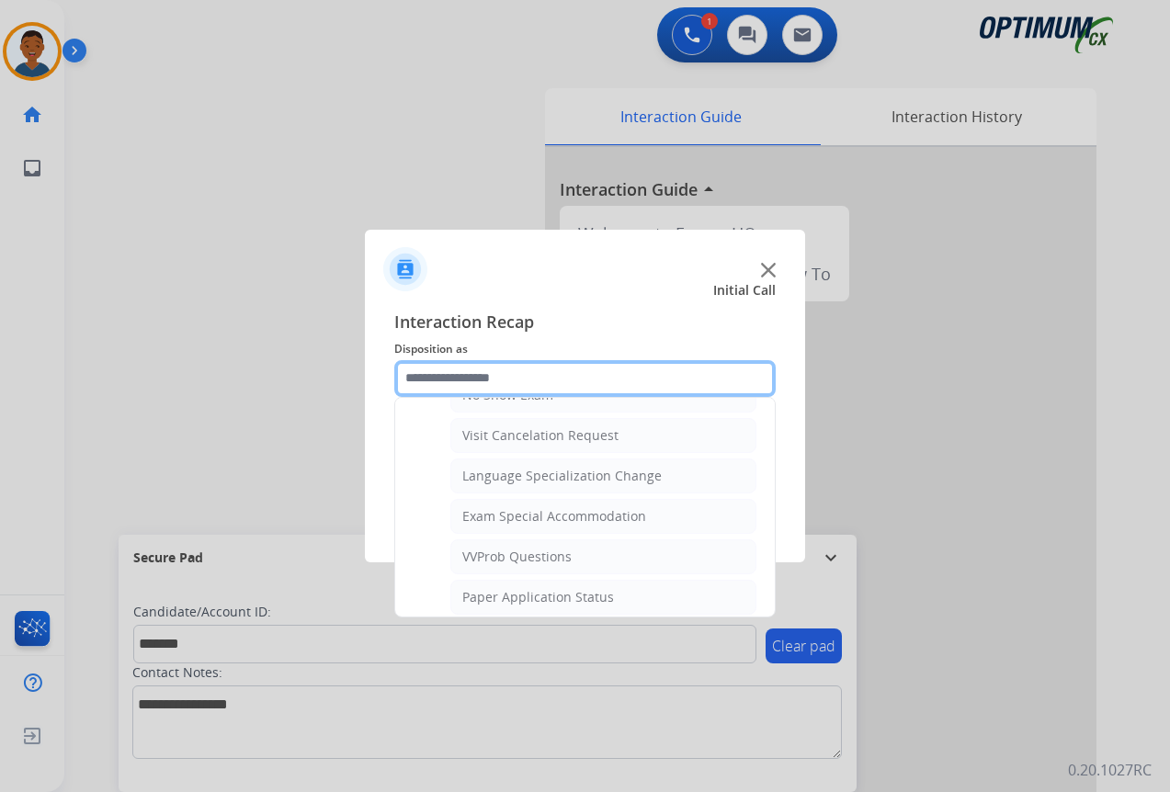
scroll to position [952, 0]
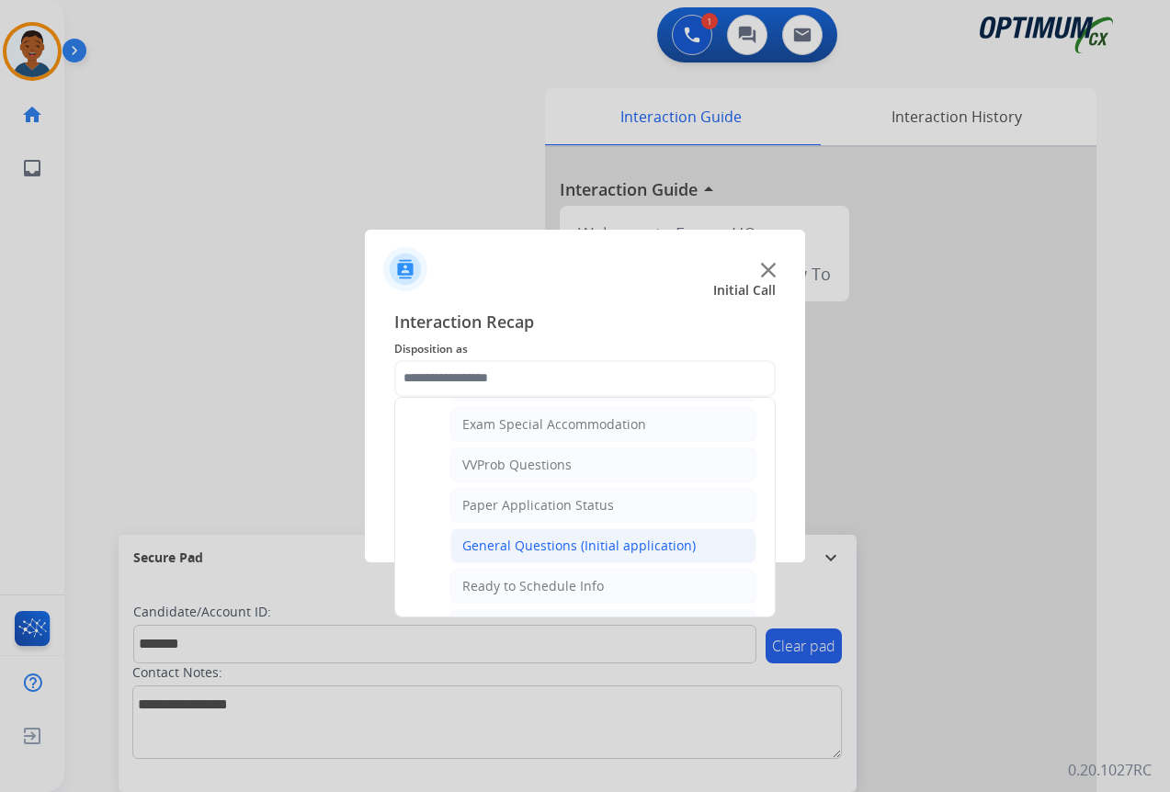
click at [491, 543] on div "General Questions (Initial application)" at bounding box center [578, 546] width 233 height 18
type input "**********"
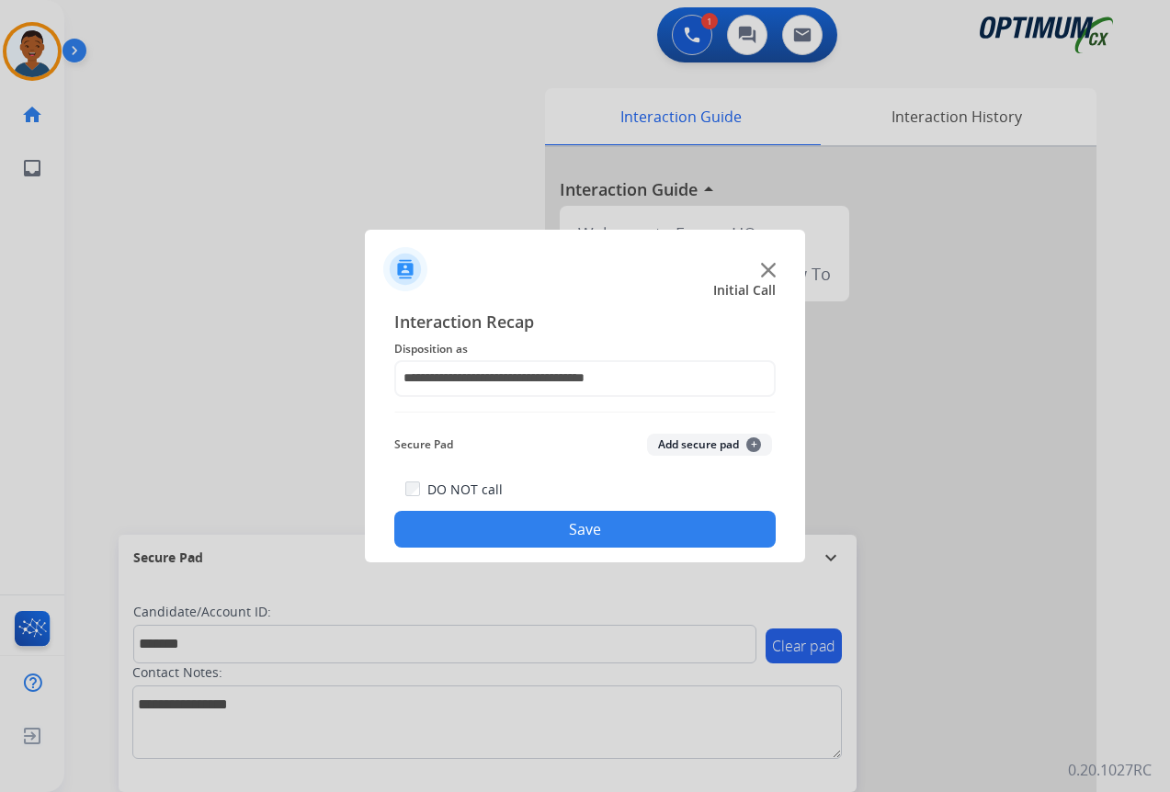
click at [677, 449] on button "Add secure pad +" at bounding box center [709, 445] width 125 height 22
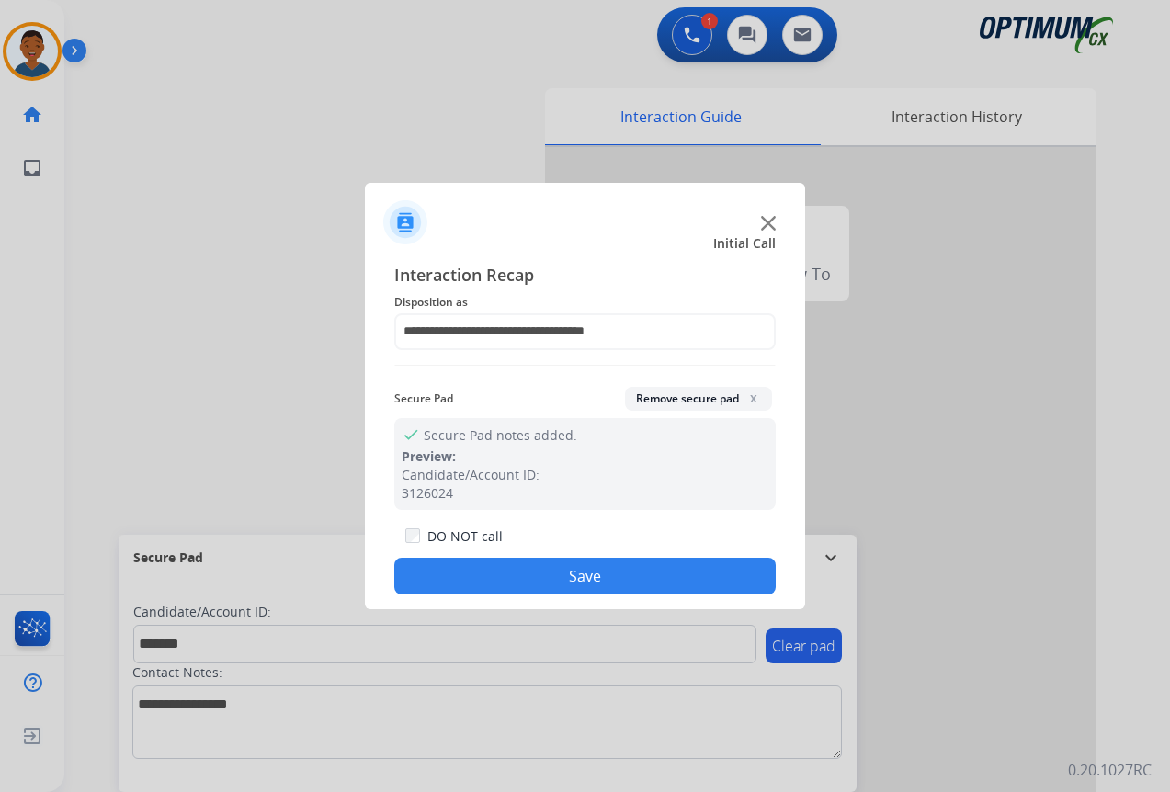
click at [636, 574] on button "Save" at bounding box center [584, 576] width 381 height 37
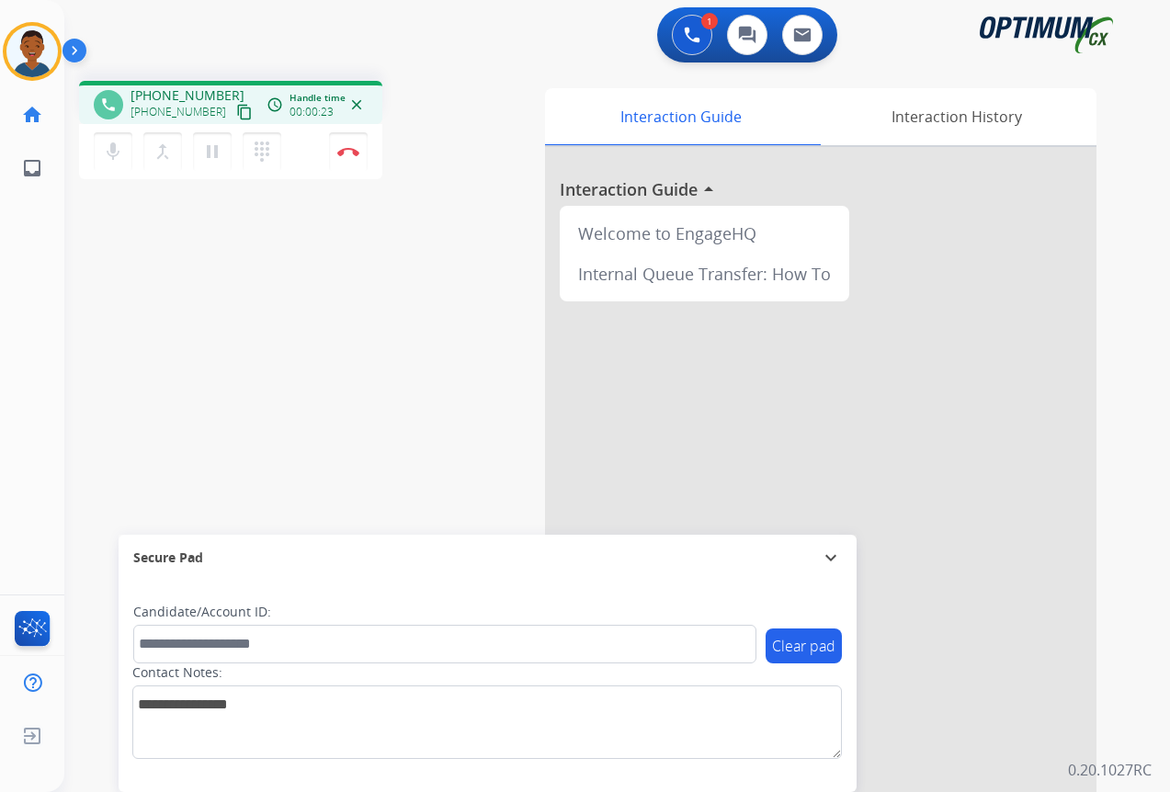
click at [236, 114] on mat-icon "content_copy" at bounding box center [244, 112] width 17 height 17
click at [346, 155] on img at bounding box center [348, 151] width 22 height 9
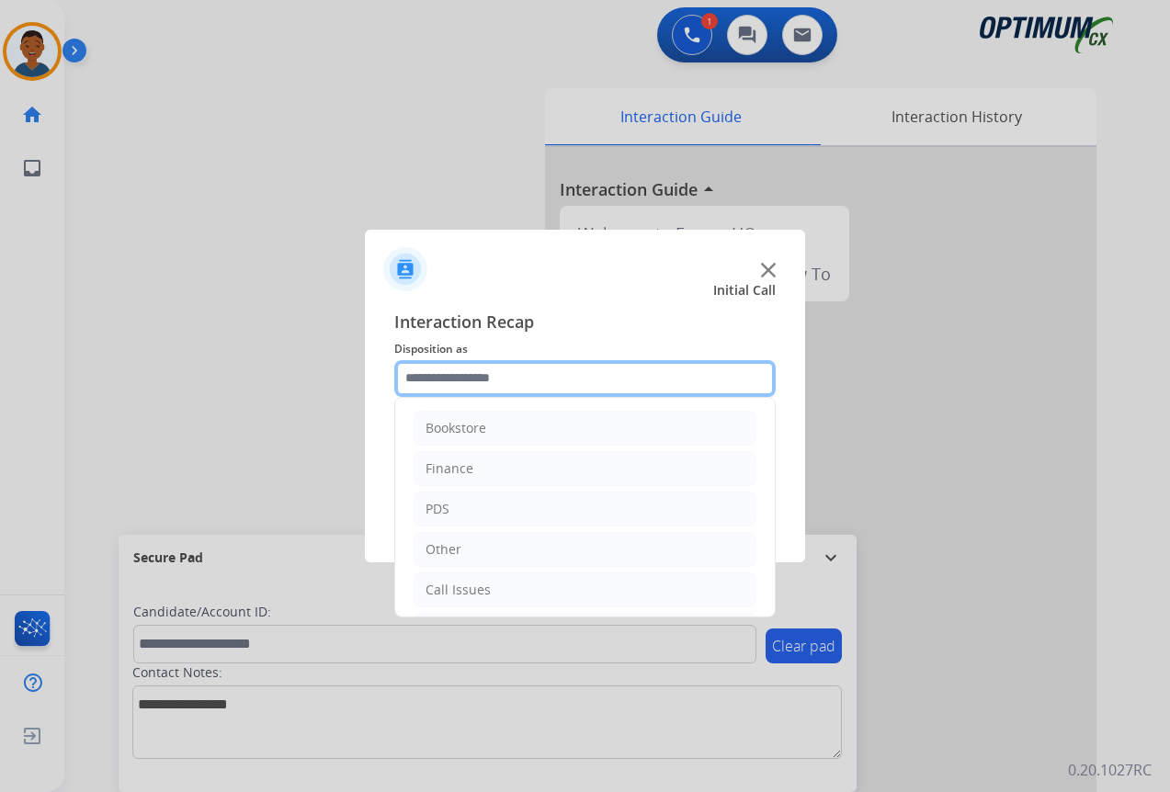
click at [449, 383] on input "text" at bounding box center [584, 378] width 381 height 37
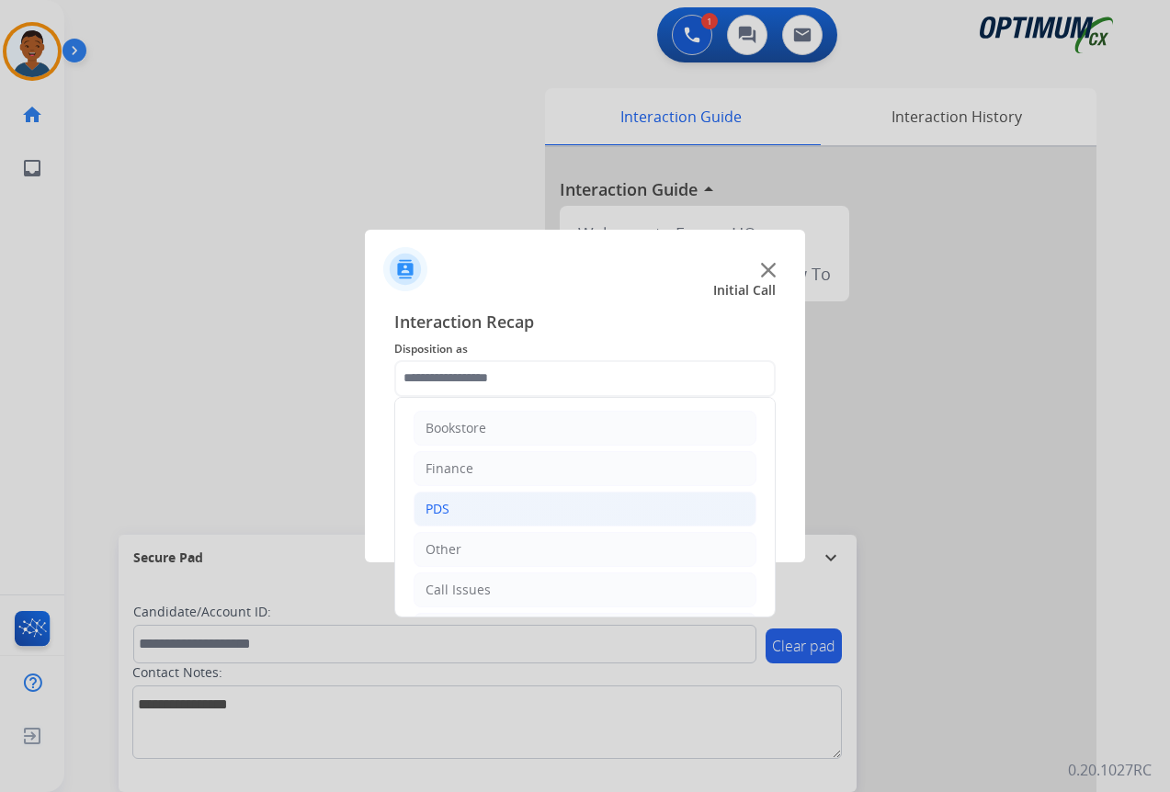
click at [448, 506] on div "PDS" at bounding box center [437, 509] width 24 height 18
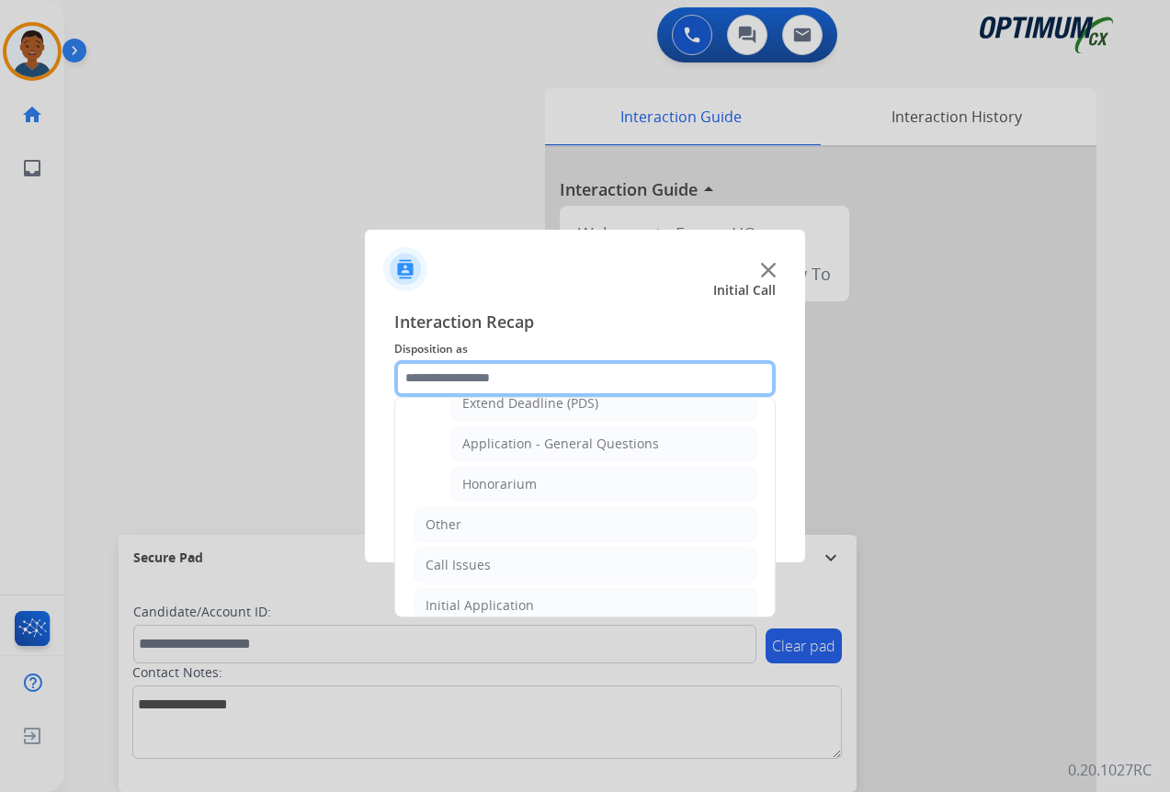
scroll to position [551, 0]
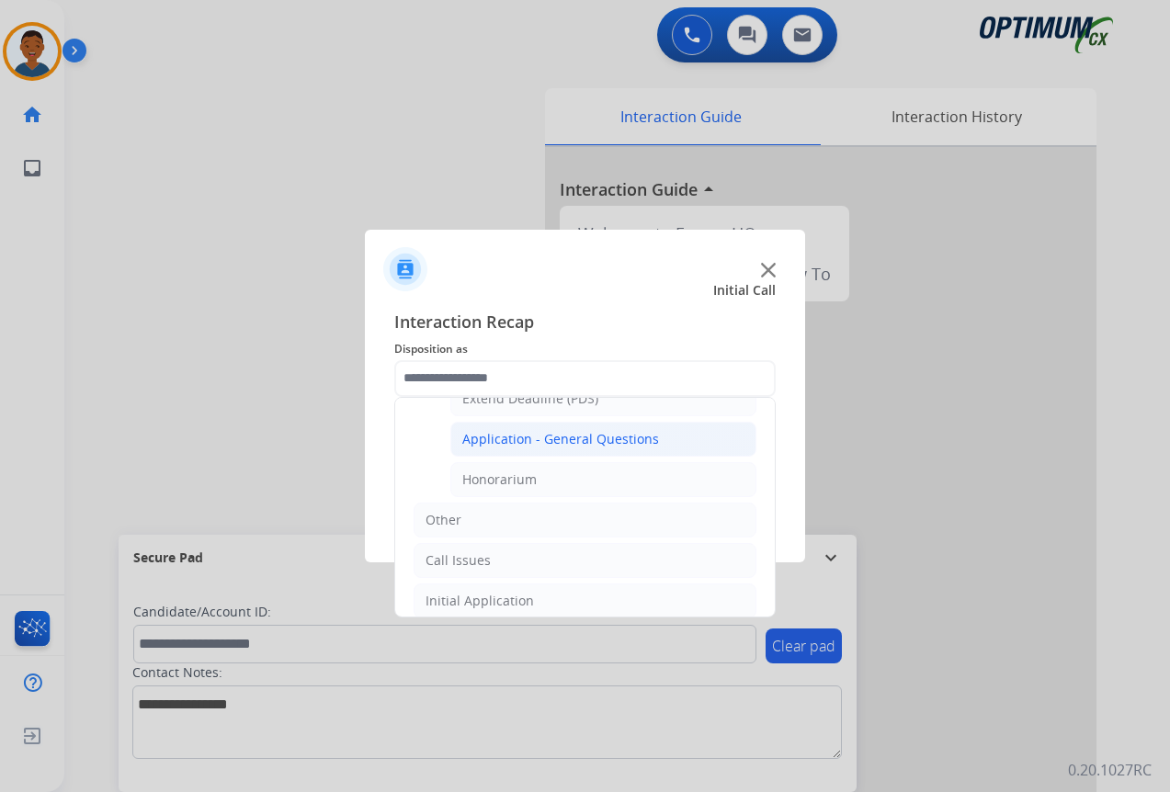
click at [537, 435] on div "Application - General Questions" at bounding box center [560, 439] width 197 height 18
type input "**********"
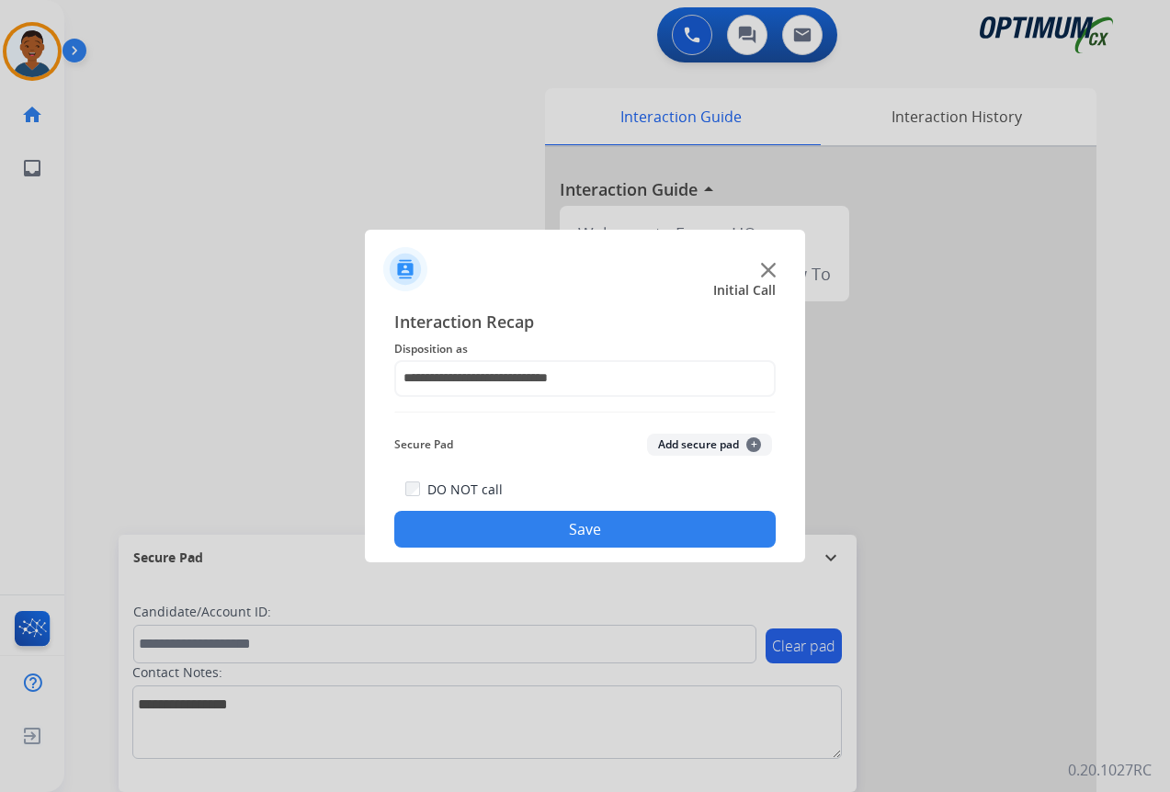
click at [680, 443] on button "Add secure pad +" at bounding box center [709, 445] width 125 height 22
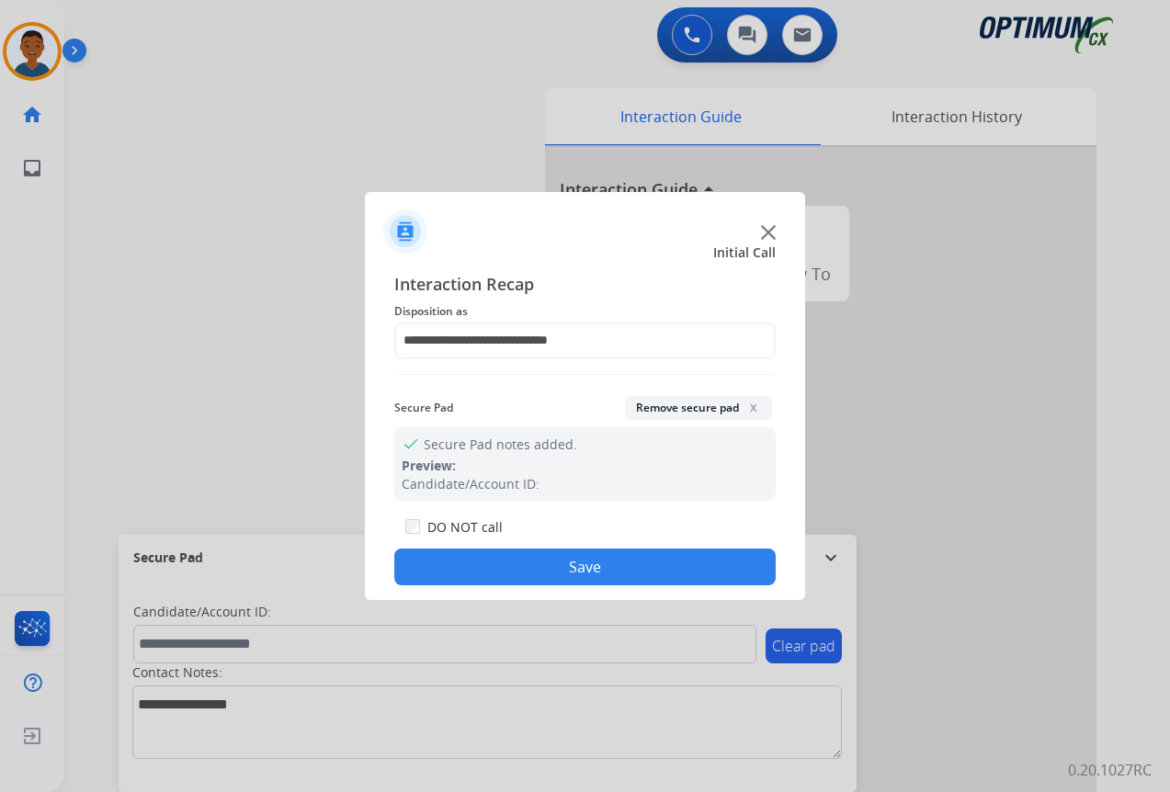
click at [616, 563] on button "Save" at bounding box center [584, 566] width 381 height 37
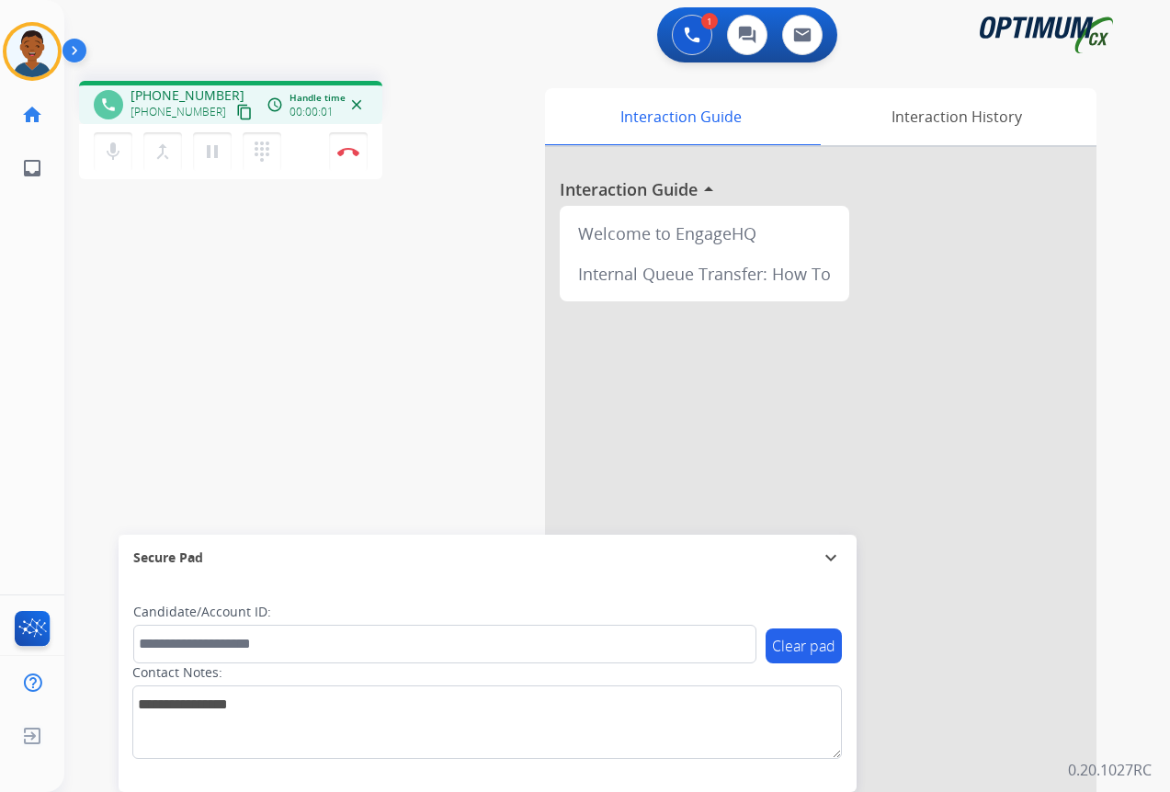
click at [236, 113] on mat-icon "content_copy" at bounding box center [244, 112] width 17 height 17
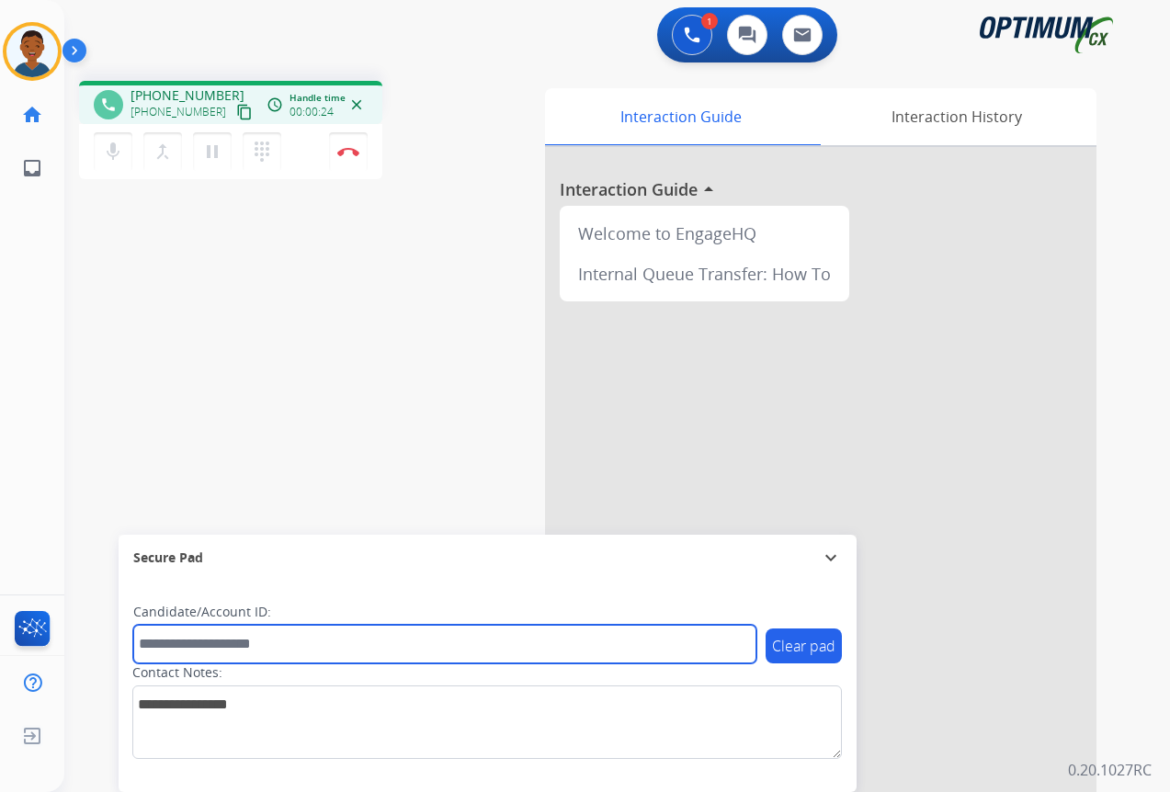
click at [235, 639] on input "text" at bounding box center [444, 644] width 623 height 39
paste input "*******"
type input "*******"
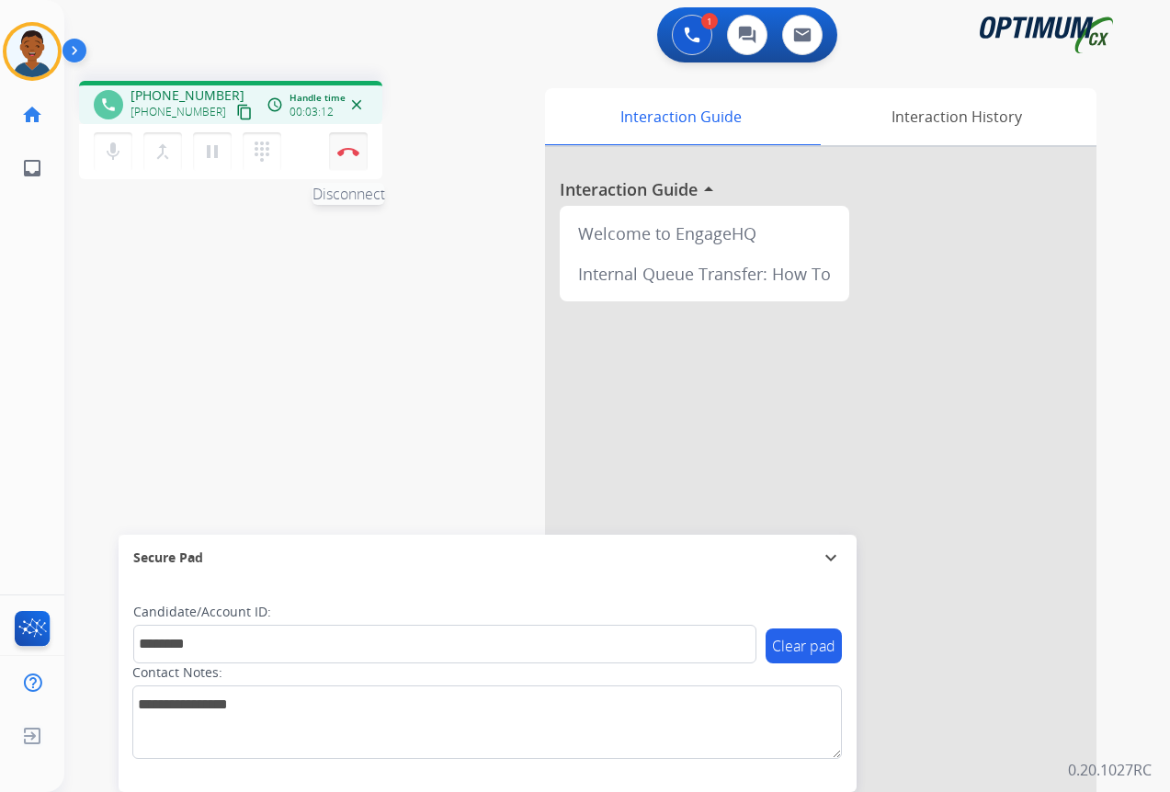
click at [350, 164] on button "Disconnect" at bounding box center [348, 151] width 39 height 39
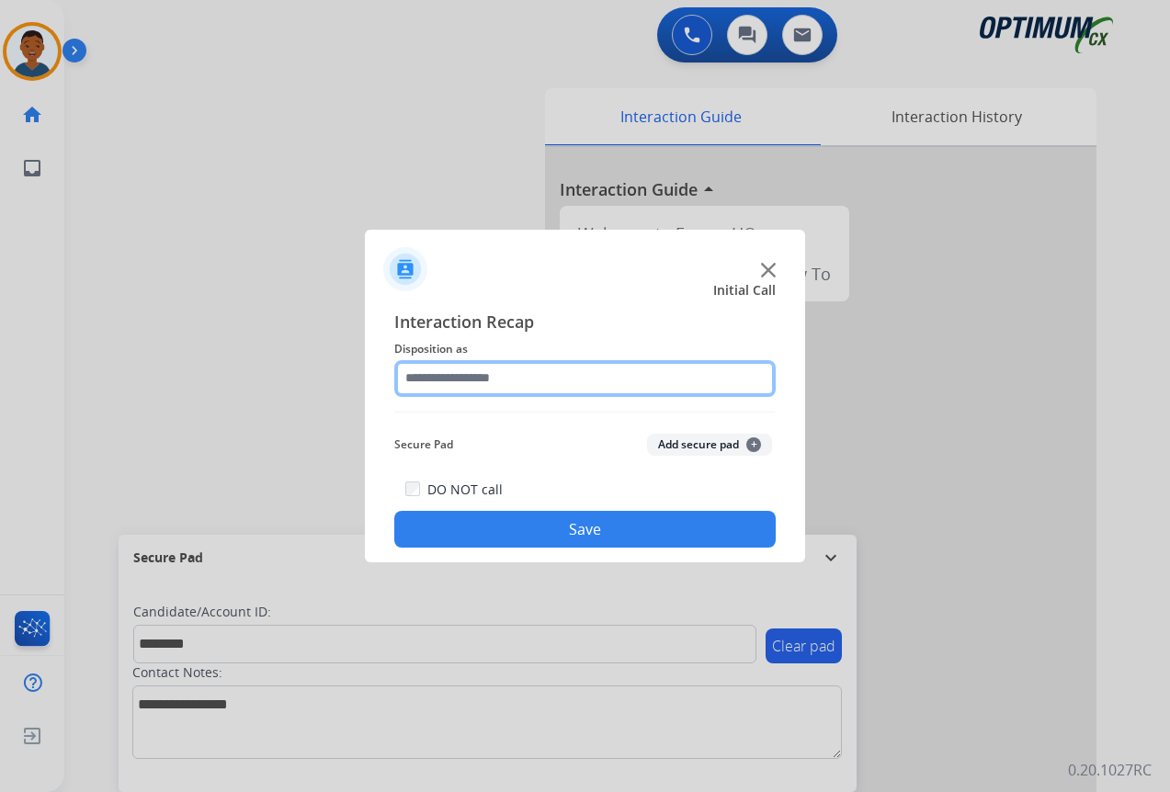
click at [430, 378] on input "text" at bounding box center [584, 378] width 381 height 37
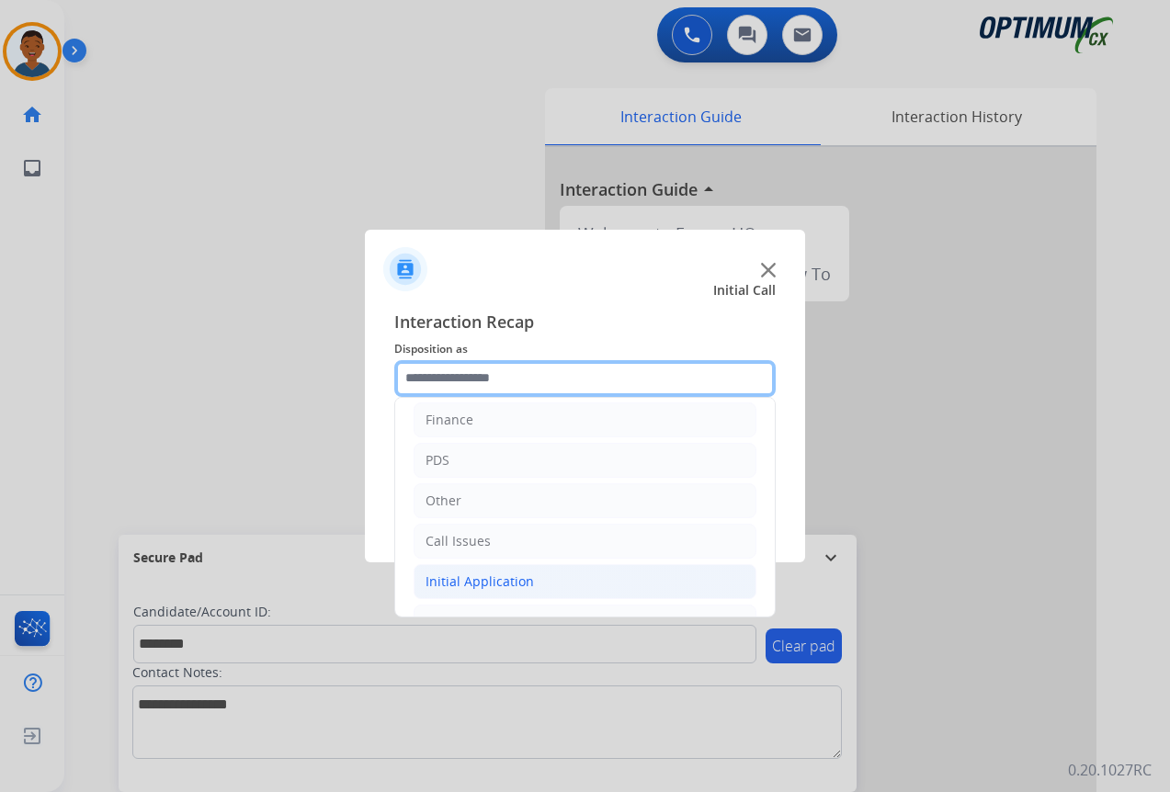
scroll to position [125, 0]
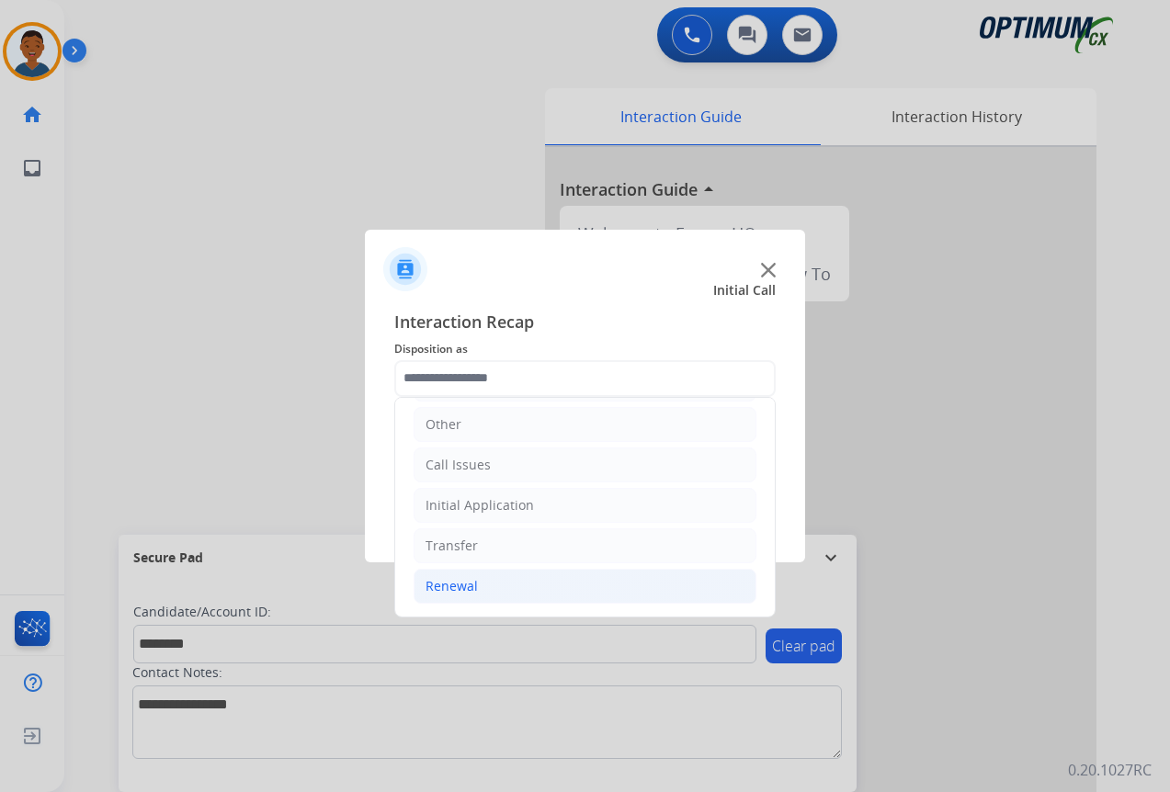
click at [455, 580] on div "Renewal" at bounding box center [451, 586] width 52 height 18
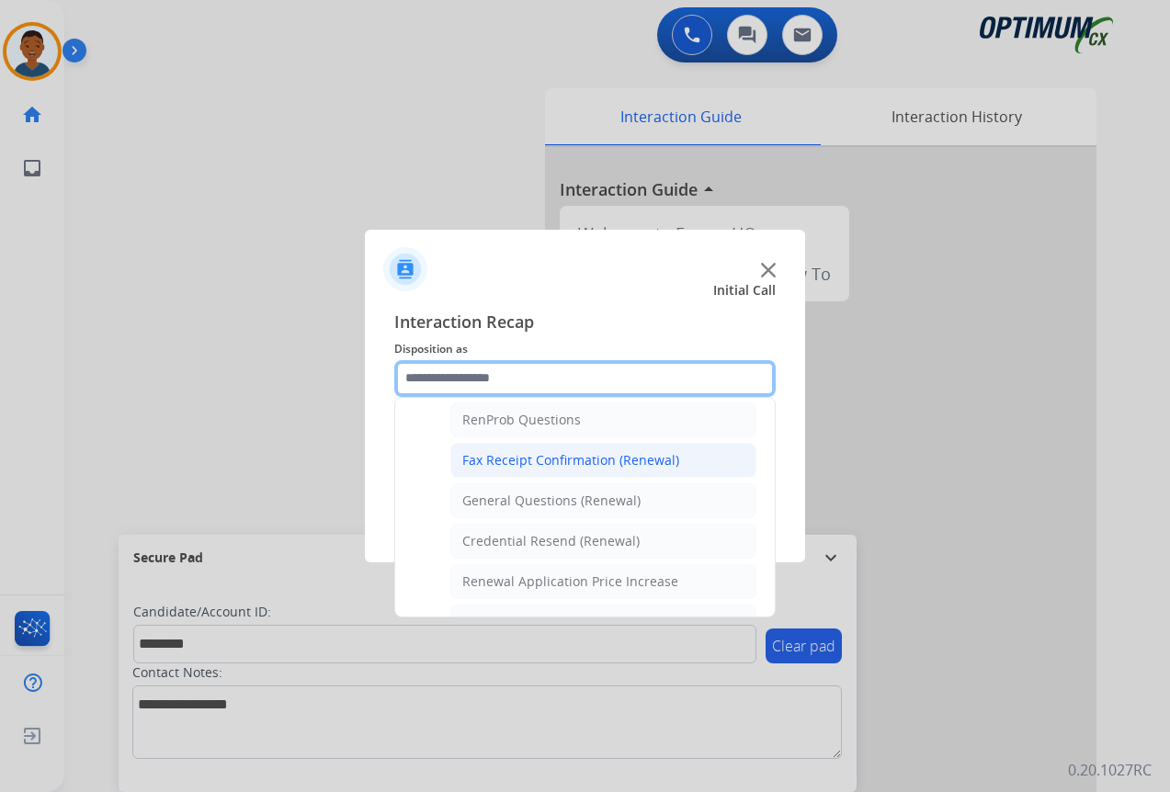
scroll to position [492, 0]
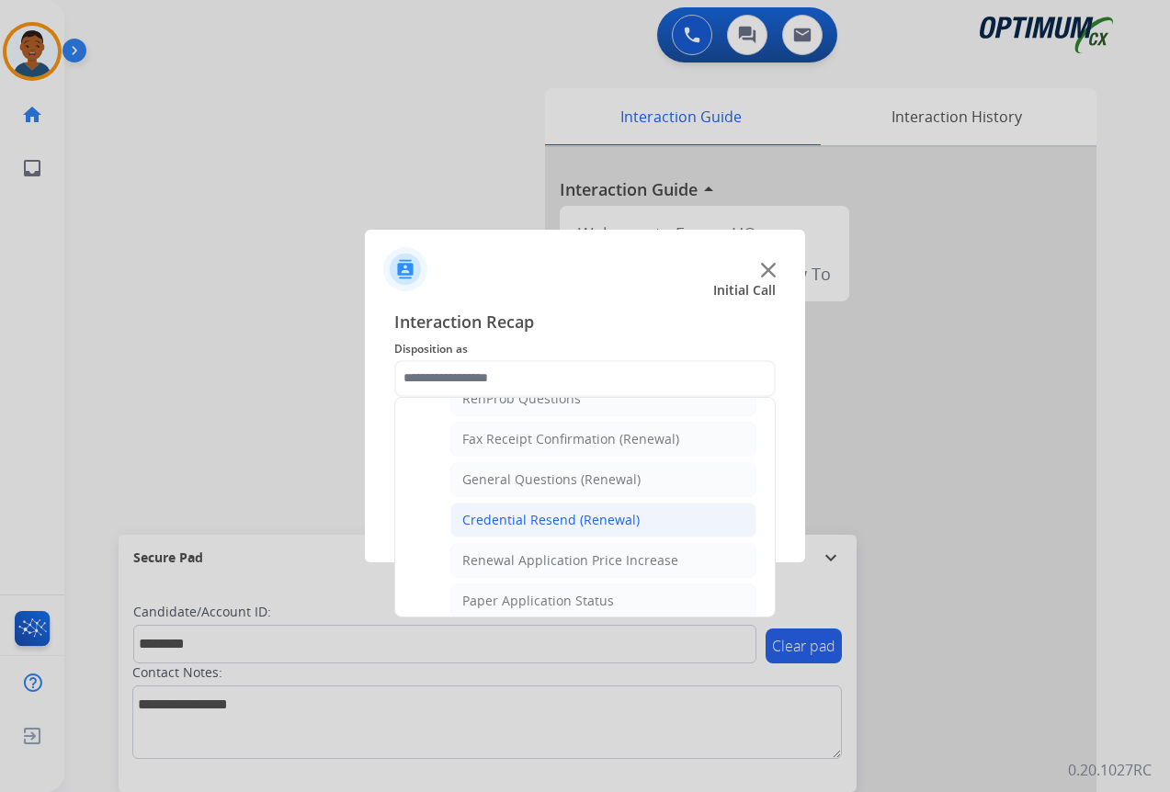
click at [525, 524] on div "Credential Resend (Renewal)" at bounding box center [550, 520] width 177 height 18
type input "**********"
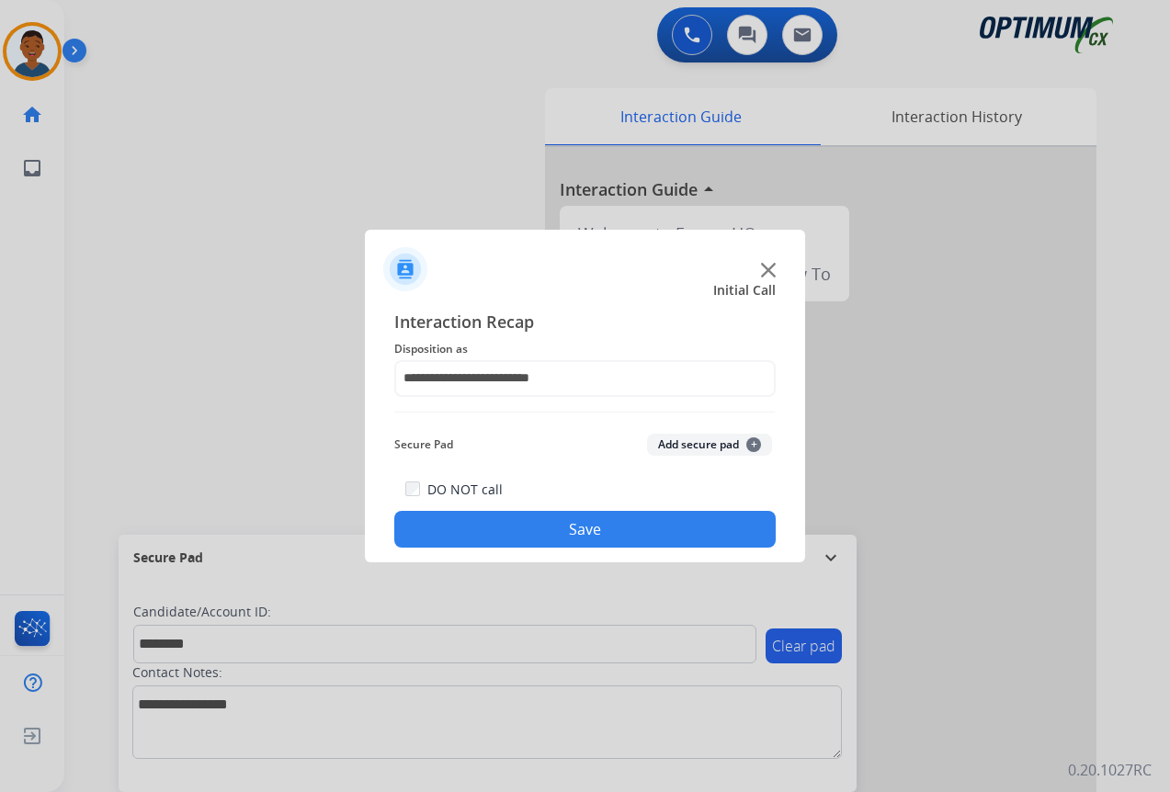
click at [692, 439] on button "Add secure pad +" at bounding box center [709, 445] width 125 height 22
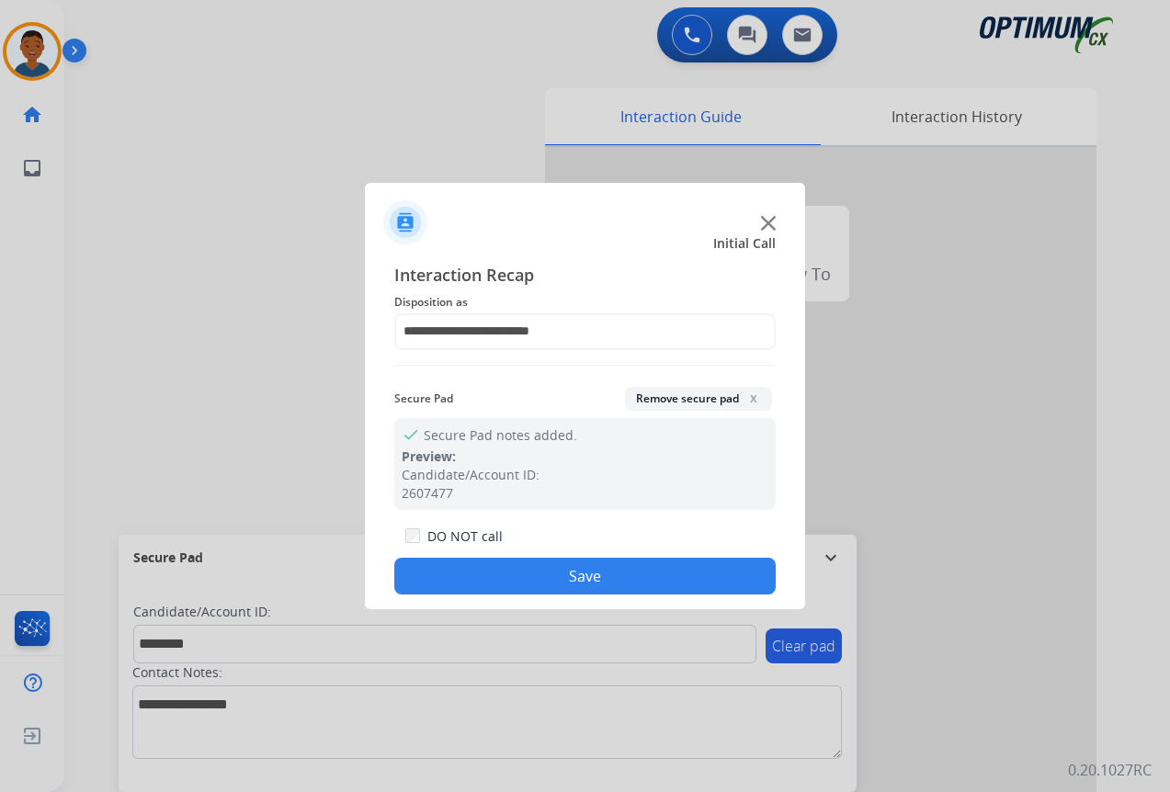
click at [634, 570] on button "Save" at bounding box center [584, 576] width 381 height 37
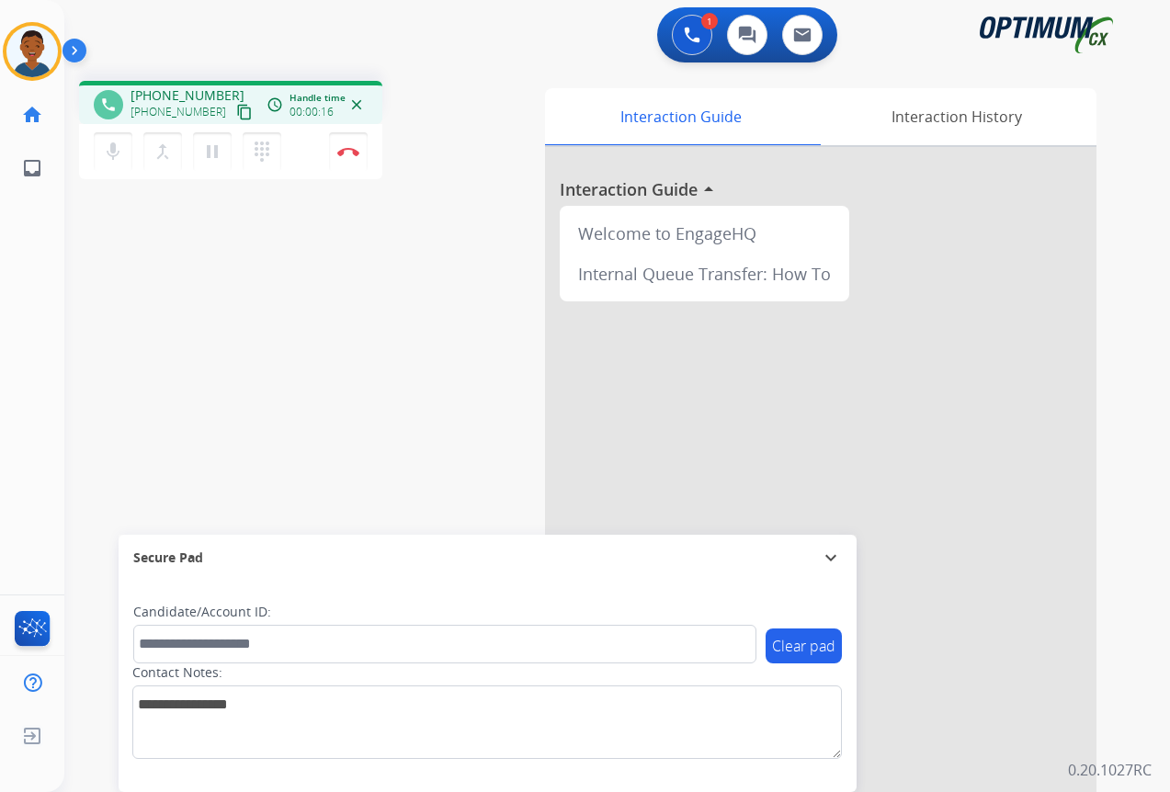
click at [236, 112] on mat-icon "content_copy" at bounding box center [244, 112] width 17 height 17
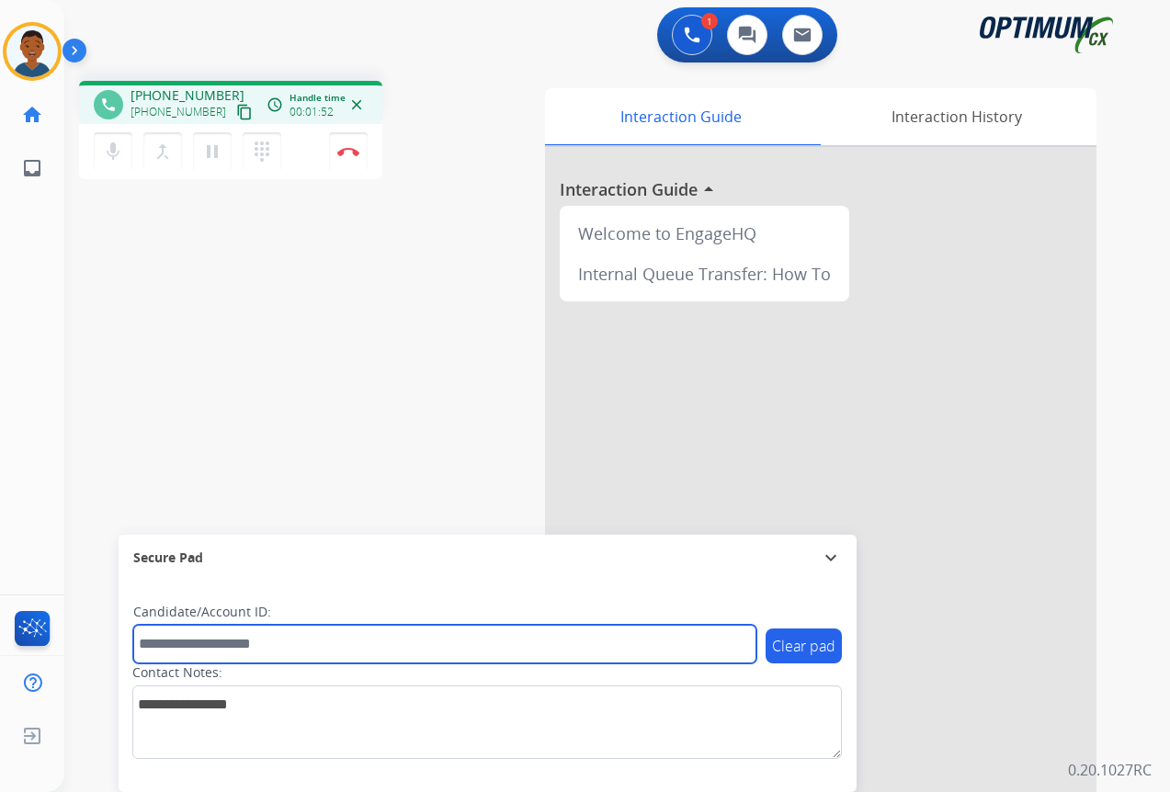
click at [198, 639] on input "text" at bounding box center [444, 644] width 623 height 39
paste input "*******"
type input "*******"
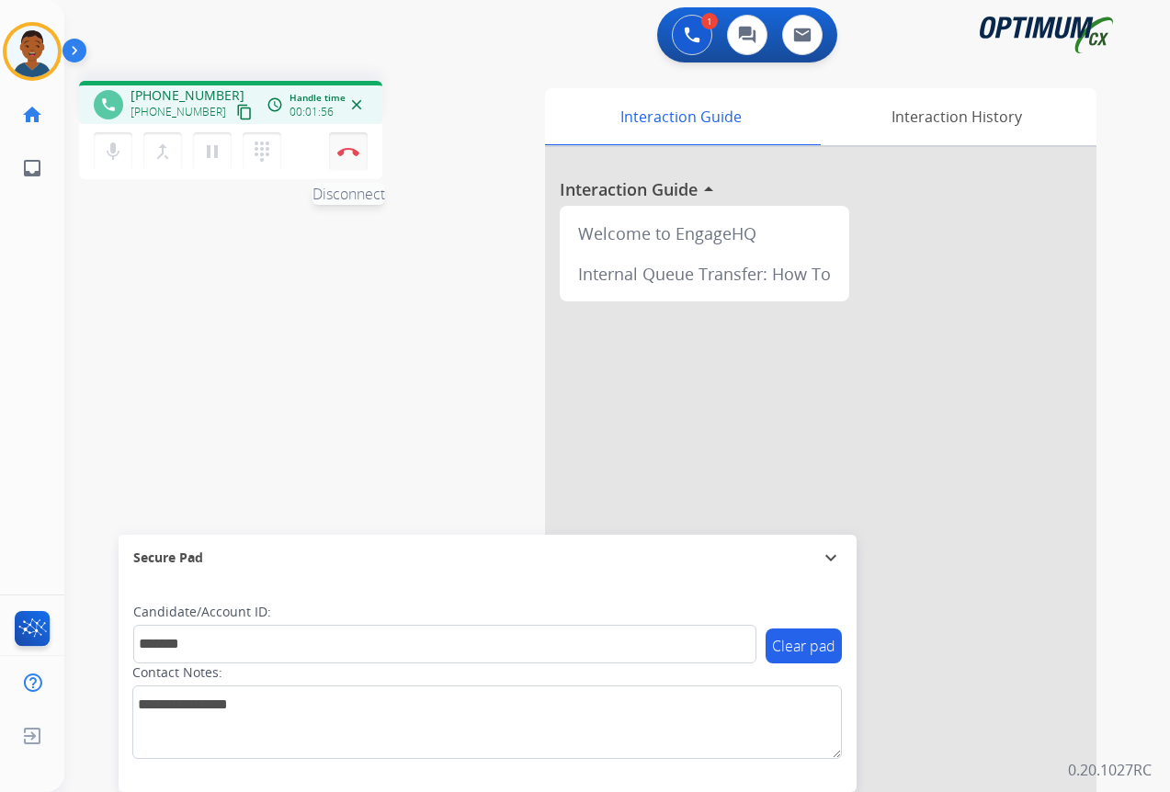
click at [348, 154] on img at bounding box center [348, 151] width 22 height 9
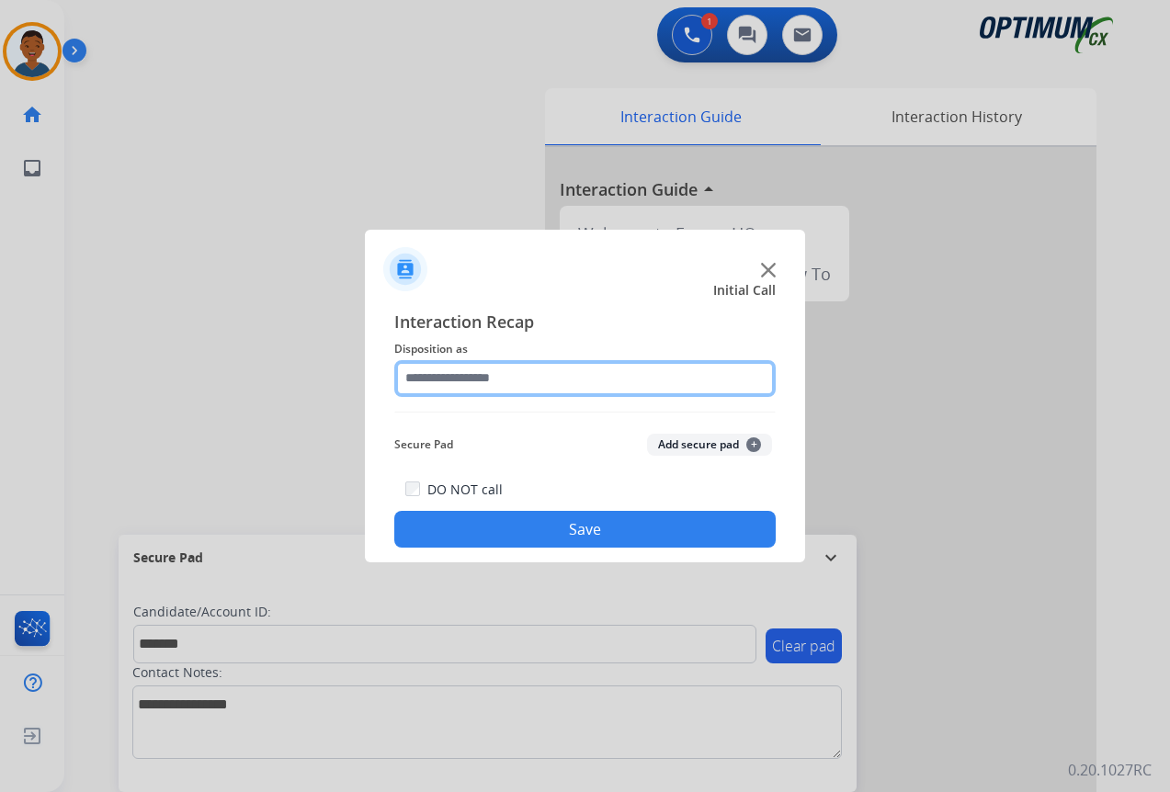
click at [472, 379] on input "text" at bounding box center [584, 378] width 381 height 37
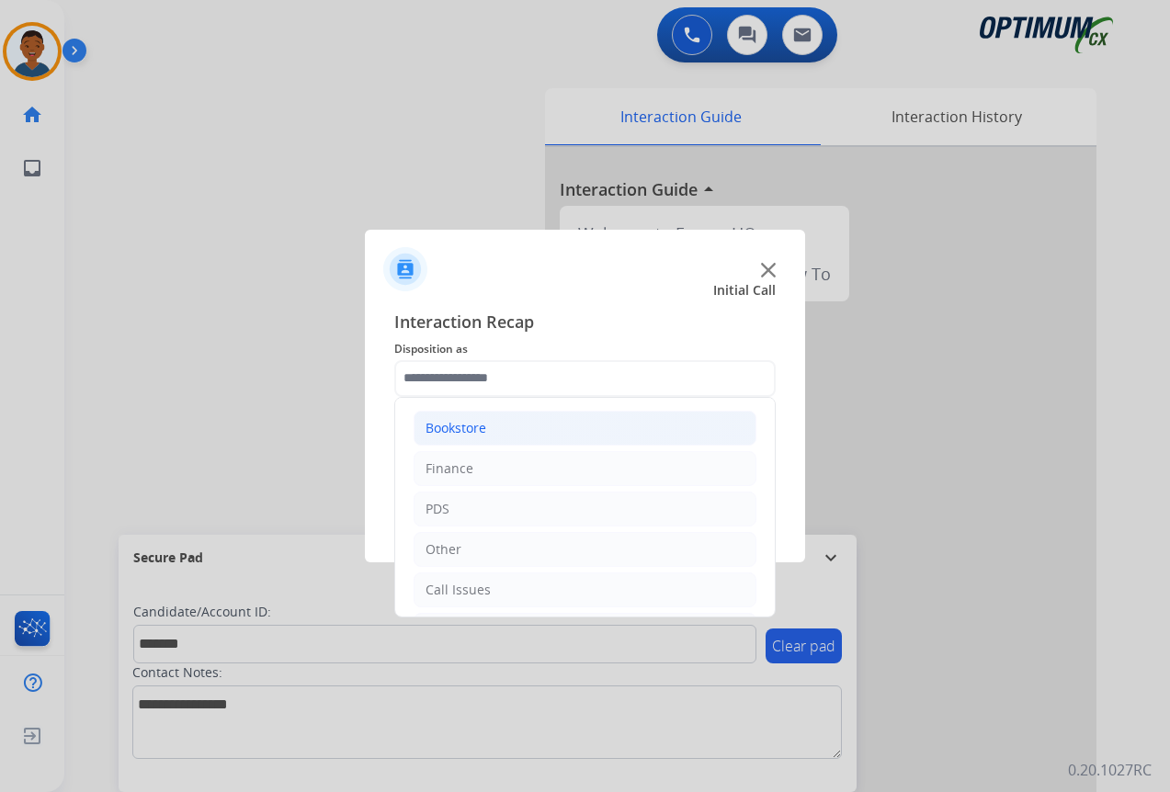
click at [455, 427] on div "Bookstore" at bounding box center [455, 428] width 61 height 18
click at [479, 509] on div "General Questions (Bookstore)" at bounding box center [555, 509] width 187 height 18
type input "**********"
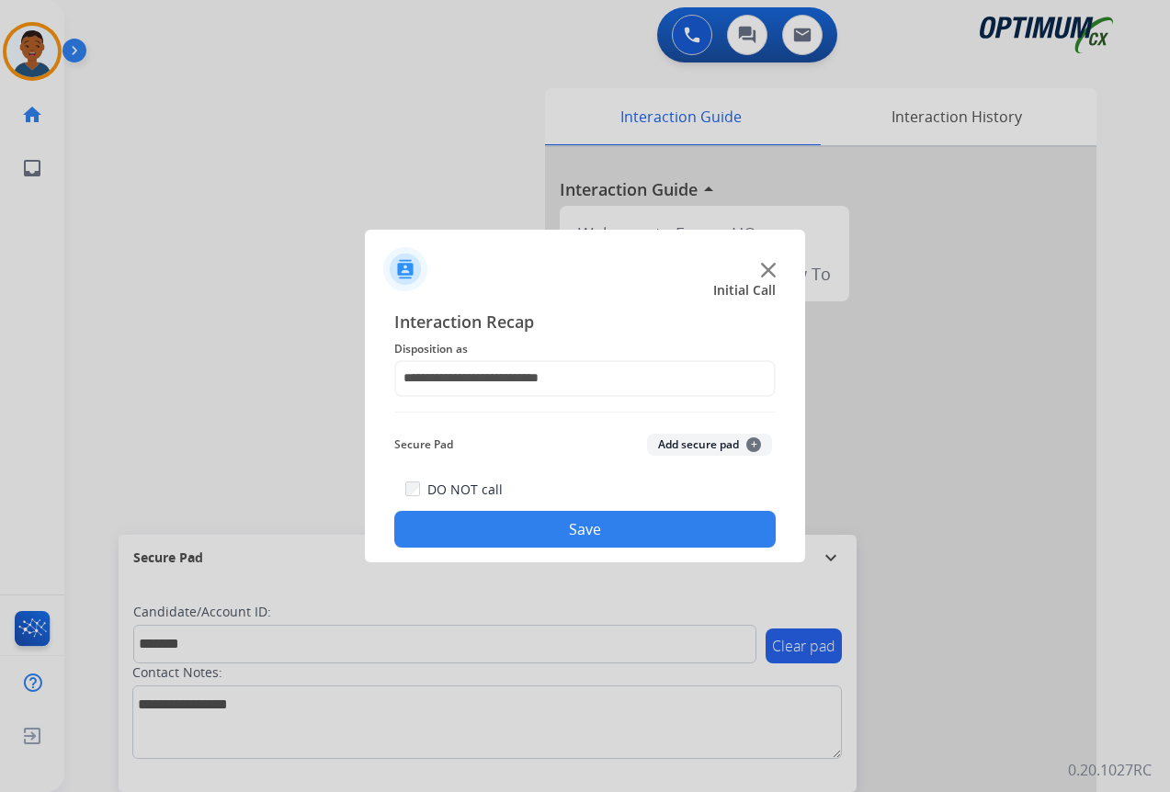
click at [684, 446] on button "Add secure pad +" at bounding box center [709, 445] width 125 height 22
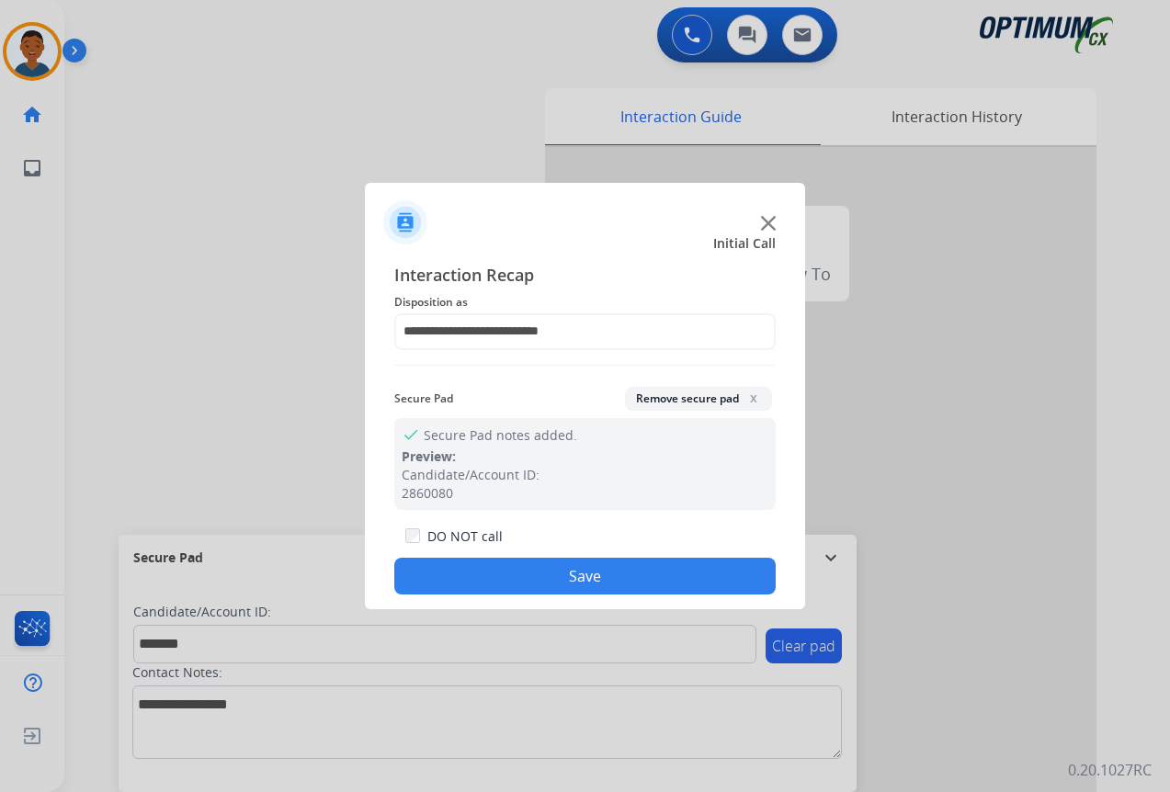
click at [601, 565] on button "Save" at bounding box center [584, 576] width 381 height 37
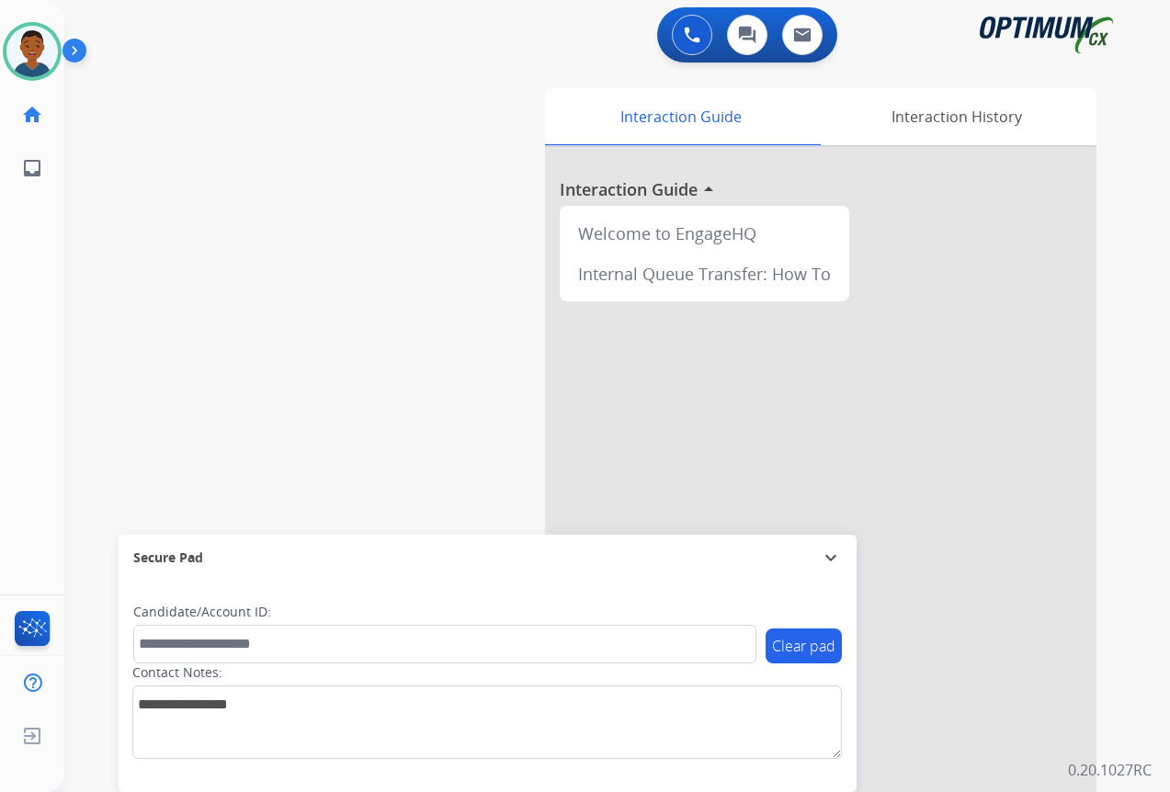
drag, startPoint x: 39, startPoint y: 55, endPoint x: 87, endPoint y: 73, distance: 52.0
click at [39, 55] on img at bounding box center [31, 51] width 51 height 51
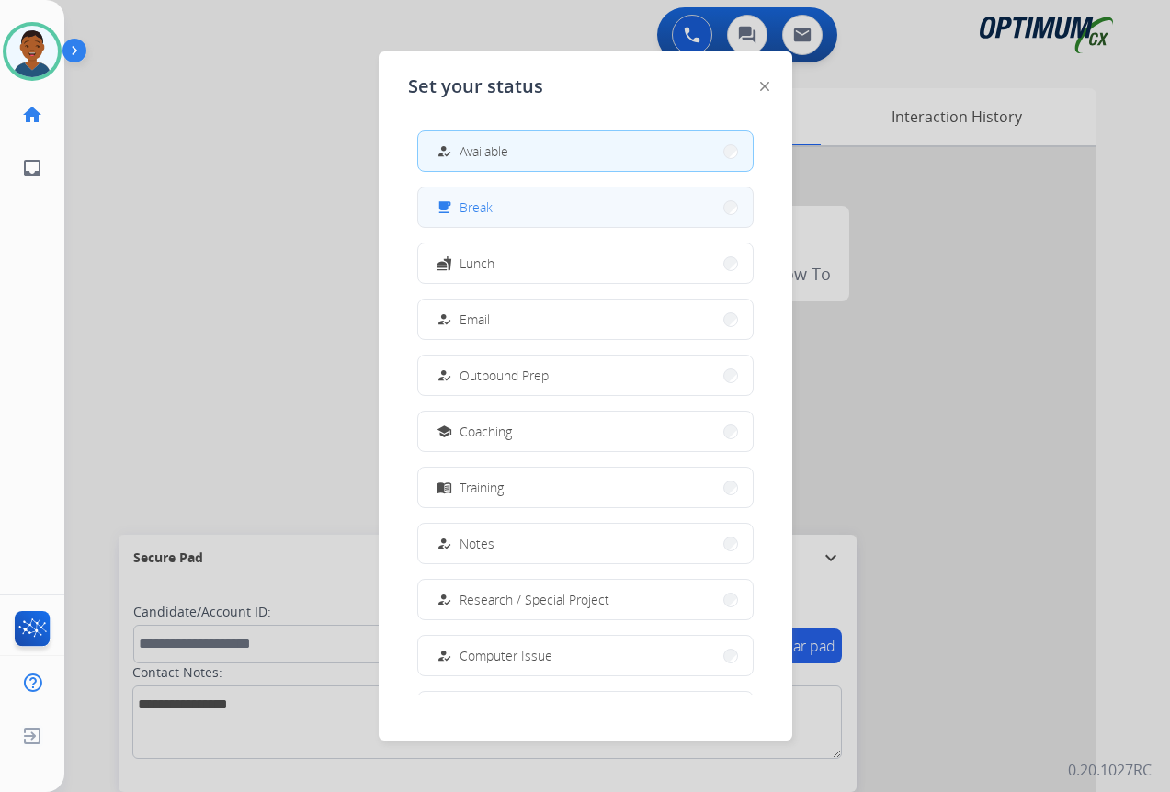
click at [492, 216] on span "Break" at bounding box center [475, 207] width 33 height 19
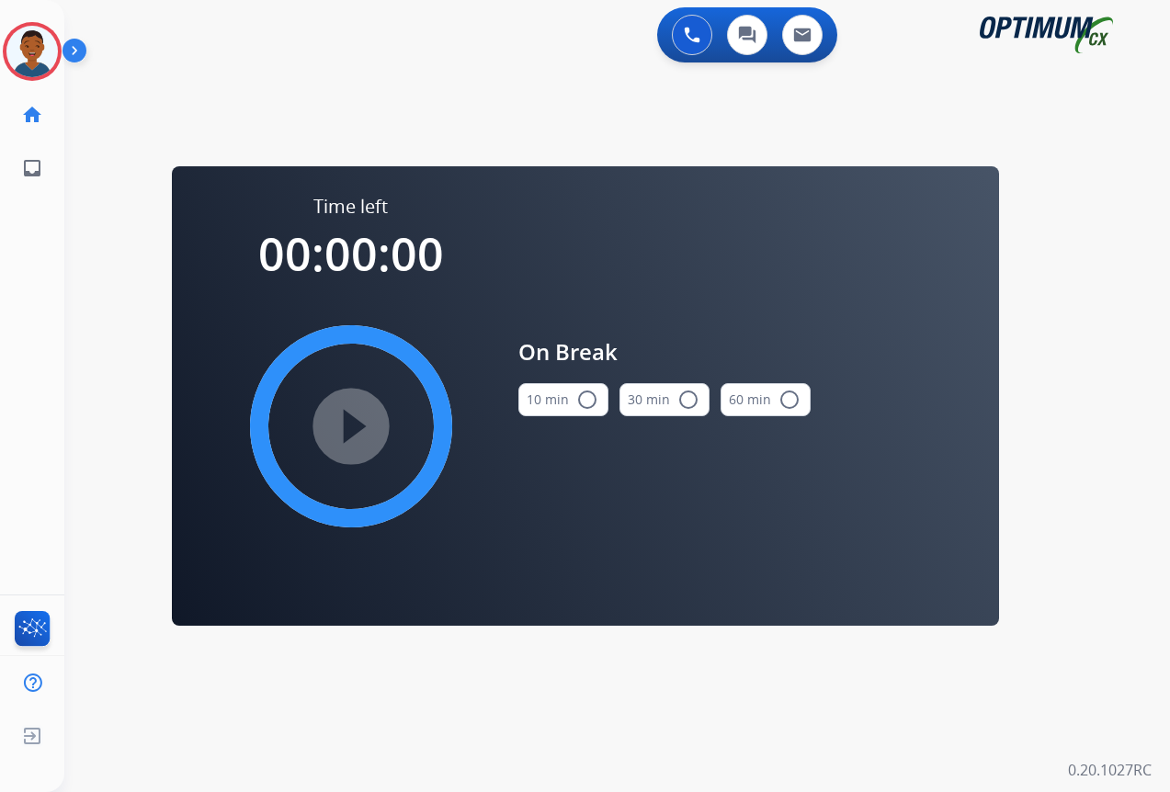
drag, startPoint x: 576, startPoint y: 403, endPoint x: 556, endPoint y: 401, distance: 20.3
click at [576, 401] on mat-icon "radio_button_unchecked" at bounding box center [587, 400] width 22 height 22
click at [350, 424] on mat-icon "play_circle_filled" at bounding box center [351, 426] width 22 height 22
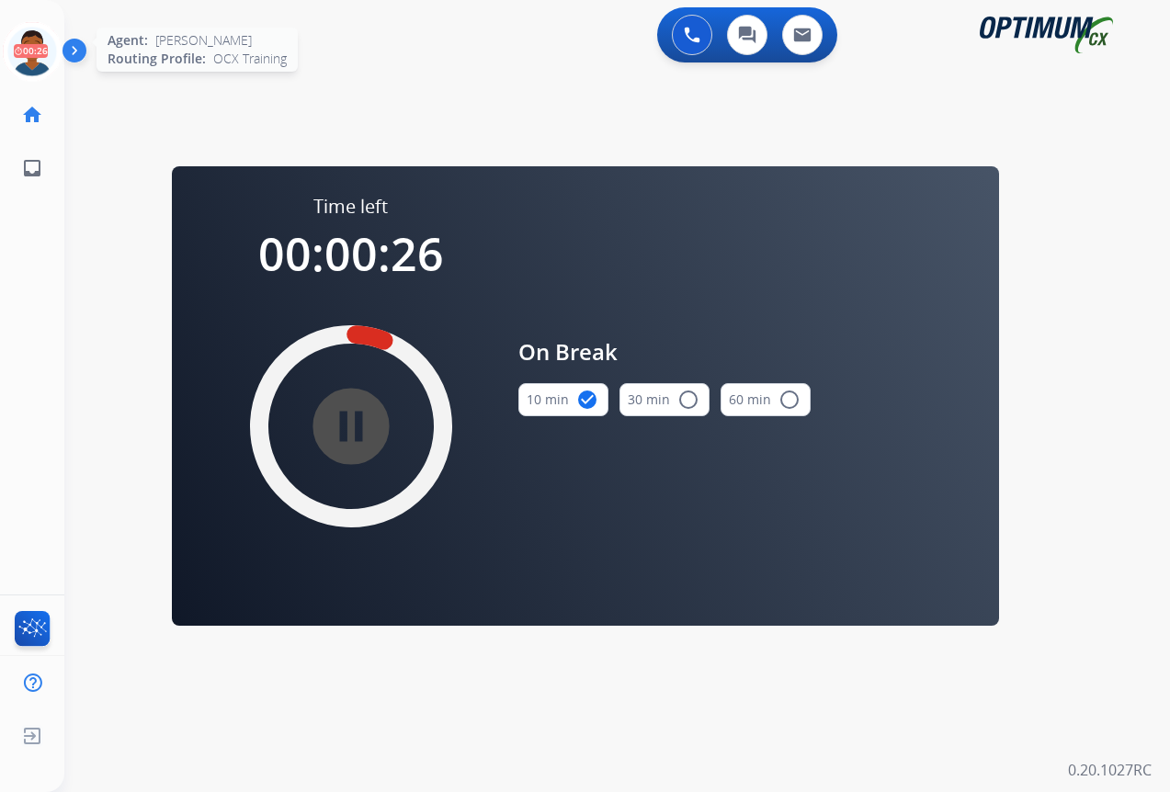
click at [35, 60] on icon at bounding box center [33, 52] width 60 height 60
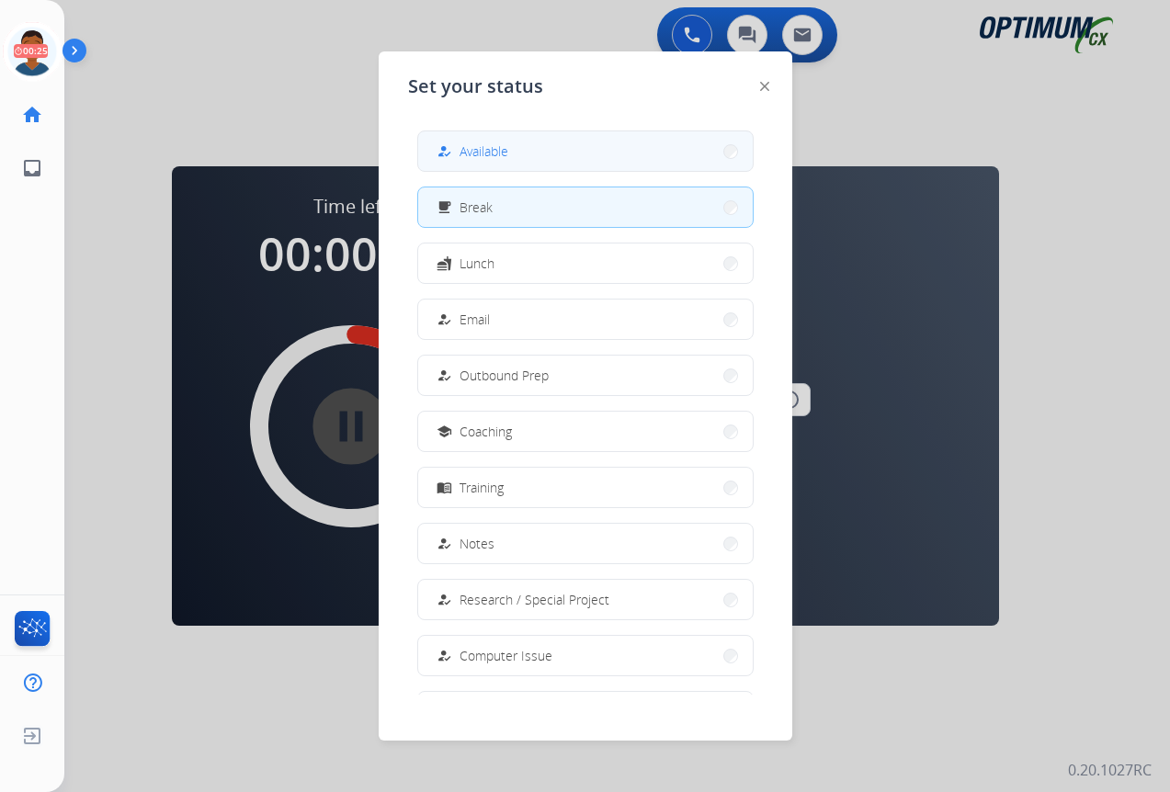
click at [510, 153] on button "how_to_reg Available" at bounding box center [585, 151] width 334 height 40
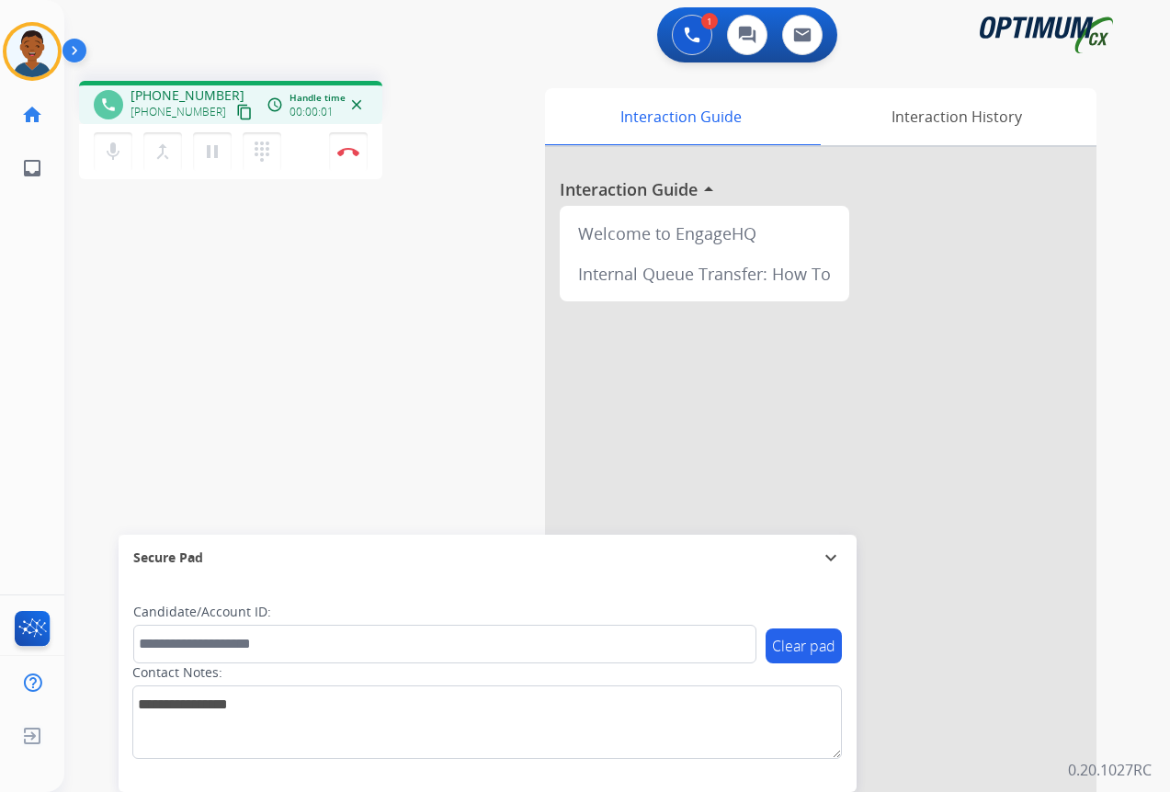
click at [236, 112] on mat-icon "content_copy" at bounding box center [244, 112] width 17 height 17
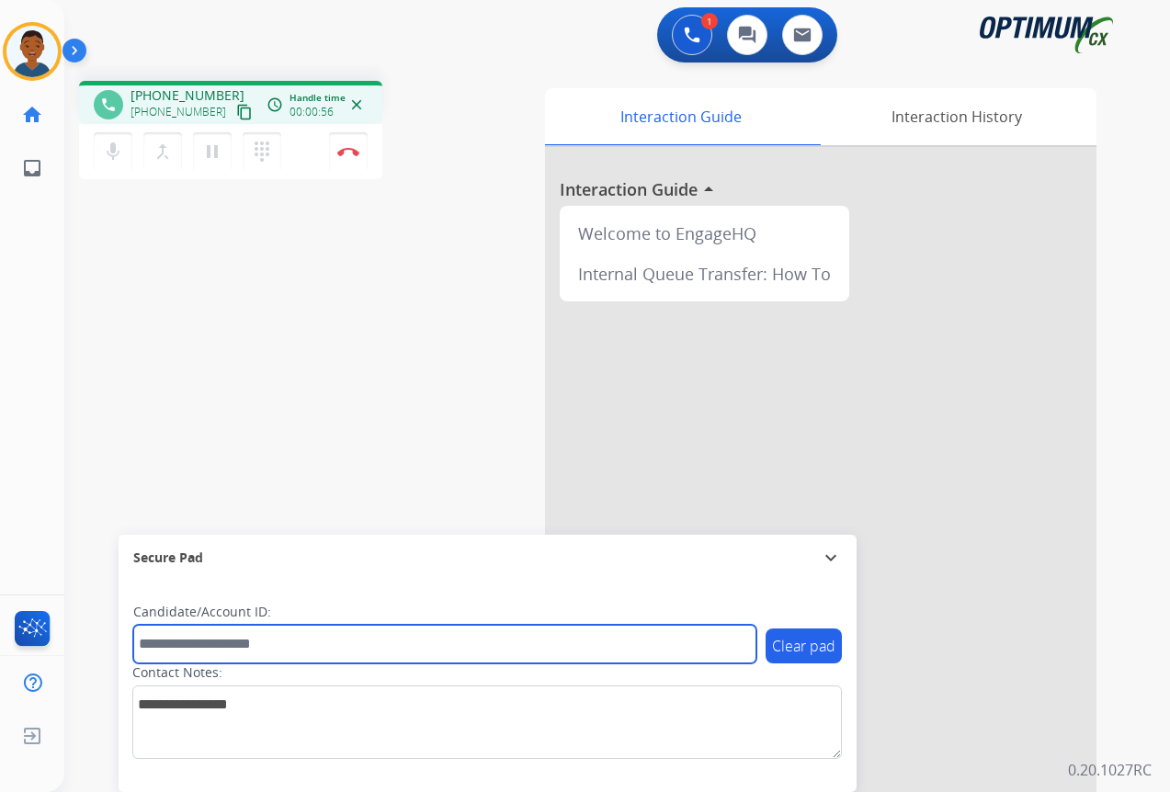
click at [226, 640] on input "text" at bounding box center [444, 644] width 623 height 39
paste input "*******"
type input "*******"
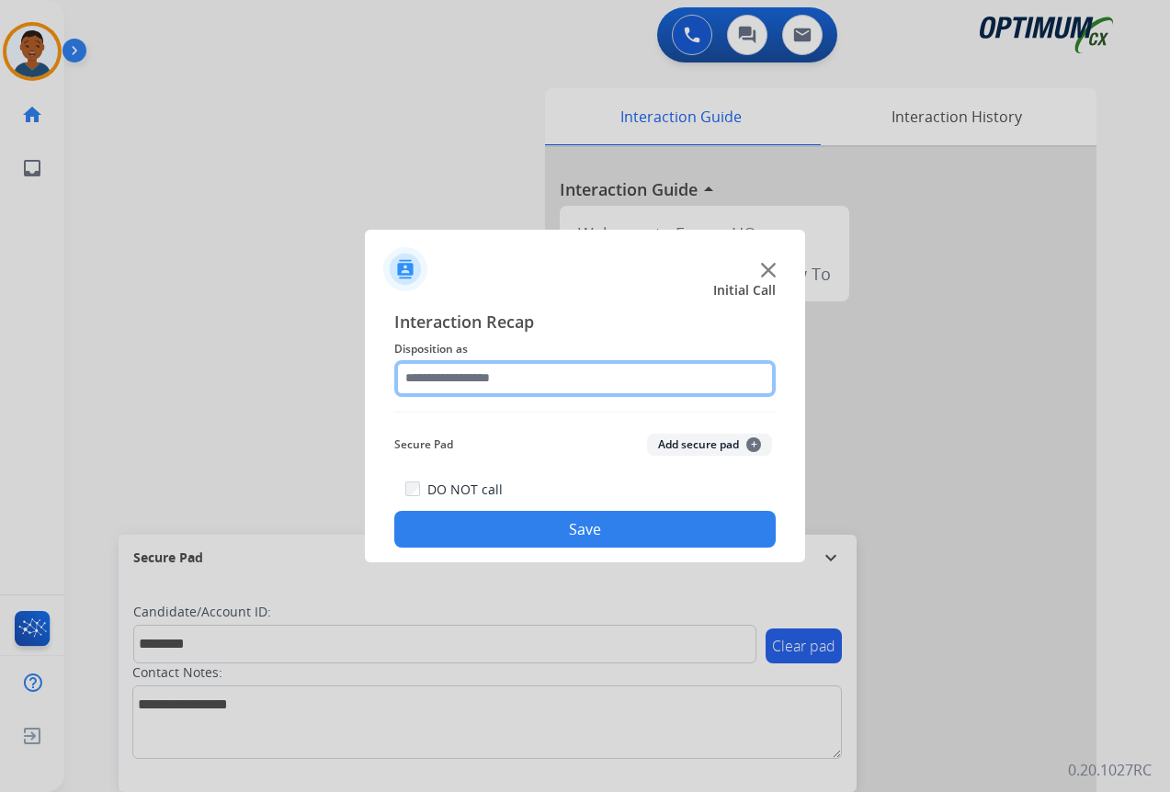
click at [440, 372] on input "text" at bounding box center [584, 378] width 381 height 37
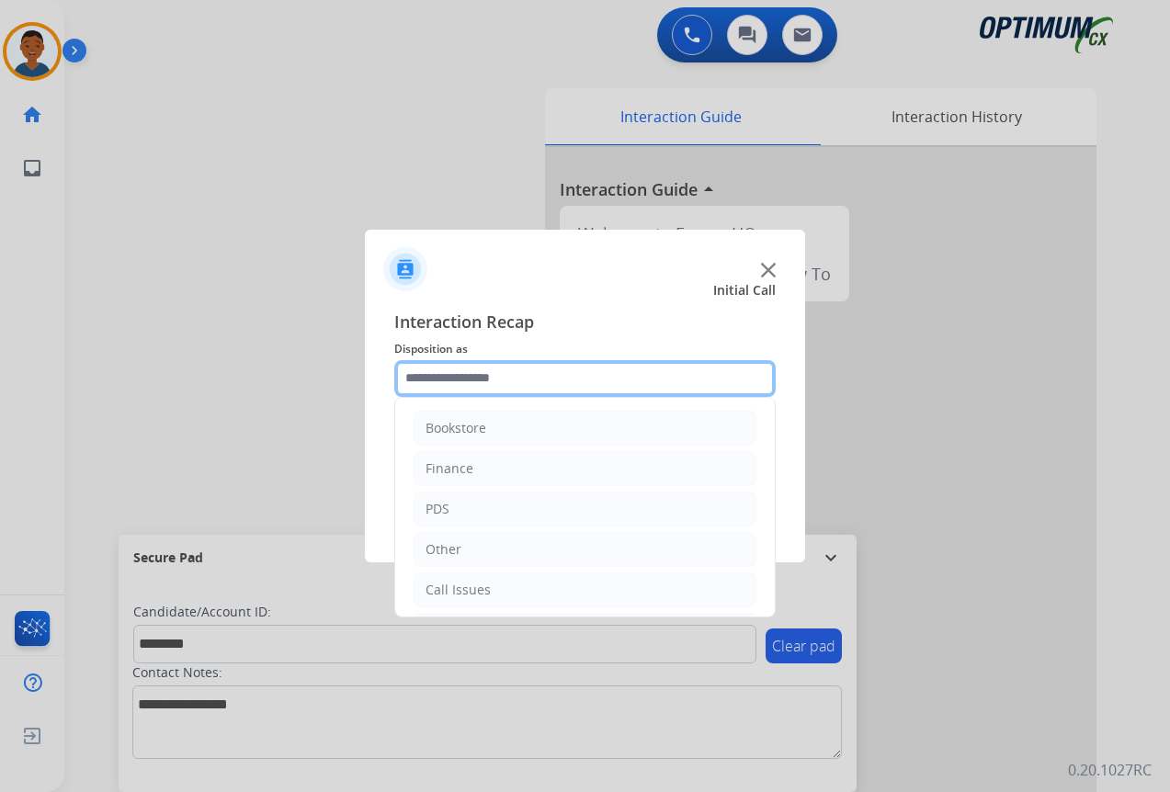
scroll to position [125, 0]
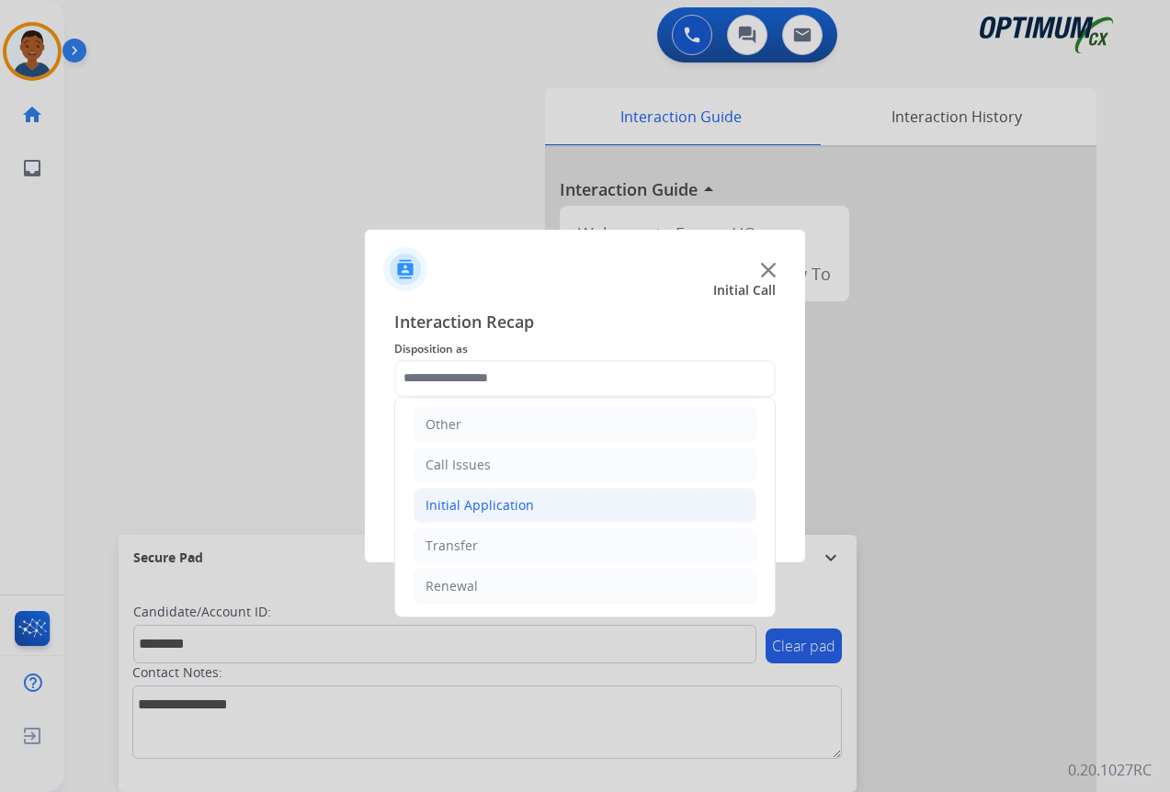
click at [489, 503] on div "Initial Application" at bounding box center [479, 505] width 108 height 18
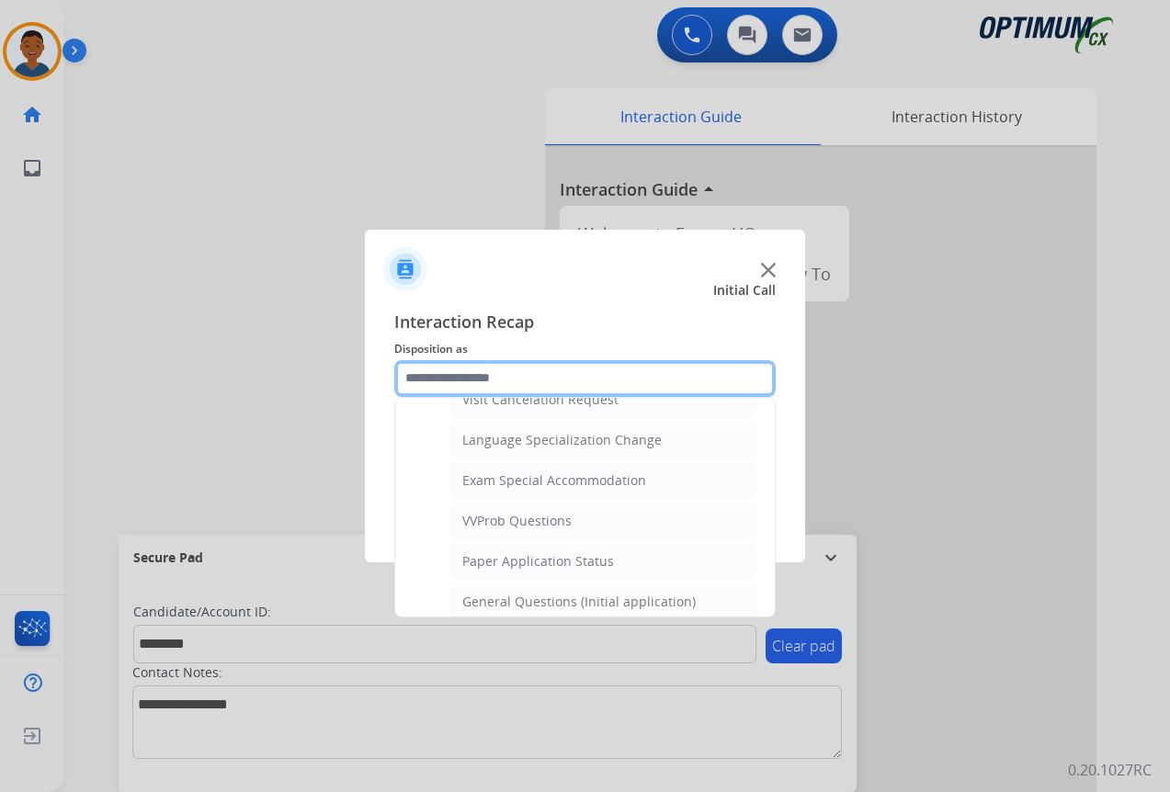
scroll to position [952, 0]
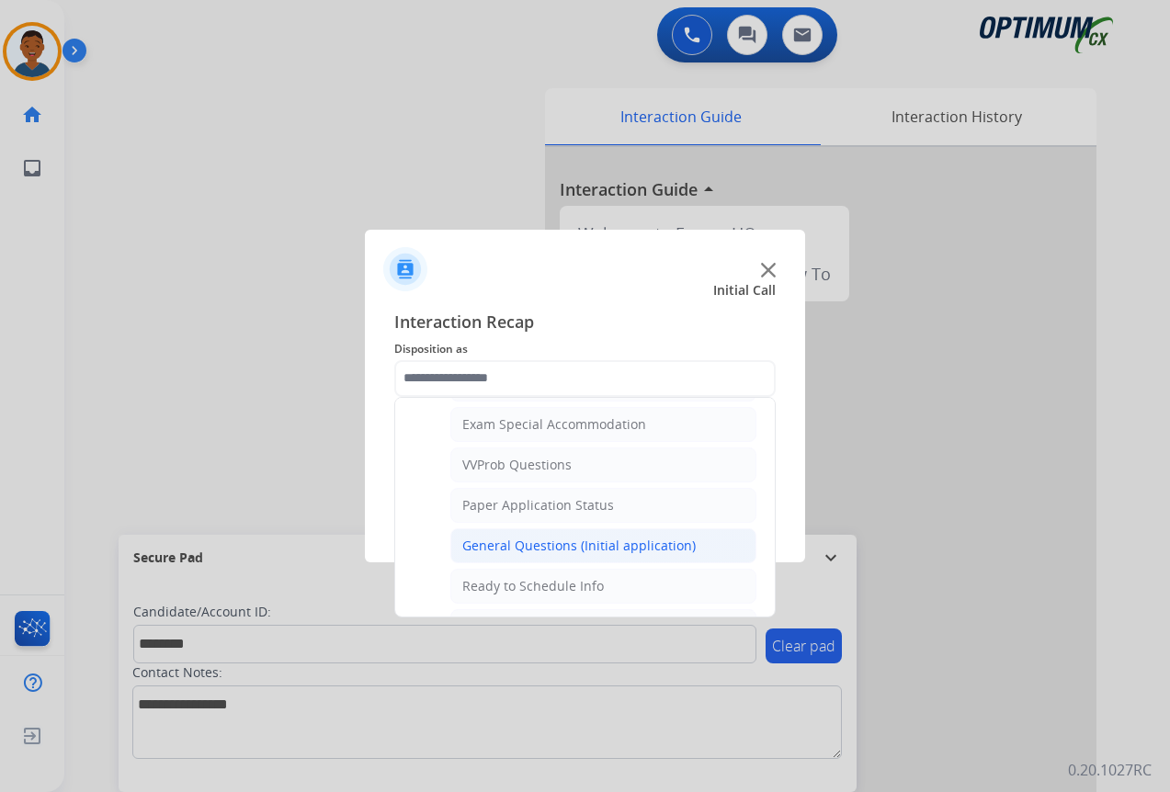
click at [507, 544] on div "General Questions (Initial application)" at bounding box center [578, 546] width 233 height 18
type input "**********"
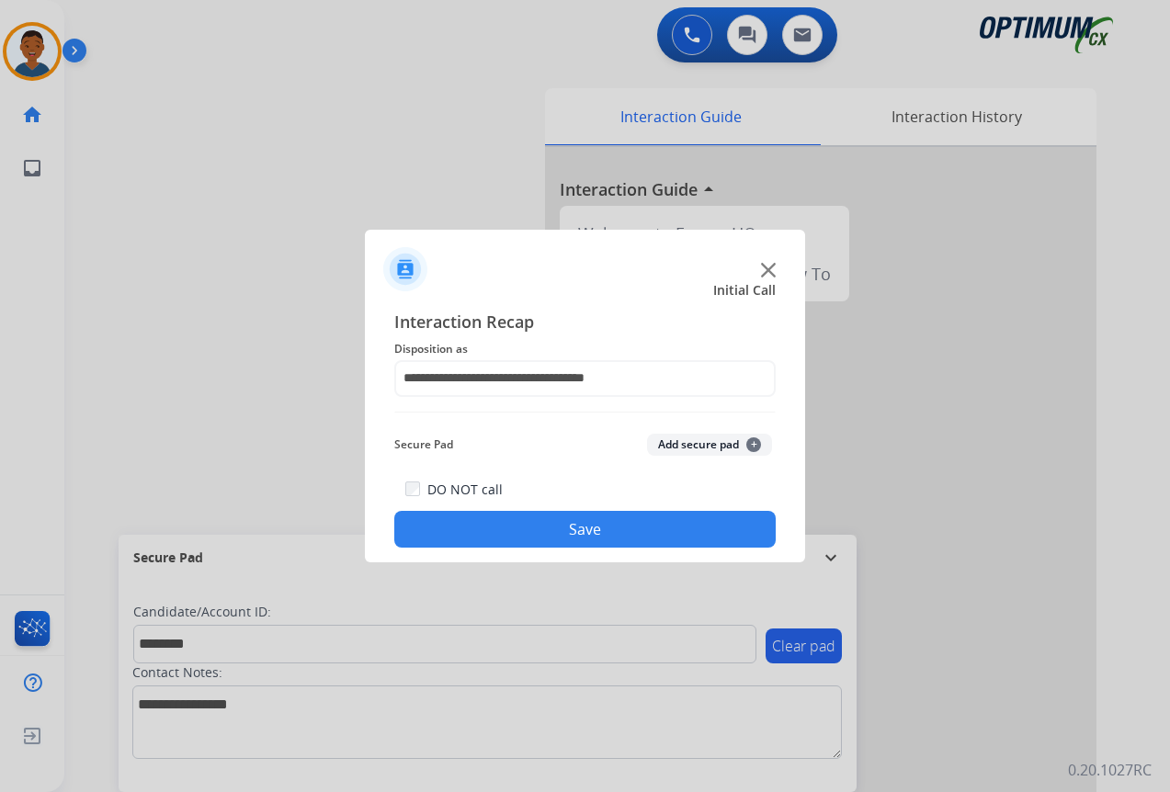
click at [682, 447] on button "Add secure pad +" at bounding box center [709, 445] width 125 height 22
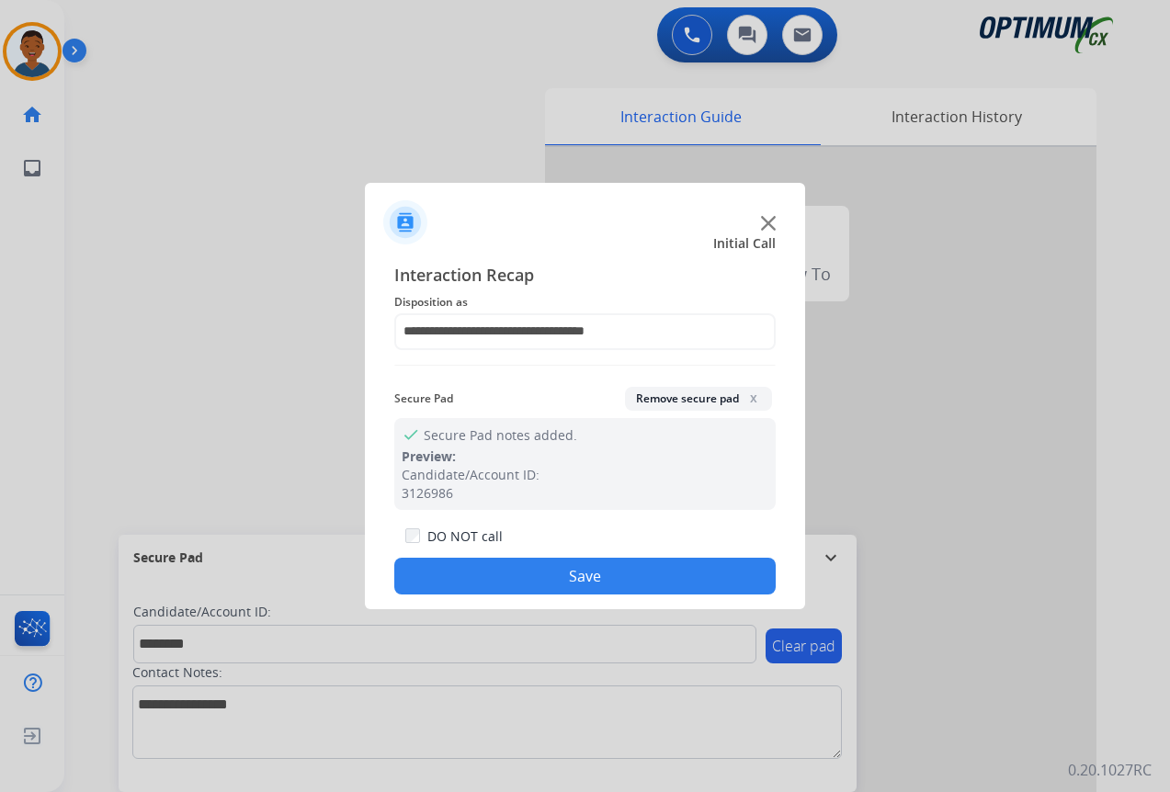
click at [605, 570] on button "Save" at bounding box center [584, 576] width 381 height 37
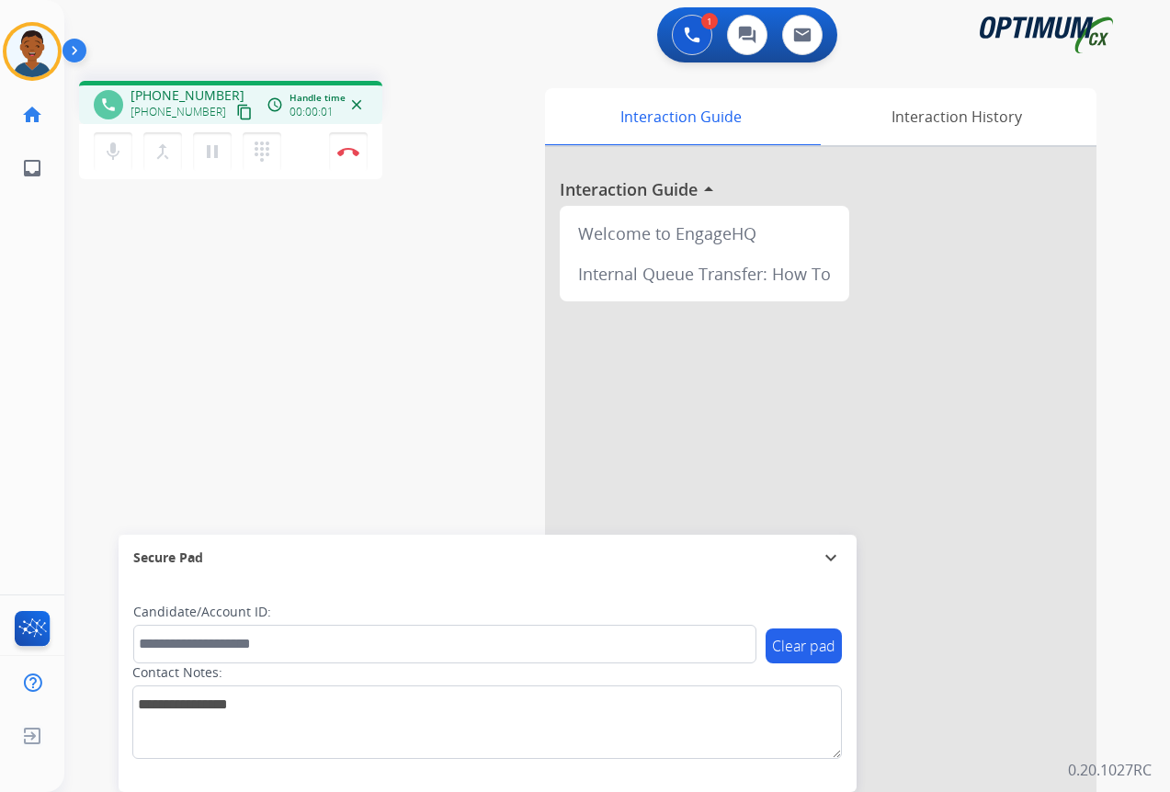
click at [236, 112] on mat-icon "content_copy" at bounding box center [244, 112] width 17 height 17
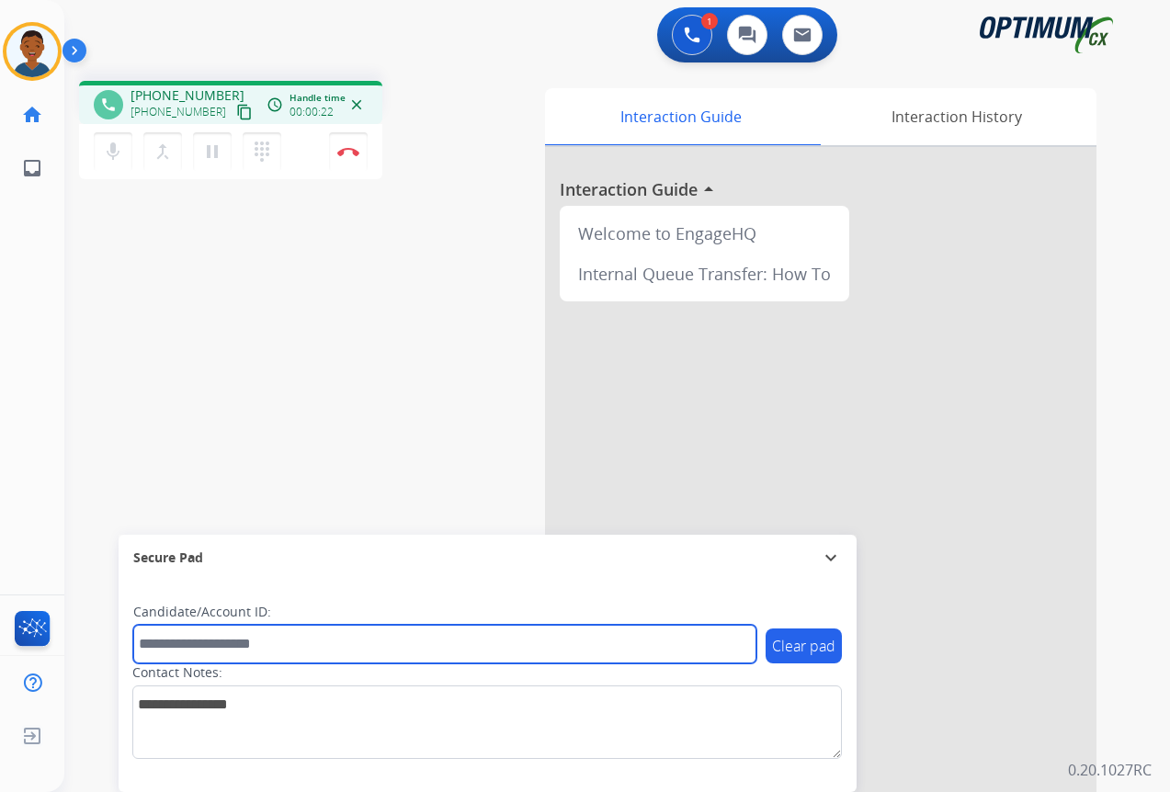
click at [261, 642] on input "text" at bounding box center [444, 644] width 623 height 39
paste input "*******"
type input "*******"
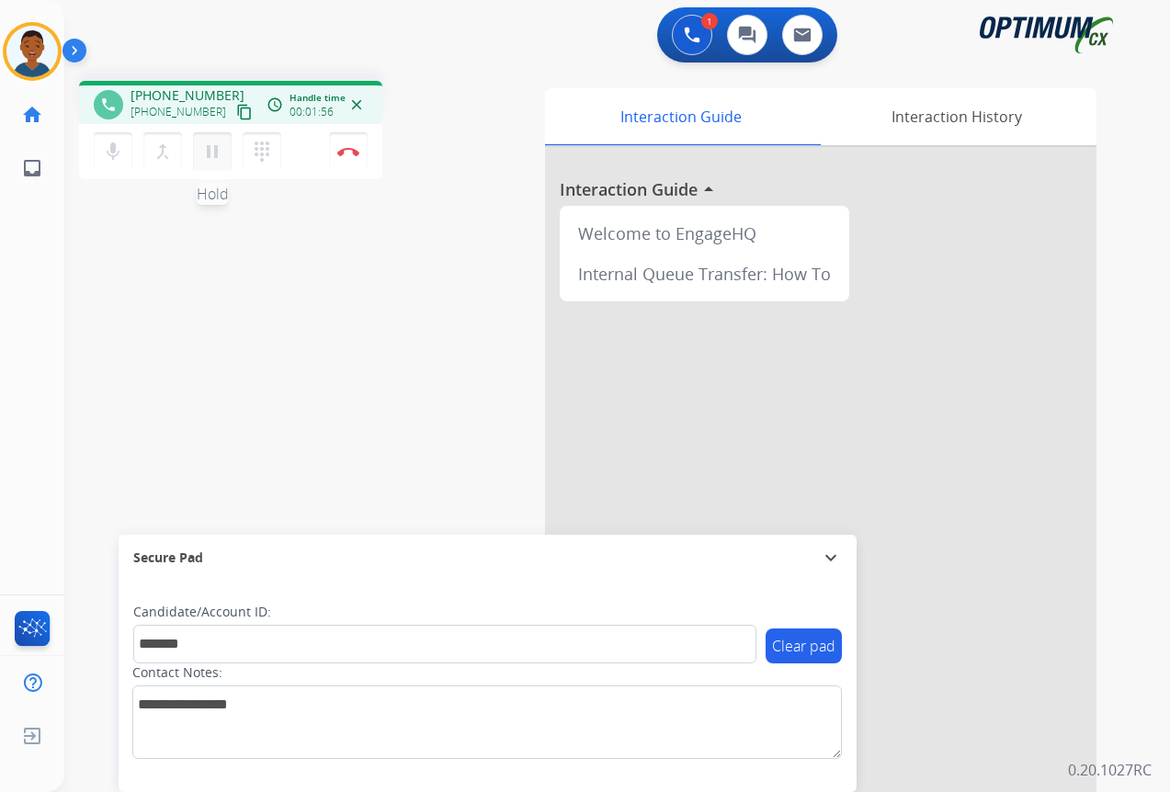
click at [212, 148] on mat-icon "pause" at bounding box center [212, 152] width 22 height 22
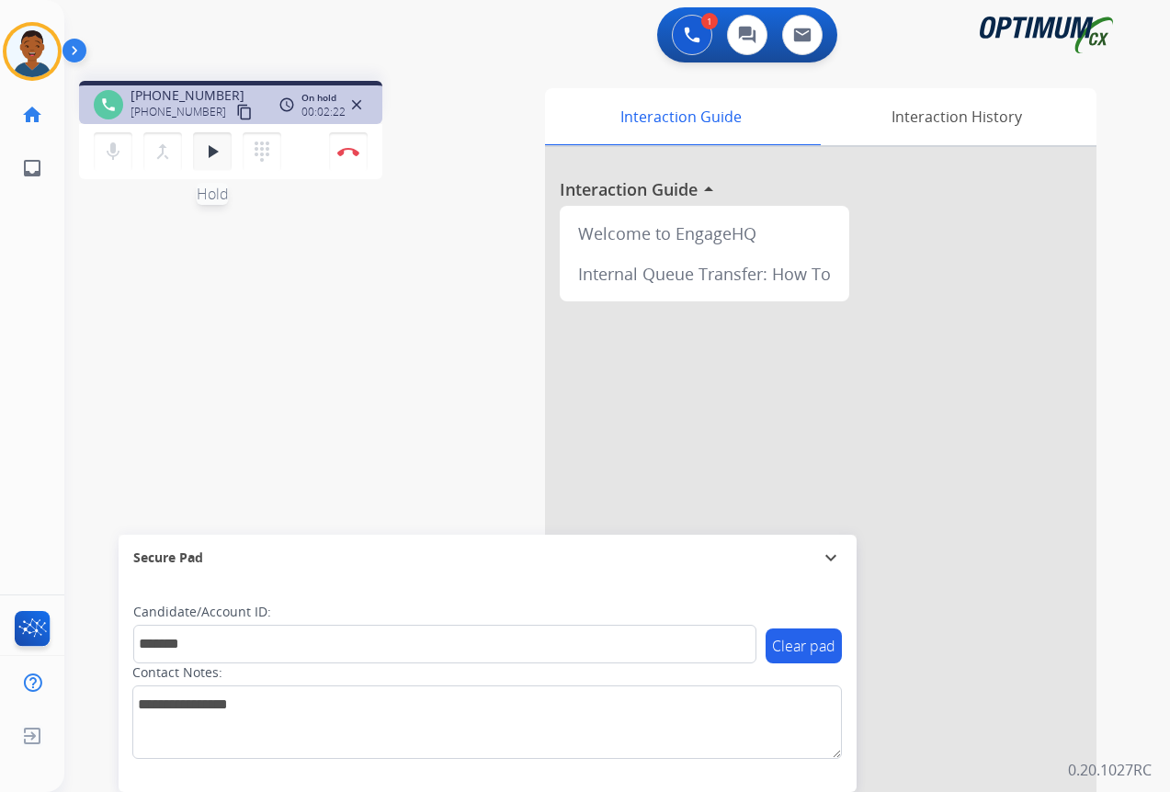
click at [213, 151] on mat-icon "play_arrow" at bounding box center [212, 152] width 22 height 22
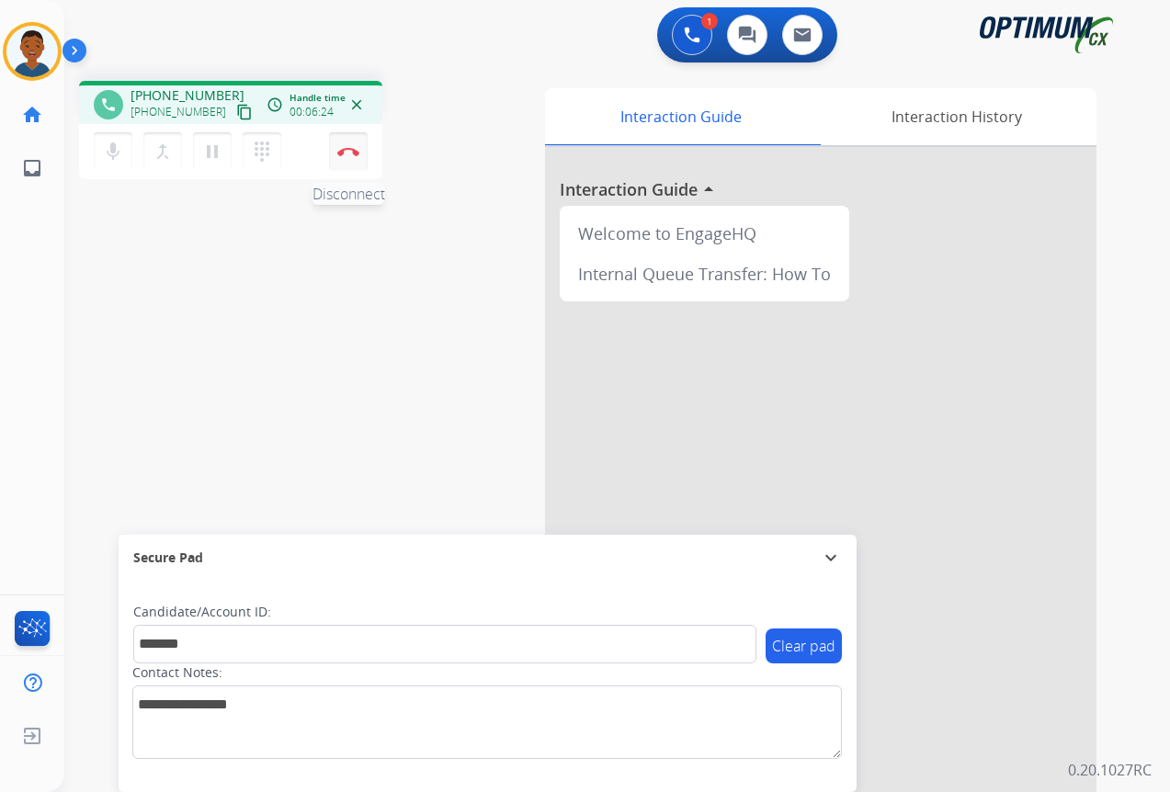
click at [346, 149] on img at bounding box center [348, 151] width 22 height 9
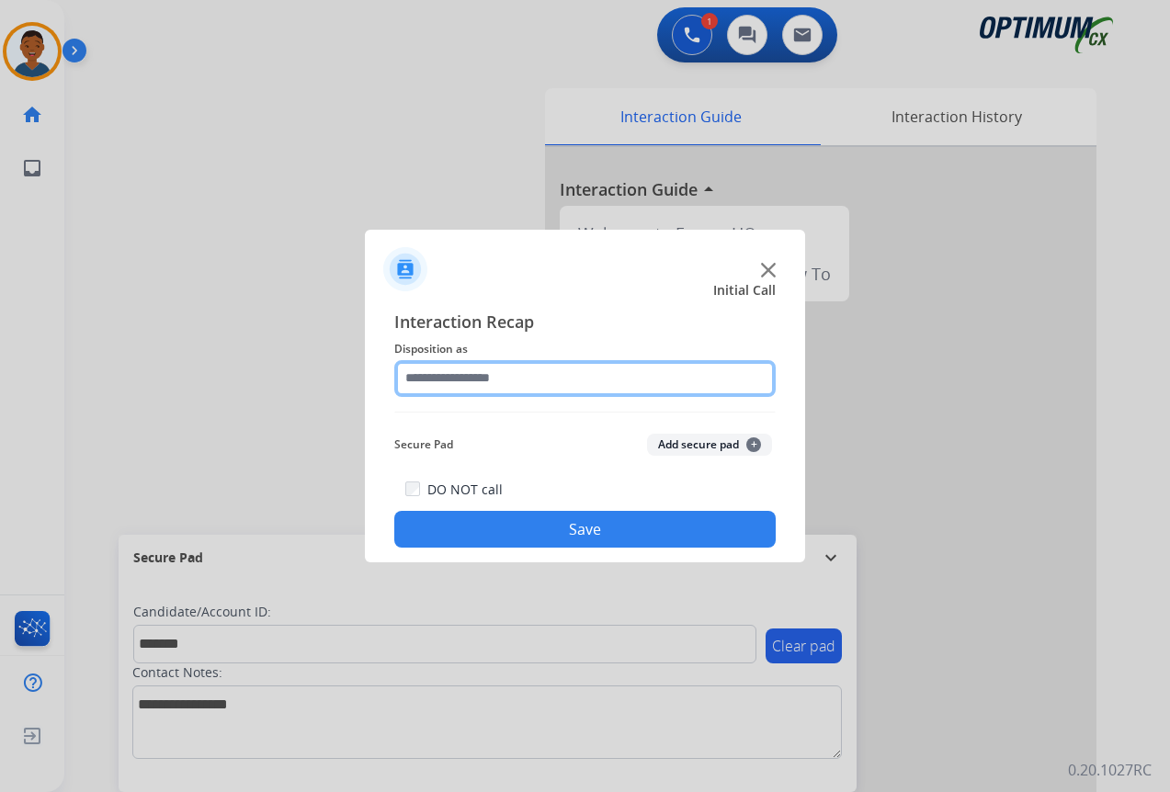
click at [419, 375] on input "text" at bounding box center [584, 378] width 381 height 37
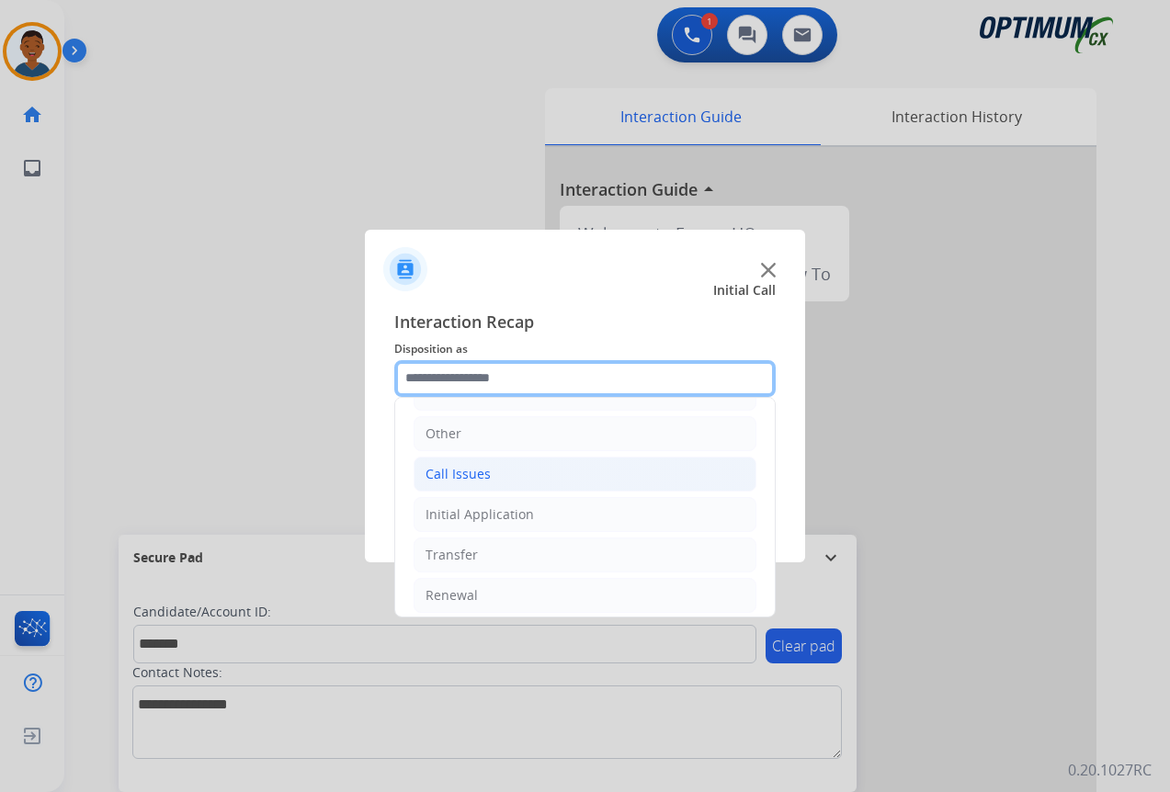
scroll to position [125, 0]
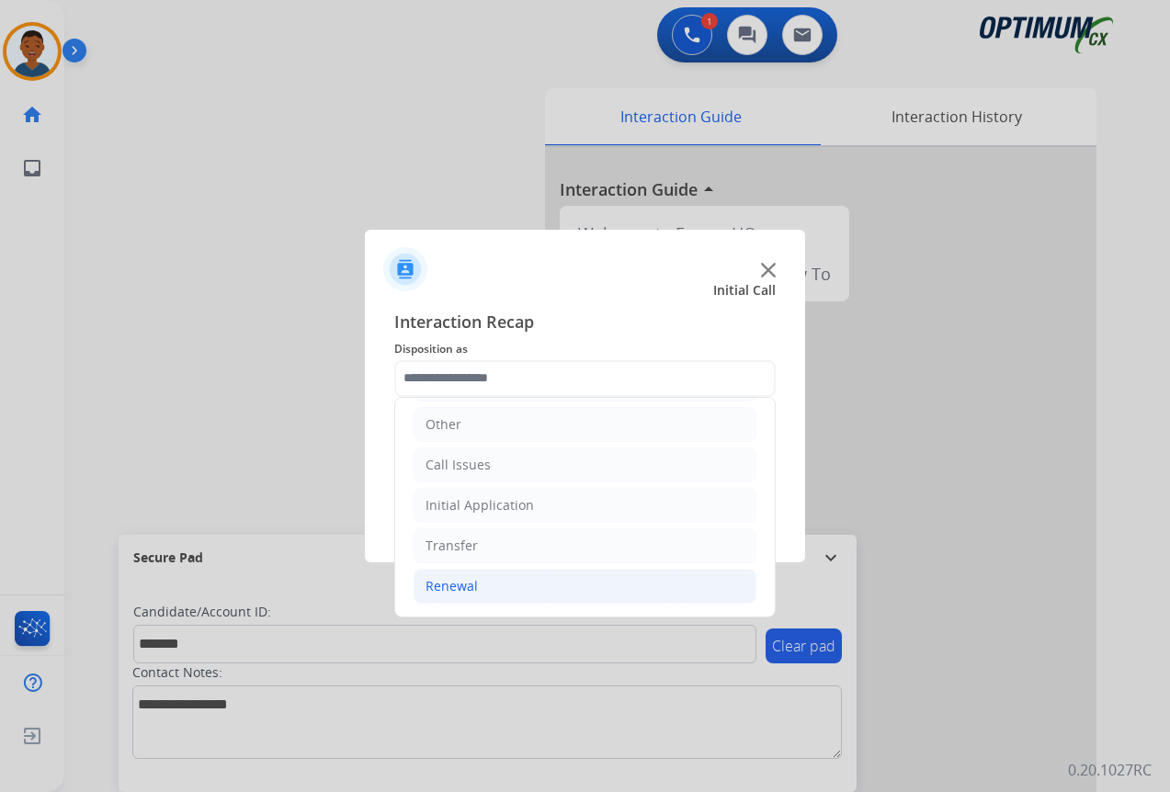
click at [440, 583] on div "Renewal" at bounding box center [451, 586] width 52 height 18
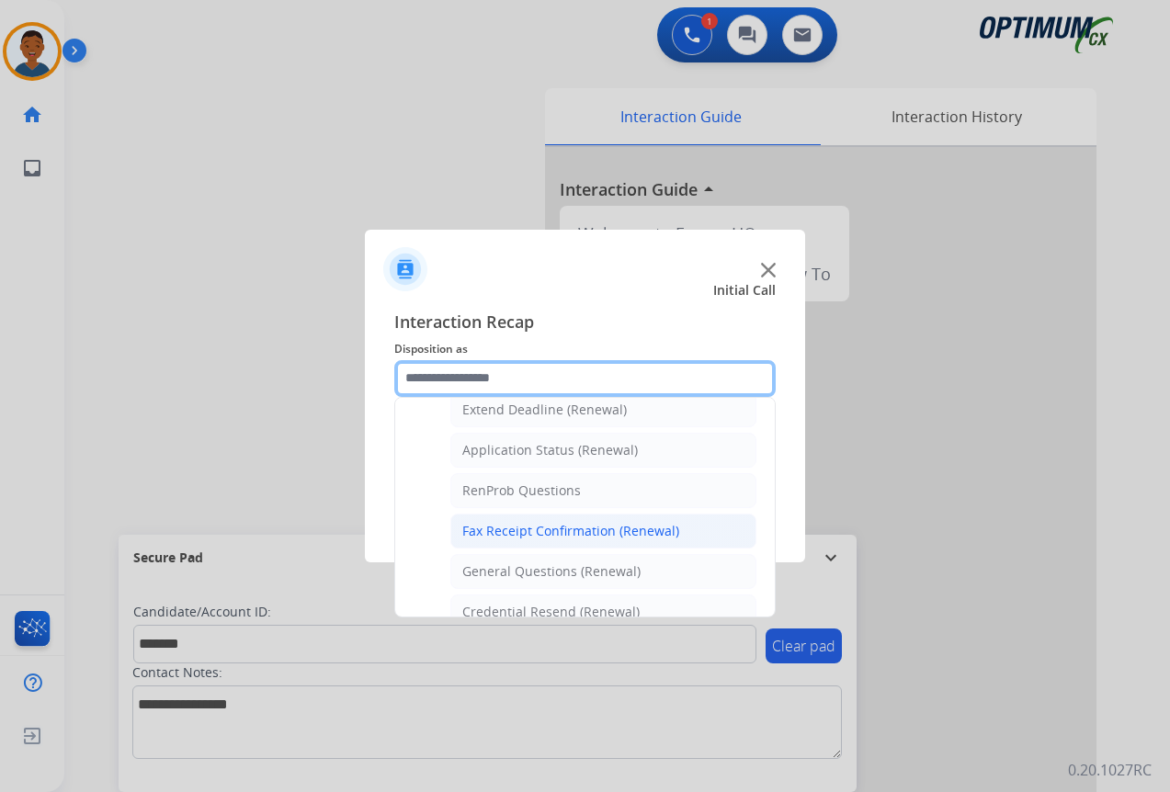
scroll to position [584, 0]
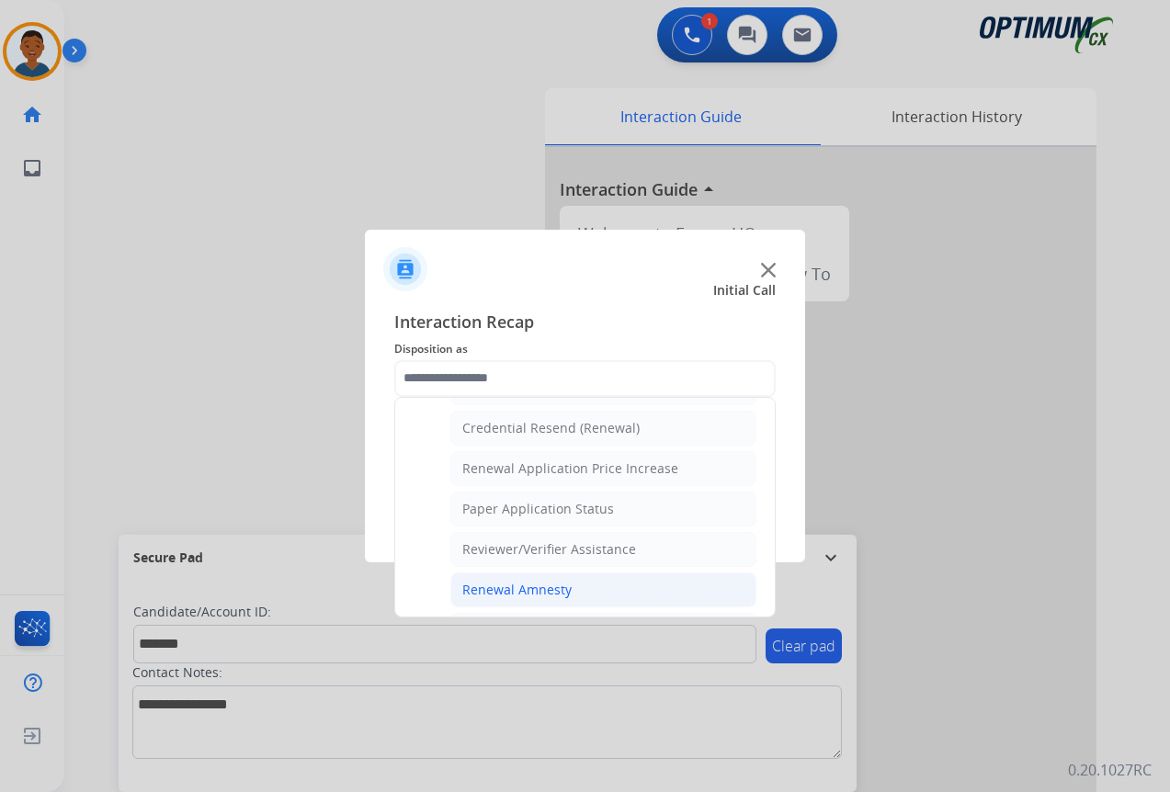
click at [478, 587] on div "Renewal Amnesty" at bounding box center [516, 590] width 109 height 18
type input "**********"
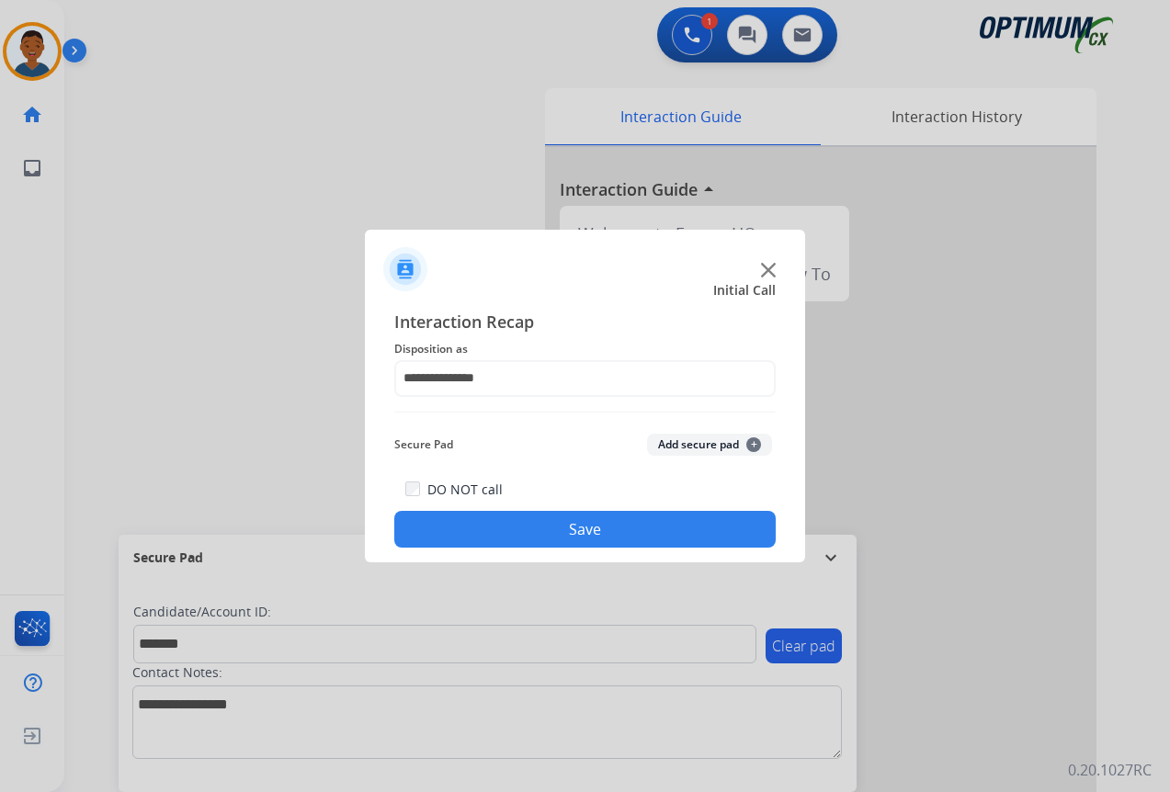
click at [674, 446] on button "Add secure pad +" at bounding box center [709, 445] width 125 height 22
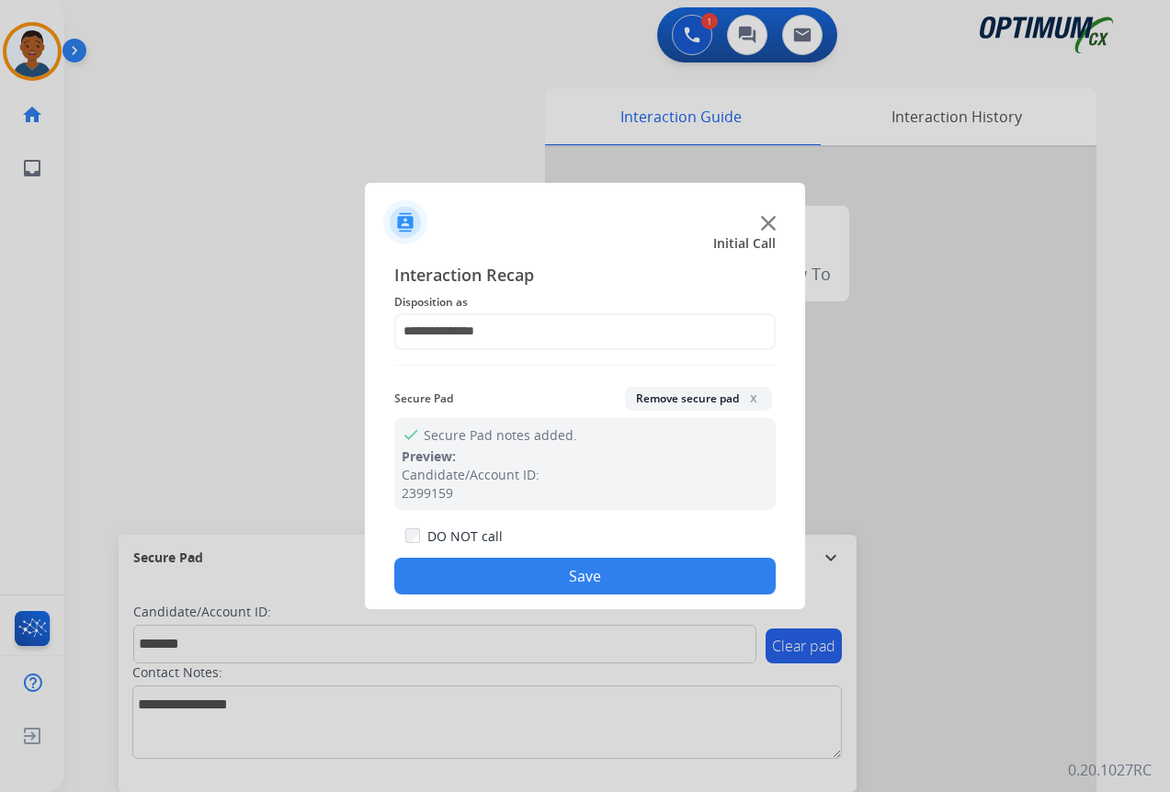
click at [604, 567] on button "Save" at bounding box center [584, 576] width 381 height 37
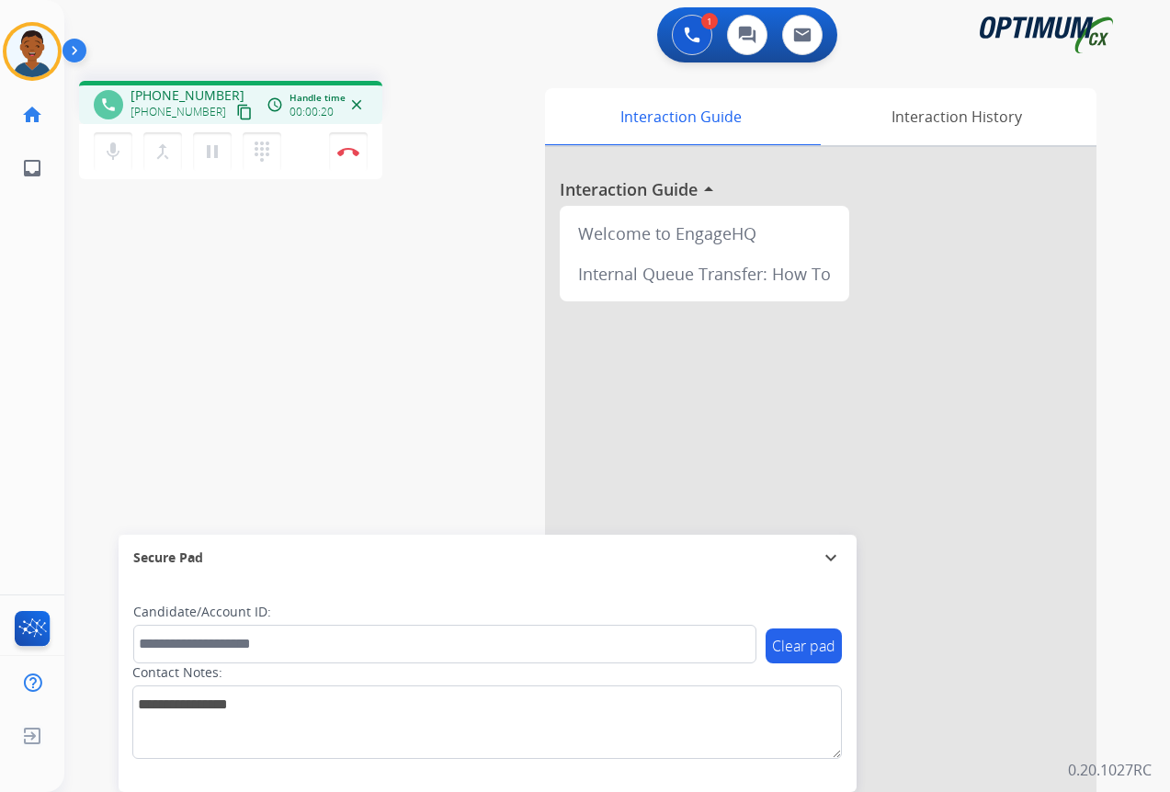
click at [236, 107] on mat-icon "content_copy" at bounding box center [244, 112] width 17 height 17
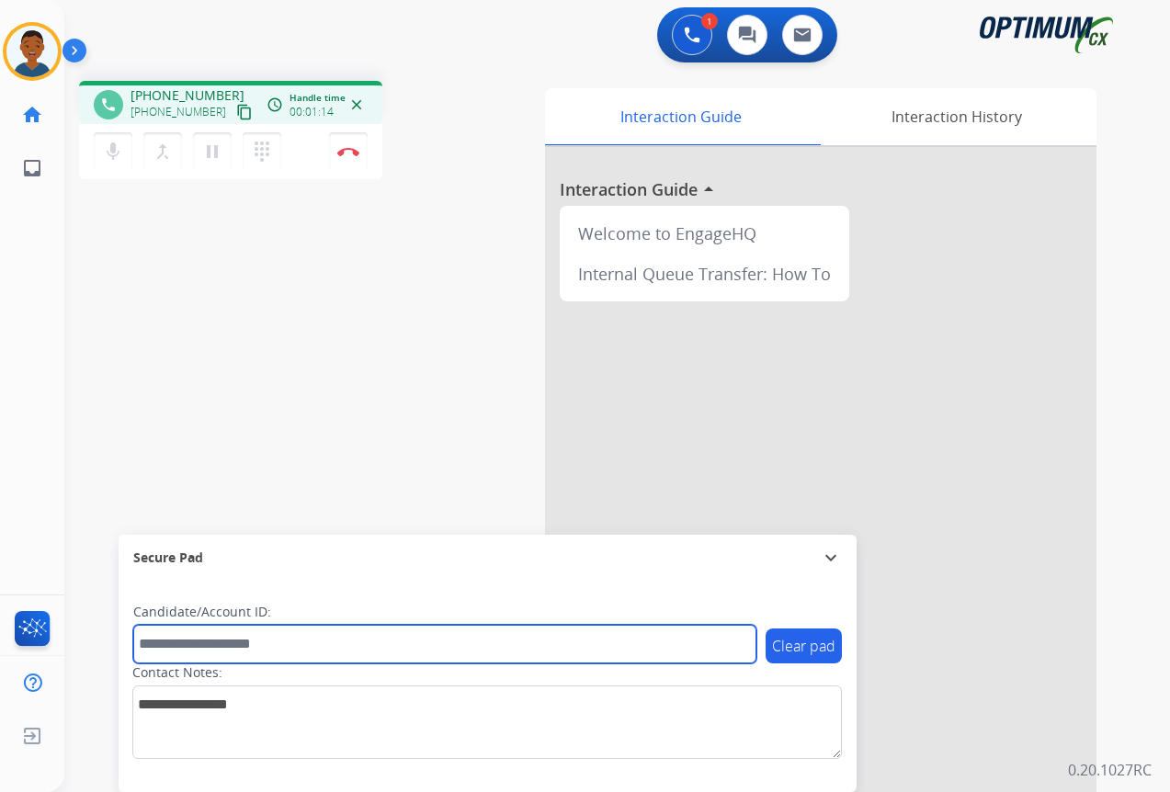
click at [205, 650] on input "text" at bounding box center [444, 644] width 623 height 39
paste input "*******"
type input "*******"
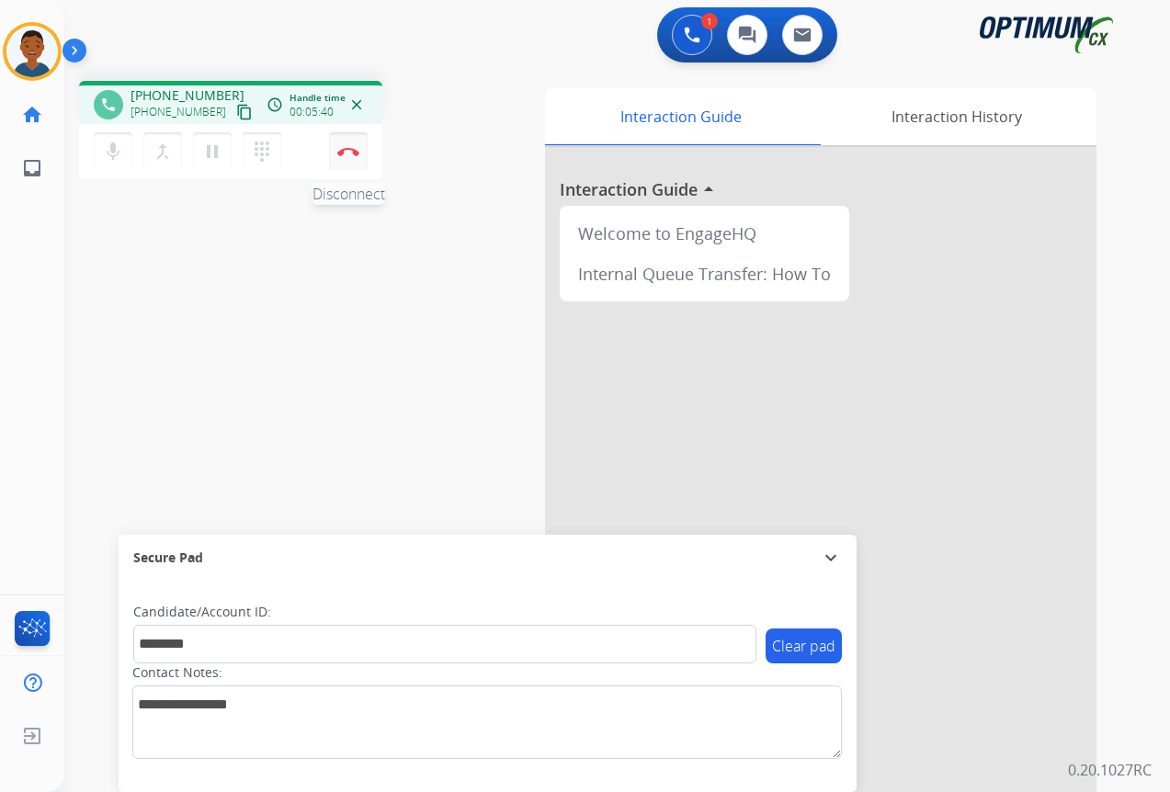
click at [350, 161] on button "Disconnect" at bounding box center [348, 151] width 39 height 39
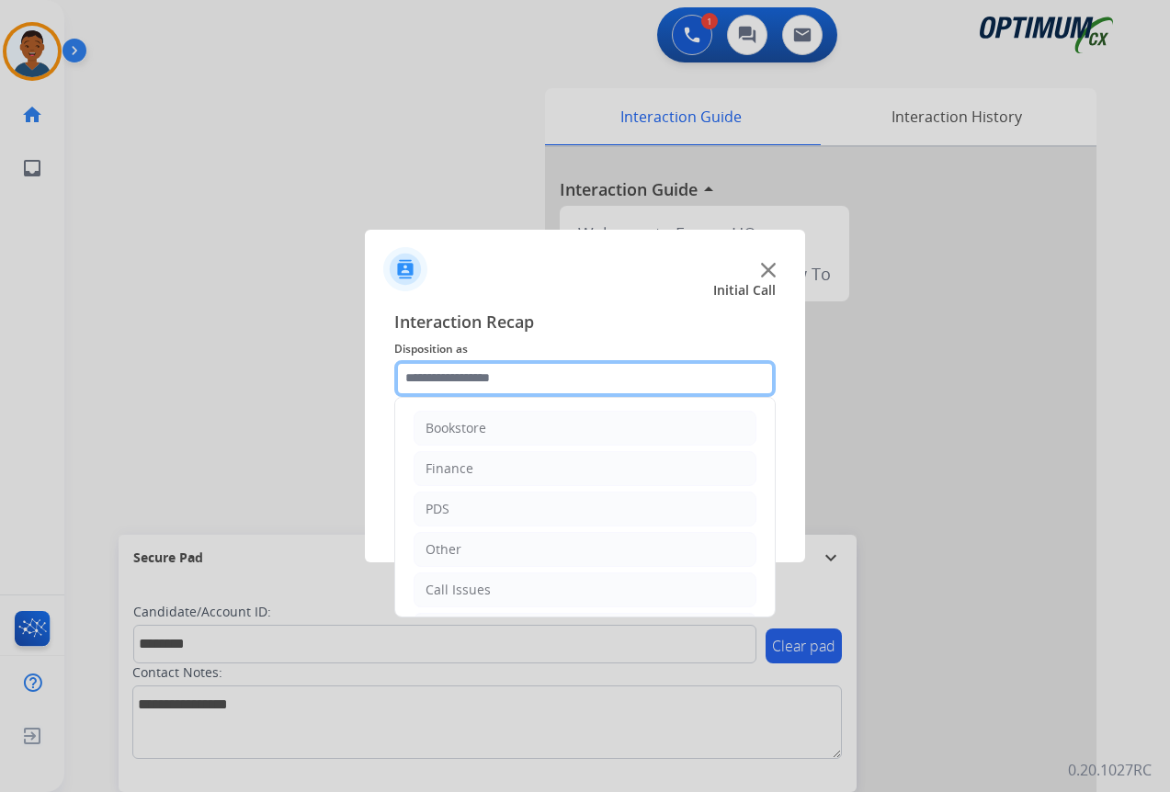
click at [493, 371] on input "text" at bounding box center [584, 378] width 381 height 37
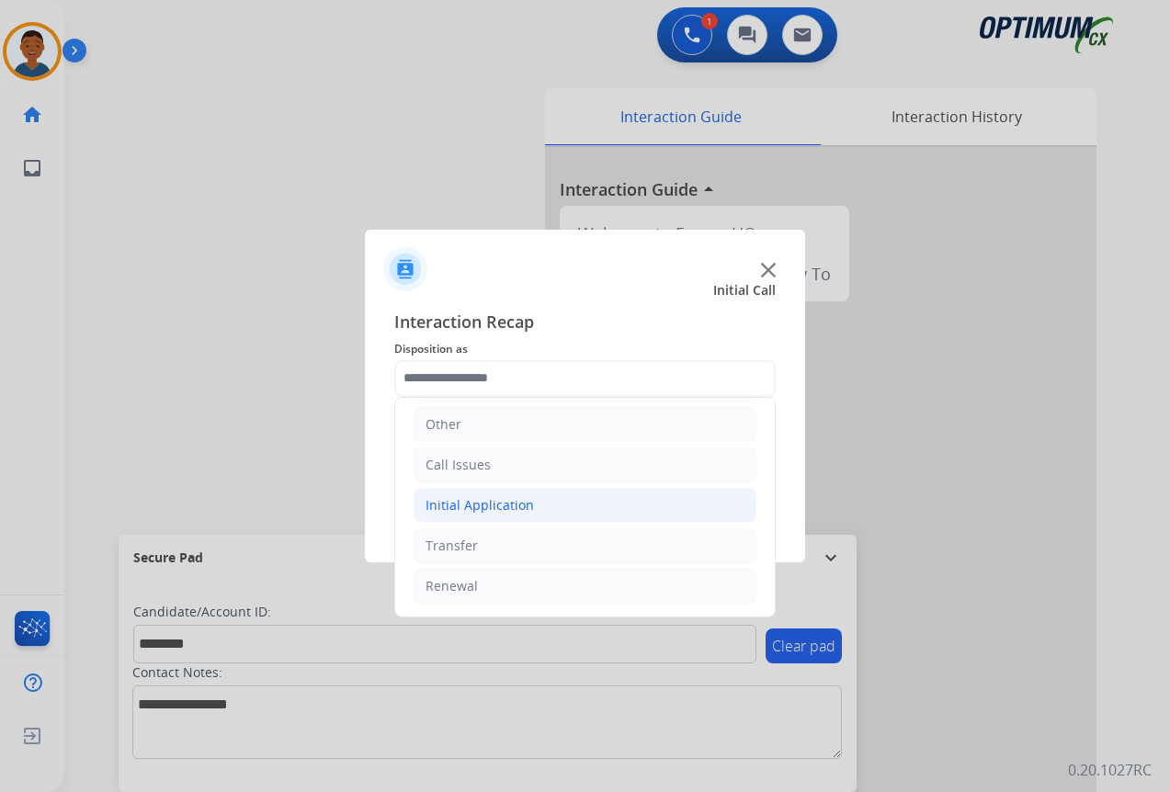
click at [481, 504] on div "Initial Application" at bounding box center [479, 505] width 108 height 18
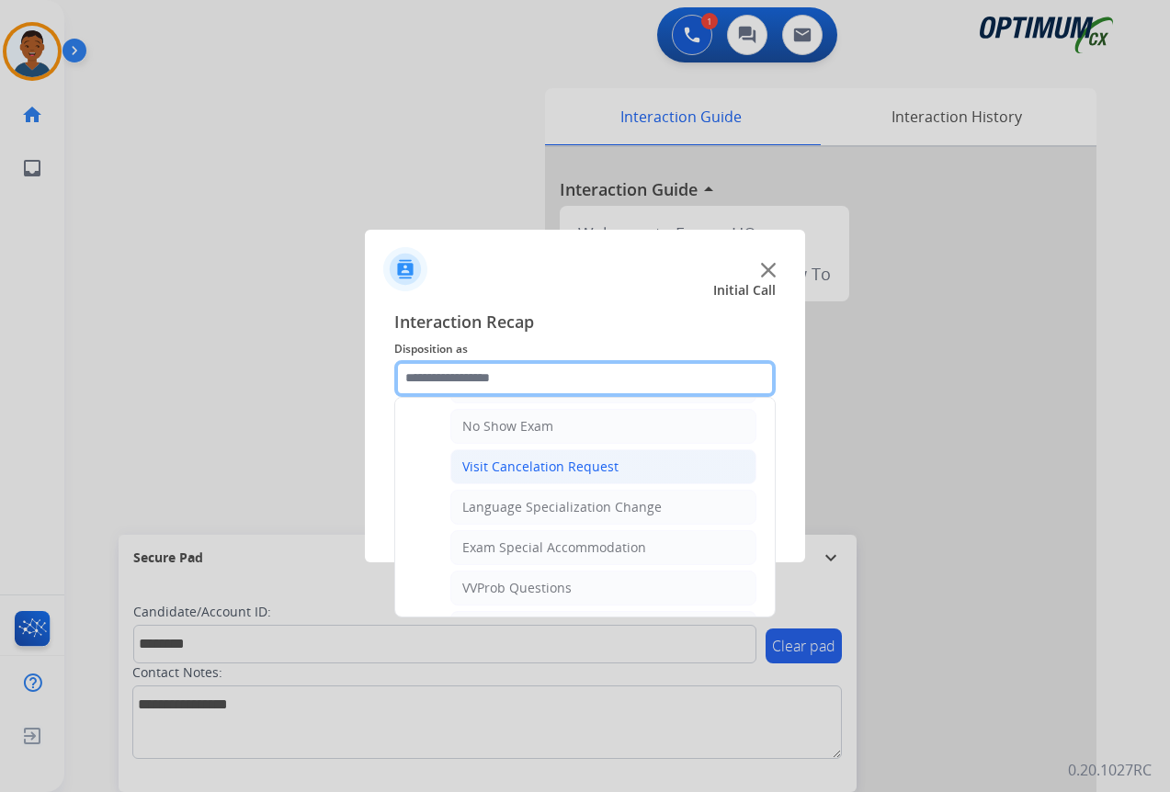
scroll to position [860, 0]
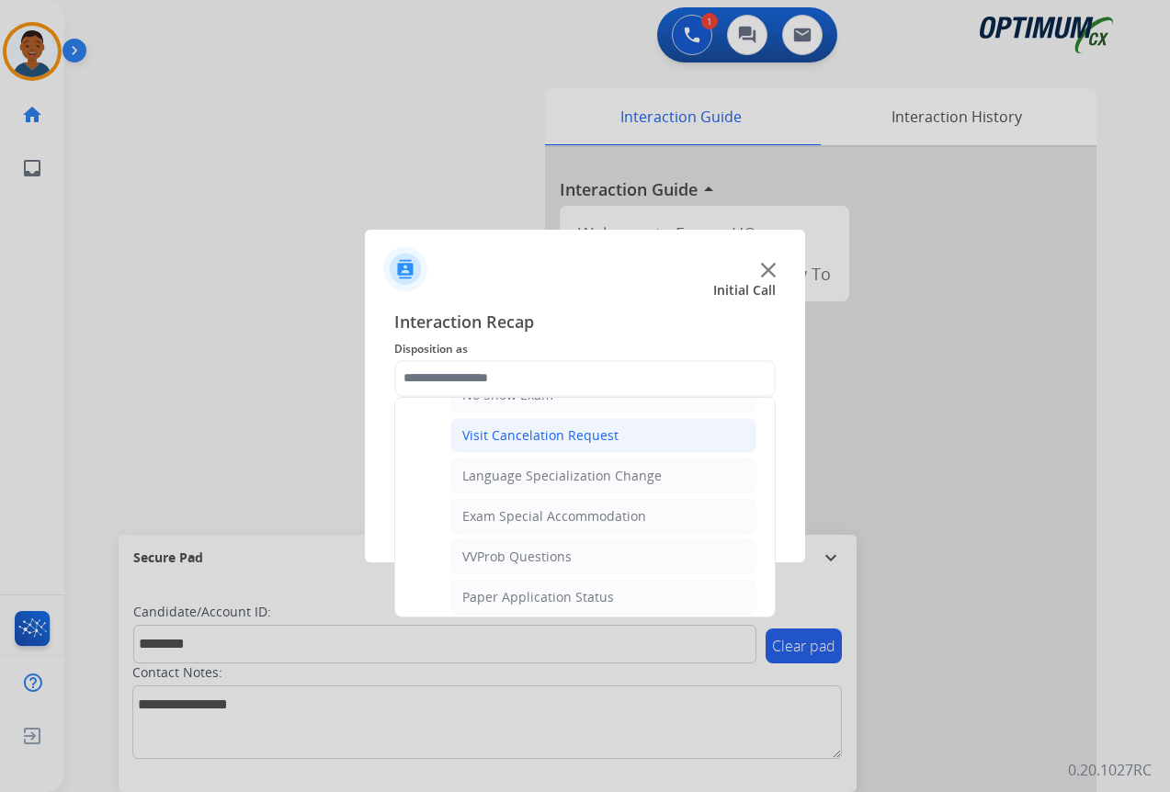
click at [484, 521] on div "Exam Special Accommodation" at bounding box center [554, 516] width 184 height 18
type input "**********"
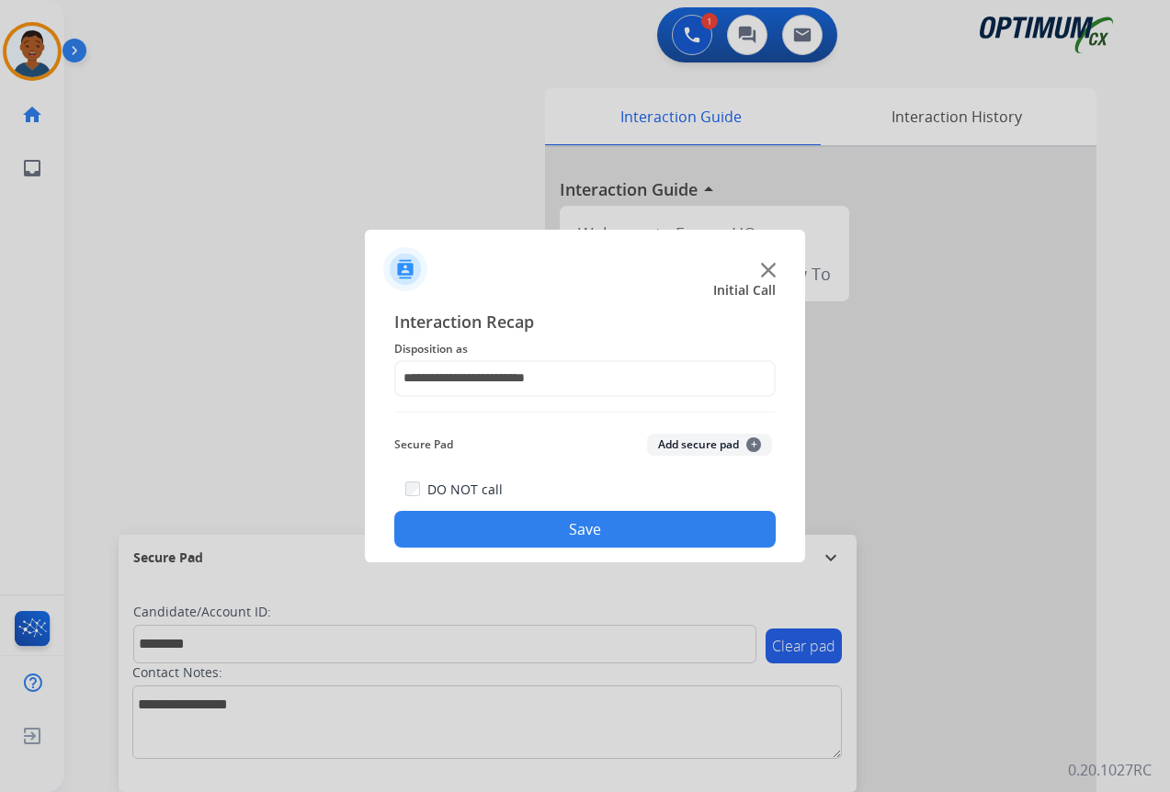
click at [679, 444] on button "Add secure pad +" at bounding box center [709, 445] width 125 height 22
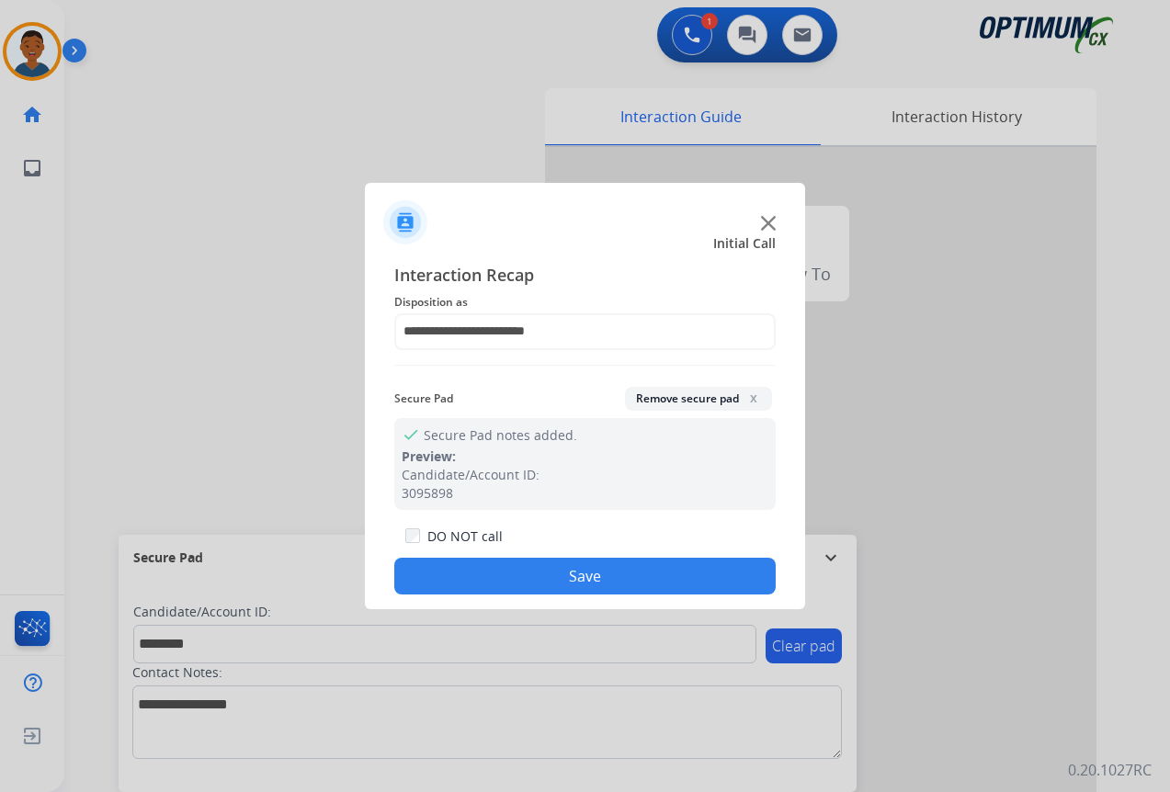
click at [643, 571] on button "Save" at bounding box center [584, 576] width 381 height 37
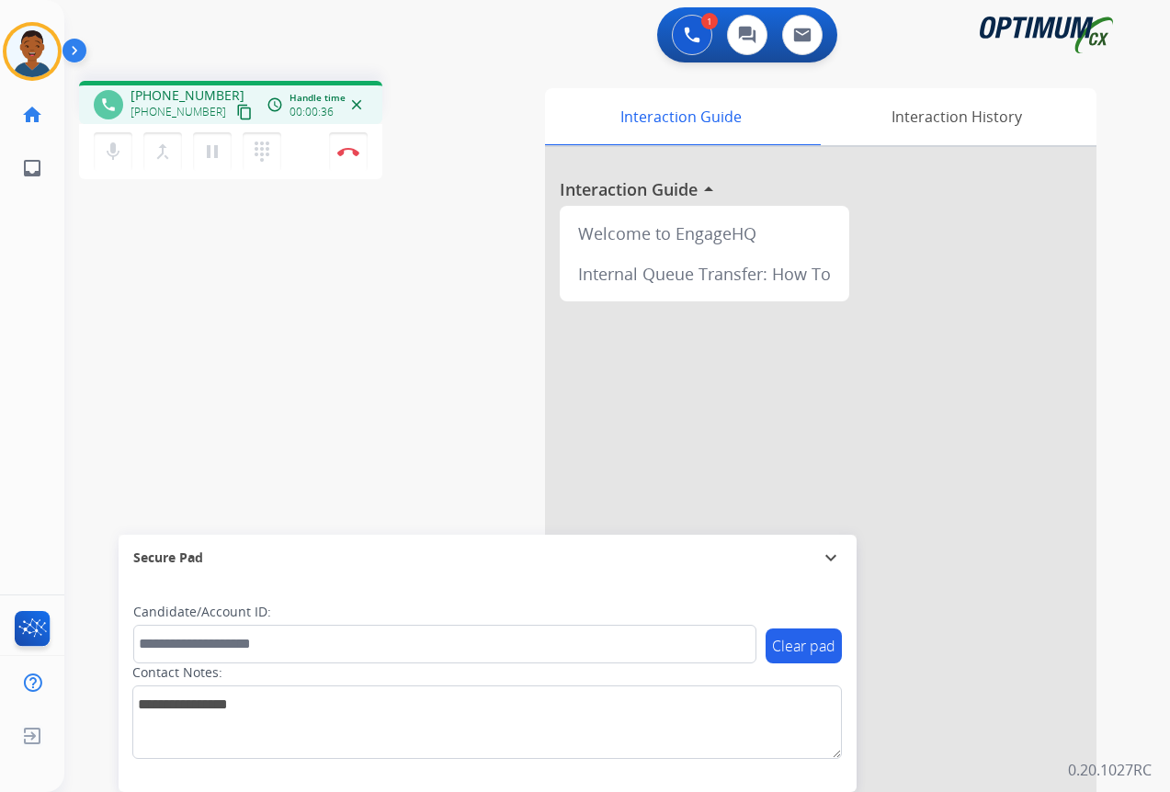
click at [236, 110] on mat-icon "content_copy" at bounding box center [244, 112] width 17 height 17
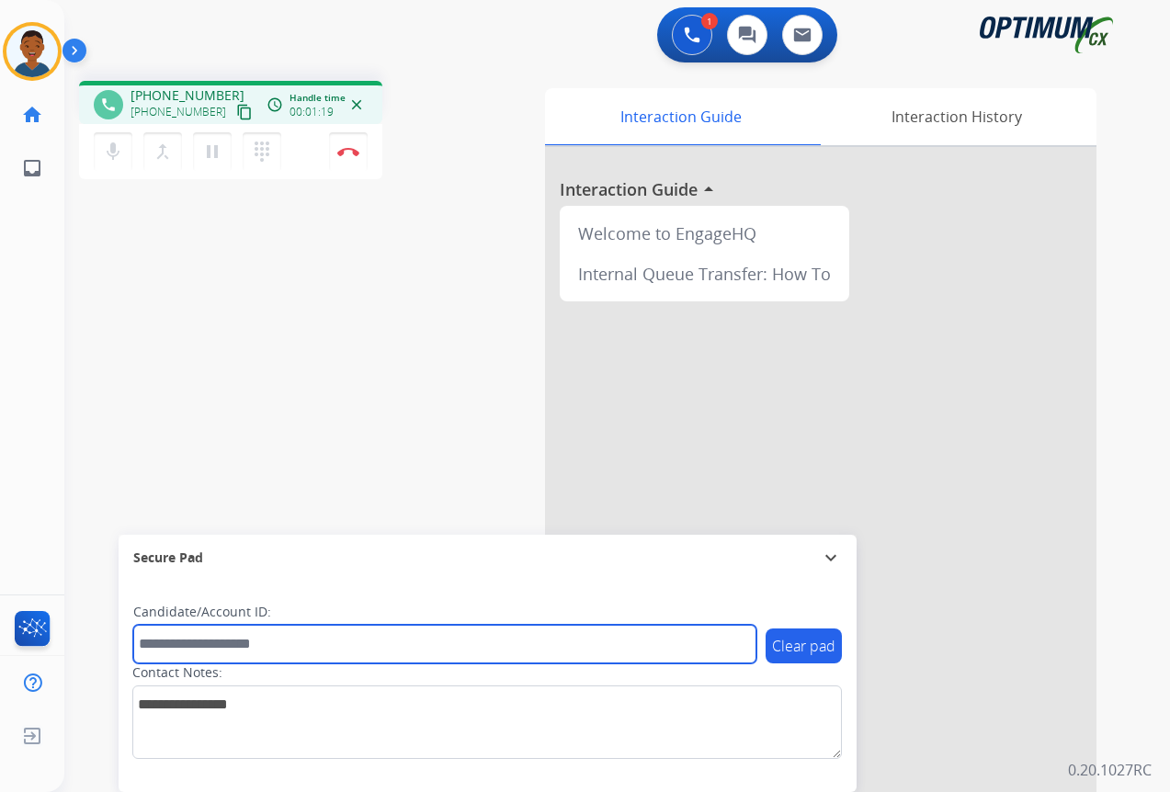
click at [220, 650] on input "text" at bounding box center [444, 644] width 623 height 39
paste input "*******"
type input "*******"
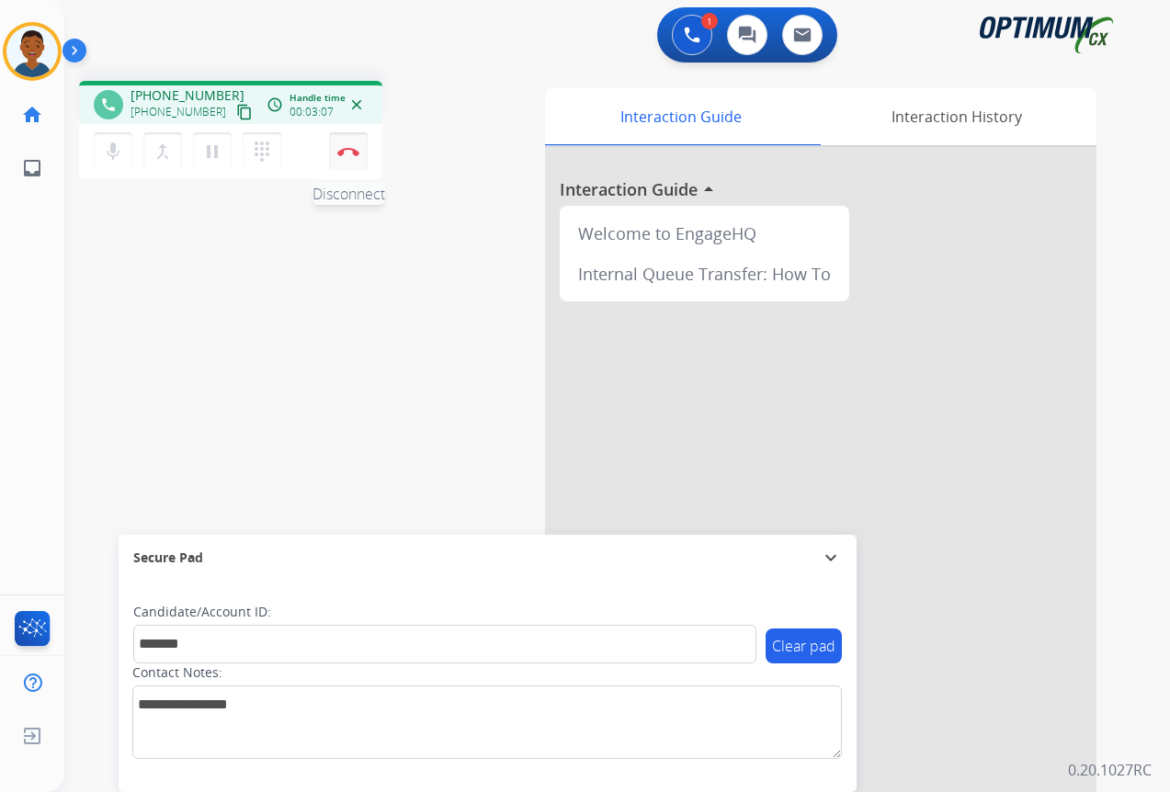
click at [347, 159] on button "Disconnect" at bounding box center [348, 151] width 39 height 39
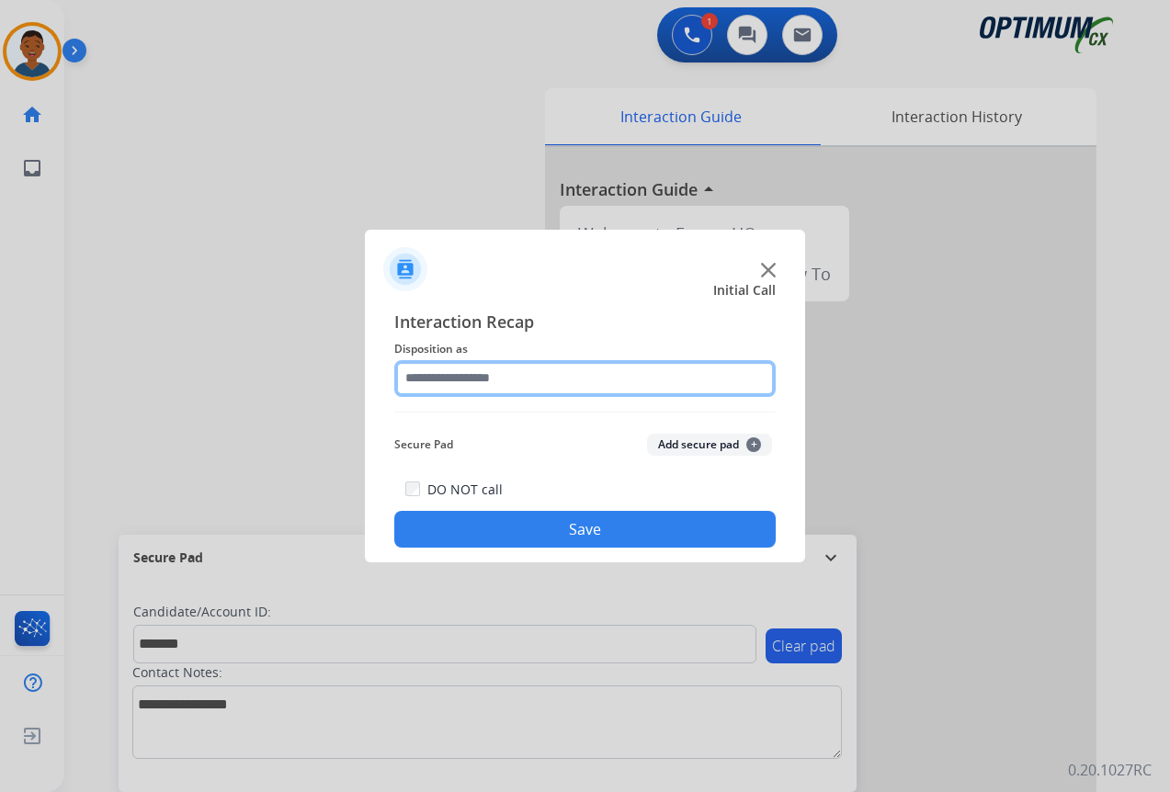
click at [435, 382] on input "text" at bounding box center [584, 378] width 381 height 37
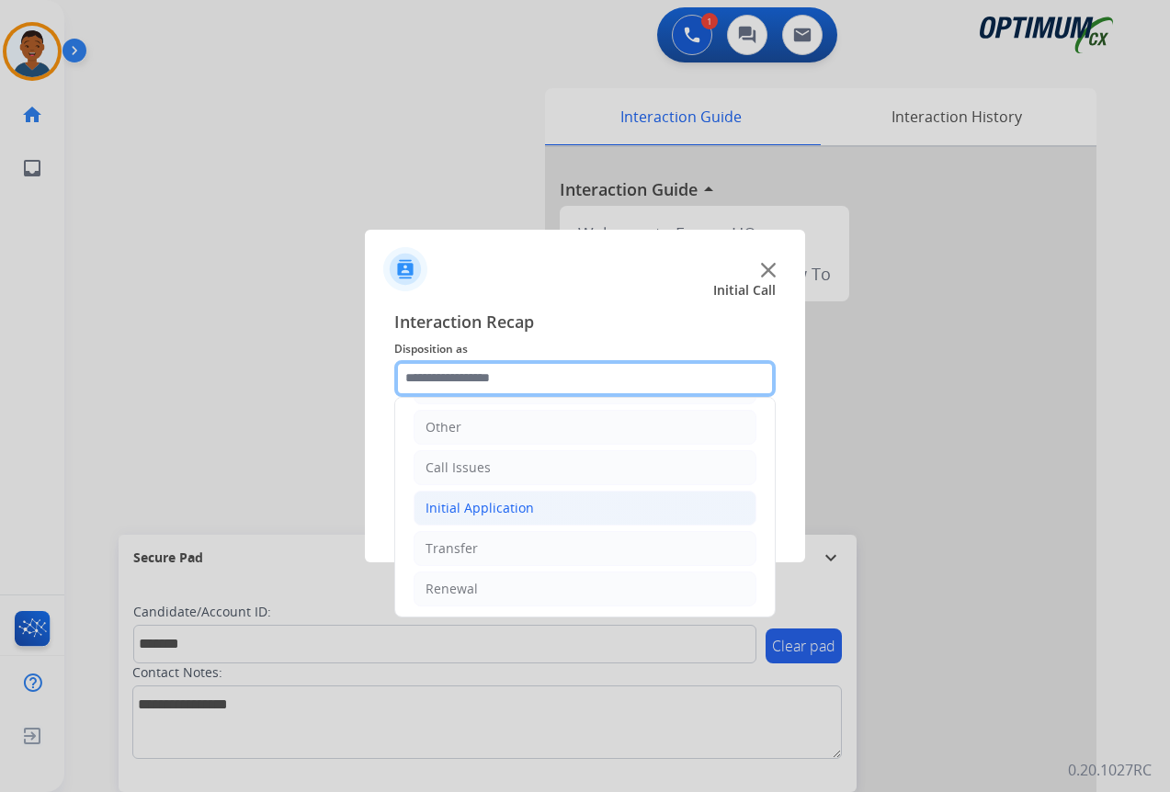
scroll to position [125, 0]
click at [449, 506] on div "Initial Application" at bounding box center [479, 505] width 108 height 18
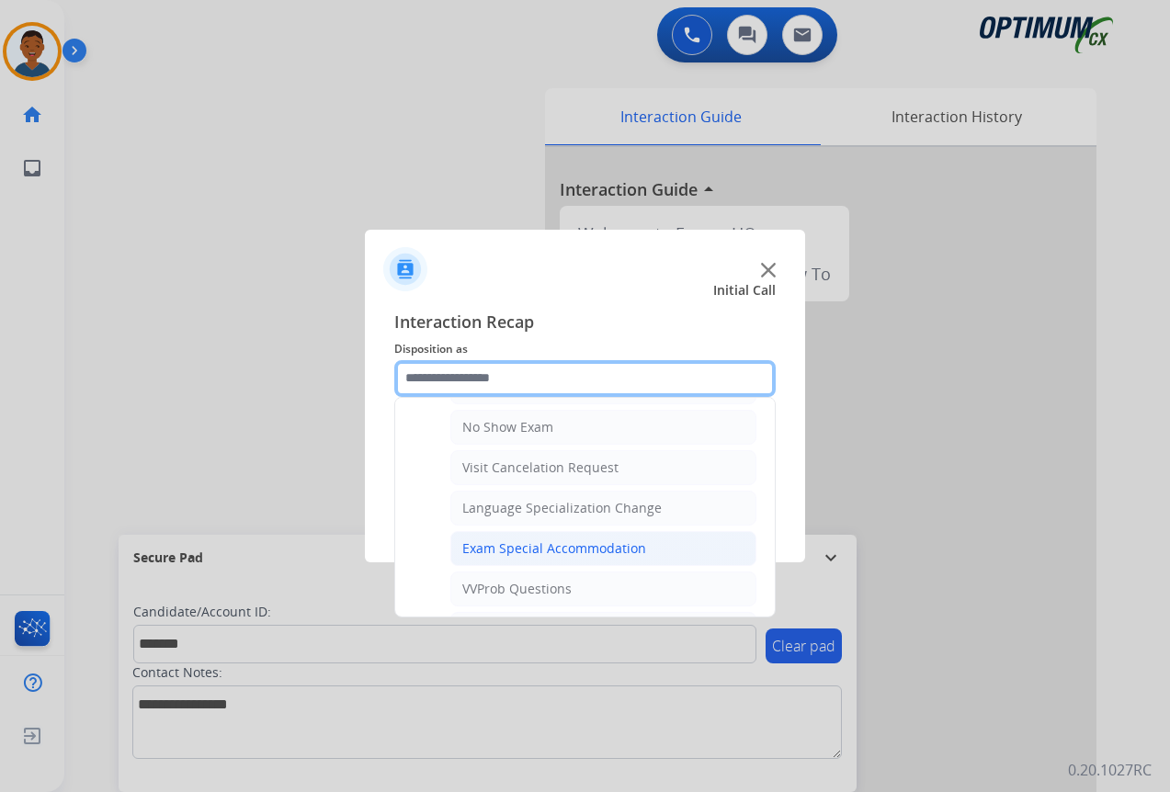
scroll to position [860, 0]
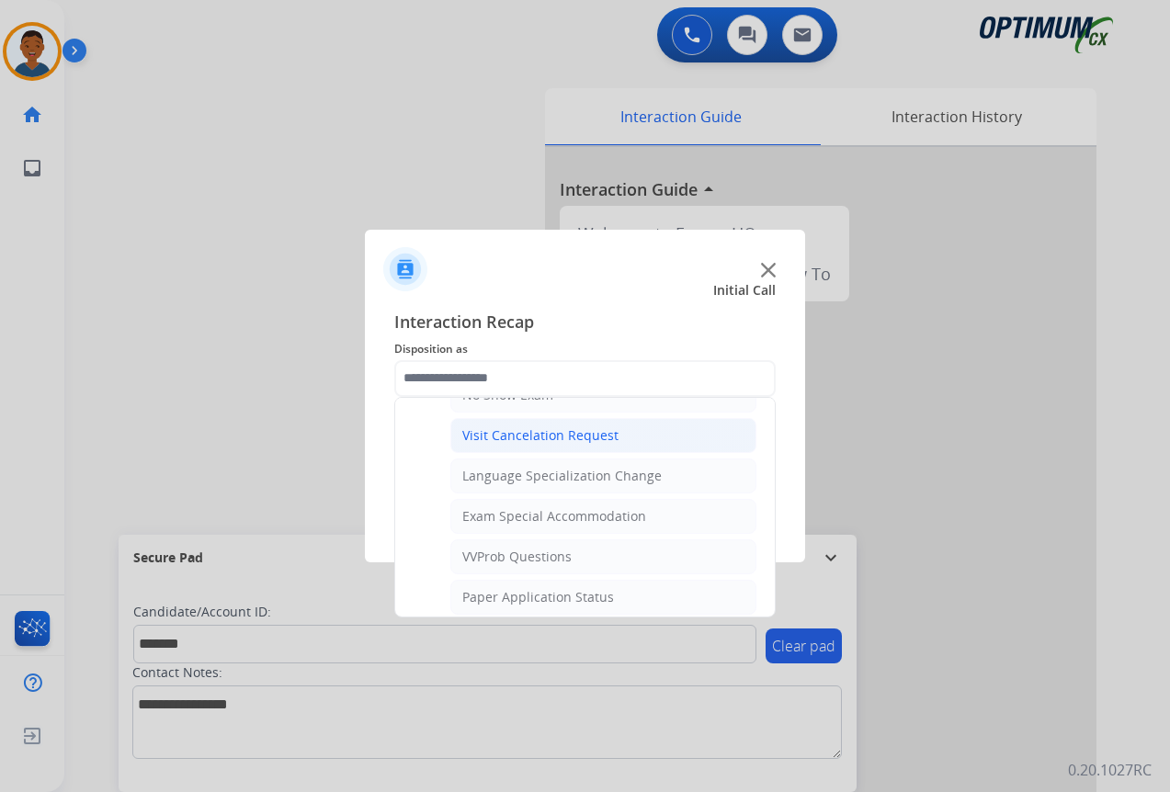
click at [527, 439] on div "Visit Cancelation Request" at bounding box center [540, 435] width 156 height 18
type input "**********"
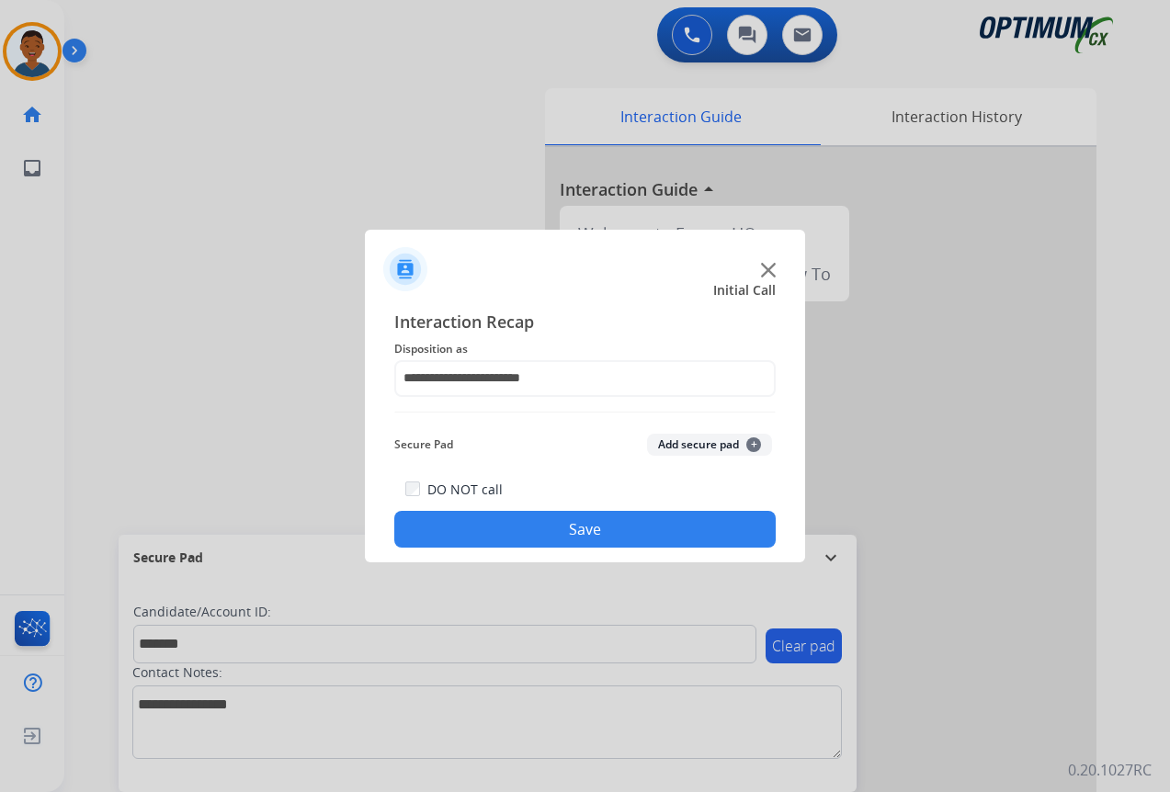
click at [684, 439] on button "Add secure pad +" at bounding box center [709, 445] width 125 height 22
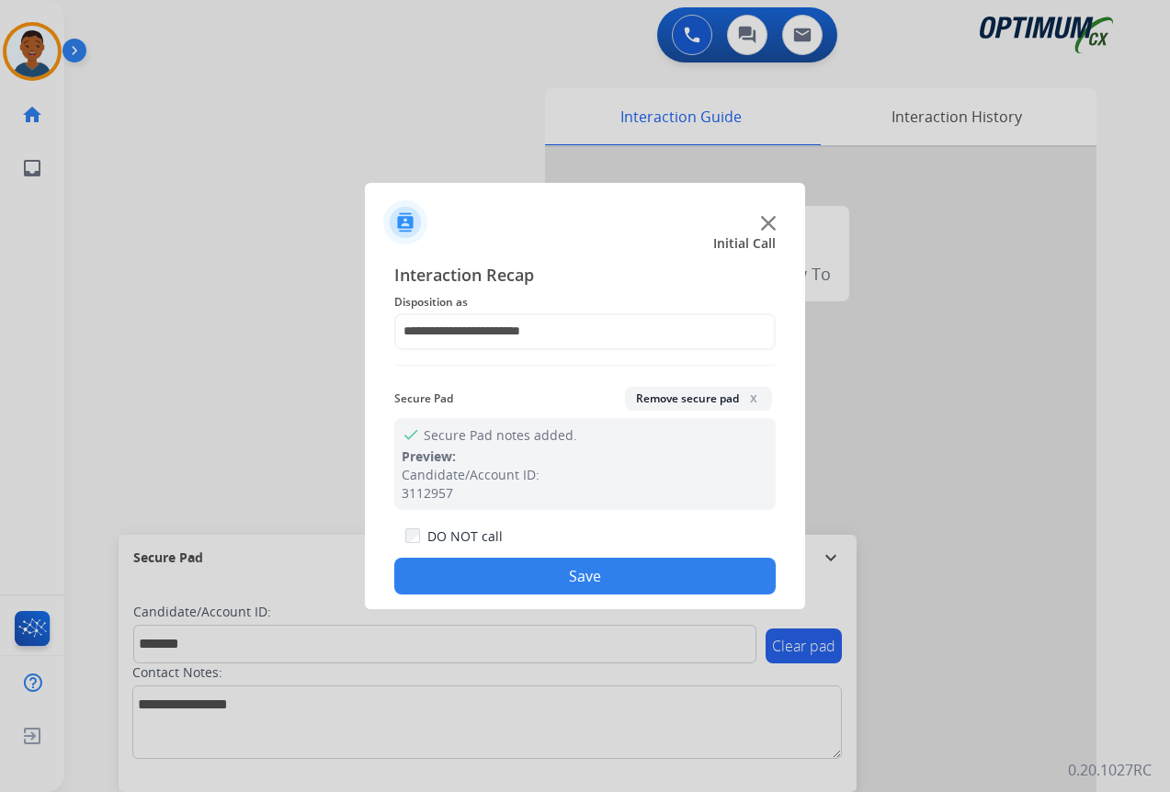
click at [650, 571] on button "Save" at bounding box center [584, 576] width 381 height 37
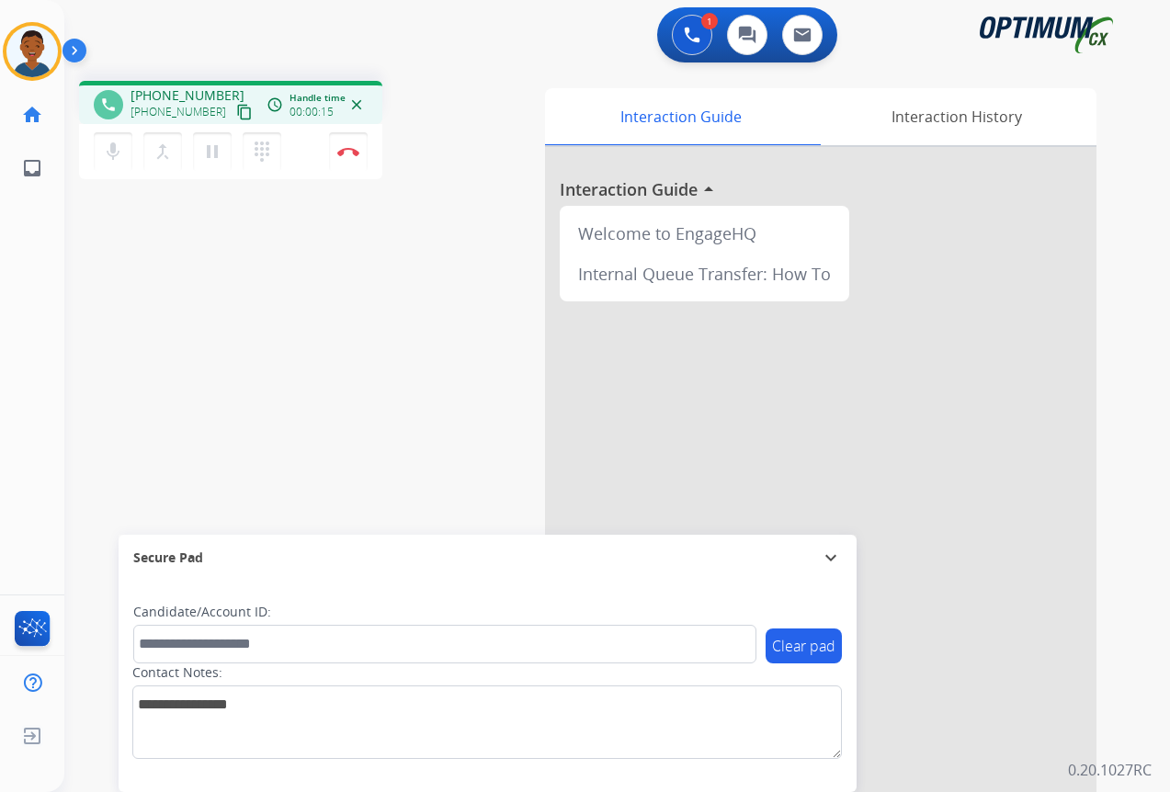
click at [236, 111] on mat-icon "content_copy" at bounding box center [244, 112] width 17 height 17
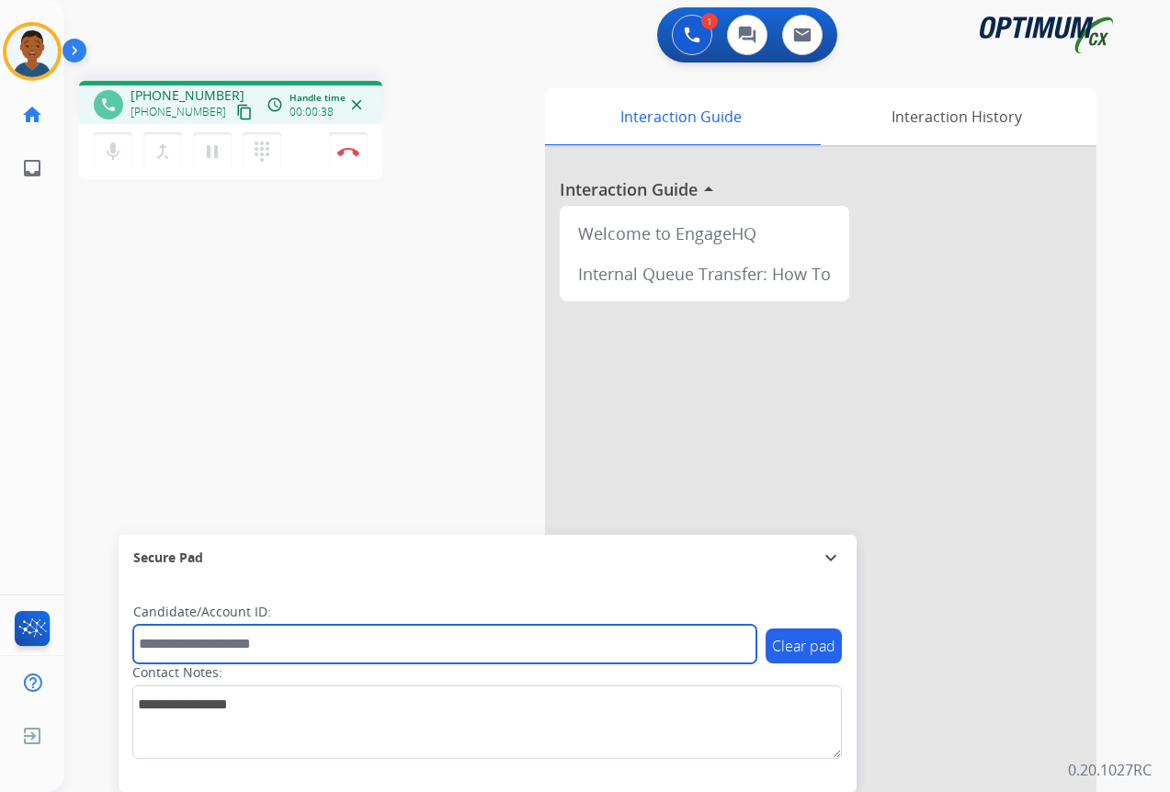
click at [184, 644] on input "text" at bounding box center [444, 644] width 623 height 39
paste input "*******"
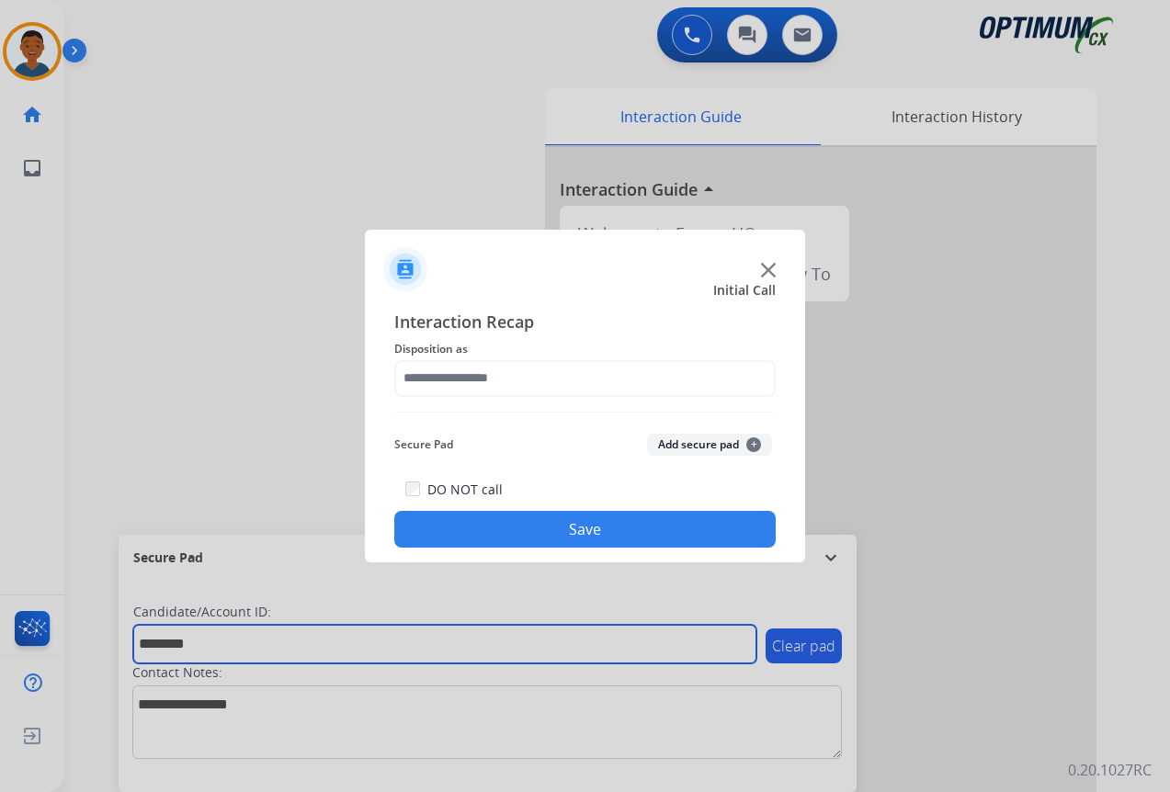
type input "*******"
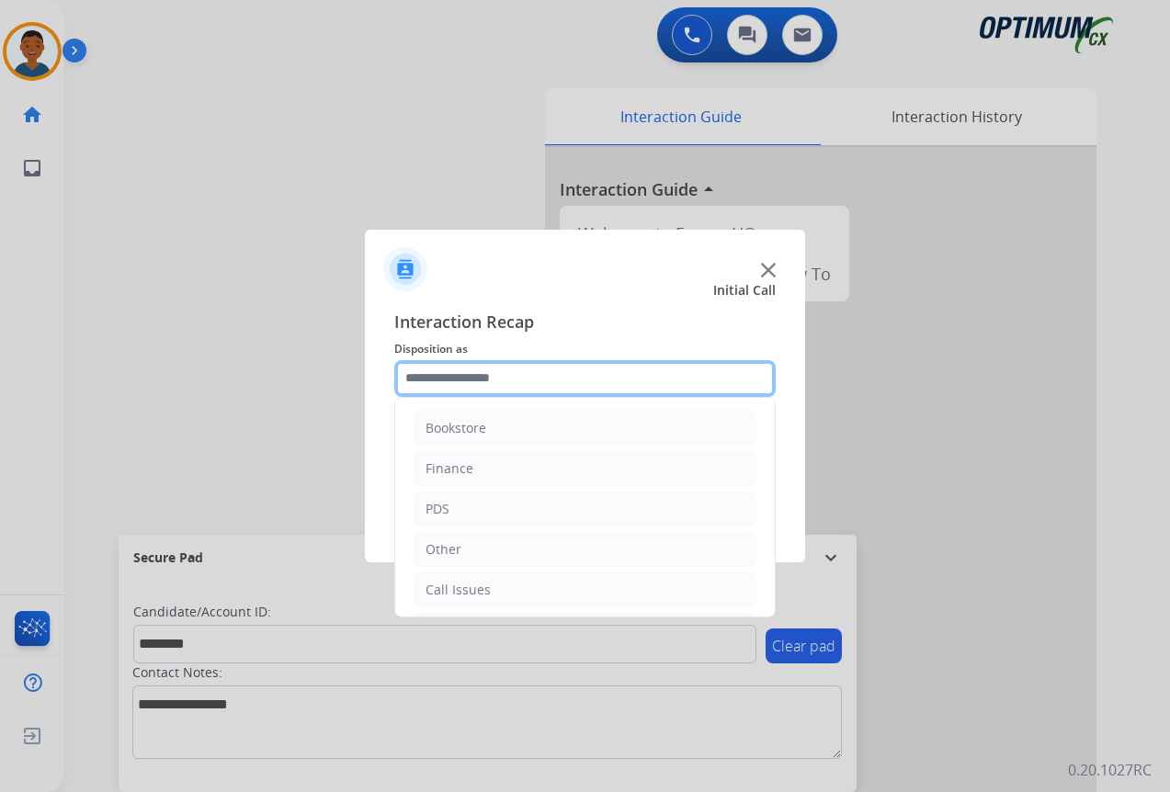
click at [472, 372] on input "text" at bounding box center [584, 378] width 381 height 37
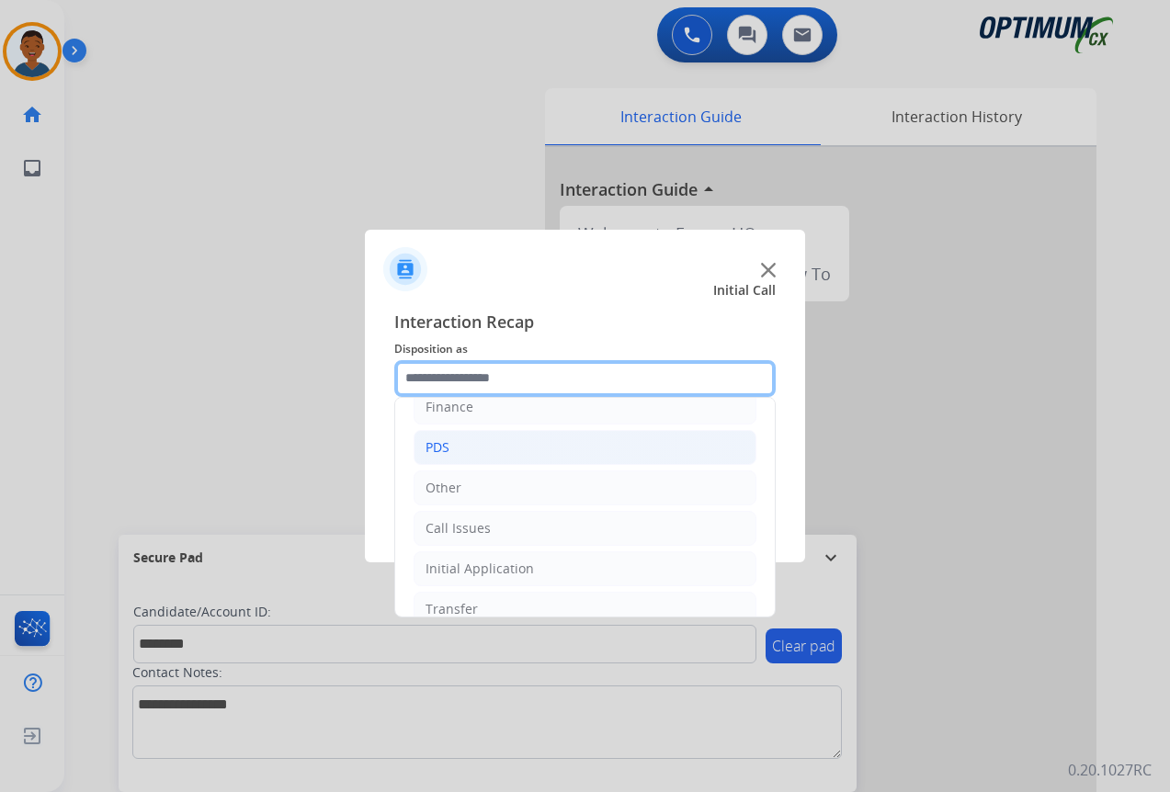
scroll to position [125, 0]
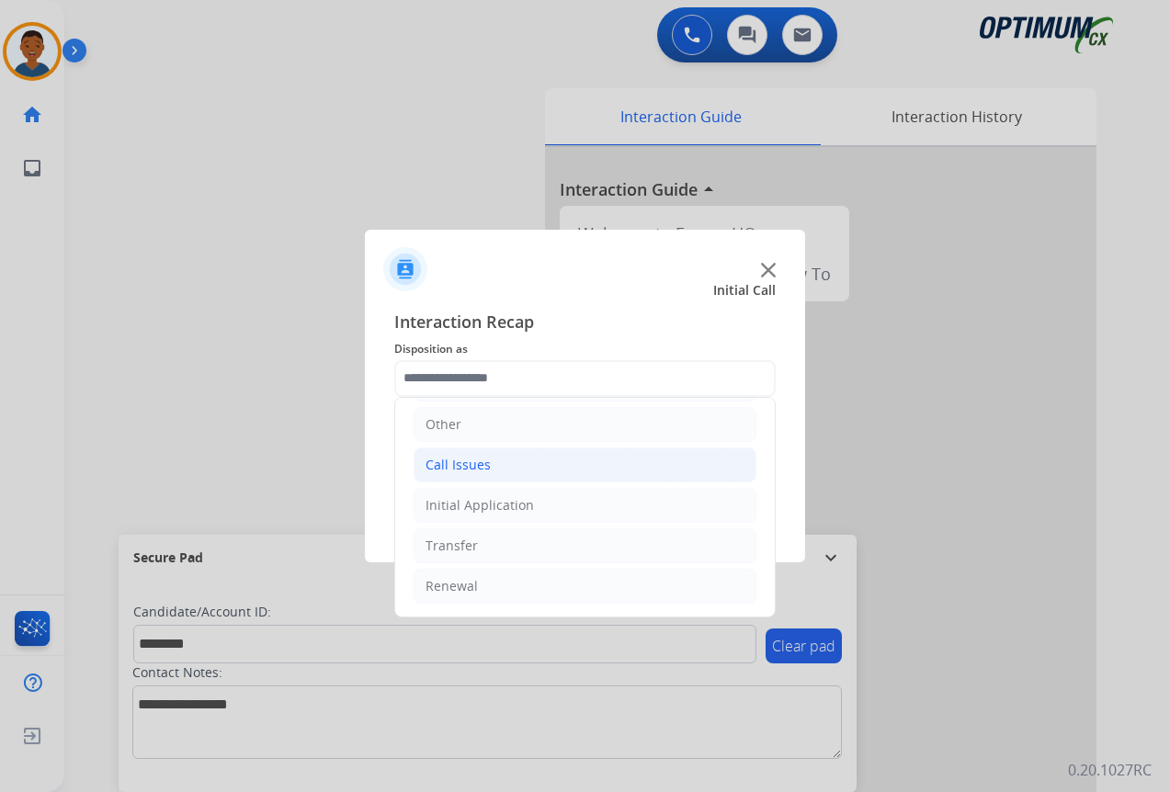
click at [497, 466] on li "Call Issues" at bounding box center [584, 464] width 343 height 35
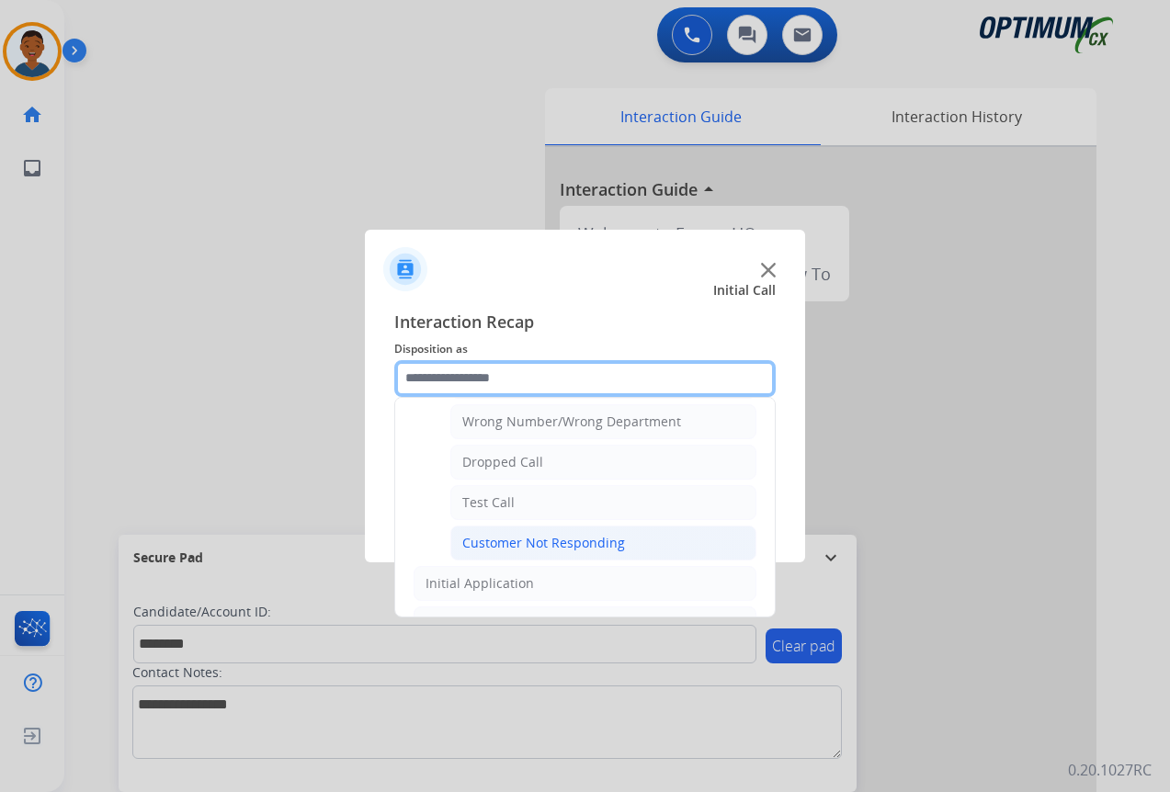
scroll to position [217, 0]
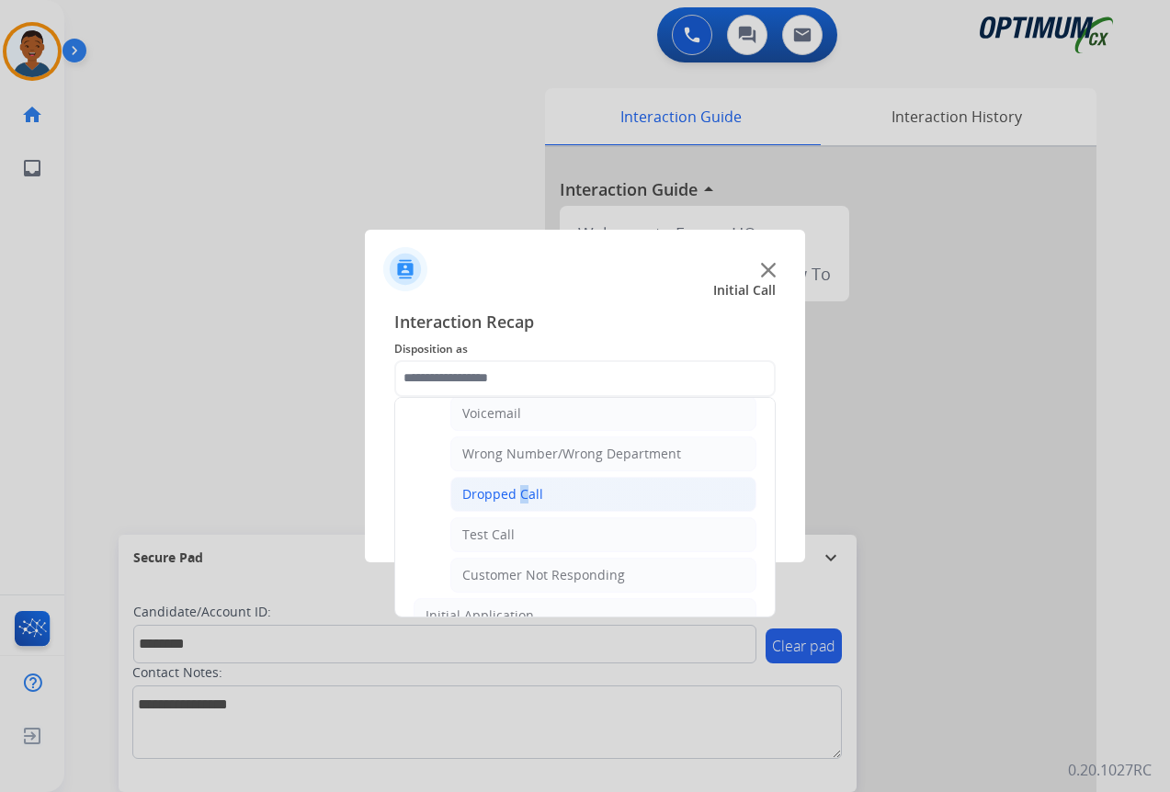
click at [517, 492] on div "Dropped Call" at bounding box center [502, 494] width 81 height 18
type input "**********"
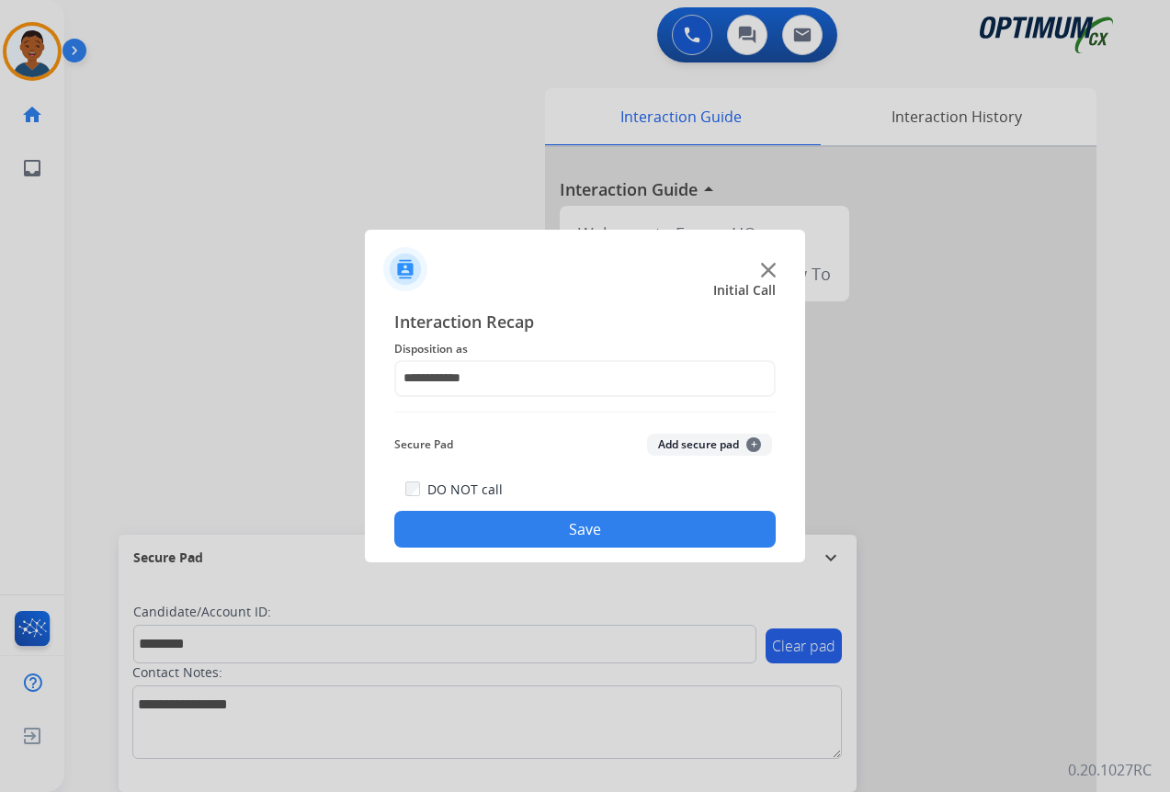
click at [686, 448] on button "Add secure pad +" at bounding box center [709, 445] width 125 height 22
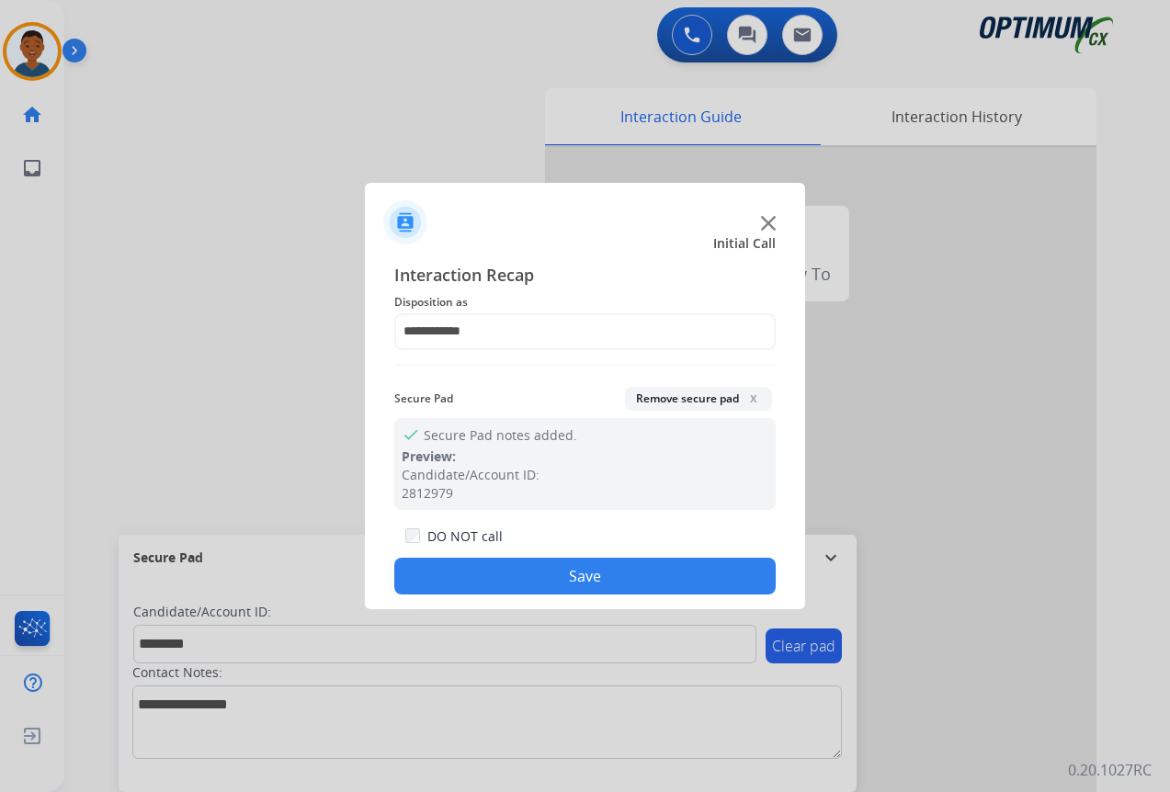
click at [617, 571] on button "Save" at bounding box center [584, 576] width 381 height 37
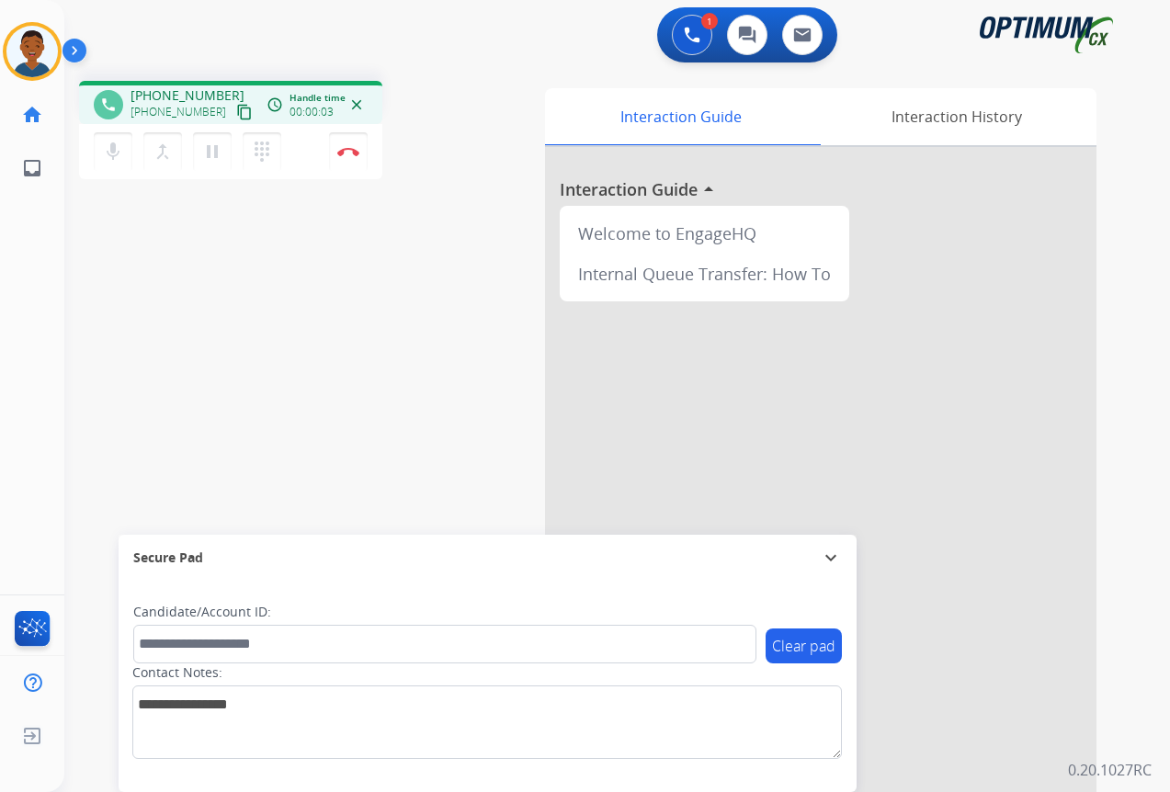
click at [236, 110] on mat-icon "content_copy" at bounding box center [244, 112] width 17 height 17
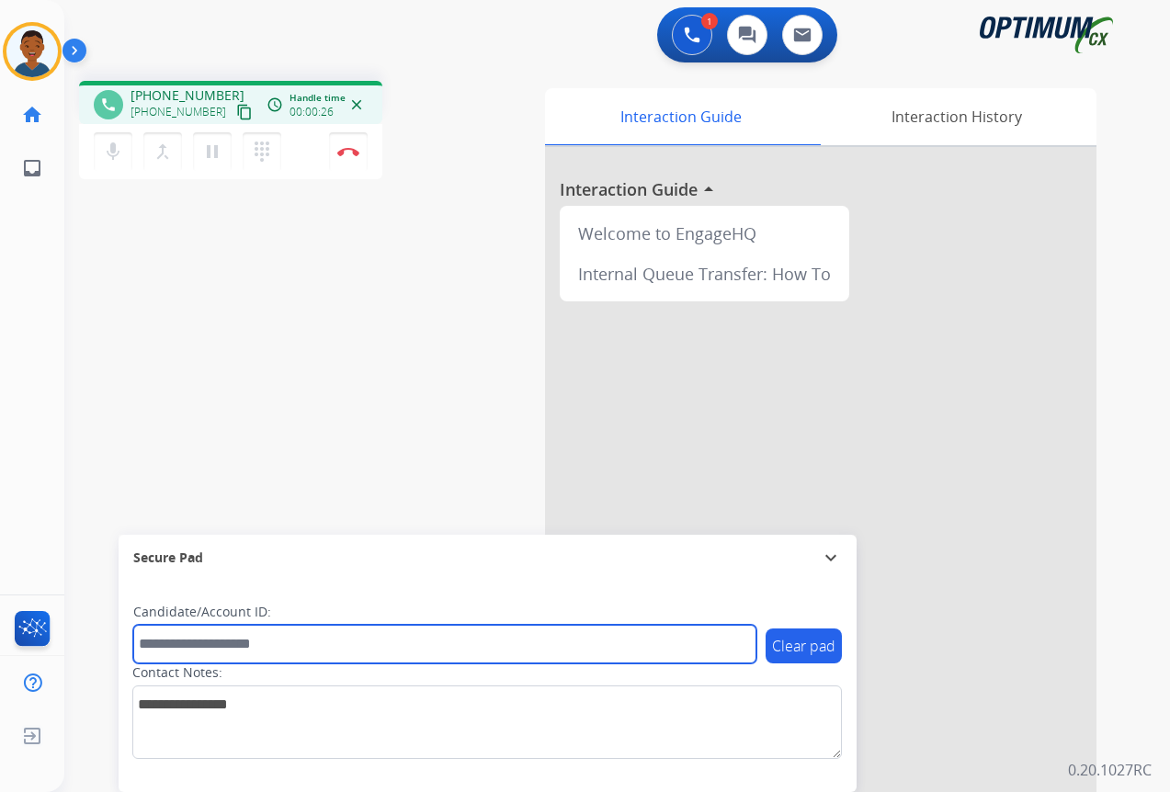
click at [195, 643] on input "text" at bounding box center [444, 644] width 623 height 39
paste input "*******"
type input "*******"
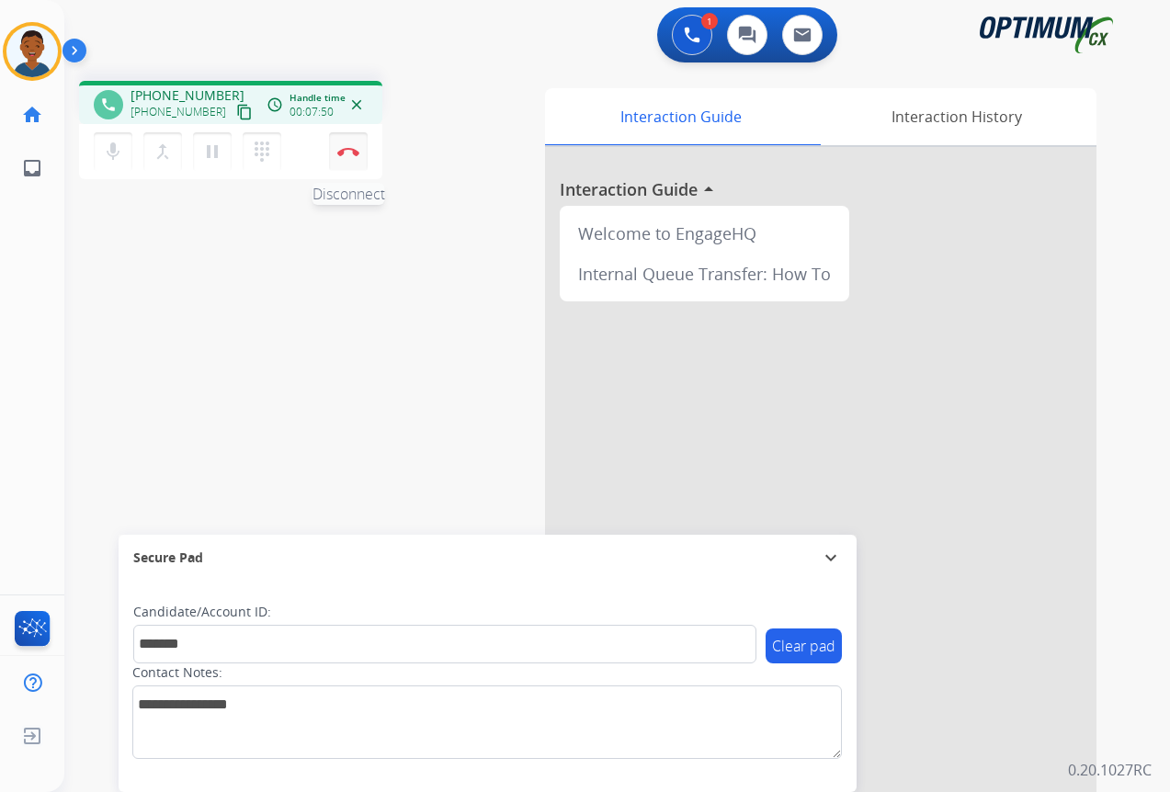
click at [345, 157] on button "Disconnect" at bounding box center [348, 151] width 39 height 39
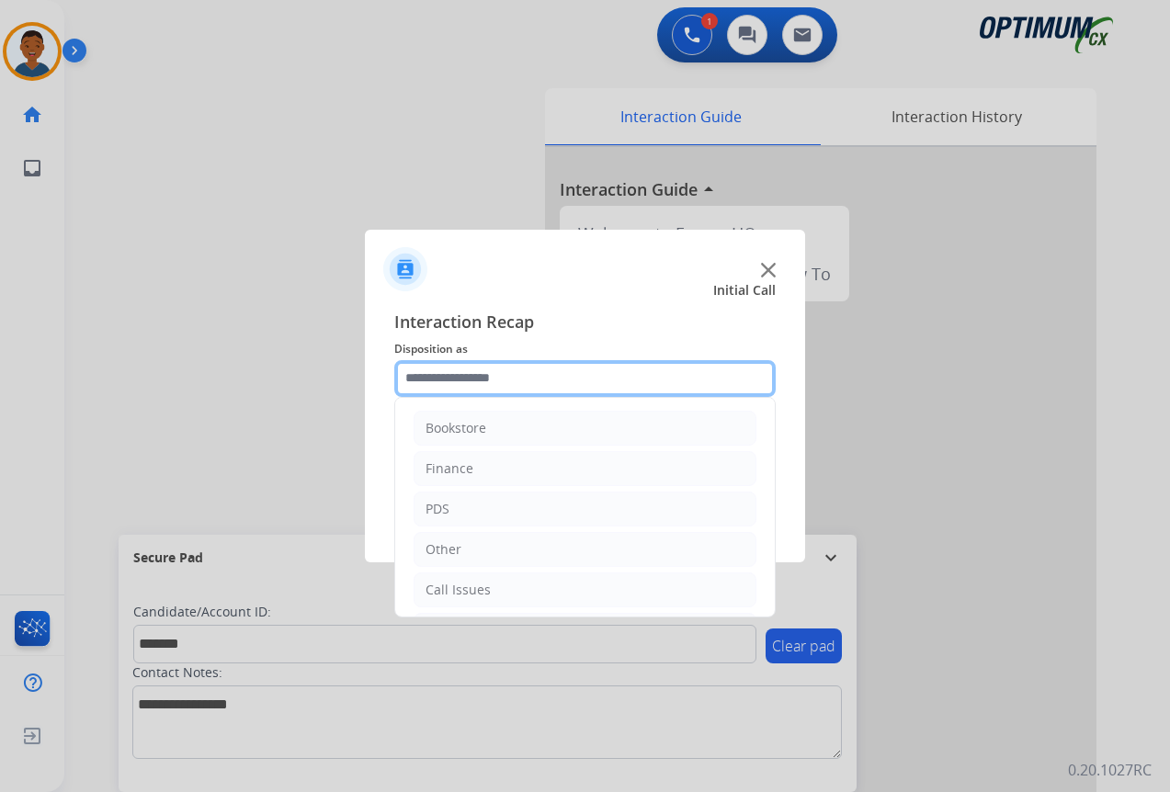
drag, startPoint x: 444, startPoint y: 373, endPoint x: 451, endPoint y: 380, distance: 10.4
click at [445, 373] on input "text" at bounding box center [584, 378] width 381 height 37
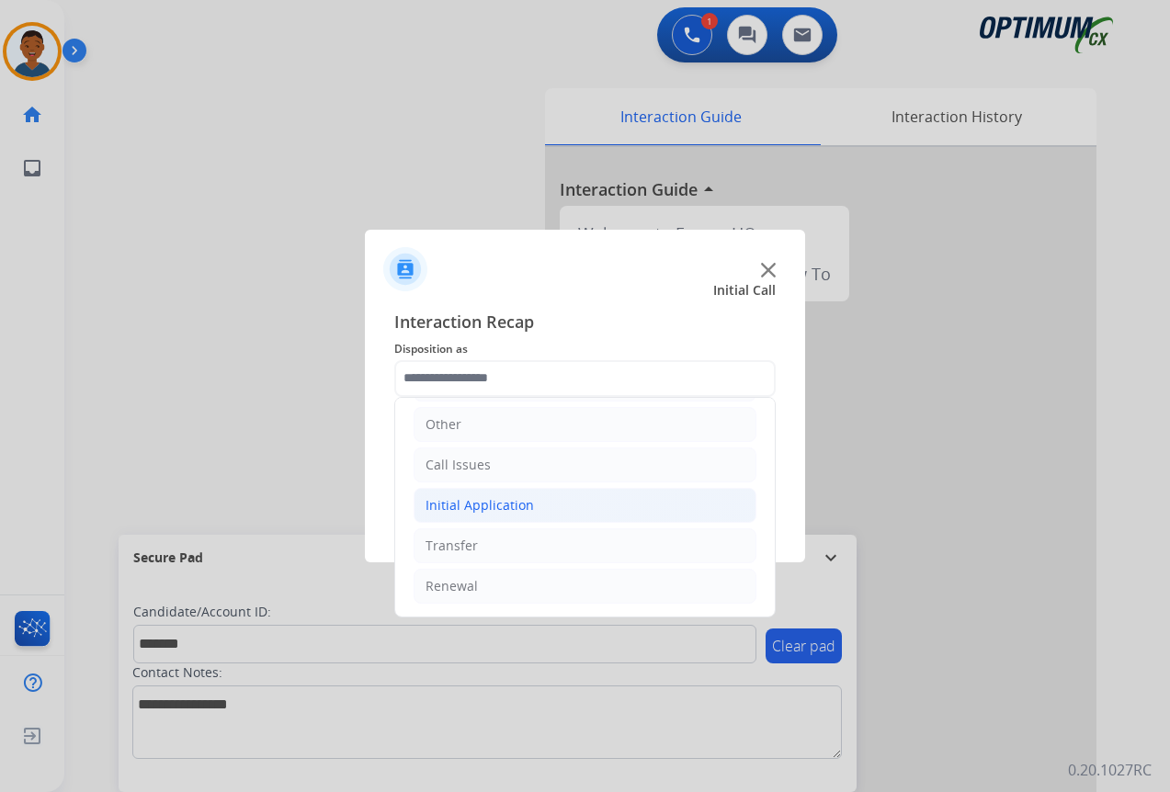
click at [469, 503] on div "Initial Application" at bounding box center [479, 505] width 108 height 18
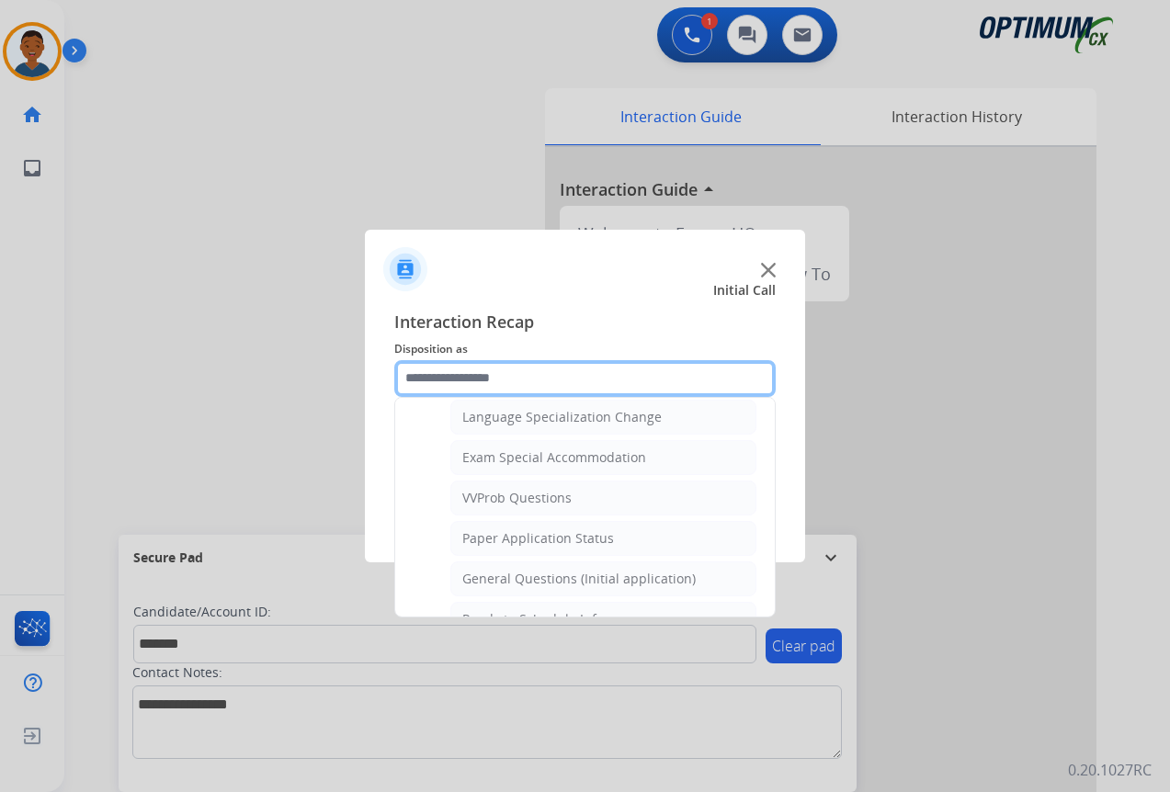
scroll to position [952, 0]
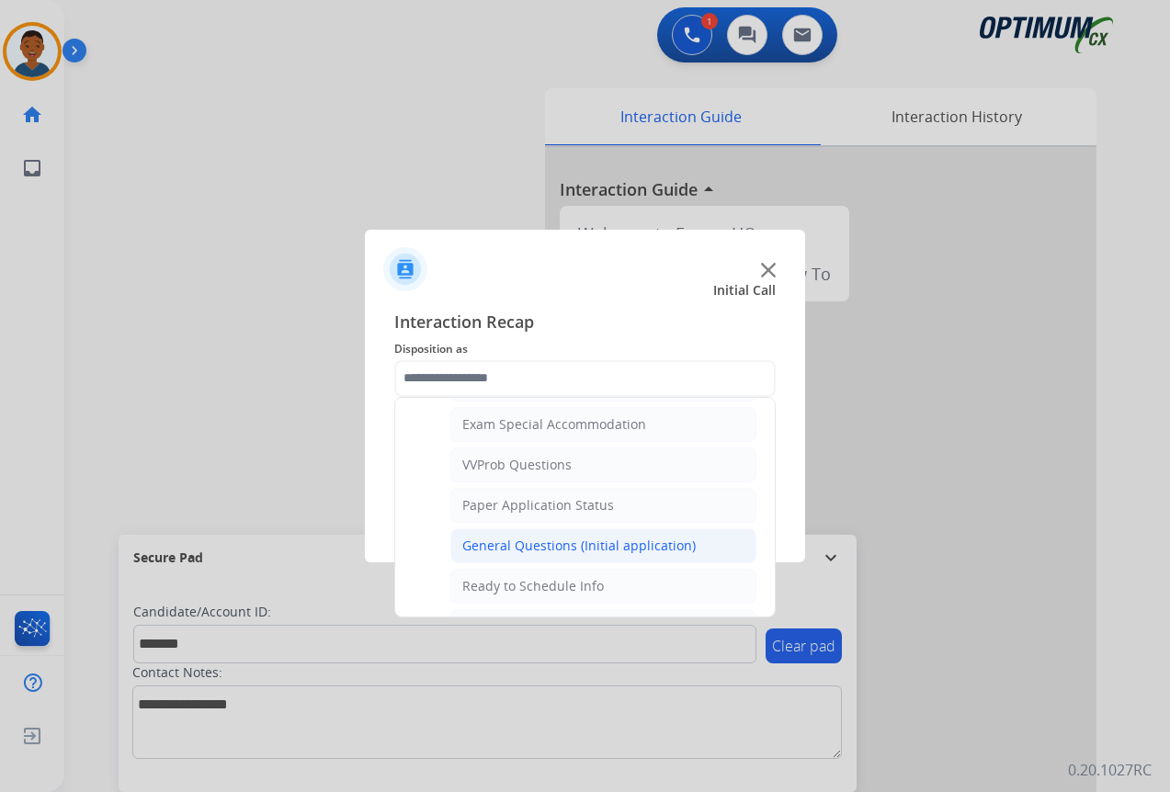
click at [501, 547] on div "General Questions (Initial application)" at bounding box center [578, 546] width 233 height 18
type input "**********"
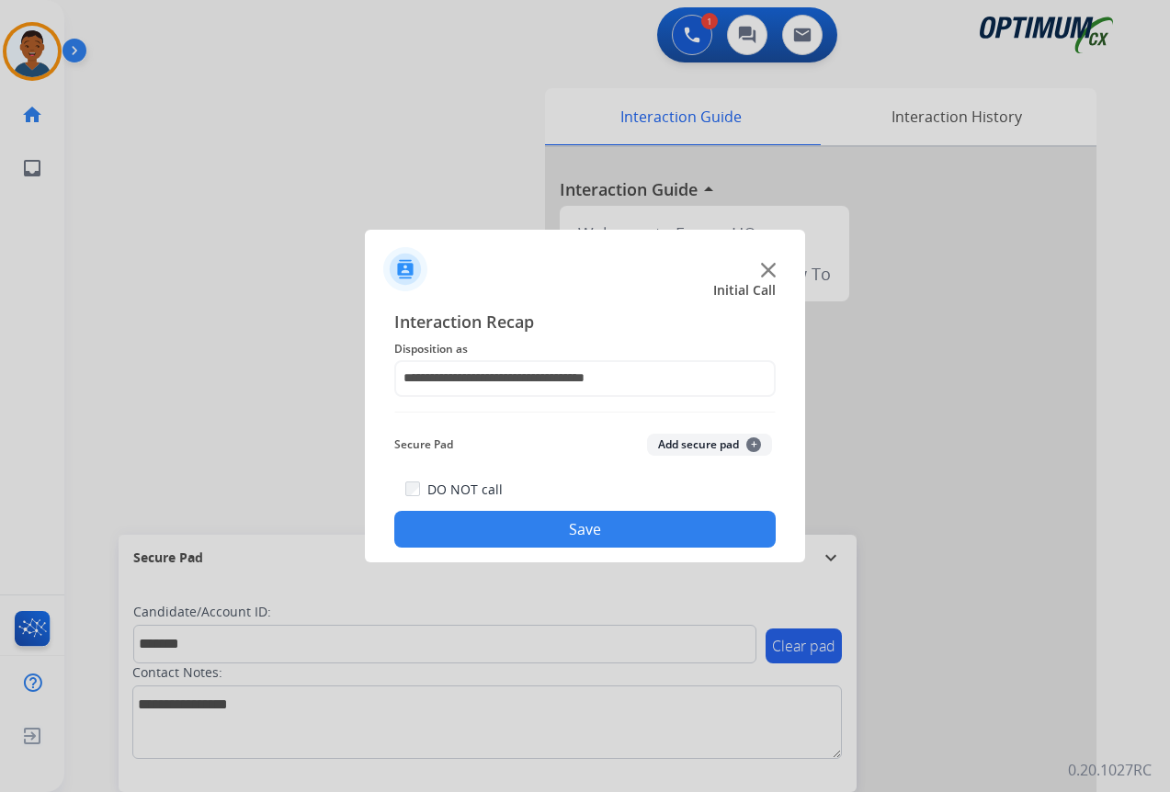
click at [675, 447] on button "Add secure pad +" at bounding box center [709, 445] width 125 height 22
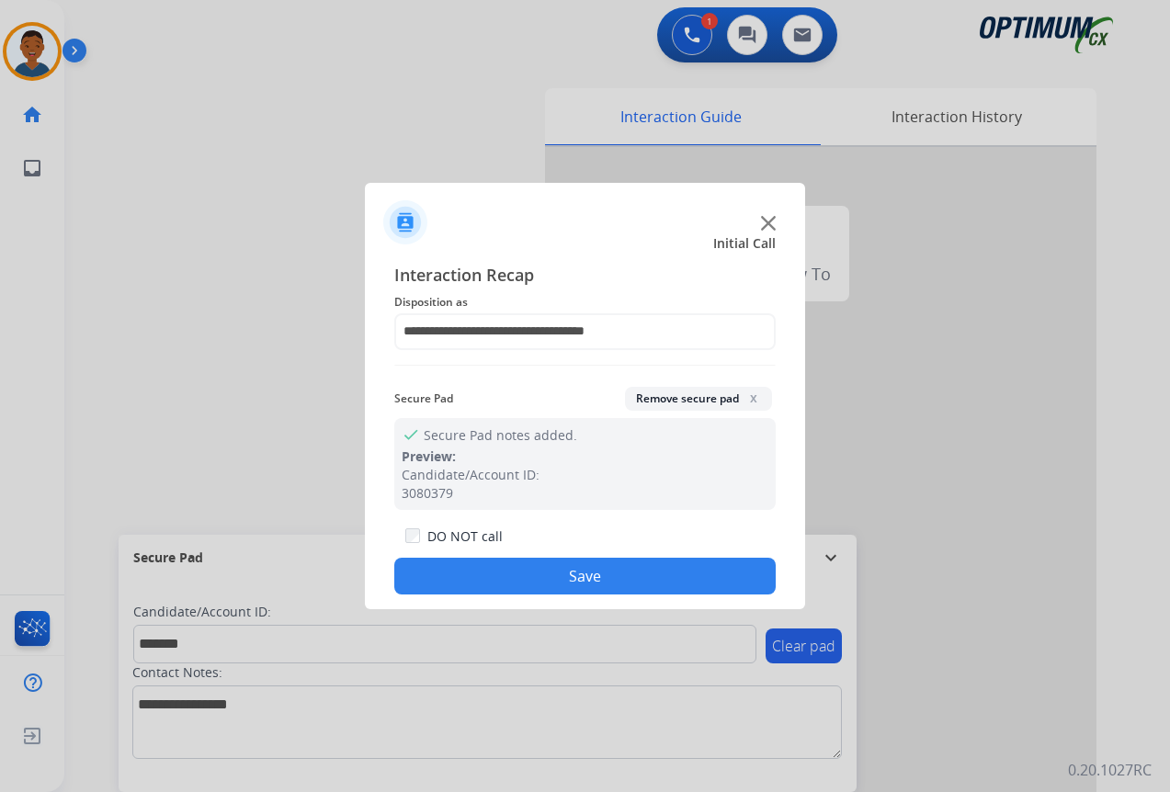
click at [651, 568] on button "Save" at bounding box center [584, 576] width 381 height 37
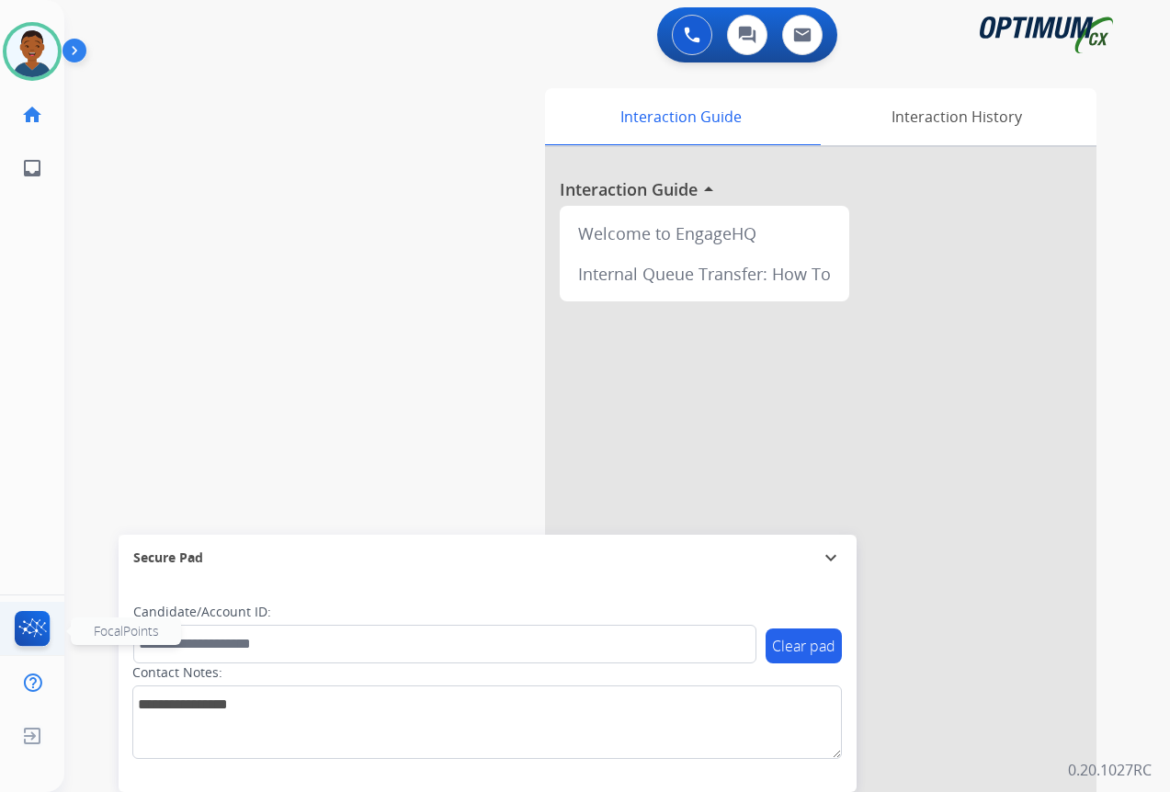
click at [36, 633] on img at bounding box center [32, 632] width 43 height 42
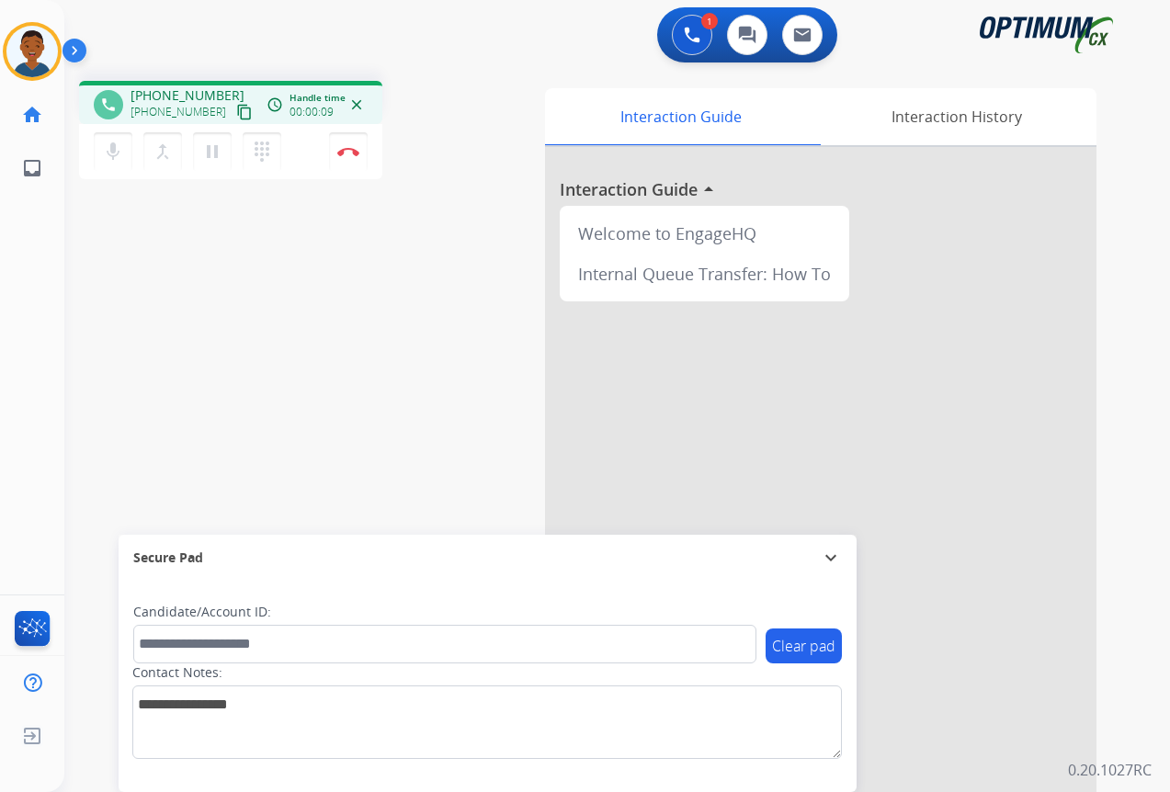
click at [236, 112] on mat-icon "content_copy" at bounding box center [244, 112] width 17 height 17
click at [236, 114] on mat-icon "content_copy" at bounding box center [244, 112] width 17 height 17
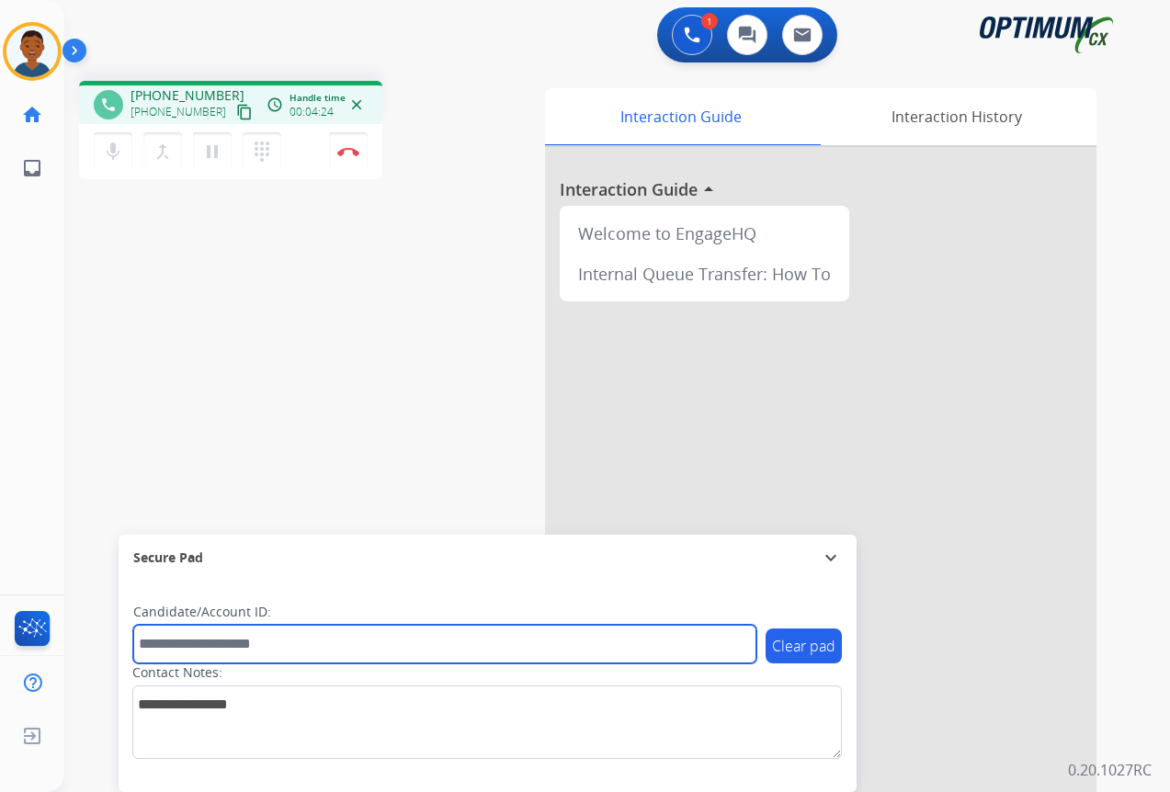
click at [187, 644] on input "text" at bounding box center [444, 644] width 623 height 39
paste input "*******"
type input "*******"
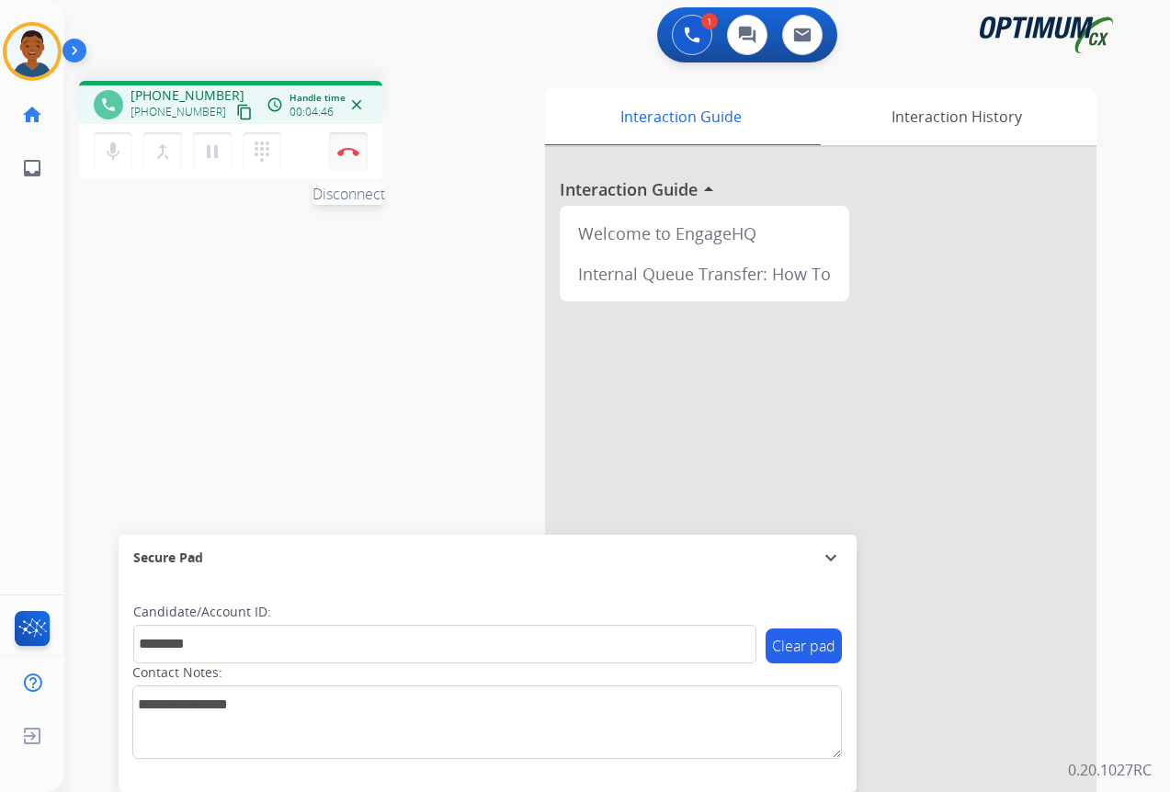
click at [357, 156] on button "Disconnect" at bounding box center [348, 151] width 39 height 39
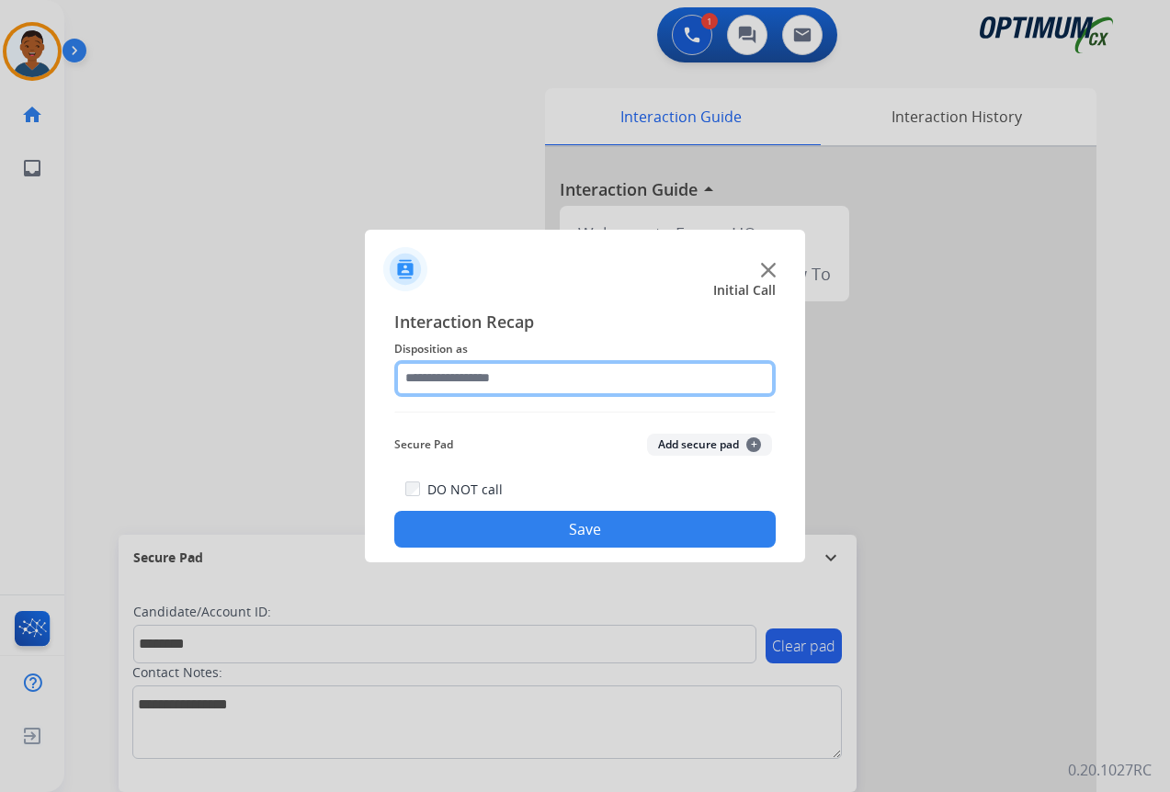
click at [501, 379] on input "text" at bounding box center [584, 378] width 381 height 37
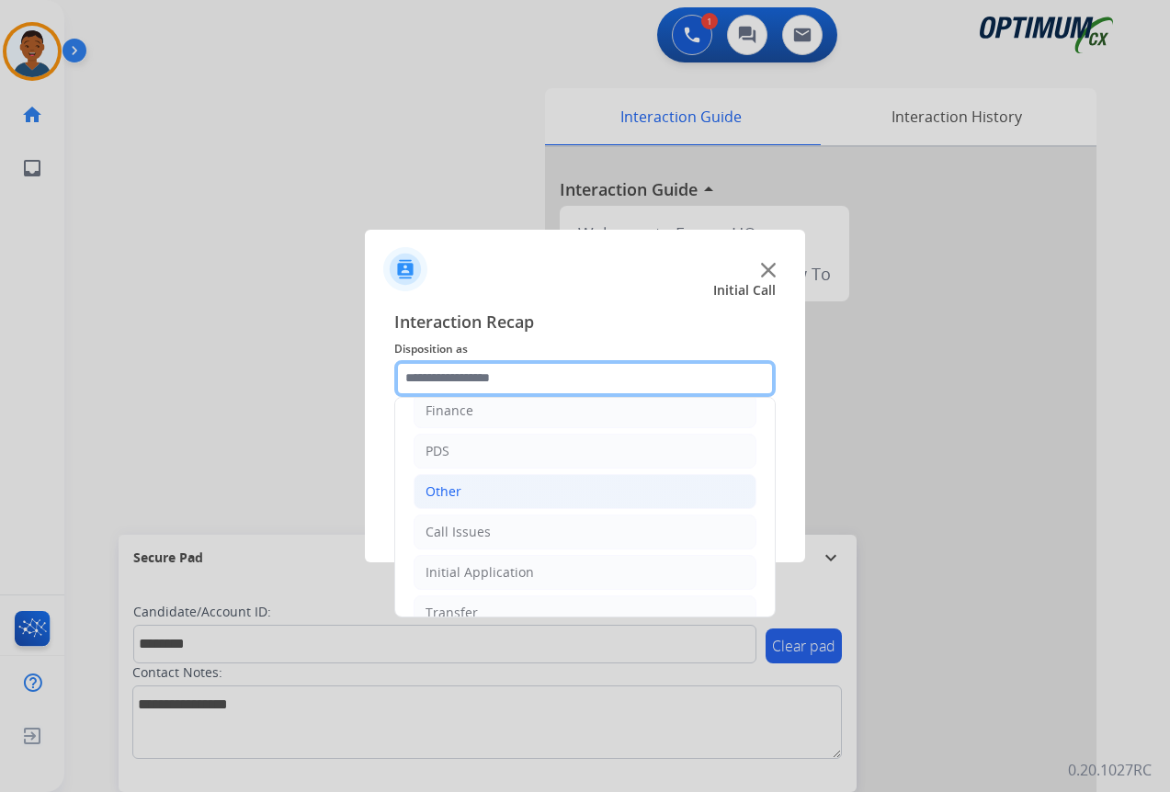
scroll to position [125, 0]
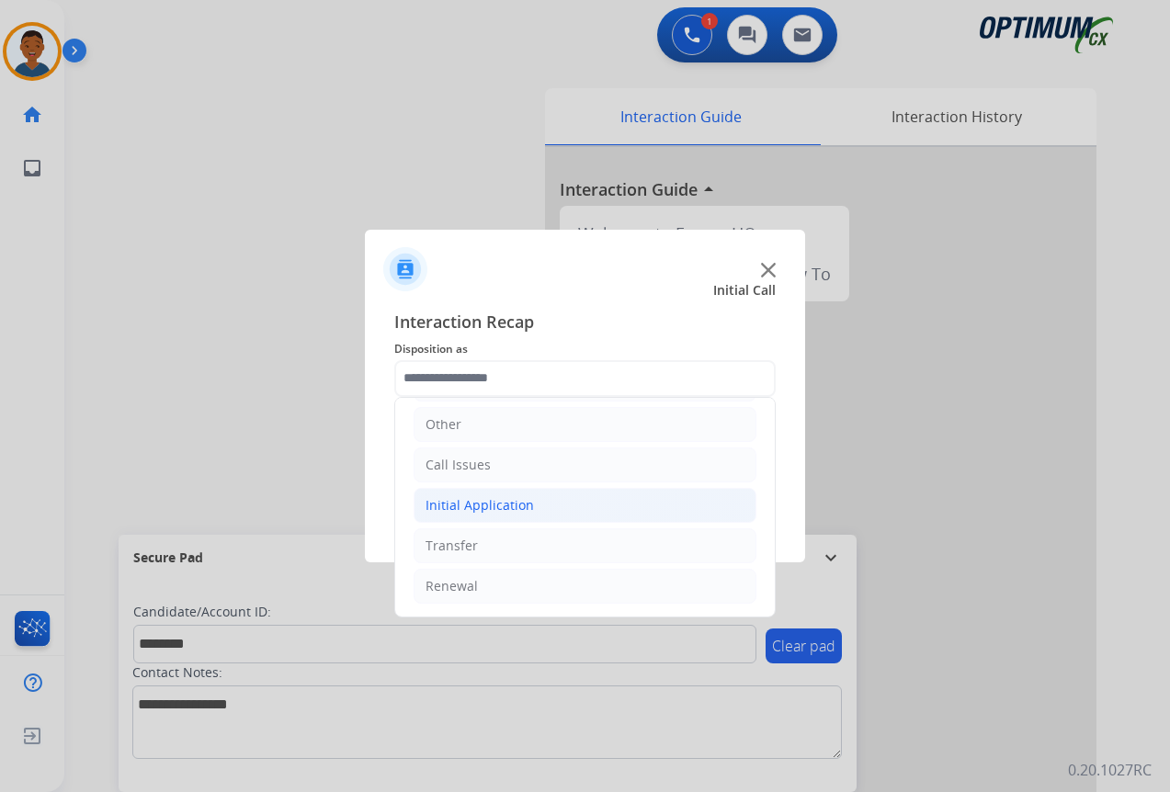
click at [446, 502] on div "Initial Application" at bounding box center [479, 505] width 108 height 18
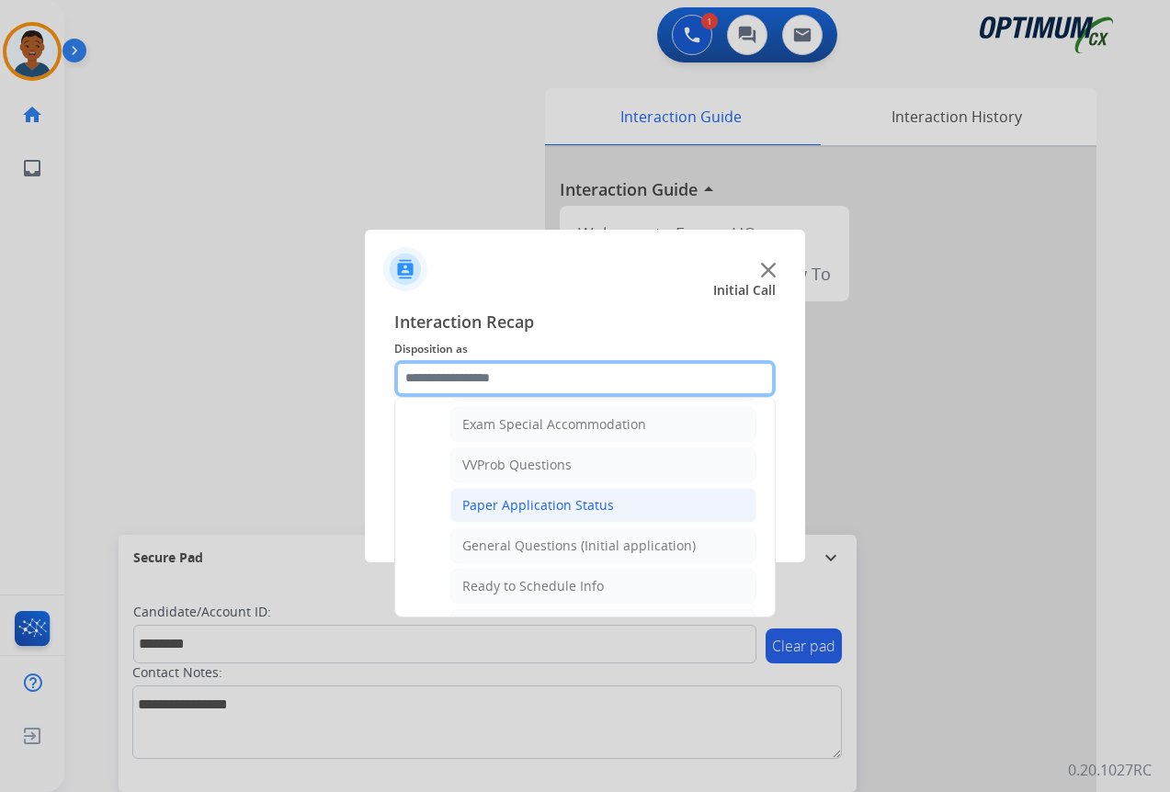
scroll to position [1044, 0]
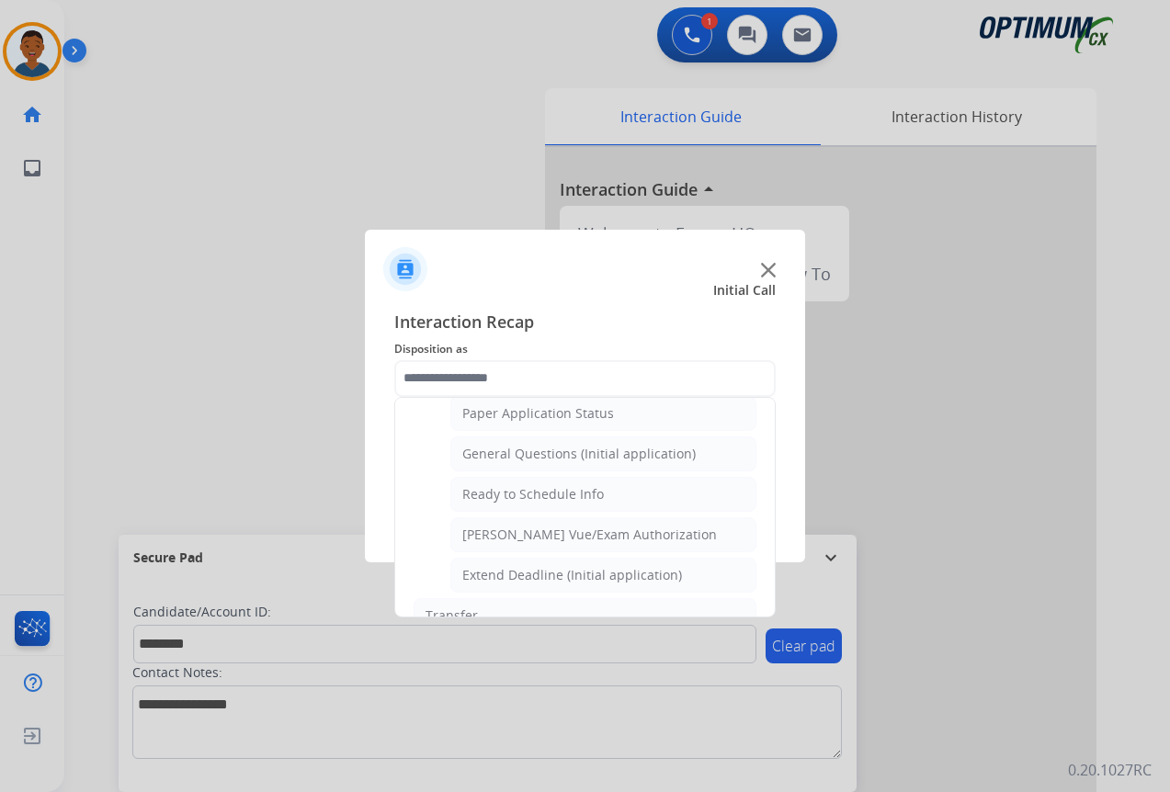
click at [512, 449] on div "General Questions (Initial application)" at bounding box center [578, 454] width 233 height 18
type input "**********"
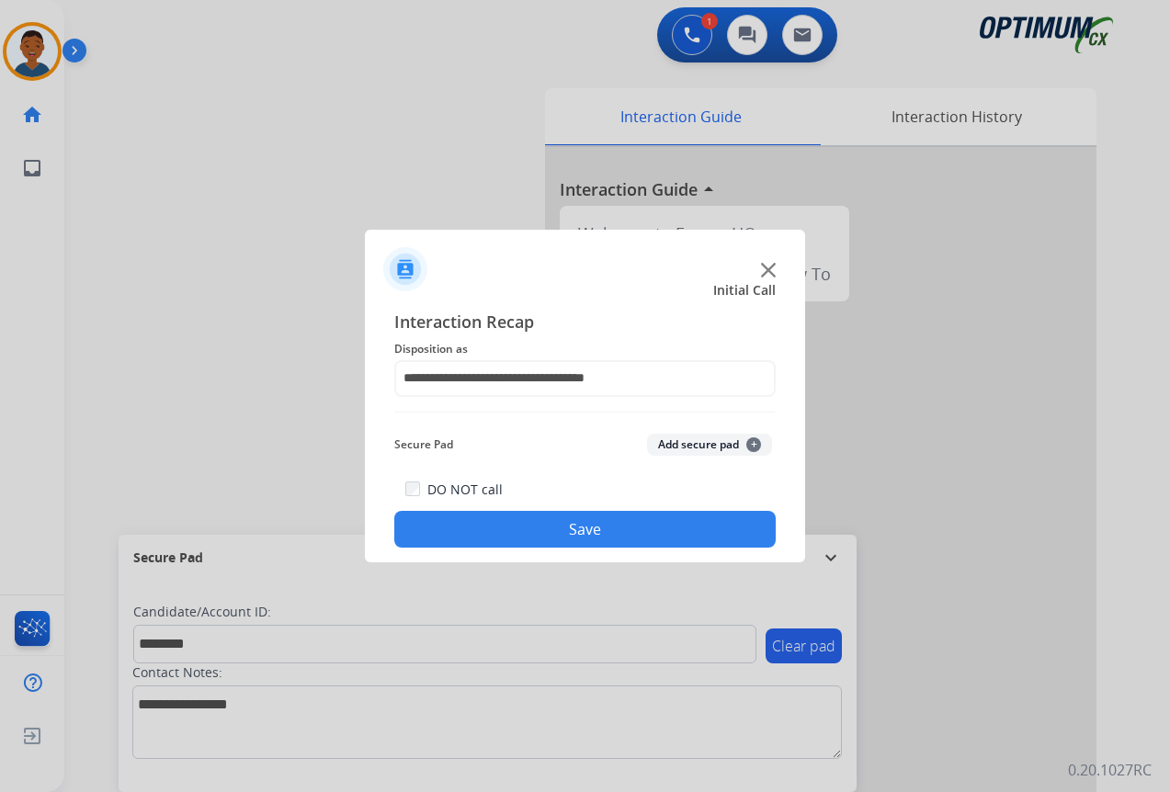
click at [706, 444] on button "Add secure pad +" at bounding box center [709, 445] width 125 height 22
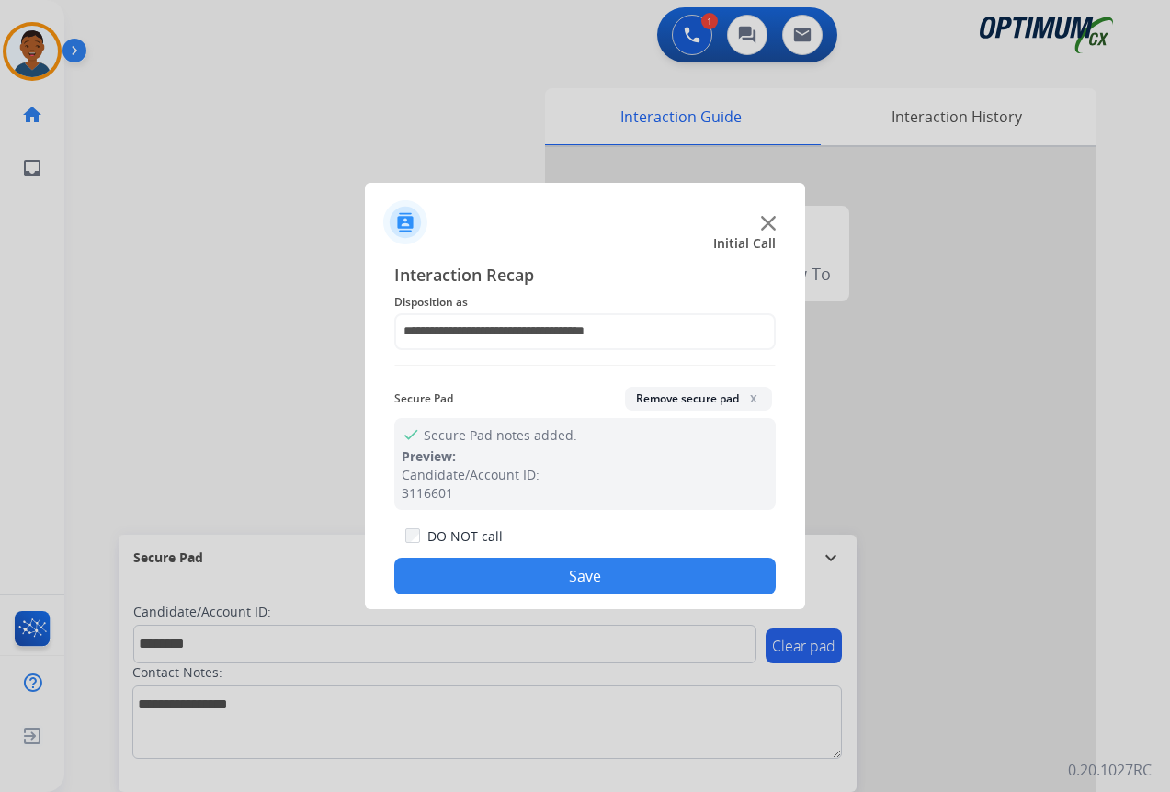
click at [624, 561] on button "Save" at bounding box center [584, 576] width 381 height 37
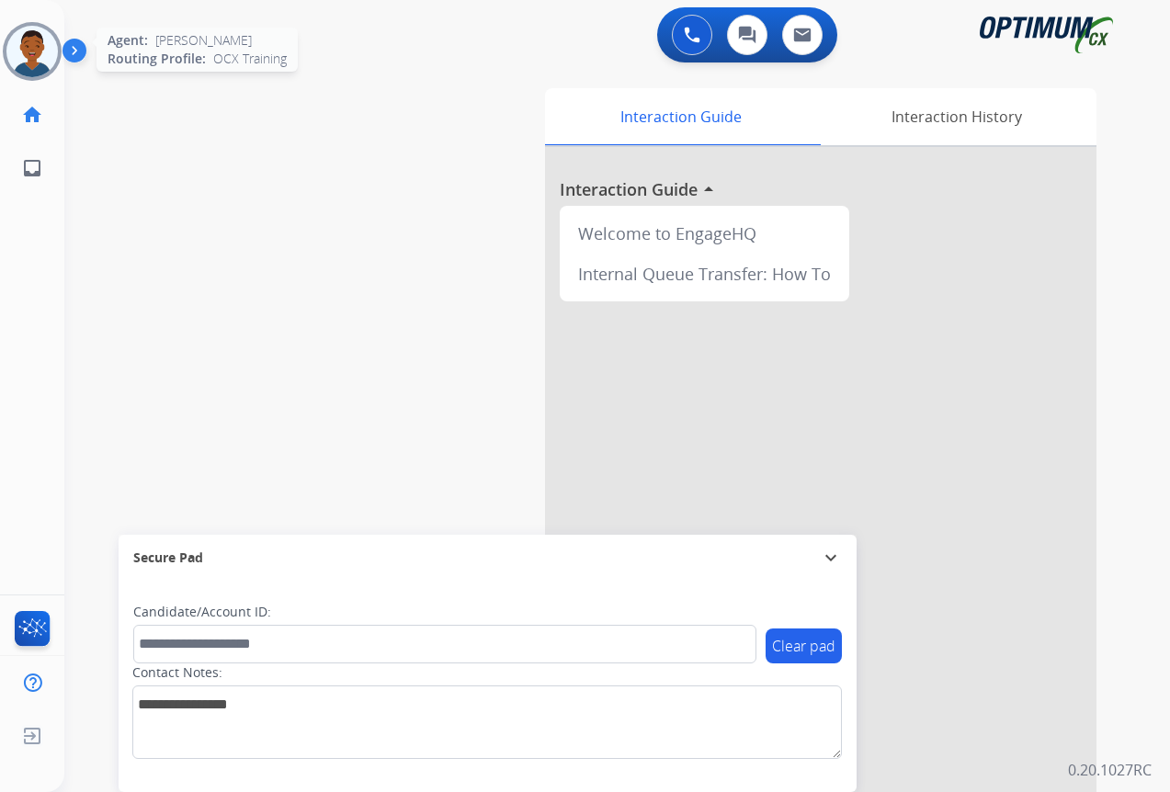
click at [50, 50] on img at bounding box center [31, 51] width 51 height 51
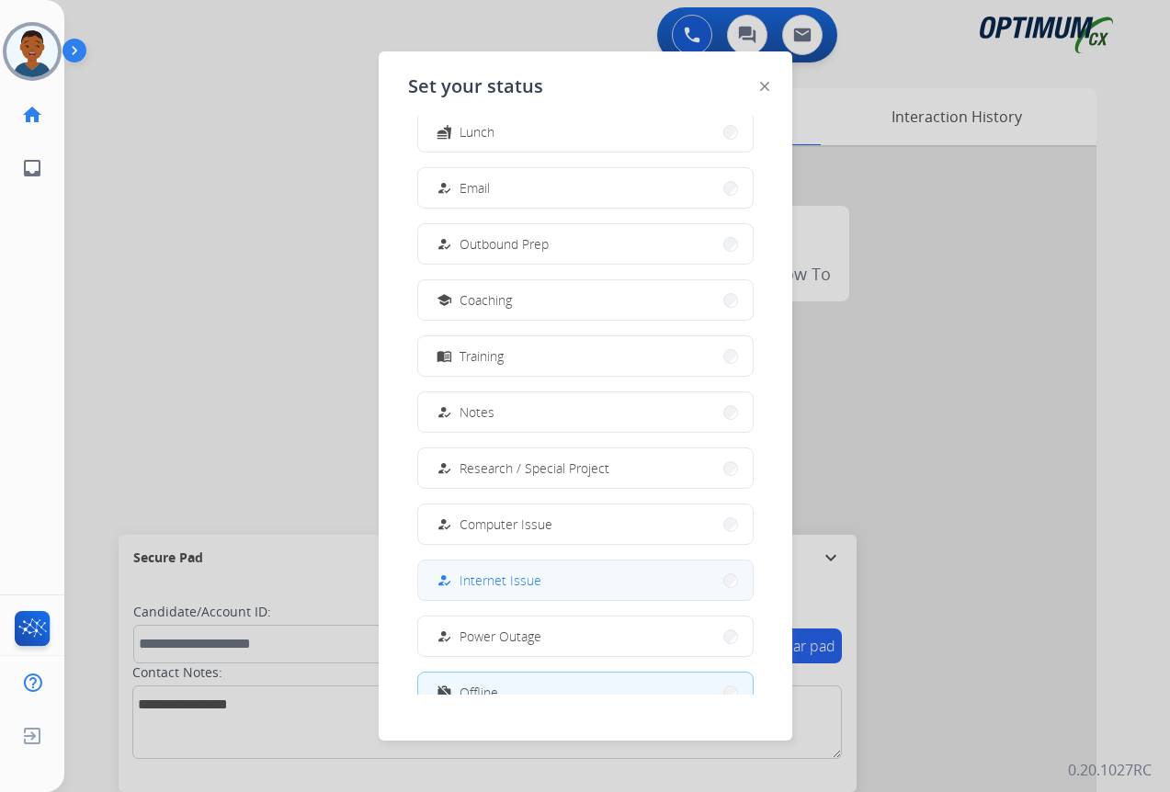
scroll to position [174, 0]
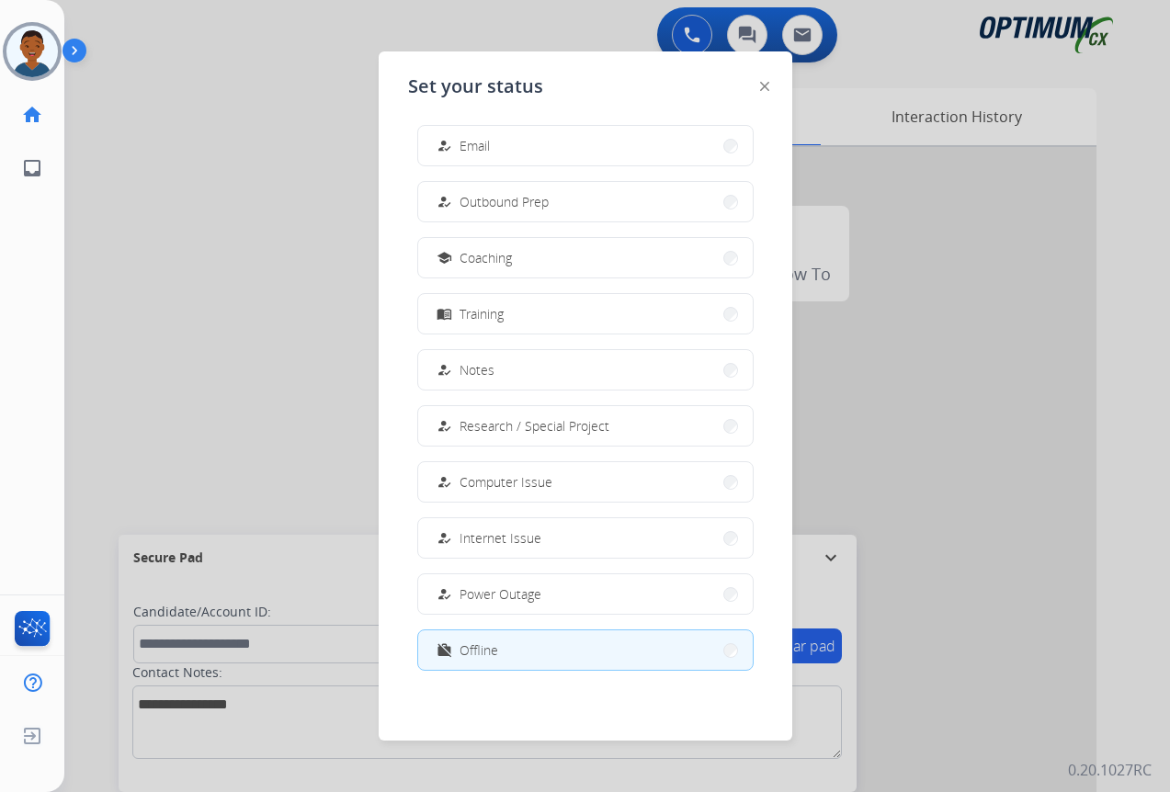
drag, startPoint x: 488, startPoint y: 644, endPoint x: 445, endPoint y: 587, distance: 71.5
click at [487, 643] on span "Offline" at bounding box center [478, 649] width 39 height 19
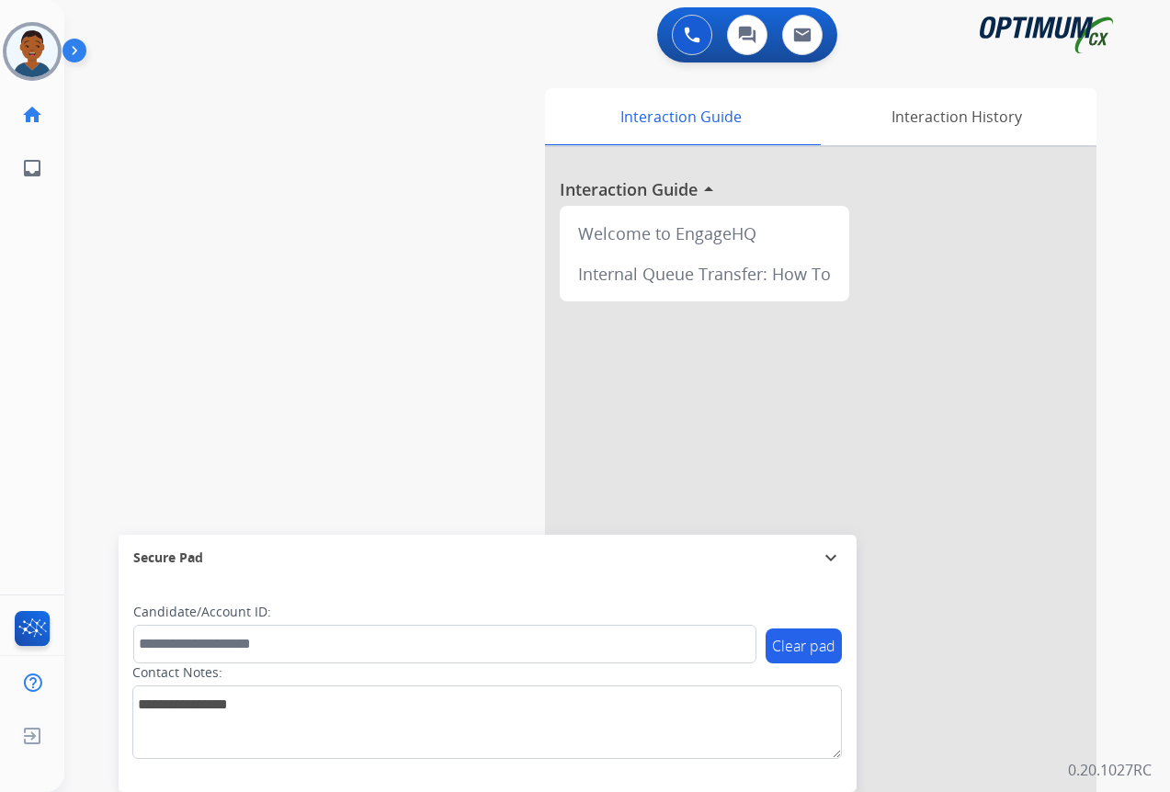
click at [106, 744] on div "swap_horiz Break voice bridge close_fullscreen Connect 3-Way Call merge_type Se…" at bounding box center [594, 449] width 1061 height 766
click at [98, 735] on span "Log out" at bounding box center [122, 740] width 110 height 28
